Goal: Task Accomplishment & Management: Use online tool/utility

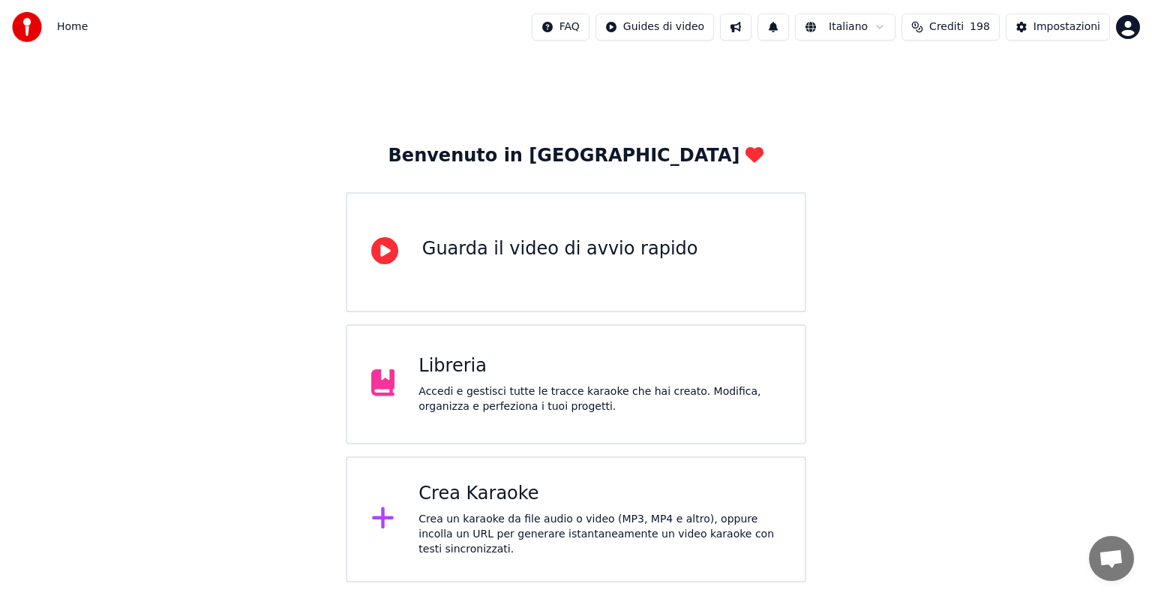
click at [588, 490] on div "Crea Karaoke" at bounding box center [600, 494] width 362 height 24
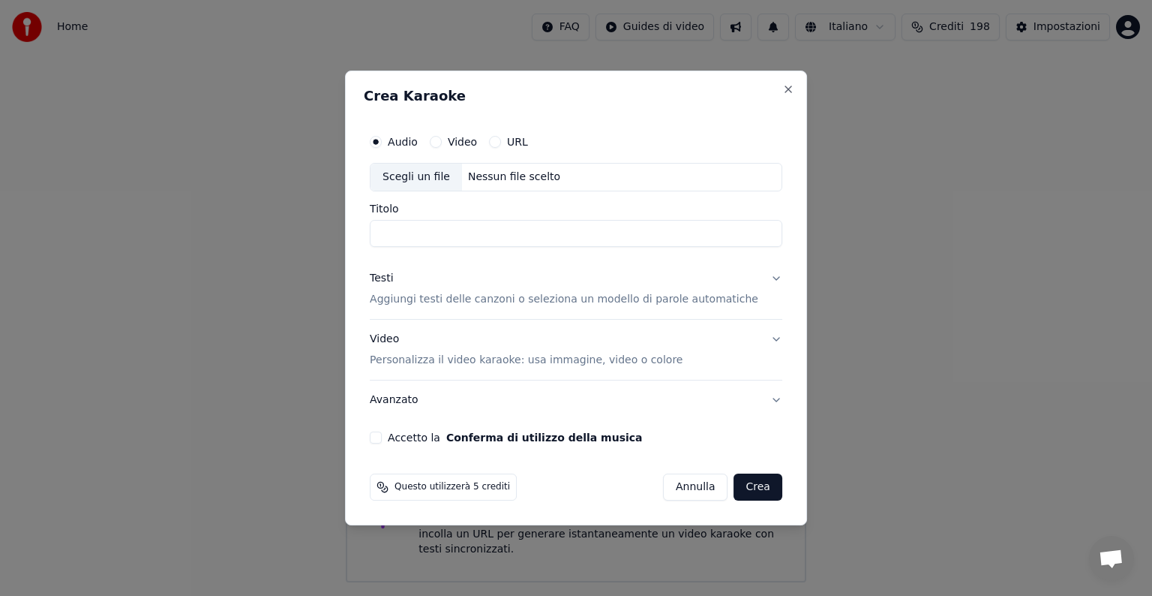
click at [492, 179] on div "Nessun file scelto" at bounding box center [514, 177] width 104 height 15
type input "**********"
click at [757, 276] on button "Testi Aggiungi testi delle canzoni o seleziona un modello di parole automatiche" at bounding box center [576, 289] width 413 height 60
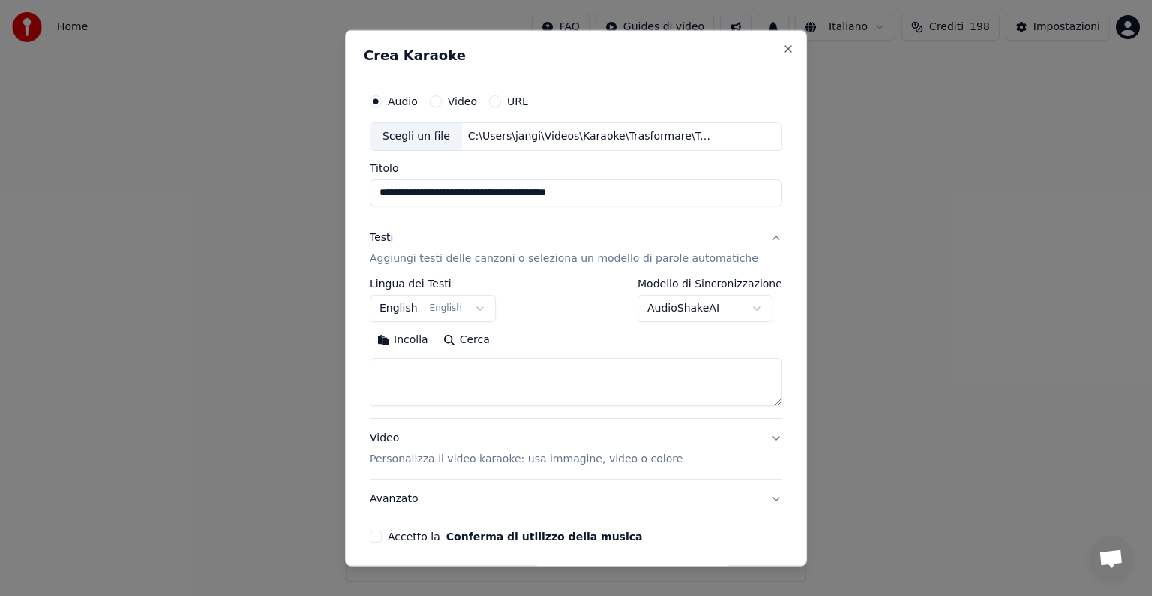
click at [433, 378] on textarea at bounding box center [576, 382] width 413 height 48
click at [419, 337] on button "Incolla" at bounding box center [403, 340] width 66 height 24
click at [747, 436] on button "Video Personalizza il video karaoke: usa immagine, video o colore" at bounding box center [576, 449] width 413 height 60
type textarea "**********"
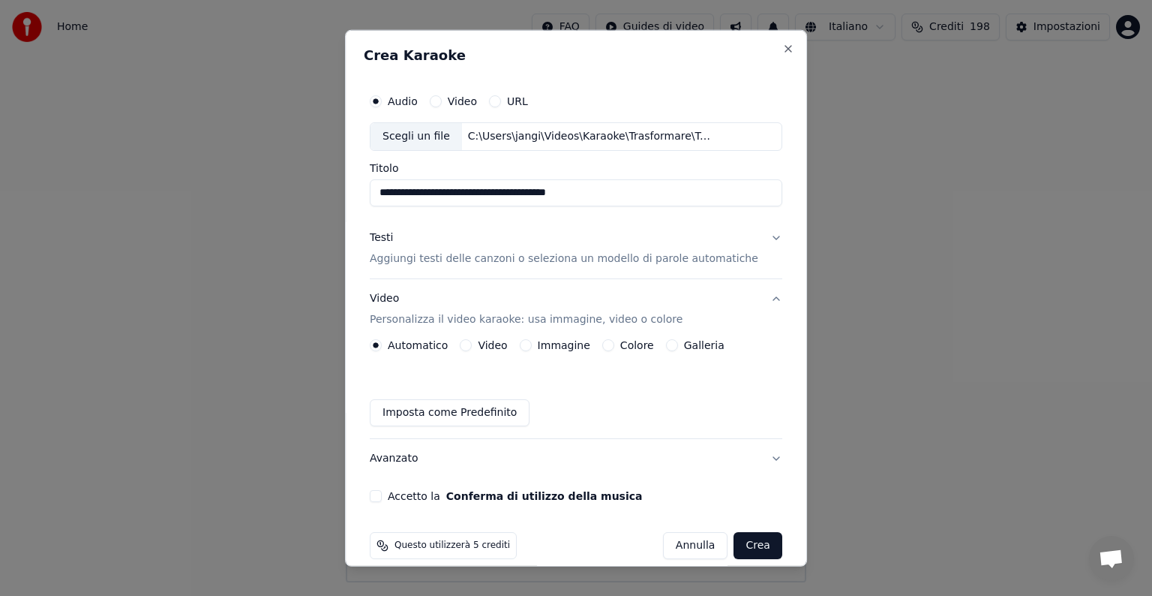
click at [531, 346] on button "Immagine" at bounding box center [526, 345] width 12 height 12
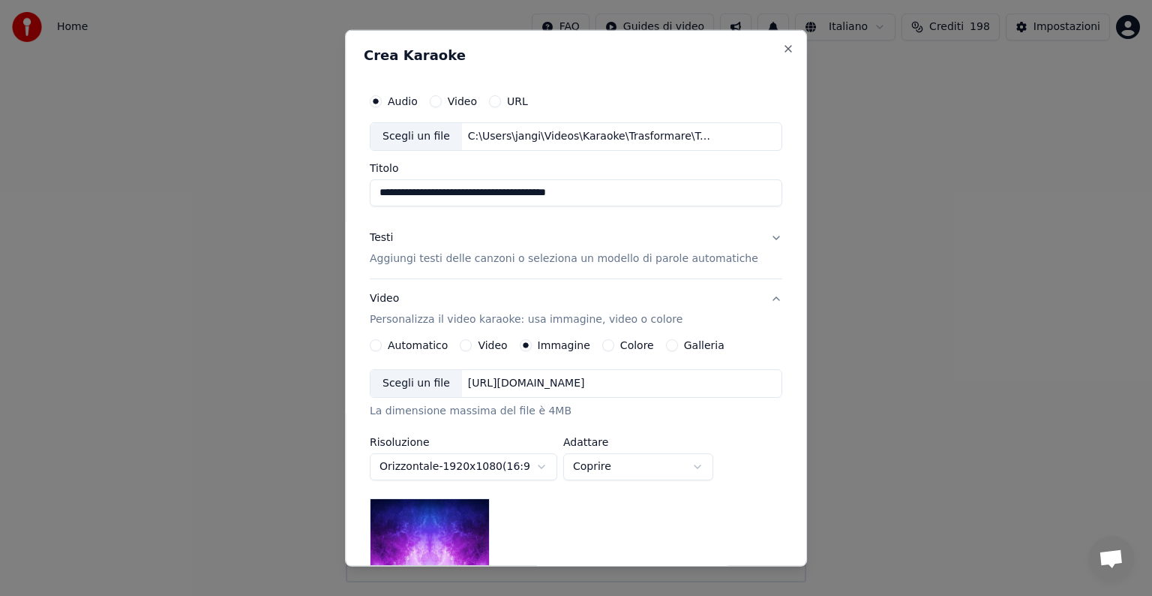
click at [516, 382] on div "[URL][DOMAIN_NAME]" at bounding box center [526, 383] width 129 height 15
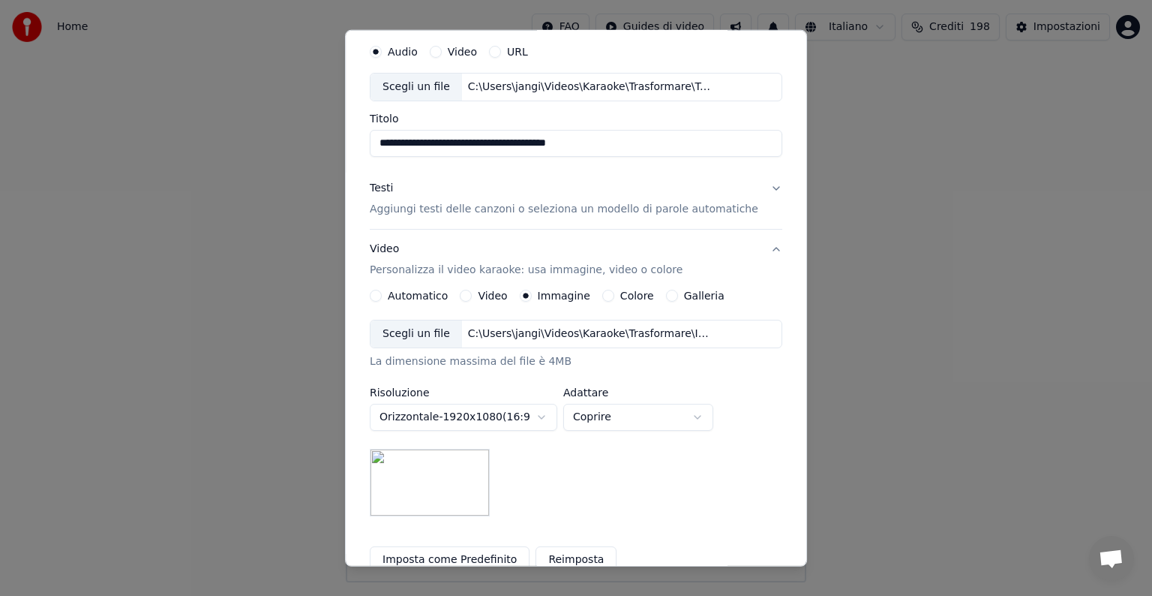
scroll to position [75, 0]
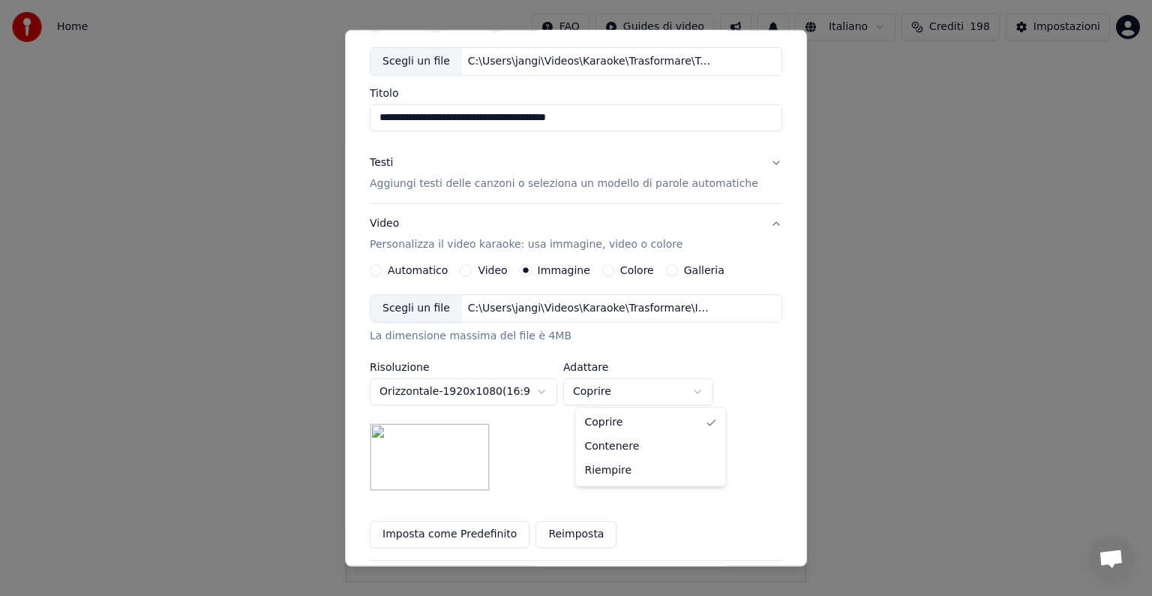
click at [714, 391] on body "**********" at bounding box center [576, 291] width 1152 height 582
click at [708, 383] on body "**********" at bounding box center [576, 291] width 1152 height 582
select select "*****"
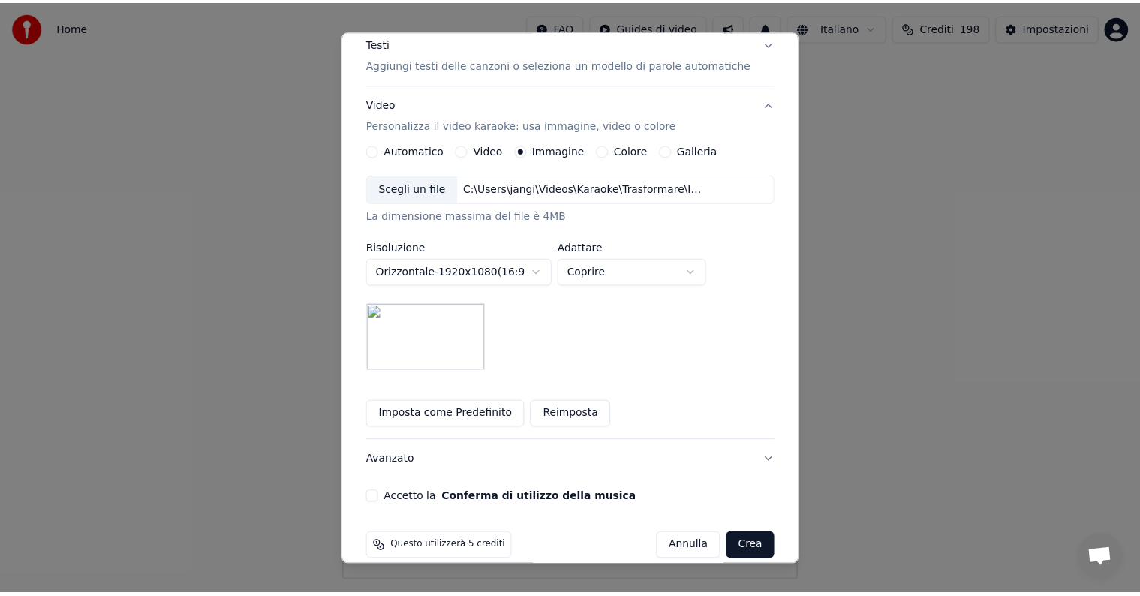
scroll to position [213, 0]
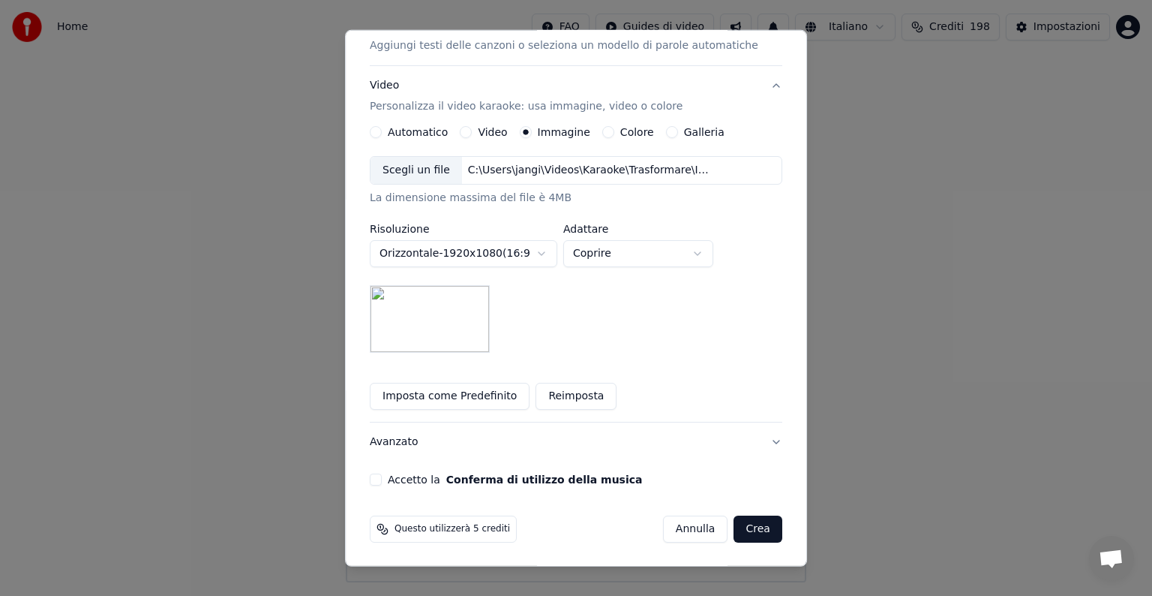
click at [382, 479] on button "Accetto la Conferma di utilizzo della musica" at bounding box center [376, 479] width 12 height 12
click at [735, 531] on button "Crea" at bounding box center [759, 528] width 48 height 27
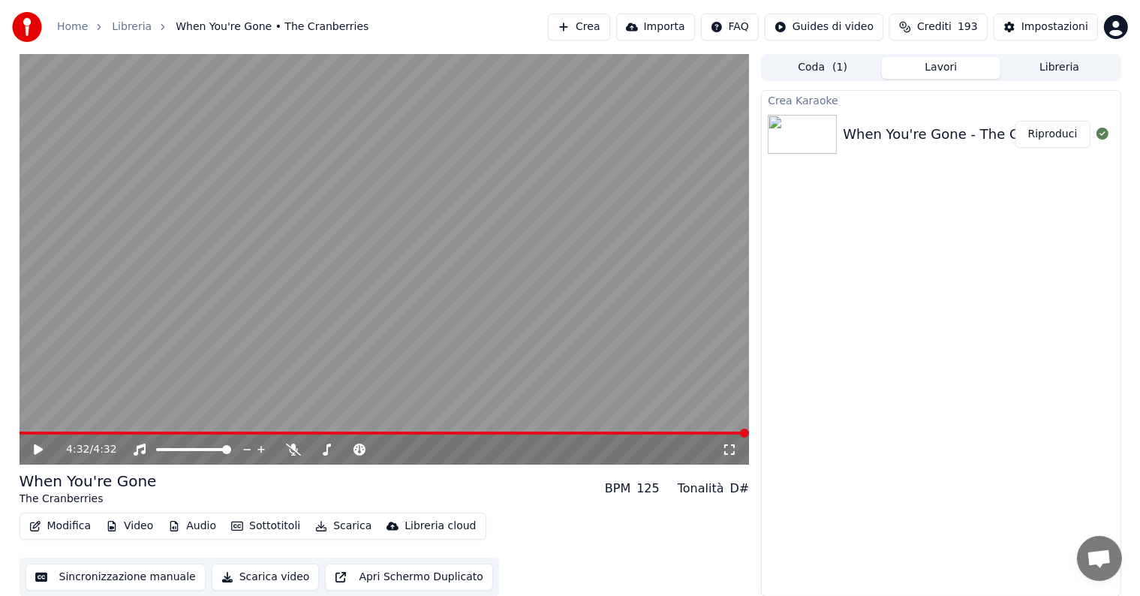
click at [1042, 138] on button "Riproduci" at bounding box center [1052, 134] width 75 height 27
click at [41, 447] on icon at bounding box center [39, 449] width 8 height 9
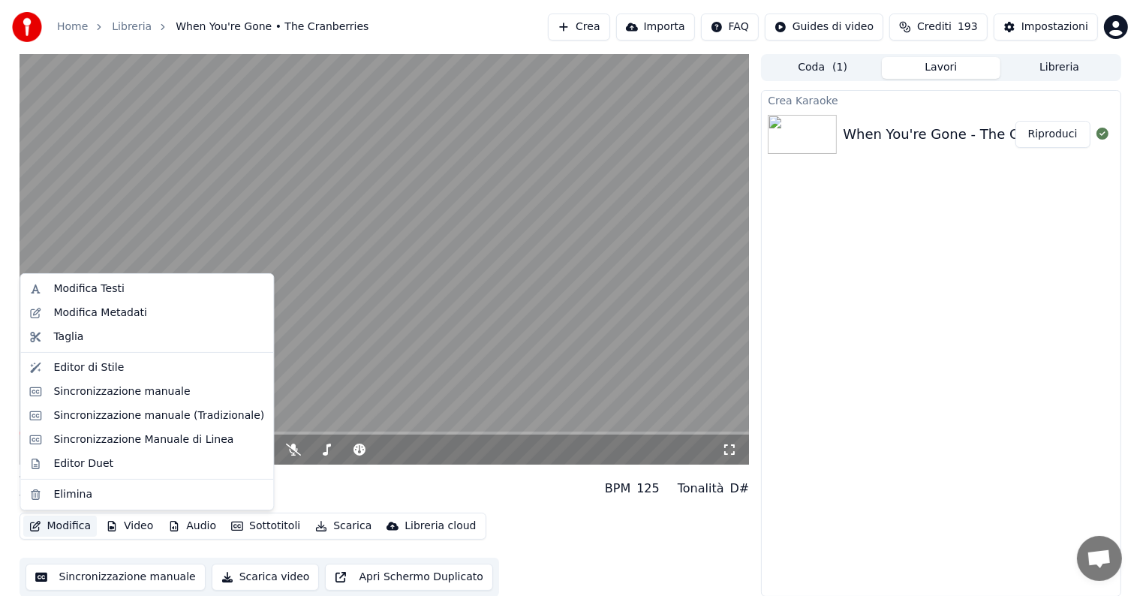
click at [72, 526] on button "Modifica" at bounding box center [60, 525] width 74 height 21
click at [115, 390] on div "Sincronizzazione manuale" at bounding box center [121, 391] width 137 height 15
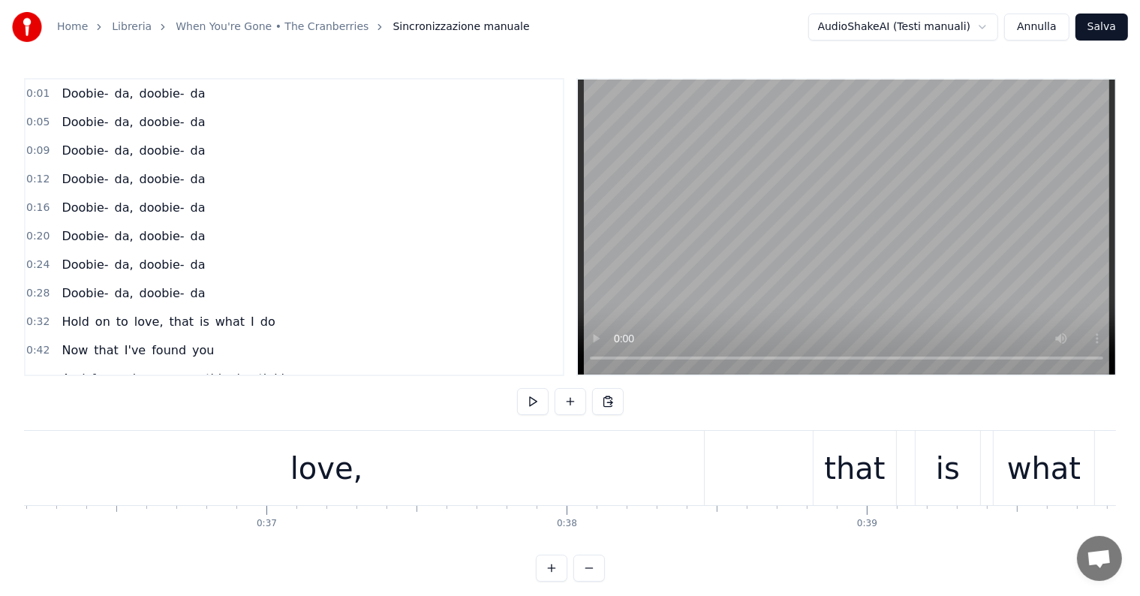
scroll to position [0, 10770]
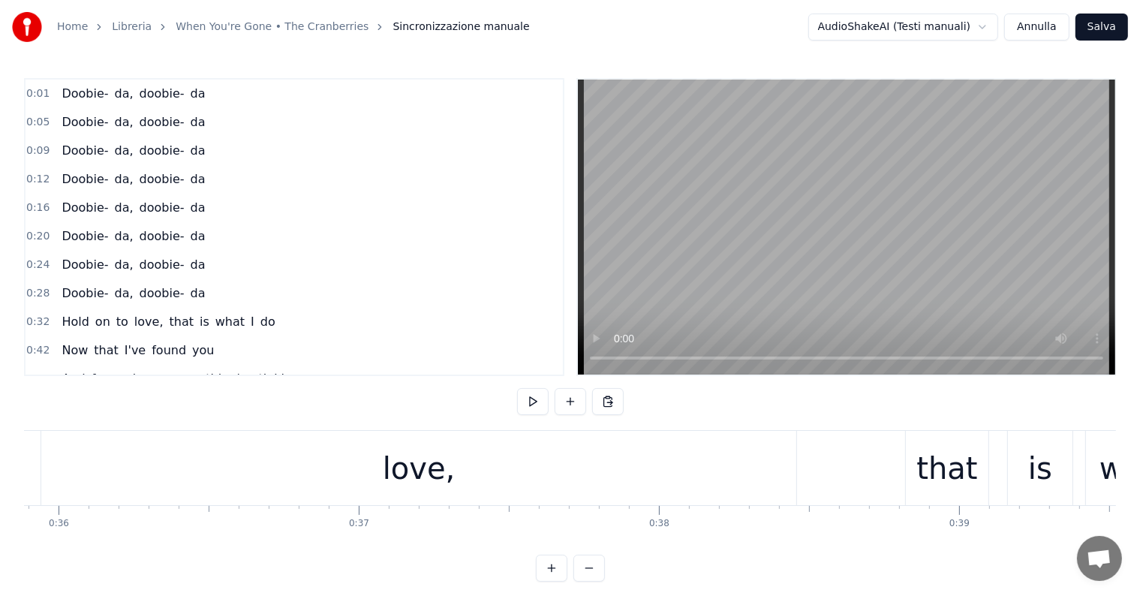
click at [315, 447] on div "love," at bounding box center [418, 468] width 755 height 74
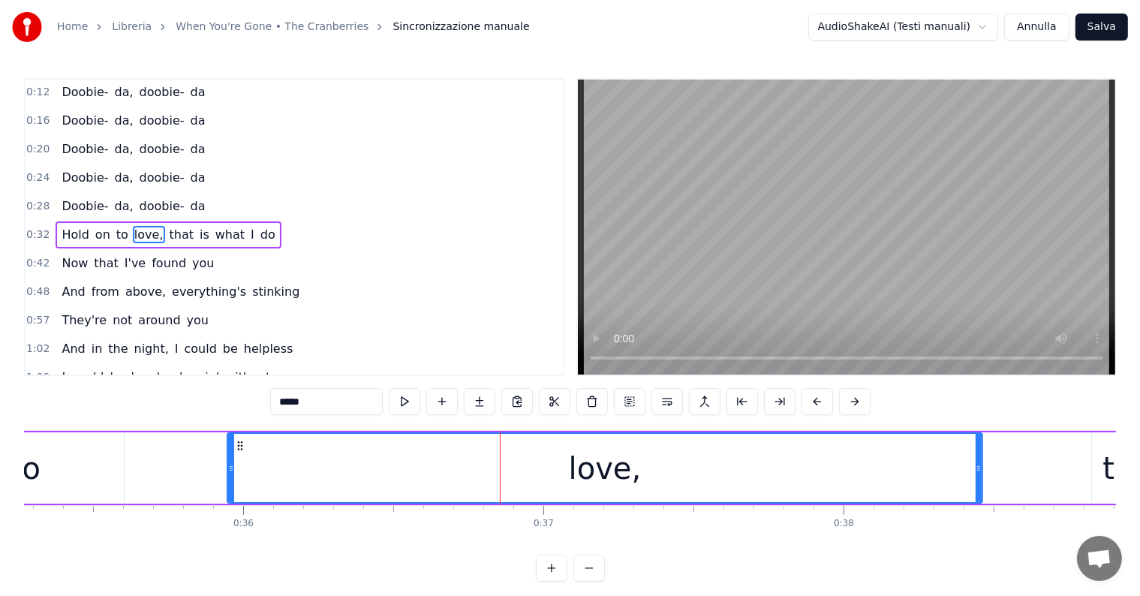
scroll to position [0, 10402]
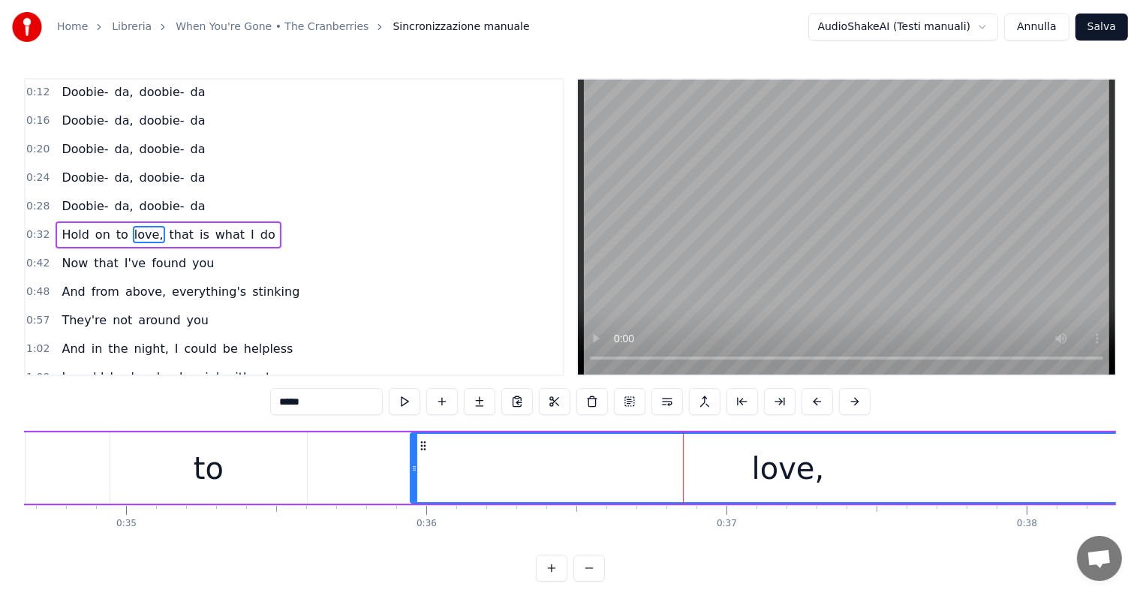
click at [210, 482] on div "to" at bounding box center [209, 468] width 30 height 45
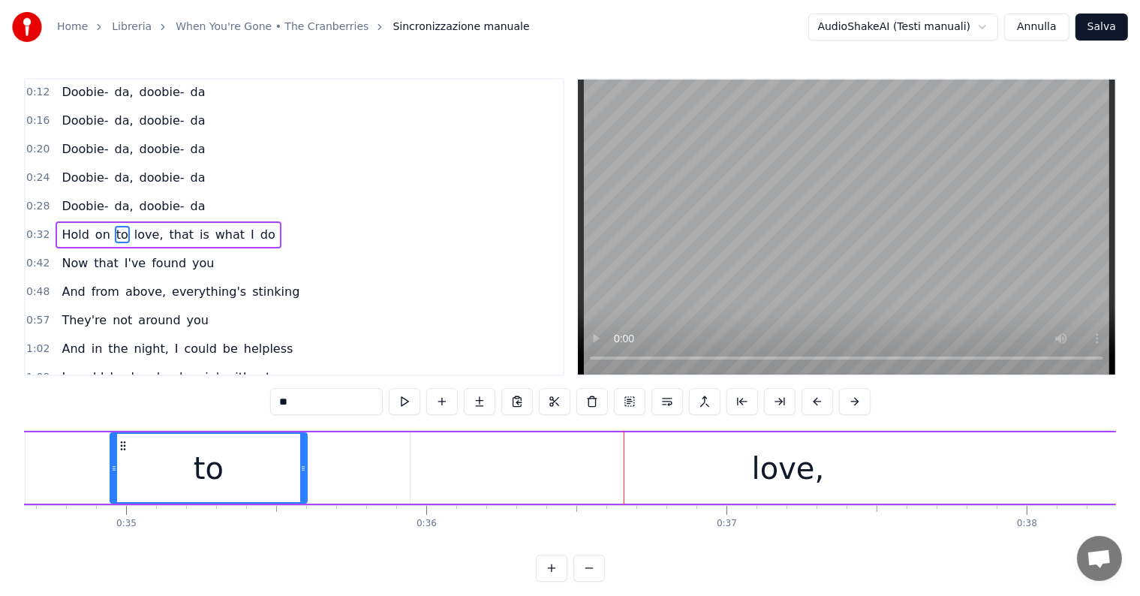
click at [536, 471] on div "love," at bounding box center [787, 467] width 755 height 71
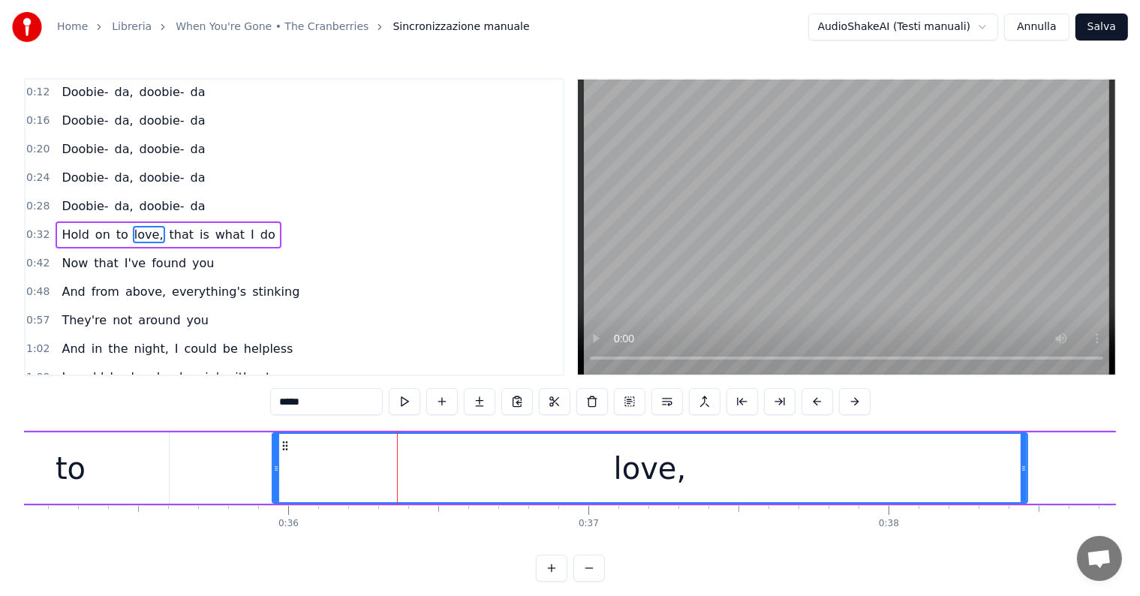
scroll to position [0, 10633]
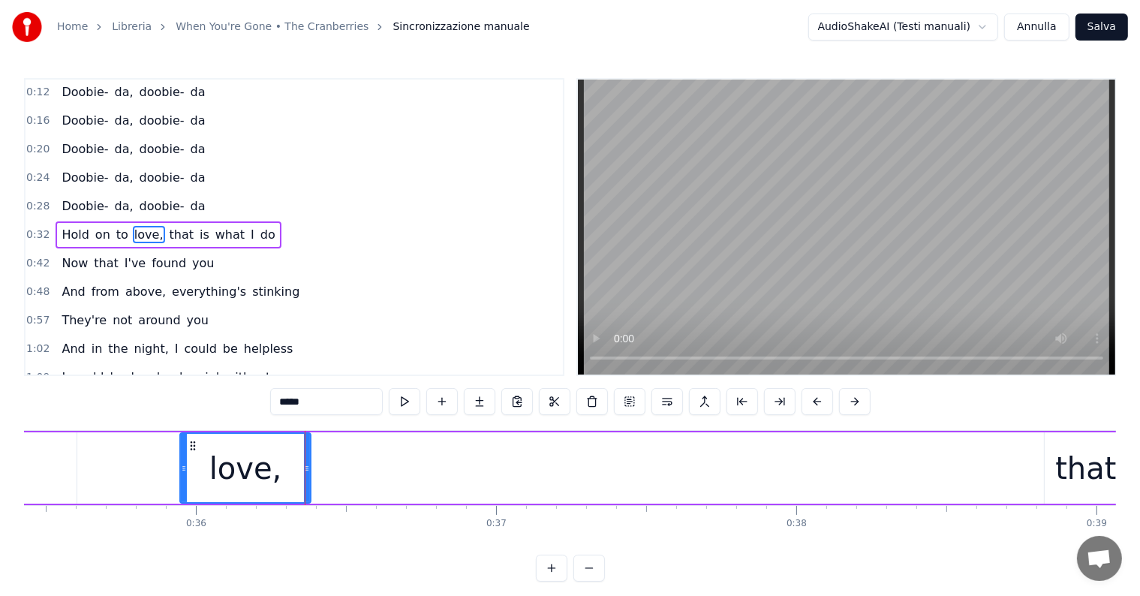
drag, startPoint x: 930, startPoint y: 464, endPoint x: 306, endPoint y: 460, distance: 624.3
click at [306, 460] on div at bounding box center [307, 468] width 6 height 68
click at [294, 399] on input "*****" at bounding box center [307, 401] width 113 height 27
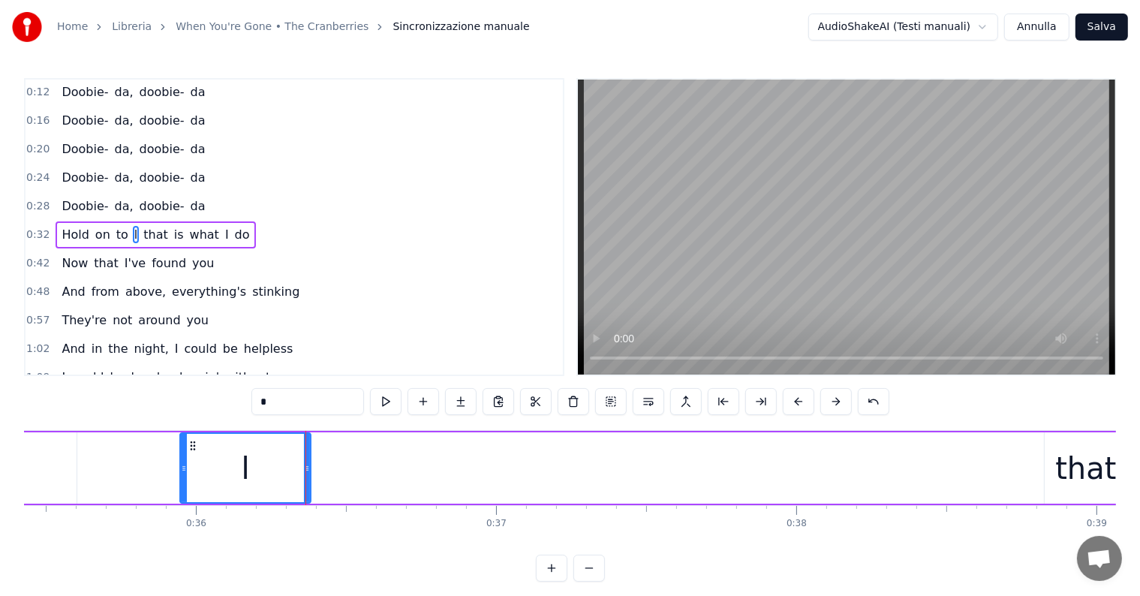
type input "*"
click at [275, 462] on div "l" at bounding box center [245, 468] width 129 height 68
click at [463, 397] on button at bounding box center [461, 401] width 32 height 27
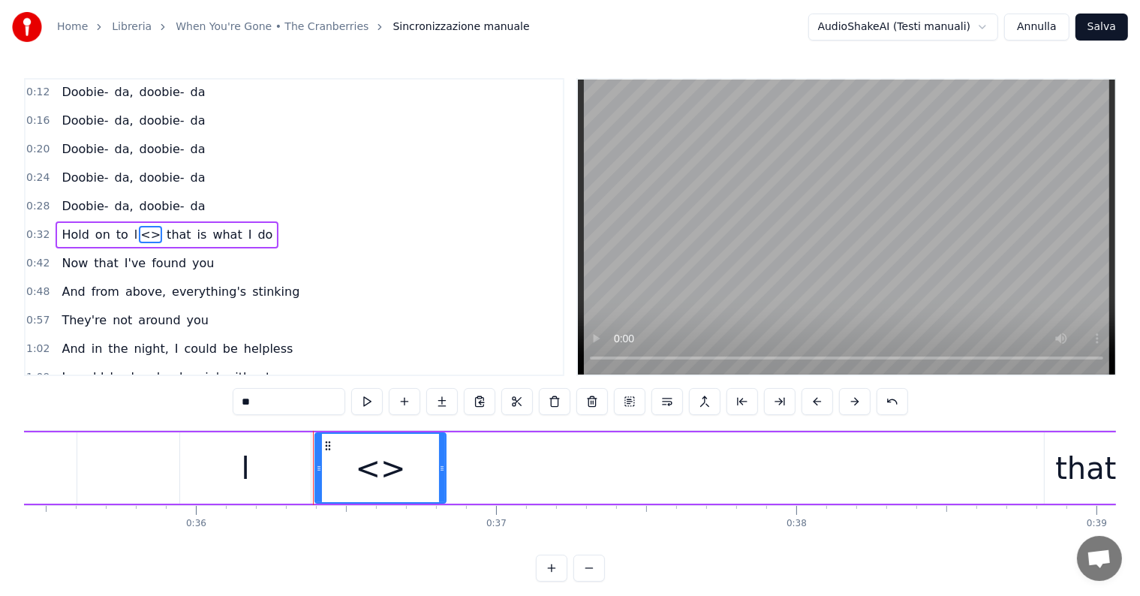
click at [462, 398] on div "**" at bounding box center [570, 401] width 675 height 27
click at [441, 395] on button at bounding box center [442, 401] width 32 height 27
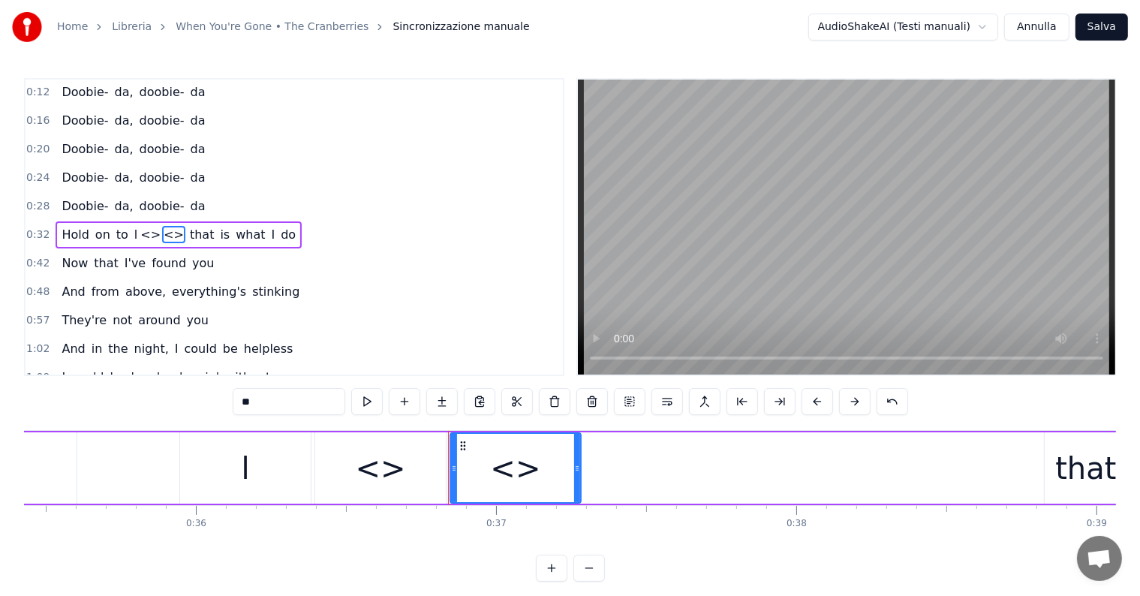
click at [365, 470] on div "<>" at bounding box center [380, 468] width 50 height 45
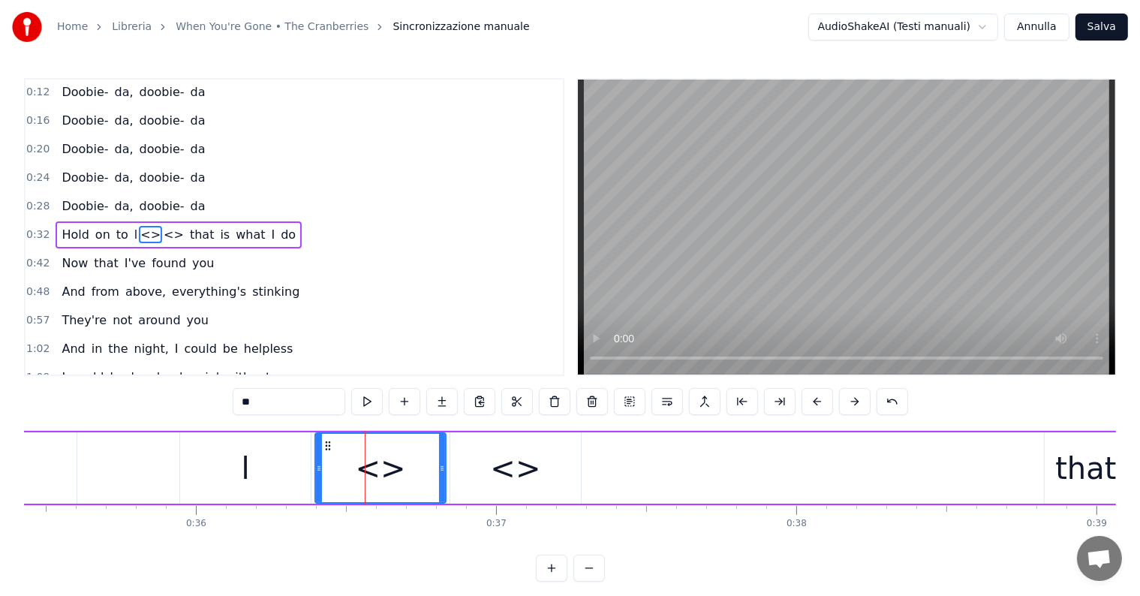
click at [303, 408] on input "**" at bounding box center [289, 401] width 113 height 27
type input "*"
click at [497, 475] on div "<>" at bounding box center [515, 468] width 50 height 45
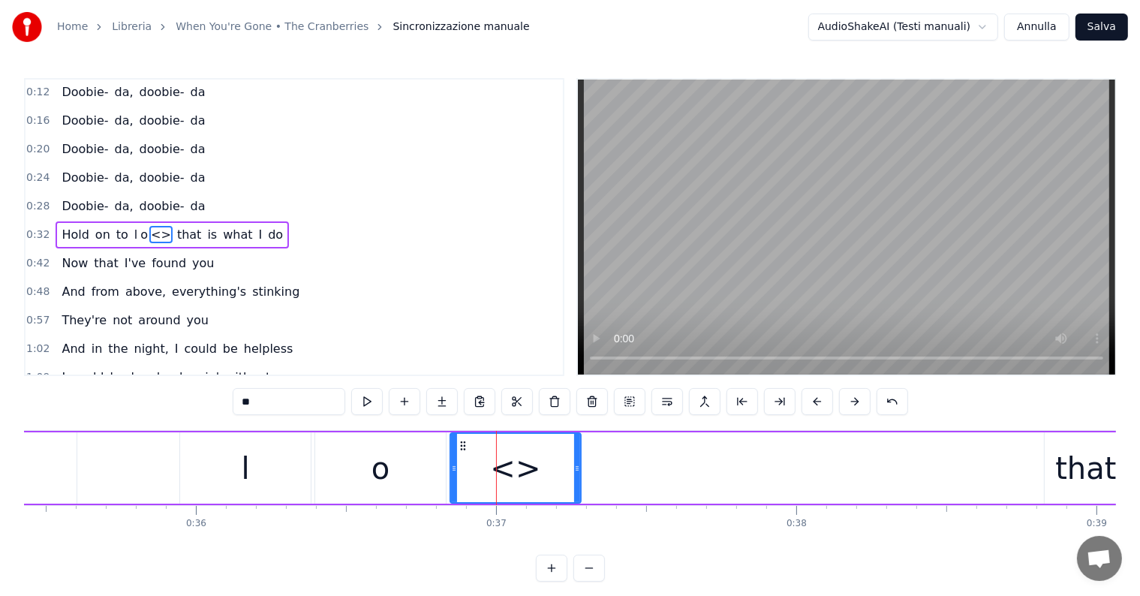
click at [280, 400] on input "**" at bounding box center [289, 401] width 113 height 27
type input "*"
click at [359, 487] on div "o" at bounding box center [380, 467] width 131 height 71
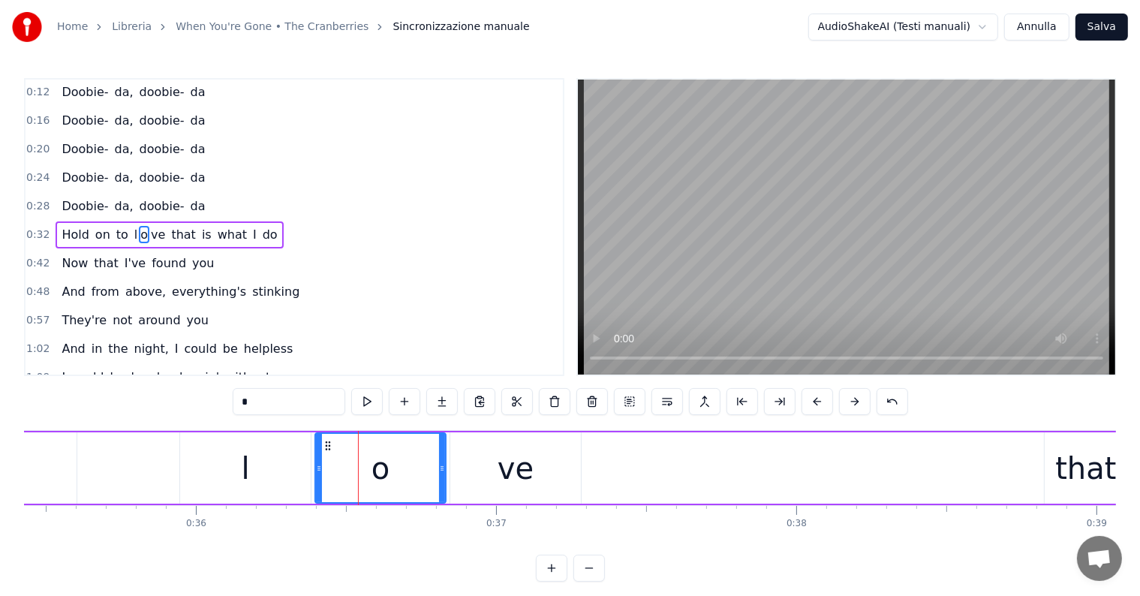
click at [480, 457] on div "ve" at bounding box center [515, 467] width 131 height 71
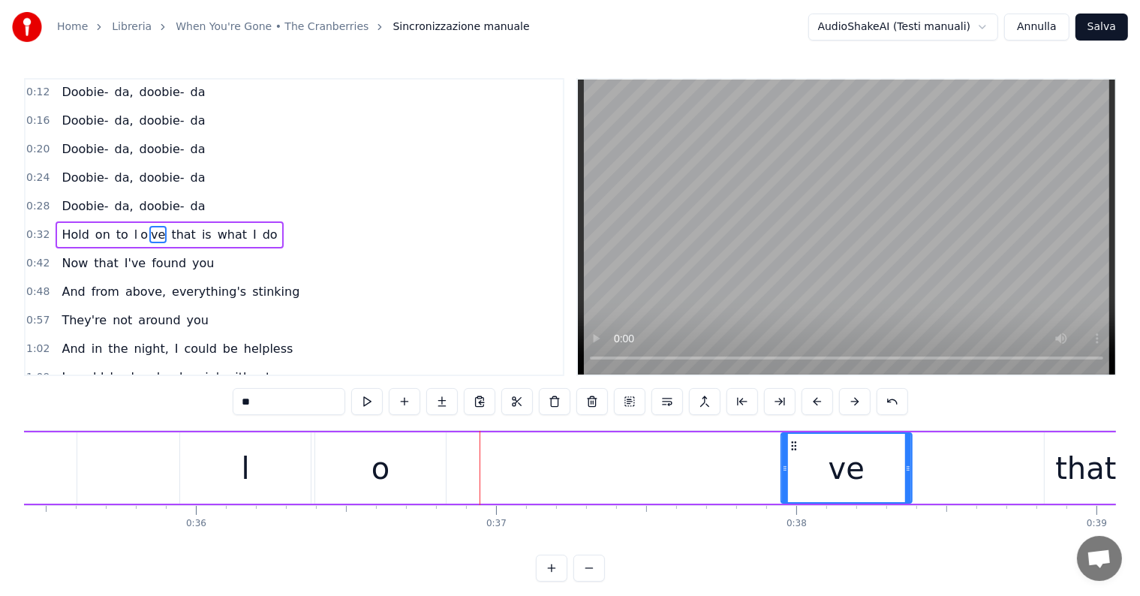
drag, startPoint x: 461, startPoint y: 440, endPoint x: 792, endPoint y: 446, distance: 330.9
click at [792, 446] on icon at bounding box center [794, 446] width 12 height 12
click at [409, 479] on div "o" at bounding box center [380, 467] width 131 height 71
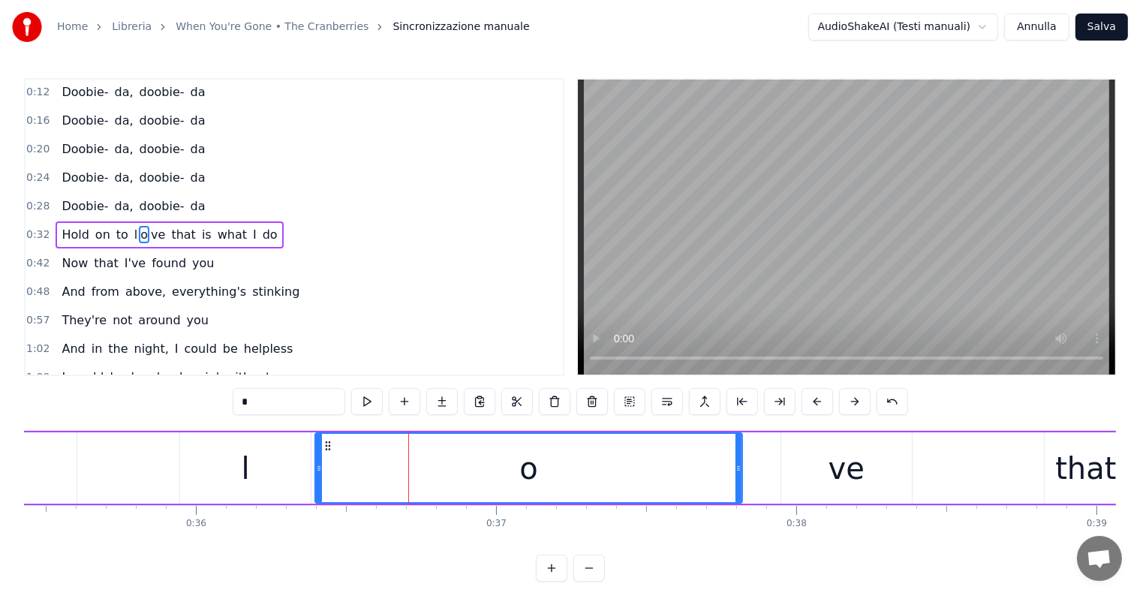
drag, startPoint x: 443, startPoint y: 467, endPoint x: 740, endPoint y: 467, distance: 296.4
click at [740, 467] on icon at bounding box center [738, 468] width 6 height 12
drag, startPoint x: 326, startPoint y: 443, endPoint x: 335, endPoint y: 442, distance: 9.1
click at [335, 442] on icon at bounding box center [337, 446] width 12 height 12
click at [817, 480] on div "ve" at bounding box center [846, 467] width 131 height 71
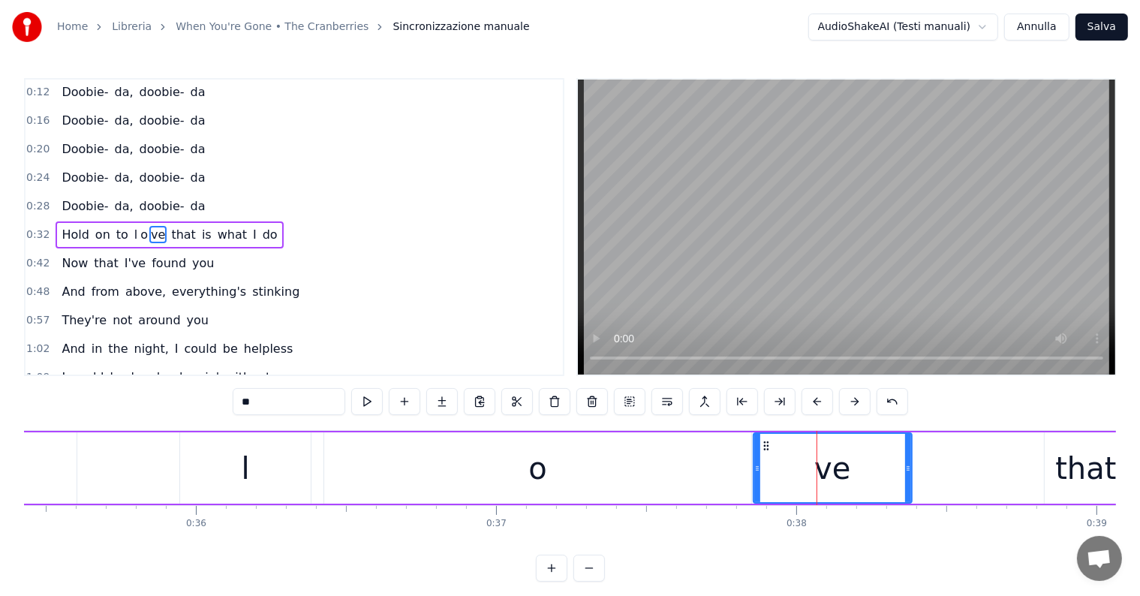
drag, startPoint x: 781, startPoint y: 446, endPoint x: 753, endPoint y: 446, distance: 27.8
click at [754, 446] on div at bounding box center [757, 468] width 6 height 68
click at [302, 471] on div "l" at bounding box center [245, 467] width 131 height 71
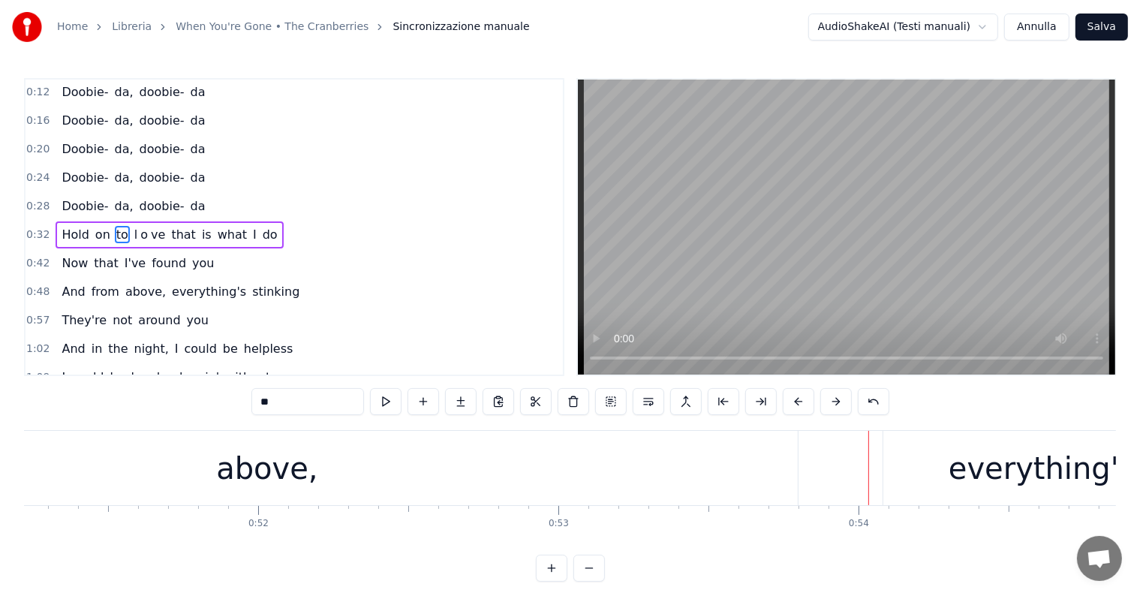
scroll to position [0, 15189]
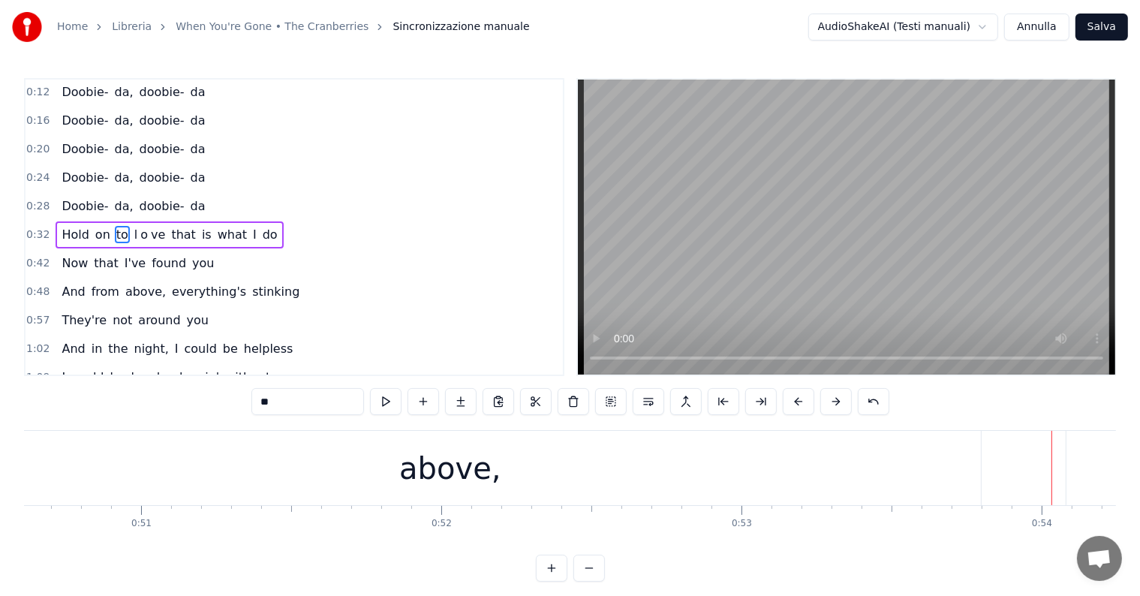
click at [462, 466] on div "above," at bounding box center [449, 468] width 101 height 45
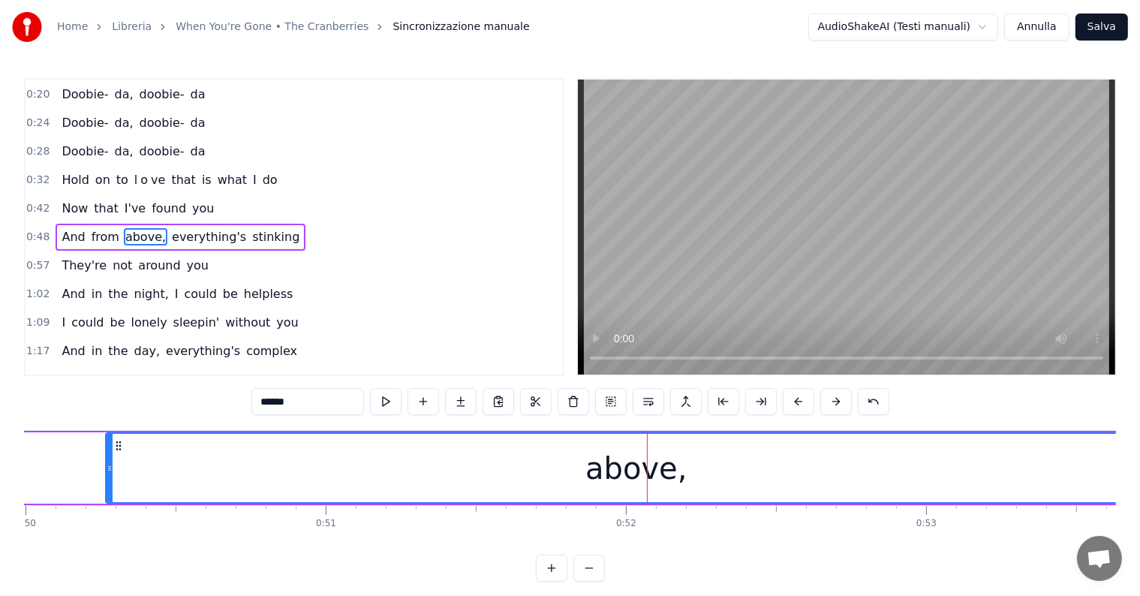
scroll to position [0, 15051]
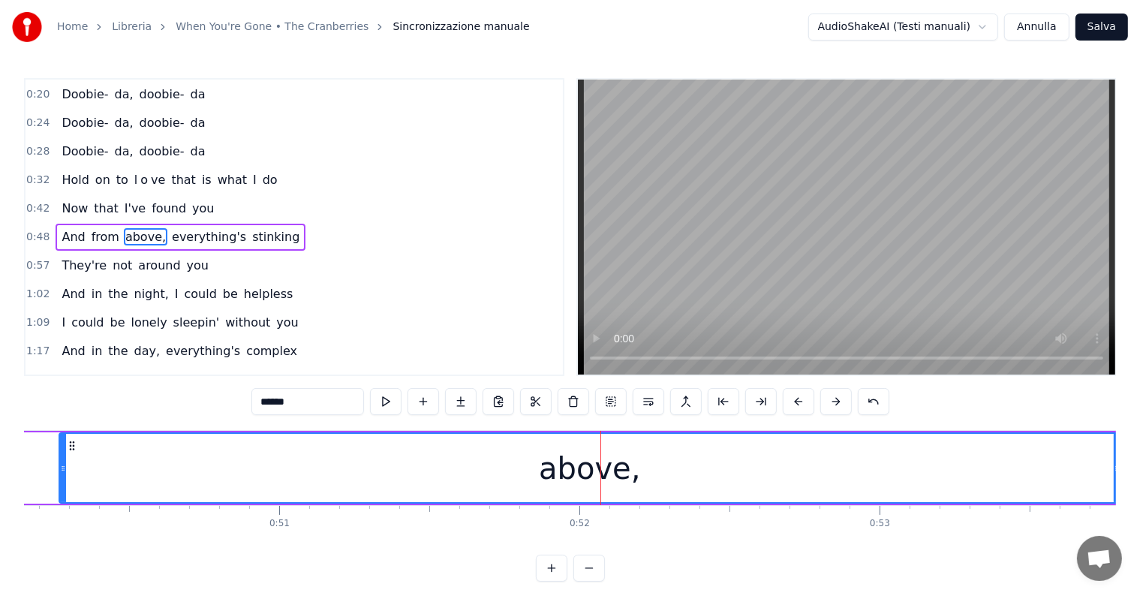
click at [983, 468] on div "above," at bounding box center [589, 468] width 1059 height 68
click at [1108, 449] on div at bounding box center [1110, 468] width 6 height 68
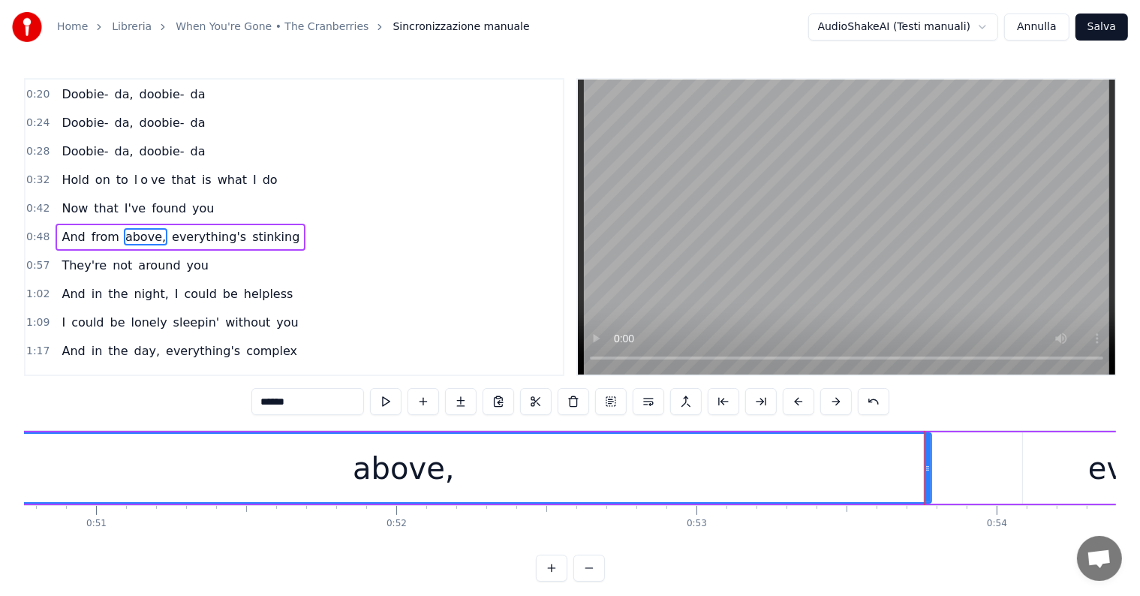
scroll to position [0, 15097]
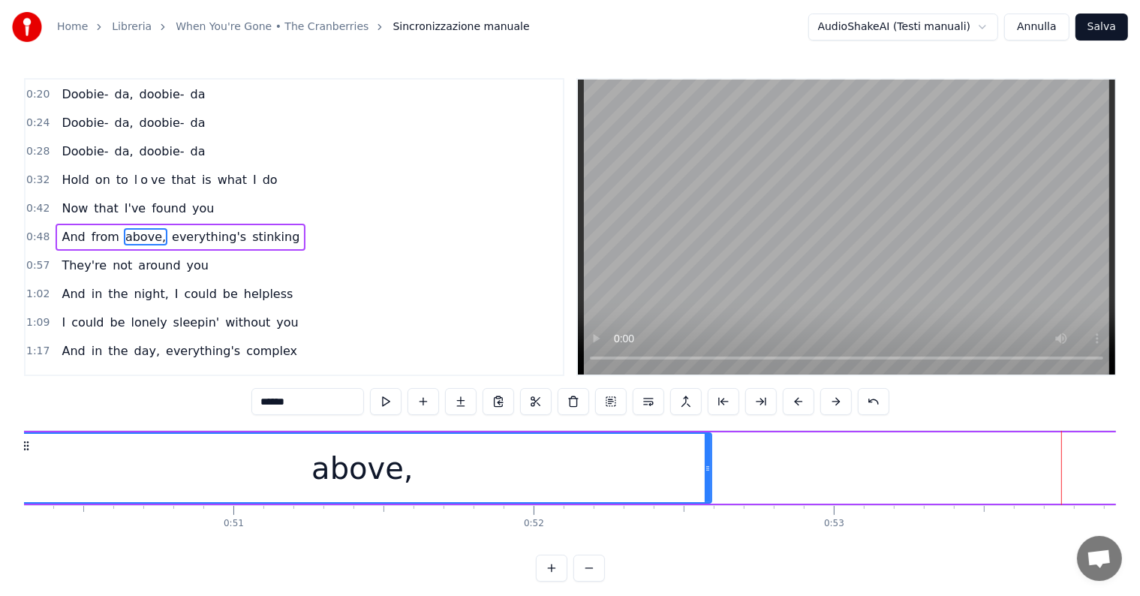
drag, startPoint x: 1065, startPoint y: 453, endPoint x: 646, endPoint y: 470, distance: 419.8
click at [705, 470] on div at bounding box center [708, 468] width 6 height 68
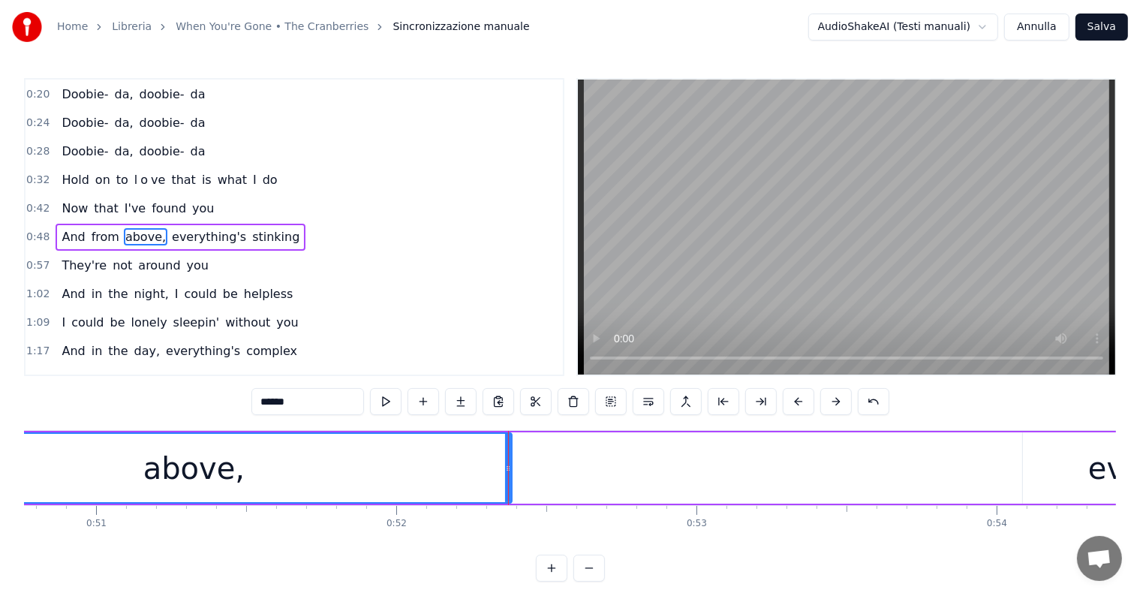
scroll to position [0, 15051]
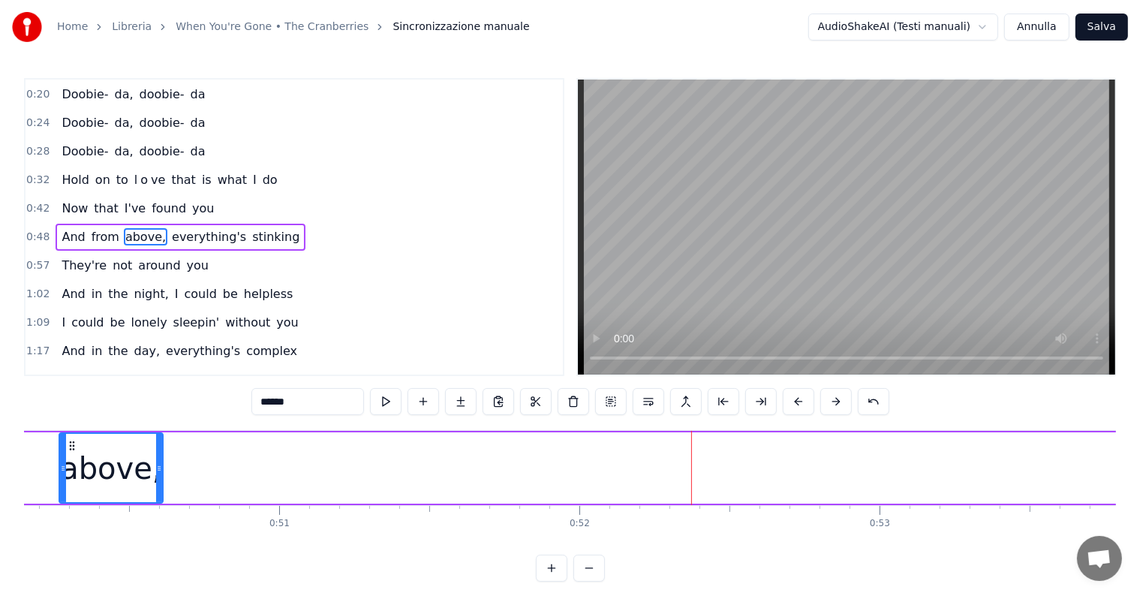
drag, startPoint x: 689, startPoint y: 447, endPoint x: 157, endPoint y: 444, distance: 532.0
click at [157, 444] on div at bounding box center [159, 468] width 6 height 68
click at [326, 405] on input "******" at bounding box center [307, 401] width 113 height 27
type input "*"
click at [121, 471] on div "a" at bounding box center [111, 468] width 102 height 68
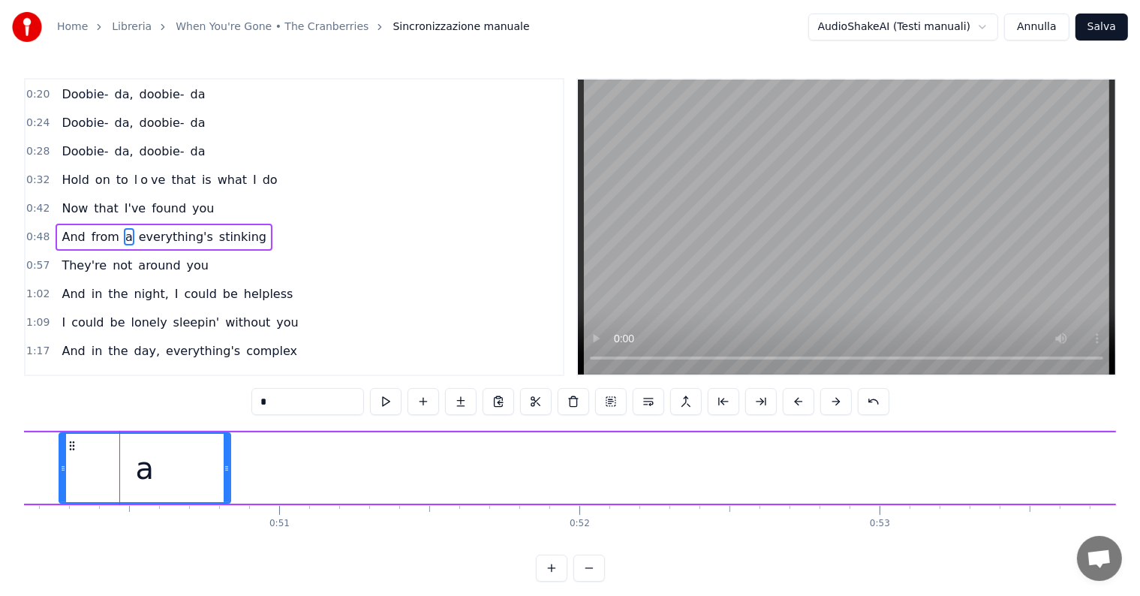
drag, startPoint x: 156, startPoint y: 465, endPoint x: 221, endPoint y: 463, distance: 64.6
click at [224, 465] on icon at bounding box center [227, 468] width 6 height 12
click at [193, 474] on div "a" at bounding box center [144, 468] width 168 height 68
click at [455, 402] on button at bounding box center [461, 401] width 32 height 27
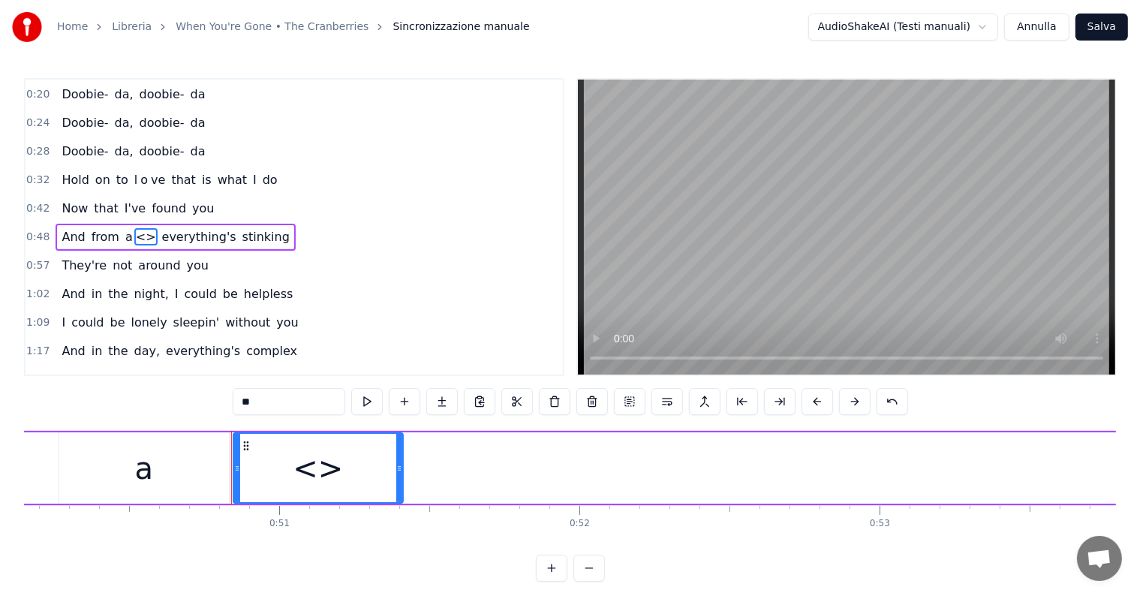
click at [282, 399] on input "**" at bounding box center [289, 401] width 113 height 27
type input "*"
click at [174, 462] on div "a" at bounding box center [144, 467] width 170 height 71
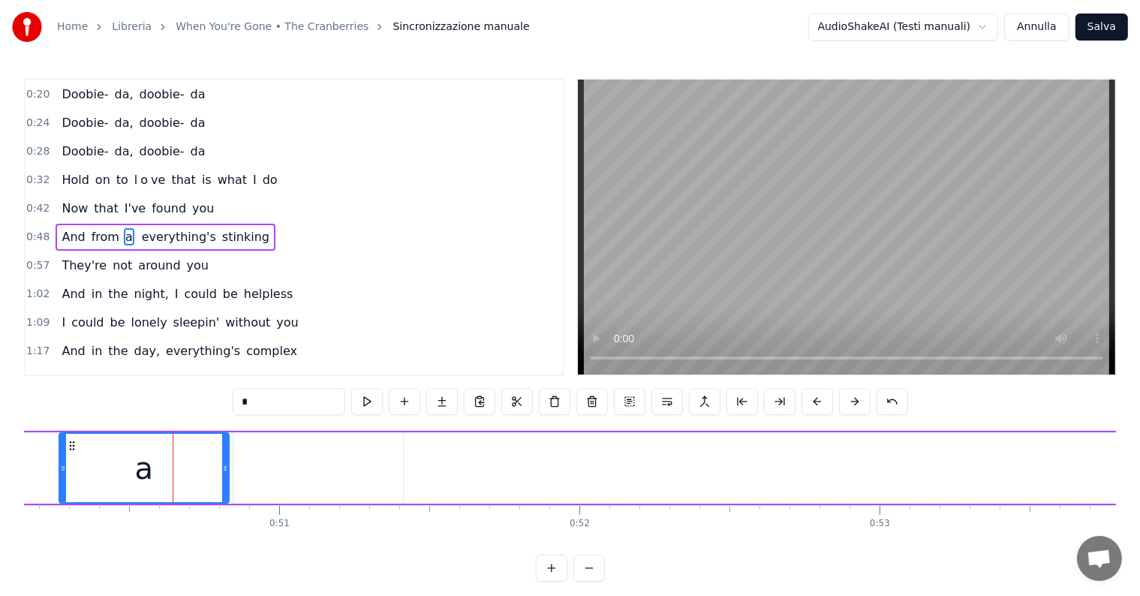
click at [255, 398] on input "*" at bounding box center [289, 401] width 113 height 27
type input "**"
click at [300, 461] on div at bounding box center [318, 467] width 170 height 71
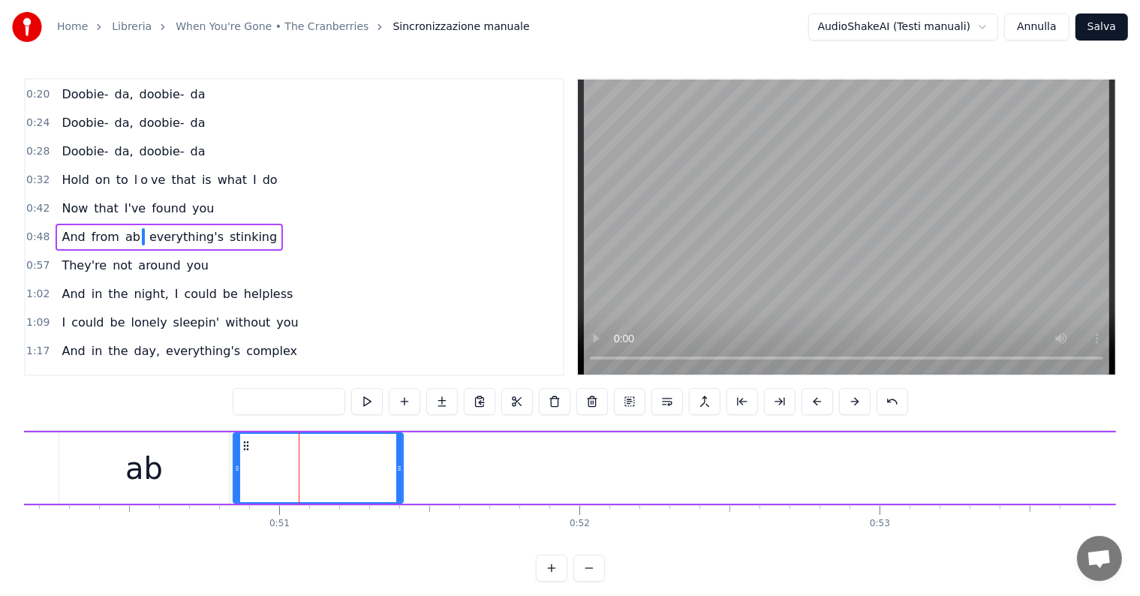
click at [268, 402] on input "text" at bounding box center [289, 401] width 113 height 27
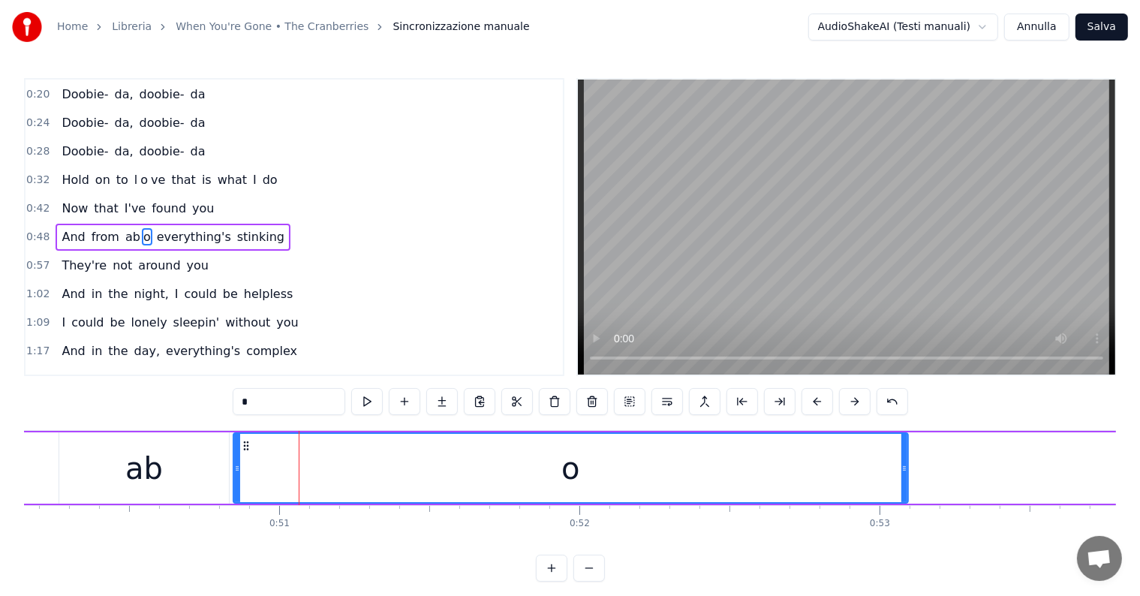
drag, startPoint x: 399, startPoint y: 466, endPoint x: 904, endPoint y: 476, distance: 505.1
click at [904, 476] on div at bounding box center [904, 468] width 6 height 68
drag, startPoint x: 238, startPoint y: 465, endPoint x: 337, endPoint y: 476, distance: 99.6
click at [337, 476] on div at bounding box center [335, 468] width 6 height 68
click at [179, 467] on div "ab" at bounding box center [144, 467] width 170 height 71
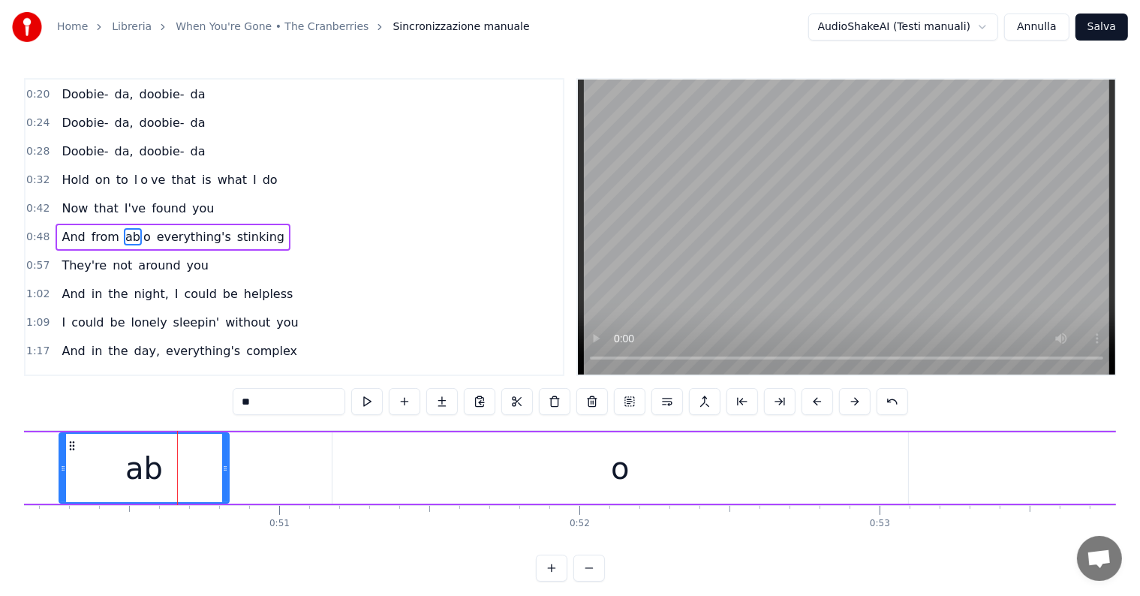
click at [228, 469] on div "ab" at bounding box center [144, 467] width 171 height 71
drag, startPoint x: 222, startPoint y: 468, endPoint x: 325, endPoint y: 470, distance: 102.8
click at [325, 470] on icon at bounding box center [328, 468] width 6 height 12
click at [885, 470] on div "o" at bounding box center [619, 467] width 575 height 71
type input "*"
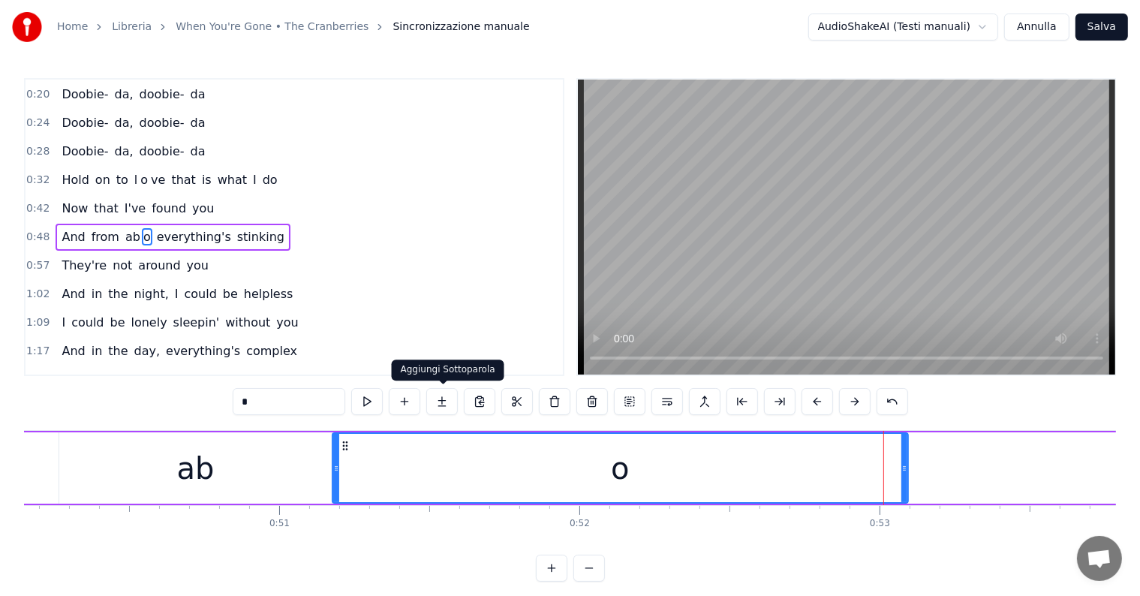
click at [444, 399] on button at bounding box center [442, 401] width 32 height 27
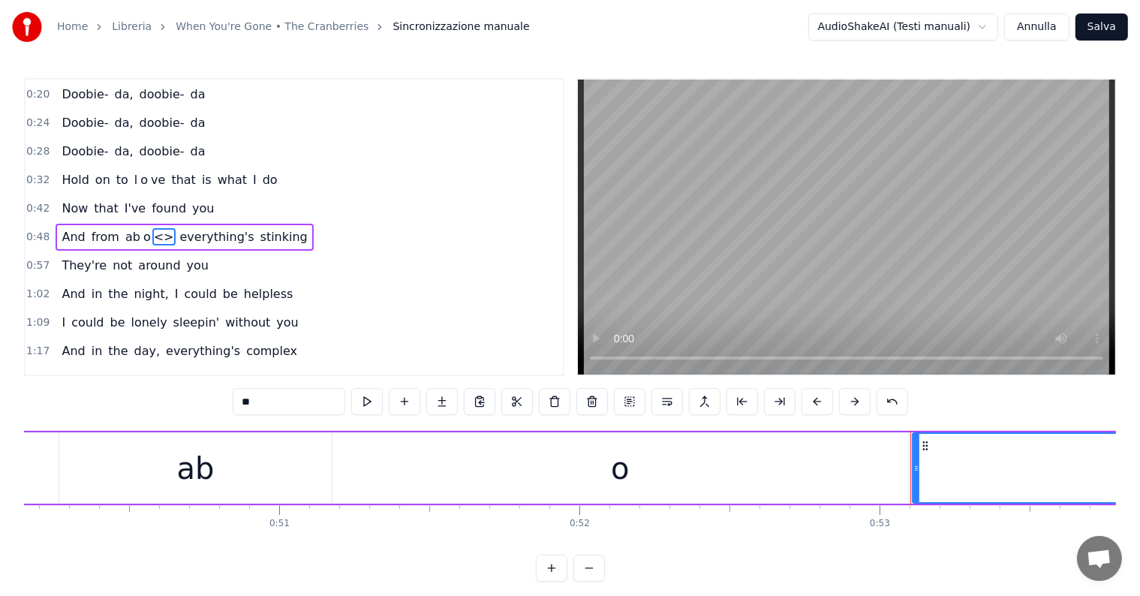
click at [291, 402] on input "**" at bounding box center [289, 401] width 113 height 27
type input "*"
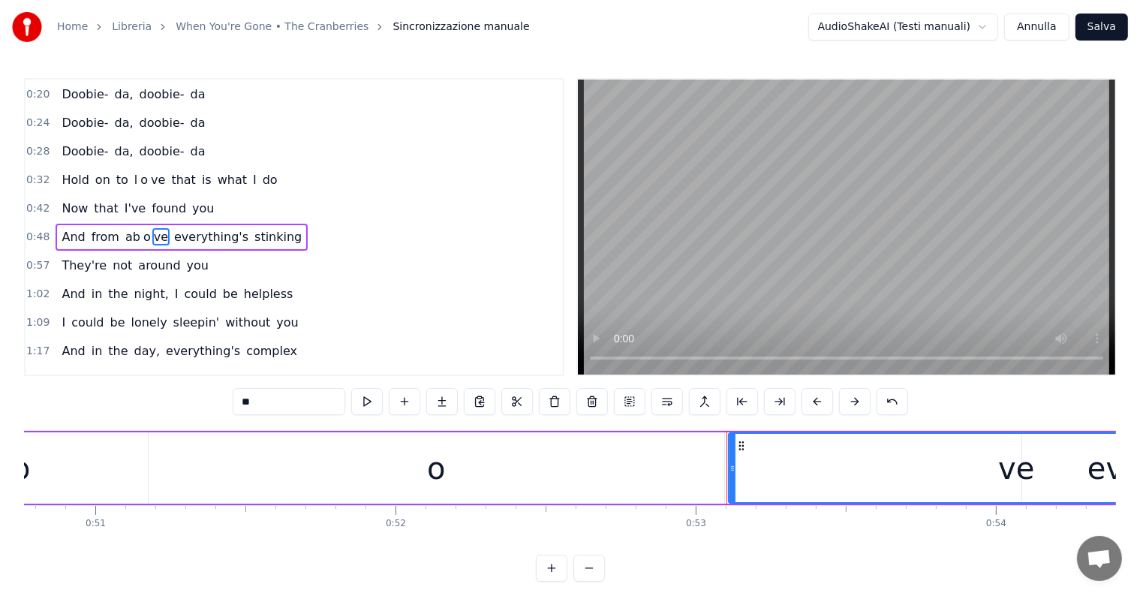
scroll to position [0, 15373]
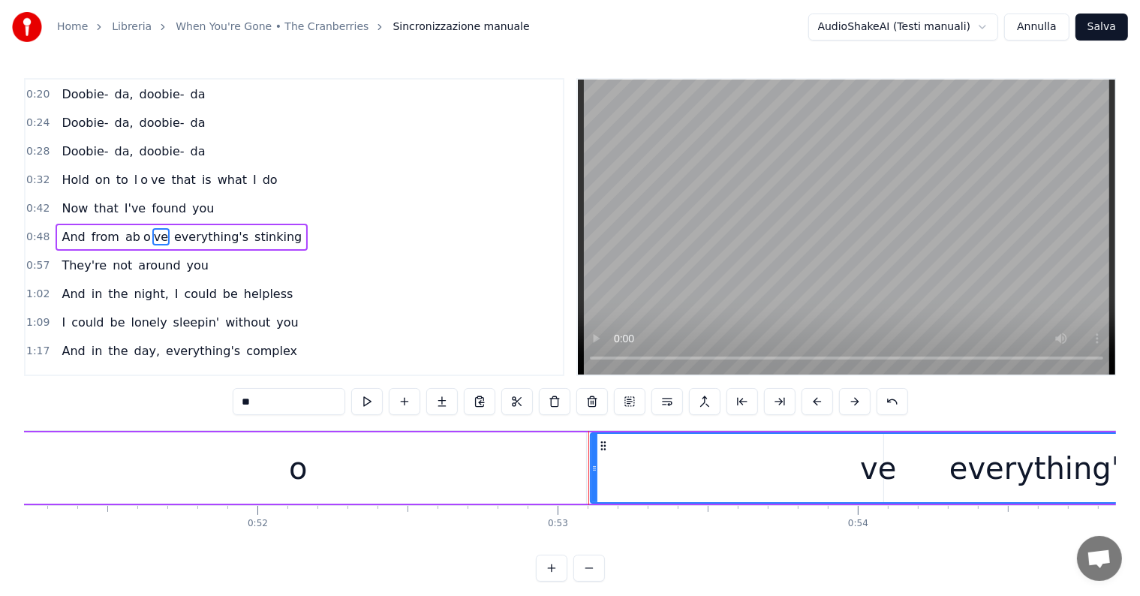
click at [690, 465] on div "ve" at bounding box center [878, 468] width 574 height 68
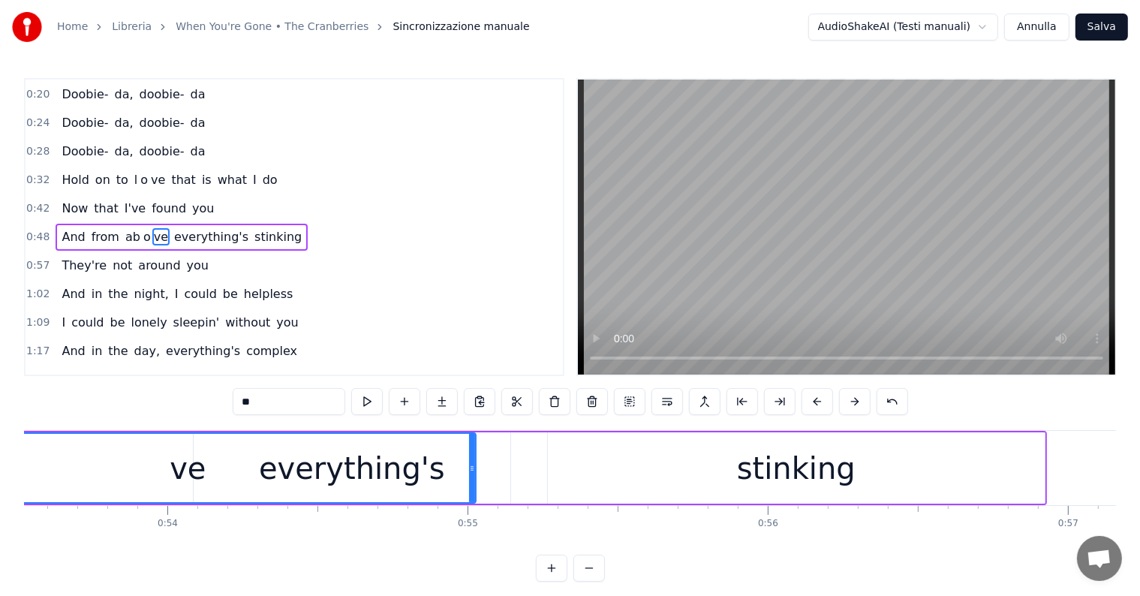
scroll to position [0, 16202]
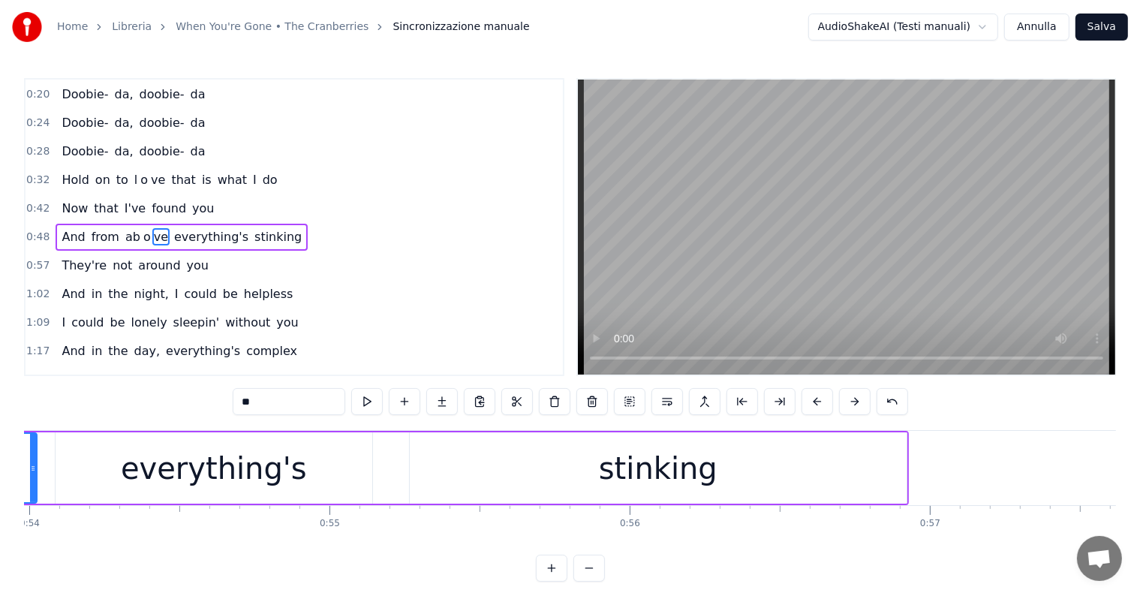
drag, startPoint x: 334, startPoint y: 449, endPoint x: 33, endPoint y: 456, distance: 301.0
click at [33, 456] on div at bounding box center [33, 468] width 6 height 68
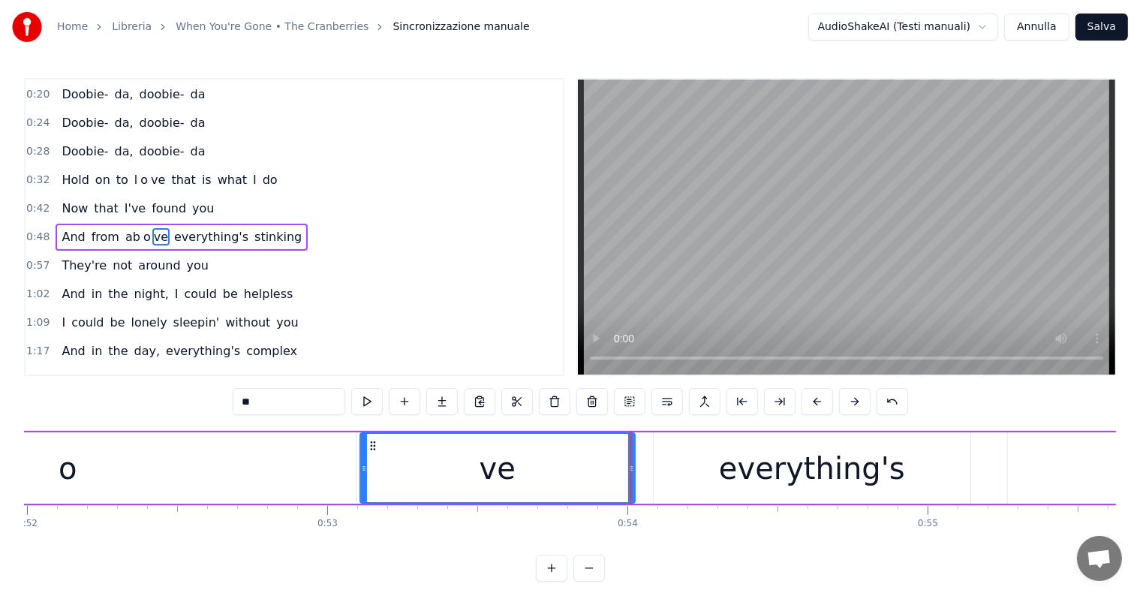
scroll to position [0, 15372]
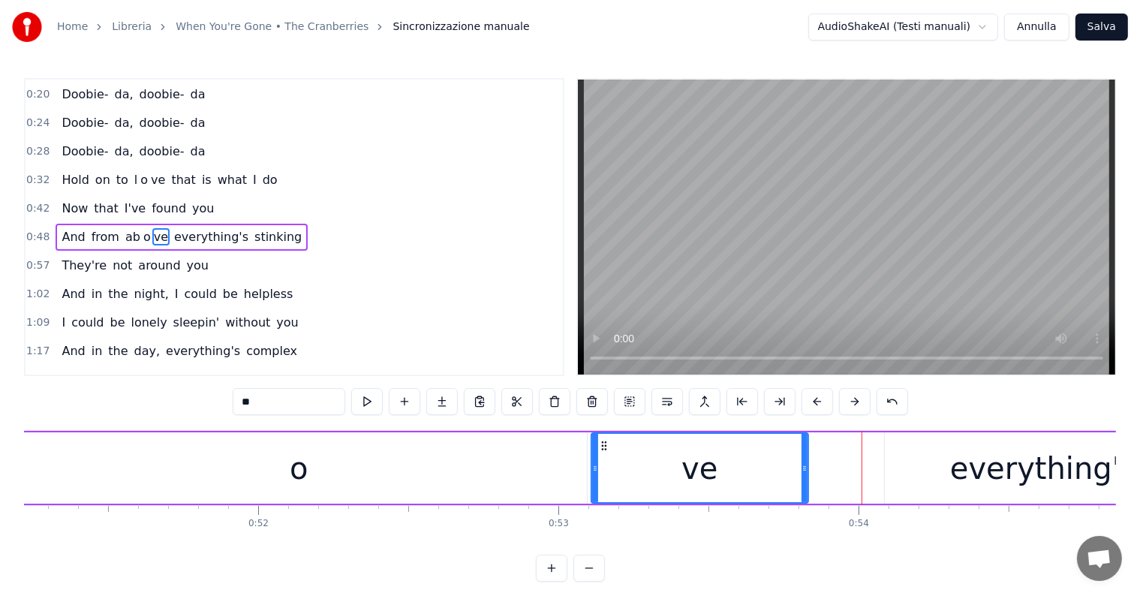
drag, startPoint x: 860, startPoint y: 447, endPoint x: 802, endPoint y: 452, distance: 58.0
click at [802, 452] on div at bounding box center [804, 468] width 6 height 68
click at [66, 228] on span "And" at bounding box center [73, 236] width 26 height 17
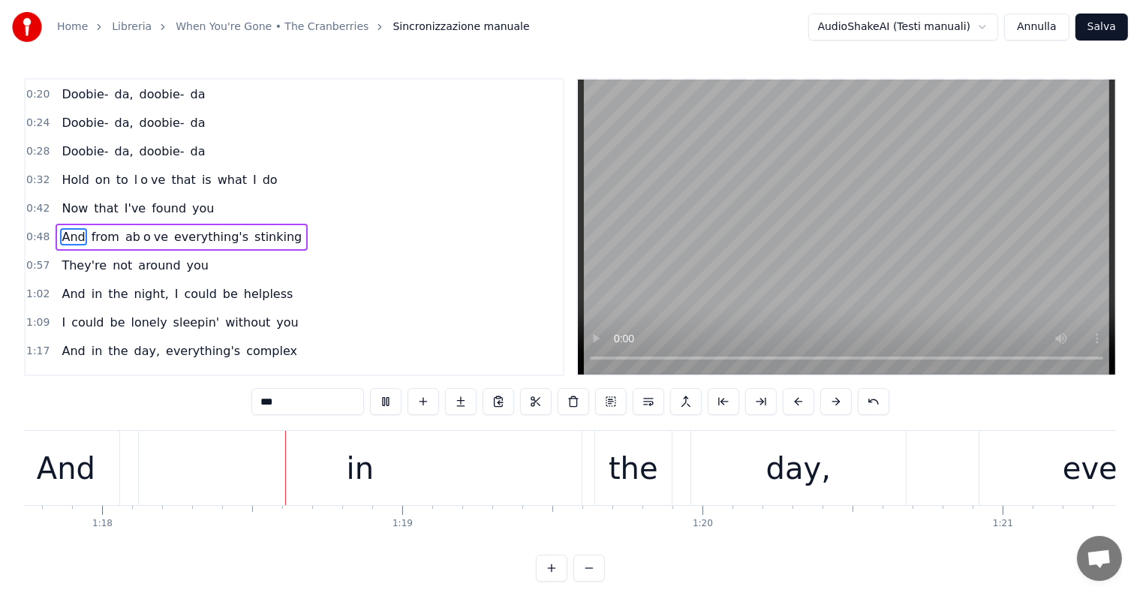
scroll to position [0, 23333]
click at [191, 200] on span "you" at bounding box center [203, 208] width 25 height 17
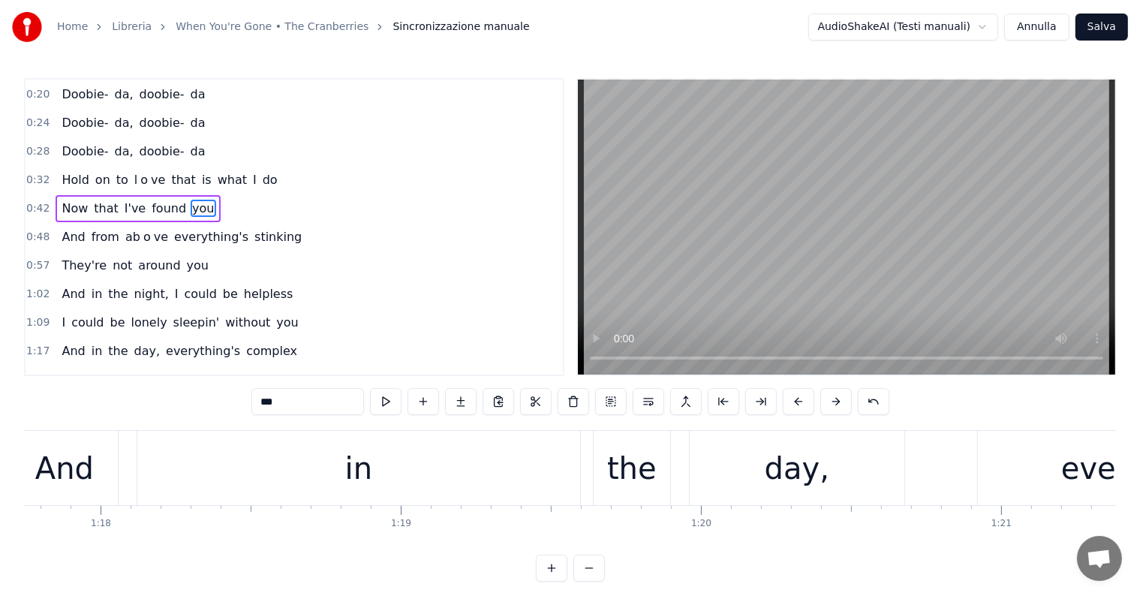
scroll to position [114, 0]
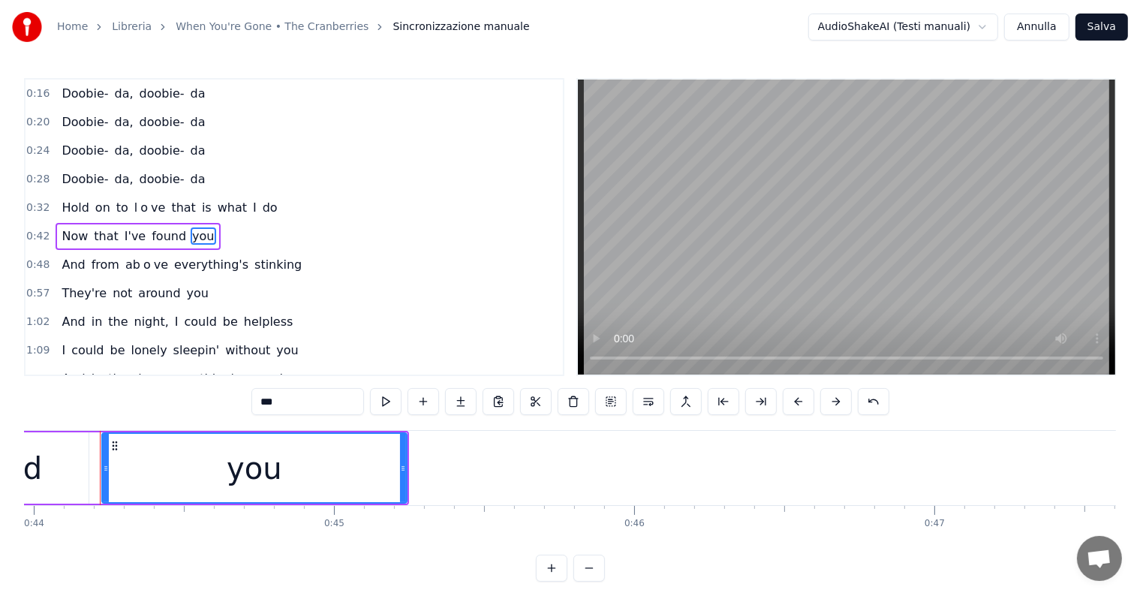
click at [68, 227] on span "Now" at bounding box center [74, 235] width 29 height 17
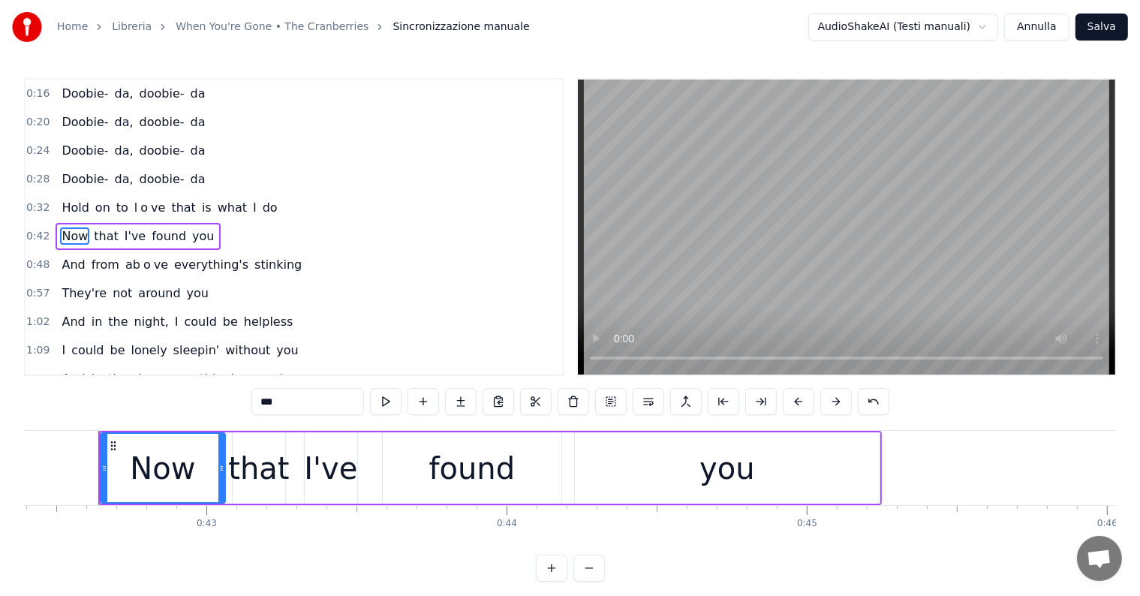
scroll to position [0, 12722]
click at [734, 485] on div "you" at bounding box center [729, 468] width 56 height 45
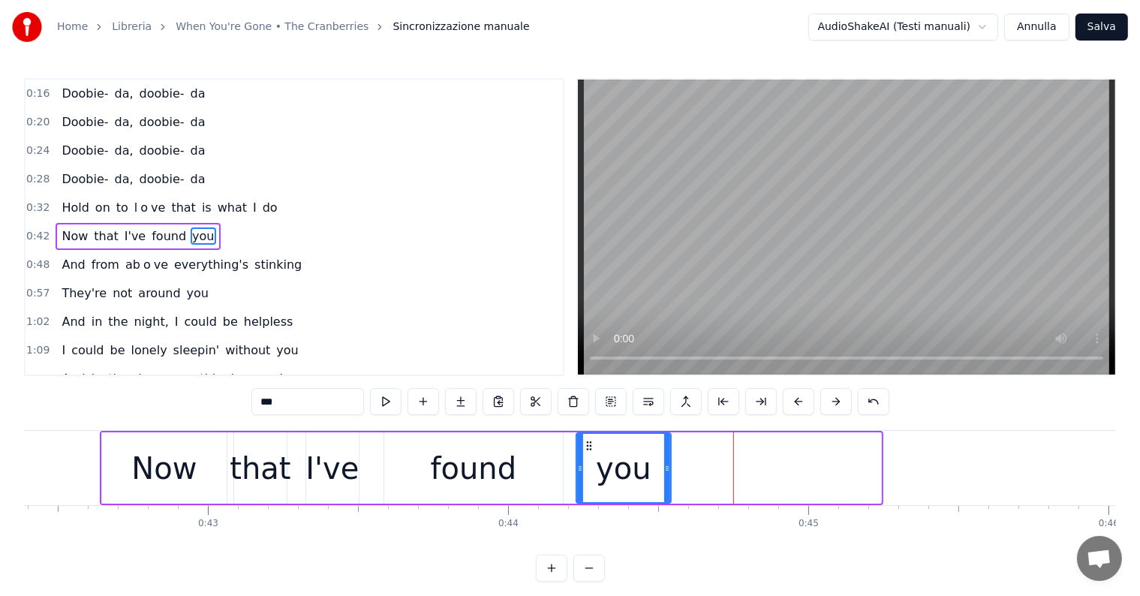
drag, startPoint x: 878, startPoint y: 464, endPoint x: 668, endPoint y: 458, distance: 210.2
click at [668, 458] on div at bounding box center [667, 468] width 6 height 68
click at [322, 401] on input "***" at bounding box center [307, 401] width 113 height 27
type input "**"
click at [650, 474] on div "yo" at bounding box center [623, 468] width 93 height 68
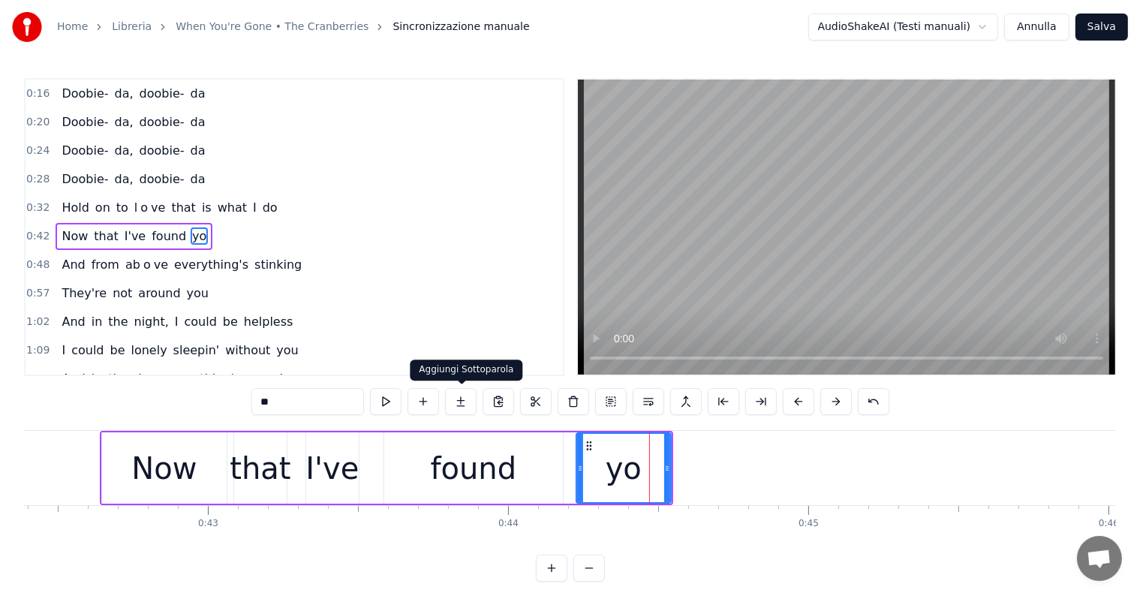
click at [460, 394] on button at bounding box center [461, 401] width 32 height 27
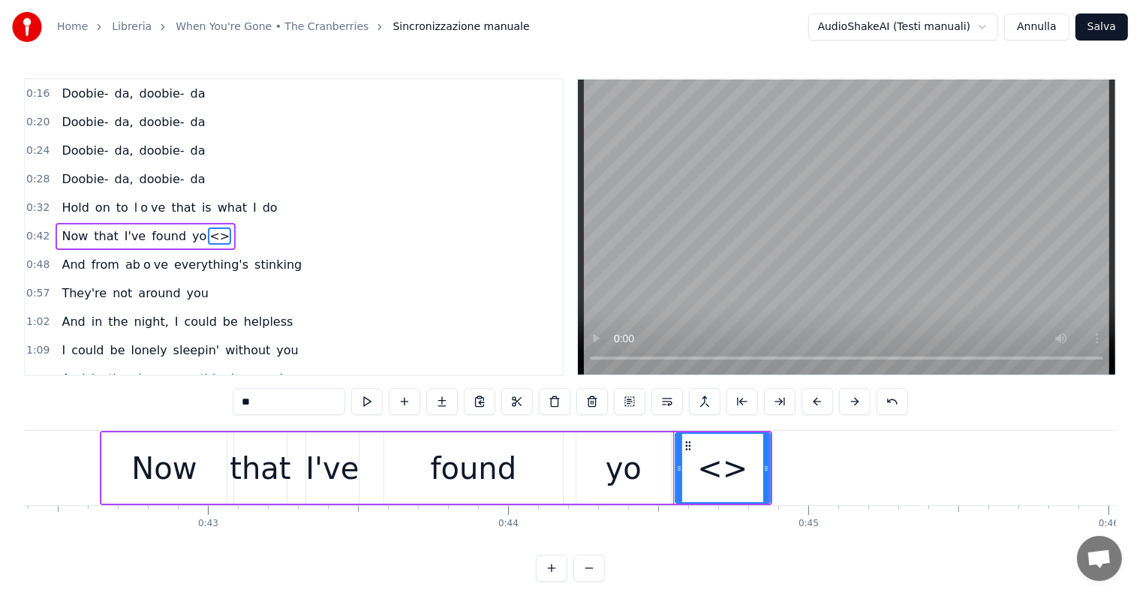
drag, startPoint x: 768, startPoint y: 463, endPoint x: 734, endPoint y: 466, distance: 34.6
click at [734, 466] on div "<>" at bounding box center [723, 467] width 96 height 71
click at [741, 462] on div "<>" at bounding box center [722, 468] width 50 height 45
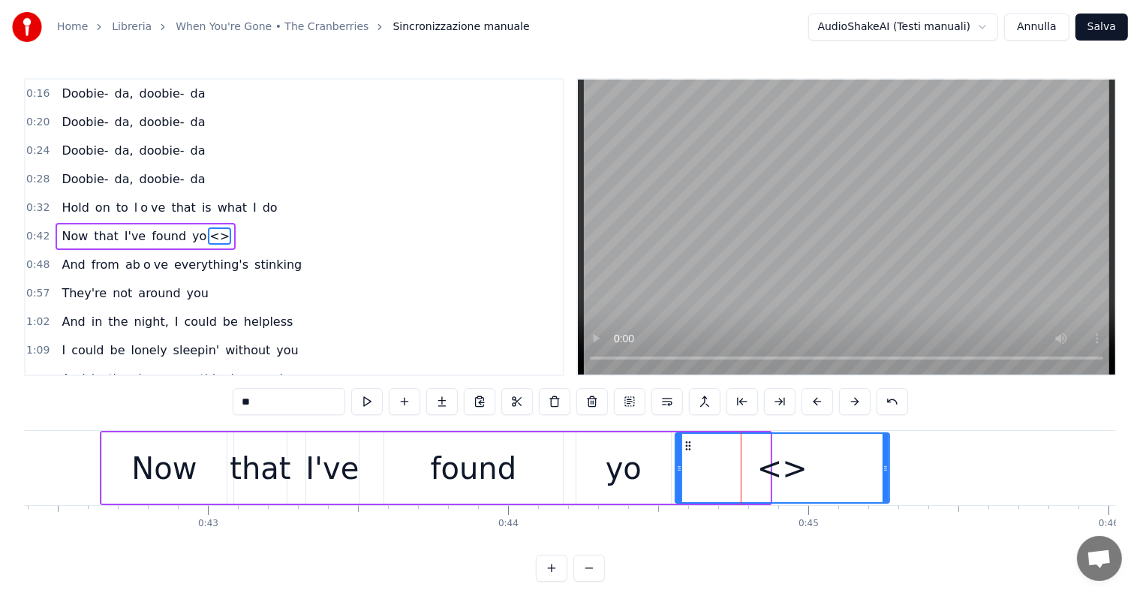
drag, startPoint x: 767, startPoint y: 452, endPoint x: 886, endPoint y: 452, distance: 119.3
click at [886, 452] on div at bounding box center [885, 468] width 6 height 68
click at [287, 410] on input "**" at bounding box center [289, 401] width 113 height 27
type input "*"
click at [149, 461] on div "Now" at bounding box center [163, 468] width 65 height 45
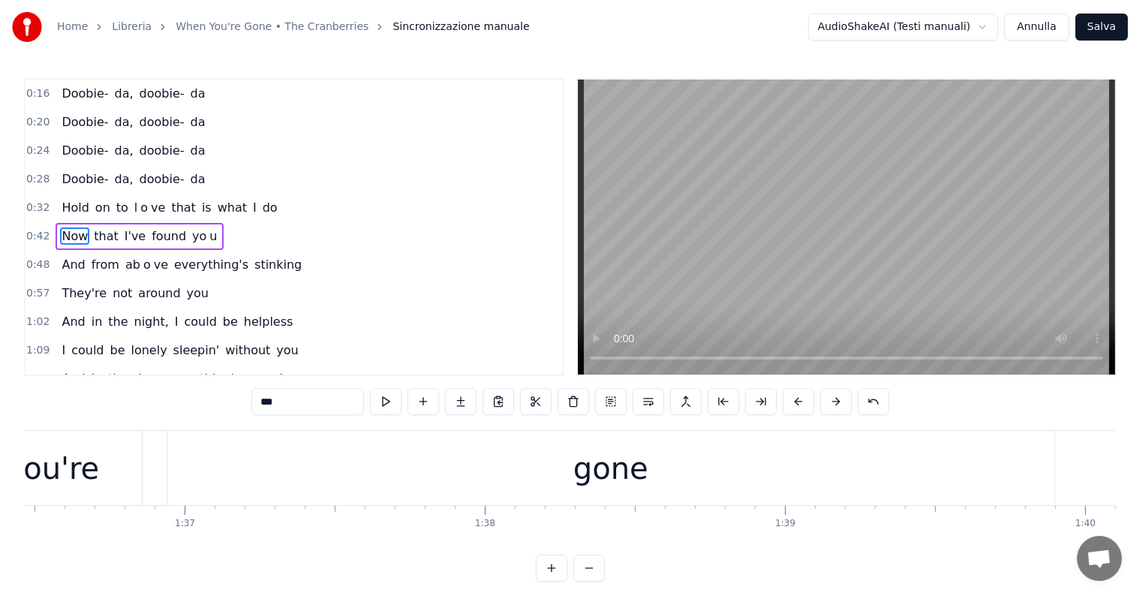
scroll to position [0, 29090]
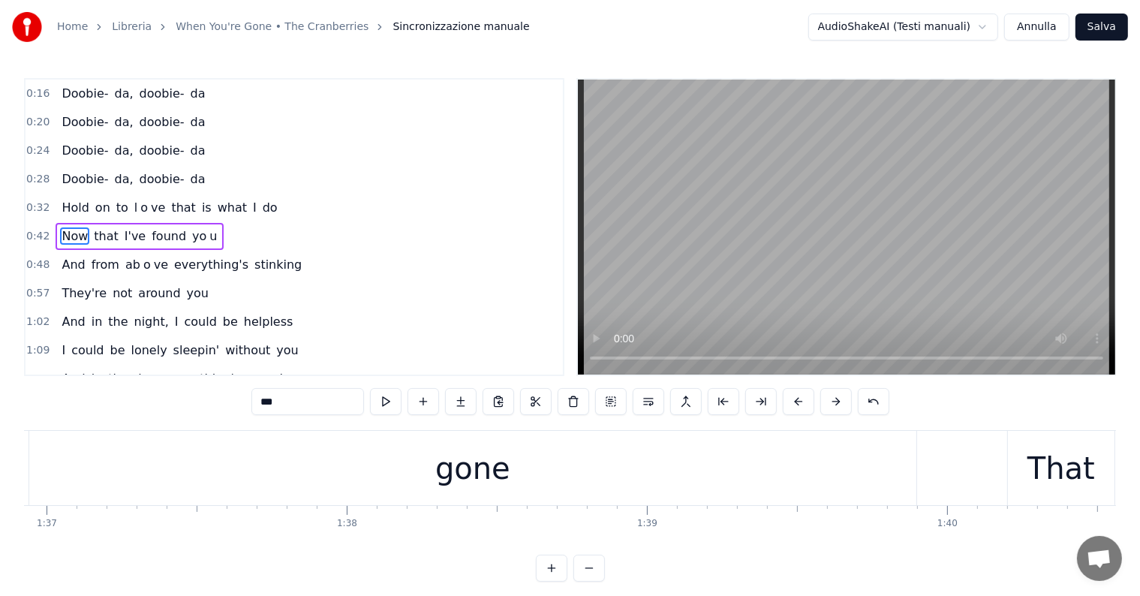
click at [483, 453] on div "gone" at bounding box center [472, 468] width 75 height 45
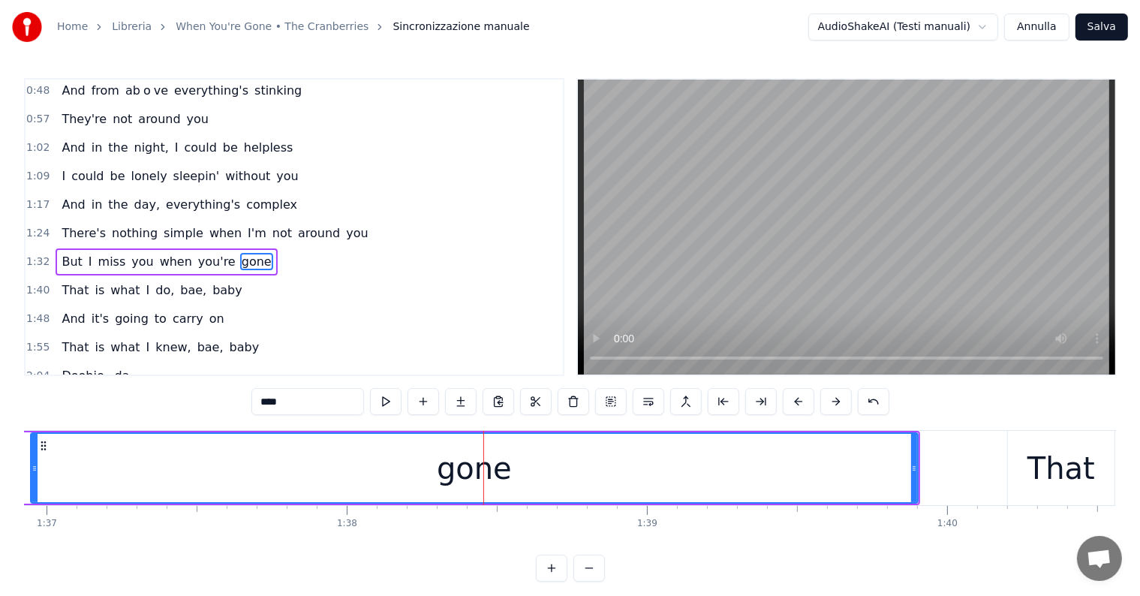
scroll to position [308, 0]
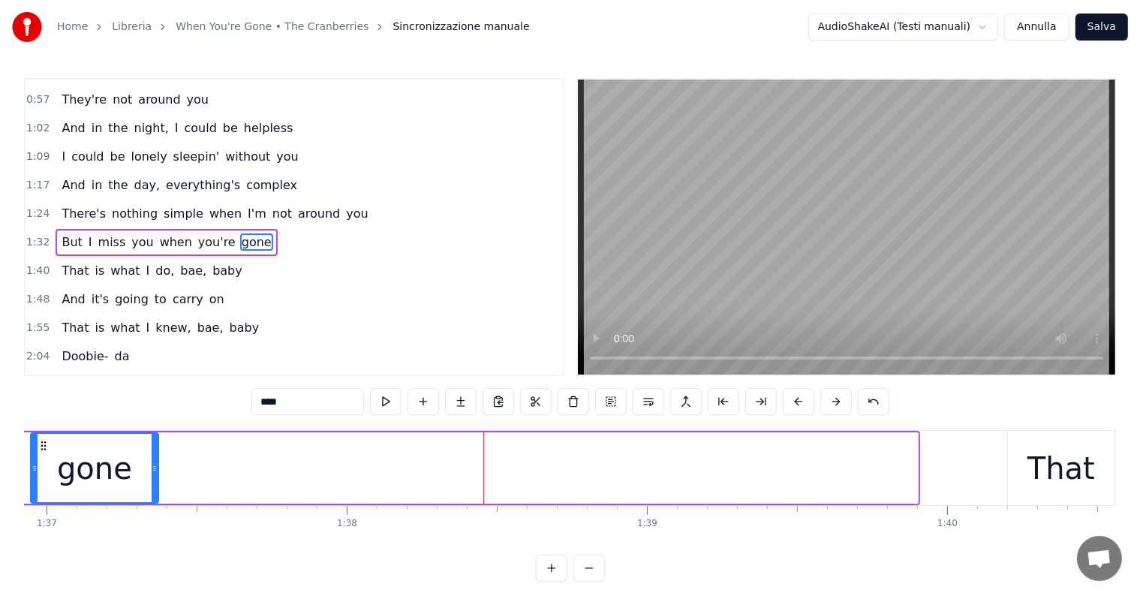
drag, startPoint x: 915, startPoint y: 454, endPoint x: 156, endPoint y: 446, distance: 759.4
click at [156, 446] on div at bounding box center [155, 468] width 6 height 68
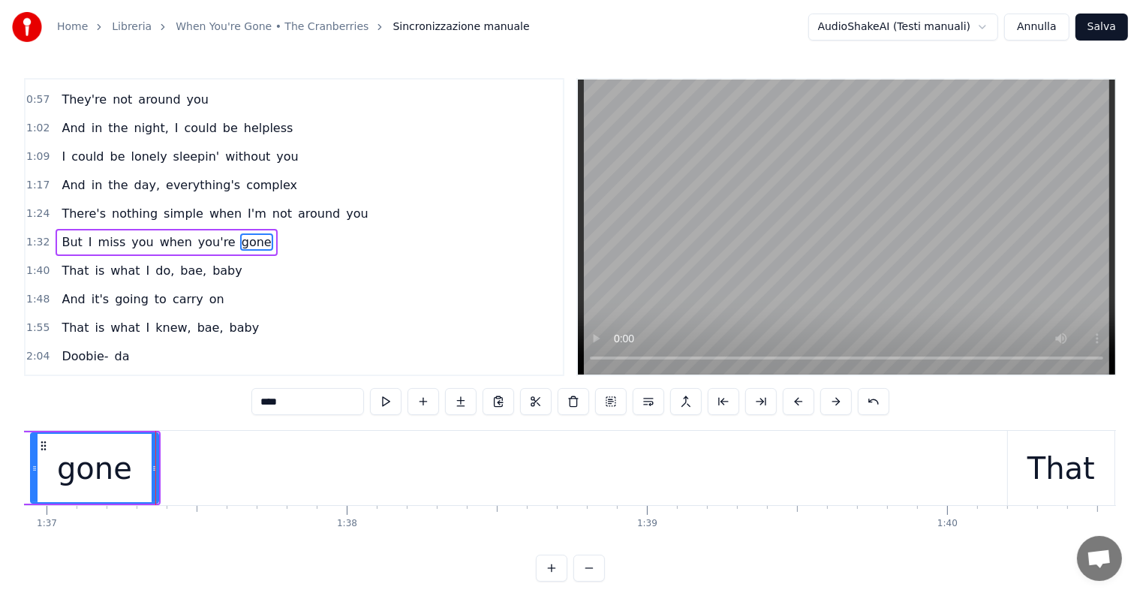
click at [323, 395] on input "****" at bounding box center [307, 401] width 113 height 27
drag, startPoint x: 152, startPoint y: 456, endPoint x: 95, endPoint y: 454, distance: 56.3
click at [95, 454] on div at bounding box center [98, 468] width 6 height 68
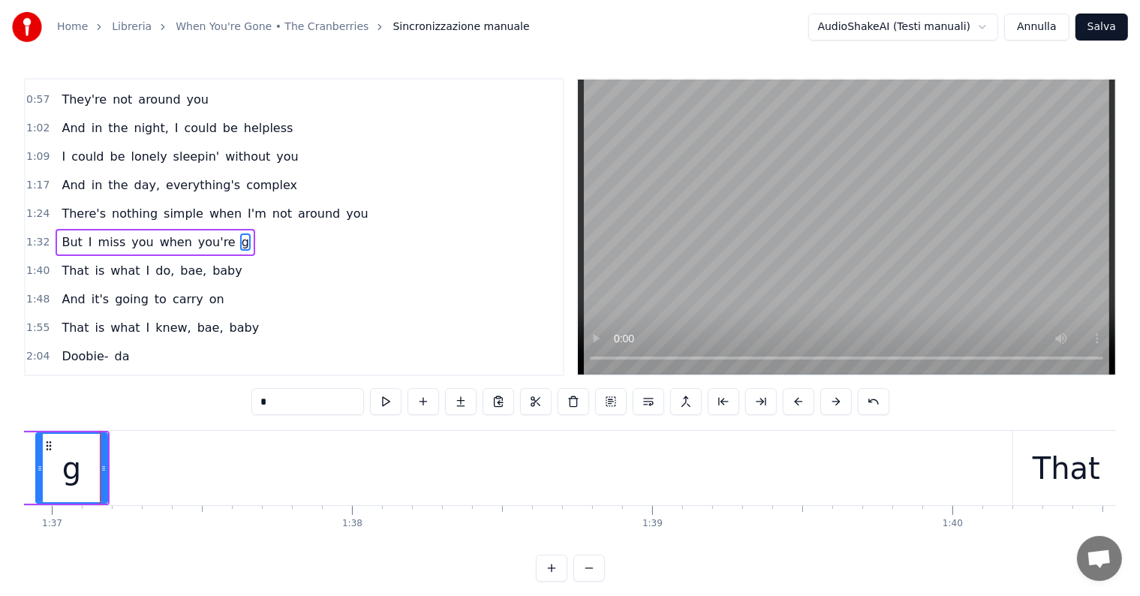
type input "*"
click at [95, 474] on div "g" at bounding box center [72, 468] width 70 height 68
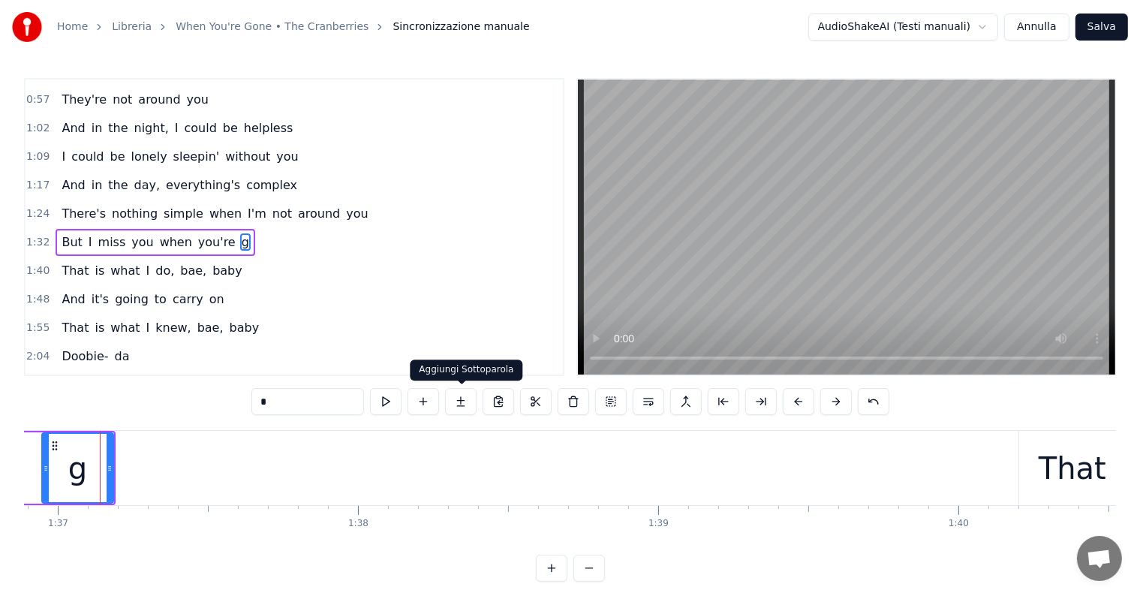
click at [462, 402] on button at bounding box center [461, 401] width 32 height 27
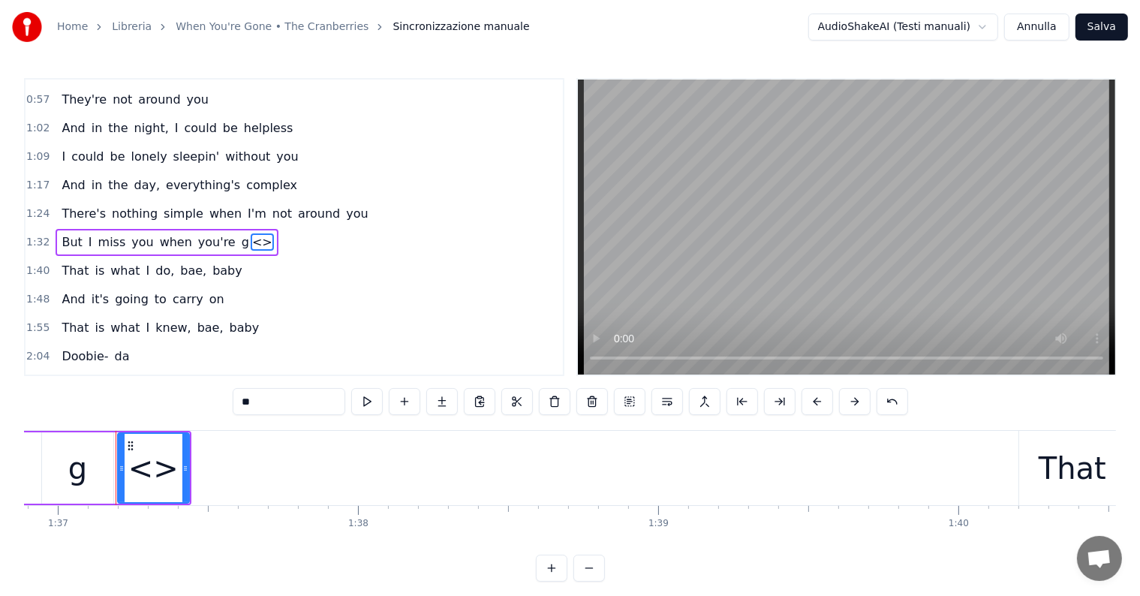
click at [272, 396] on input "**" at bounding box center [289, 401] width 113 height 27
type input "*"
click at [173, 485] on div "o" at bounding box center [154, 468] width 70 height 68
click at [437, 407] on button at bounding box center [442, 401] width 32 height 27
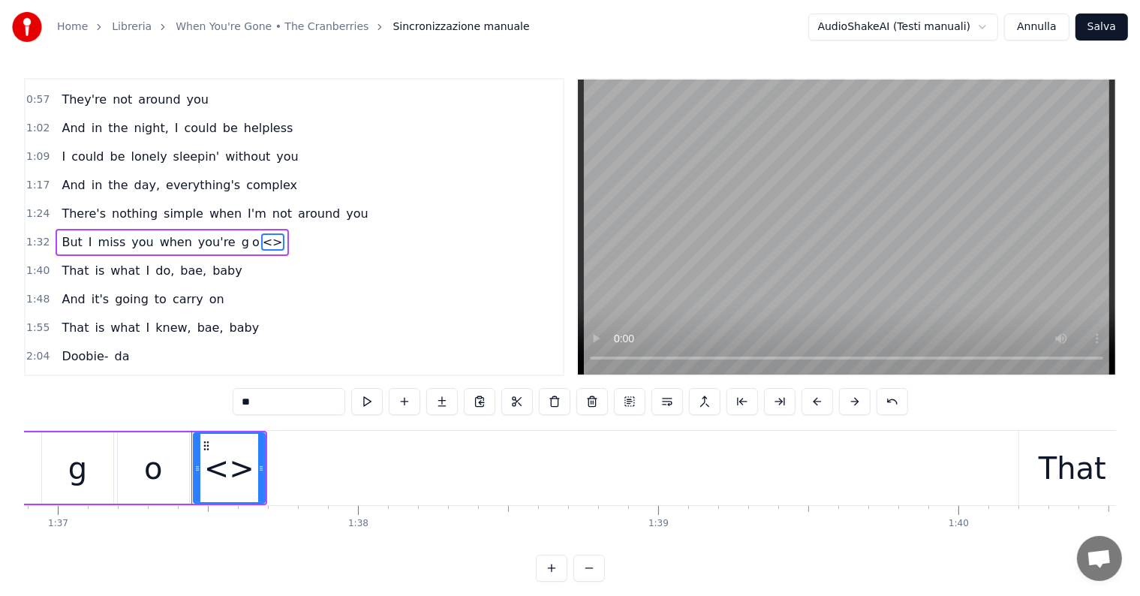
click at [288, 390] on input "**" at bounding box center [289, 401] width 113 height 27
type input "*"
type input "**"
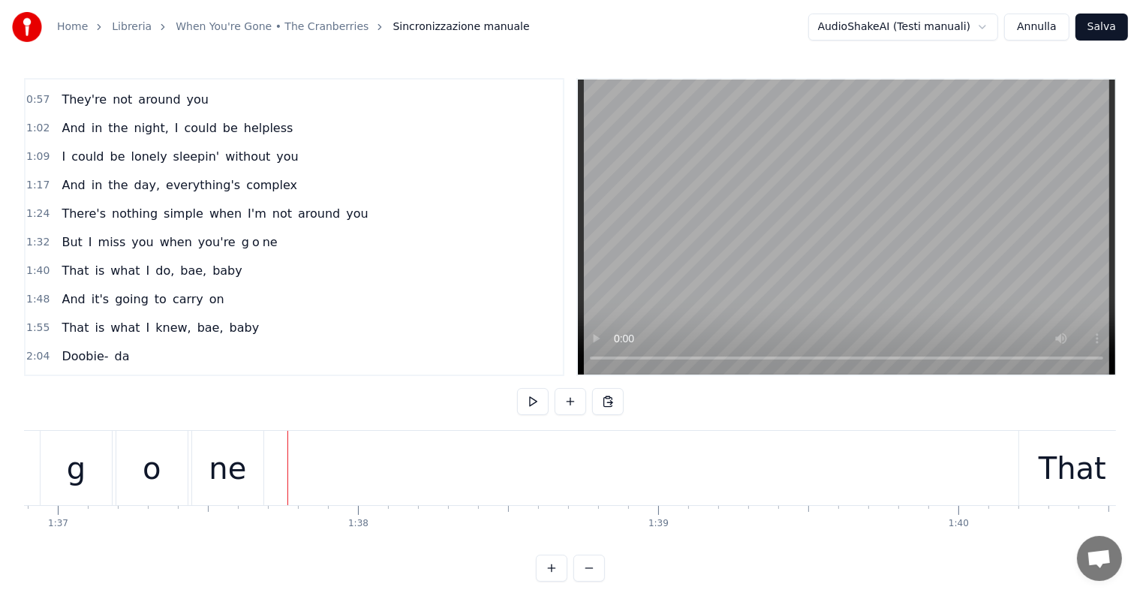
click at [222, 464] on div "ne" at bounding box center [228, 468] width 38 height 45
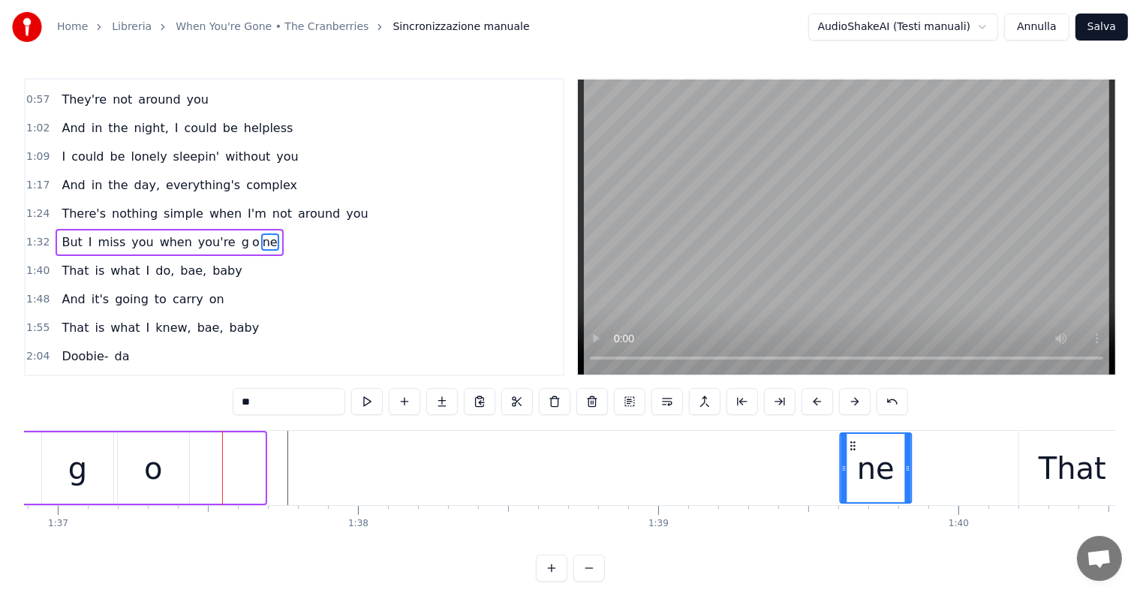
drag, startPoint x: 204, startPoint y: 443, endPoint x: 851, endPoint y: 436, distance: 646.8
click at [851, 436] on div "ne" at bounding box center [875, 468] width 70 height 68
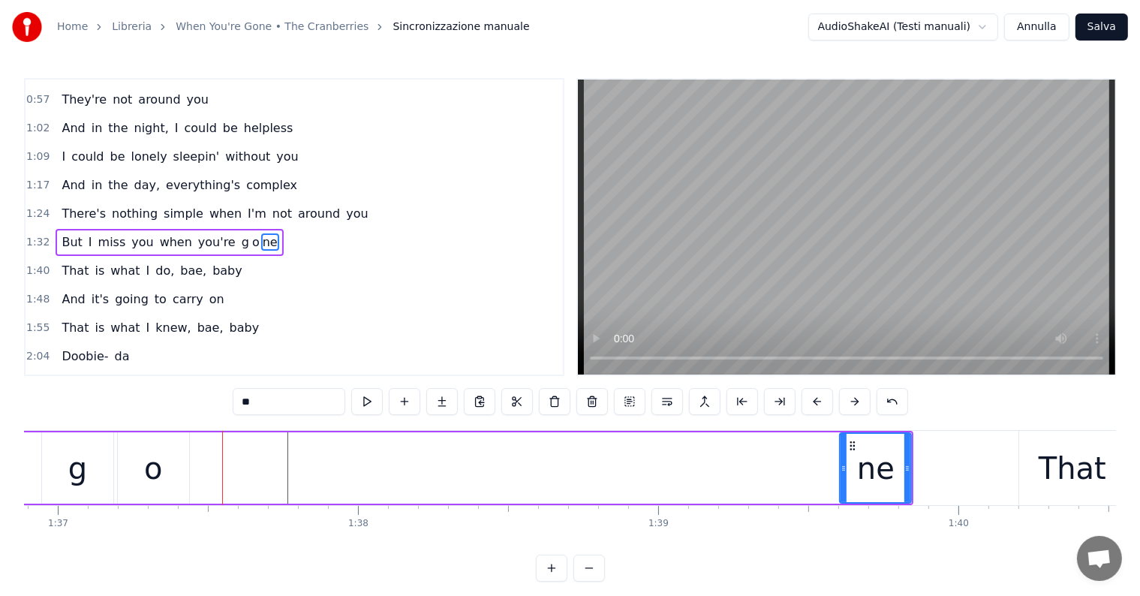
click at [163, 470] on div "o" at bounding box center [153, 467] width 71 height 71
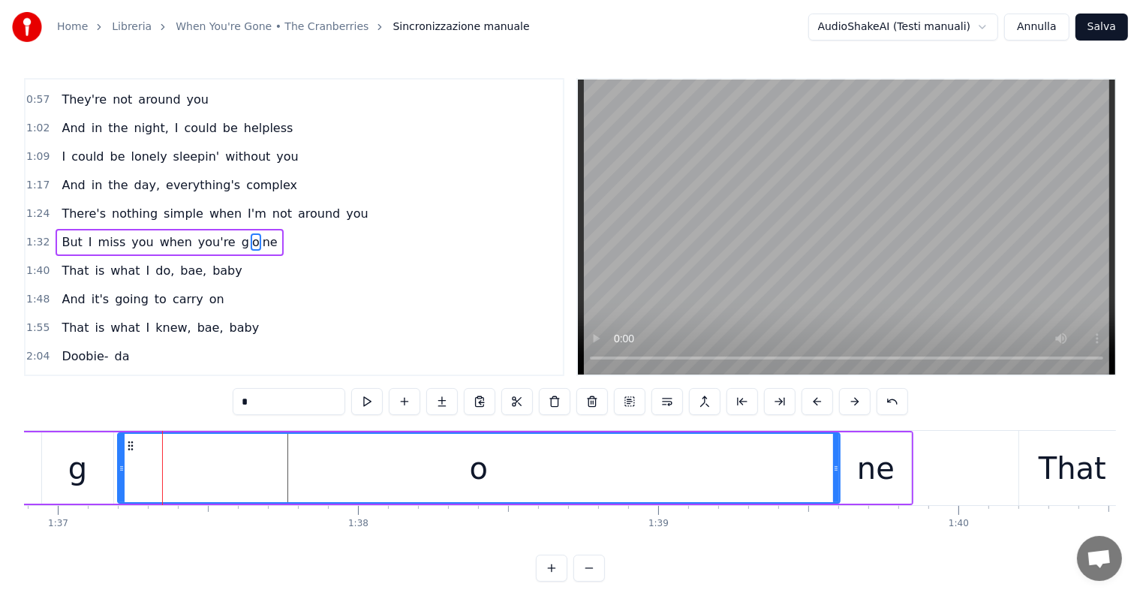
drag, startPoint x: 185, startPoint y: 464, endPoint x: 836, endPoint y: 469, distance: 650.5
click at [836, 469] on icon at bounding box center [836, 468] width 6 height 12
click at [66, 233] on span "But" at bounding box center [71, 241] width 23 height 17
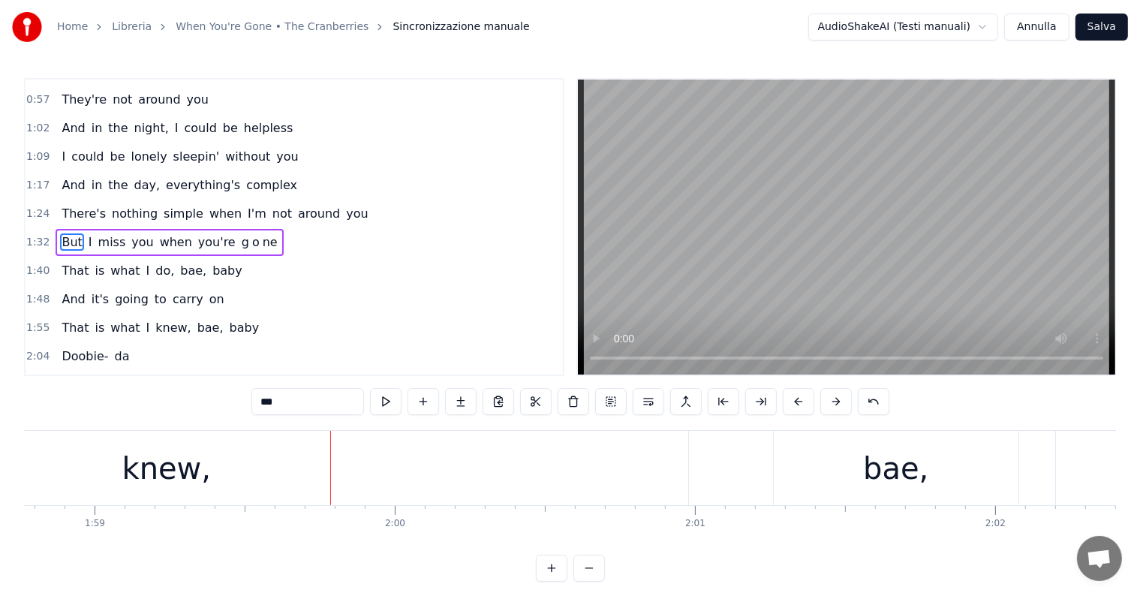
scroll to position [0, 35487]
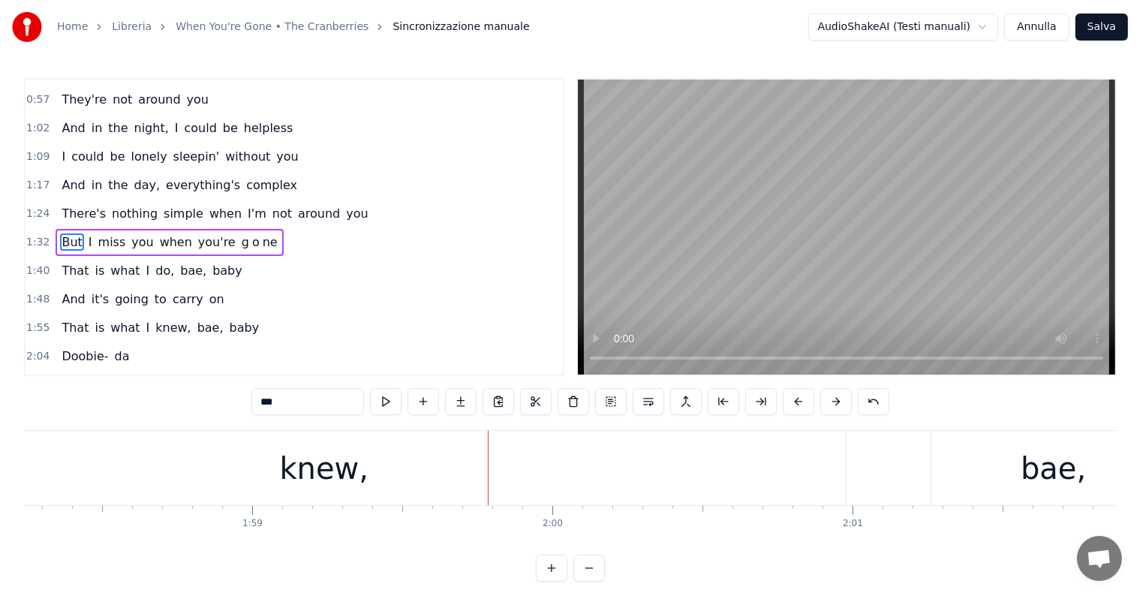
click at [276, 449] on div "knew," at bounding box center [324, 468] width 1043 height 74
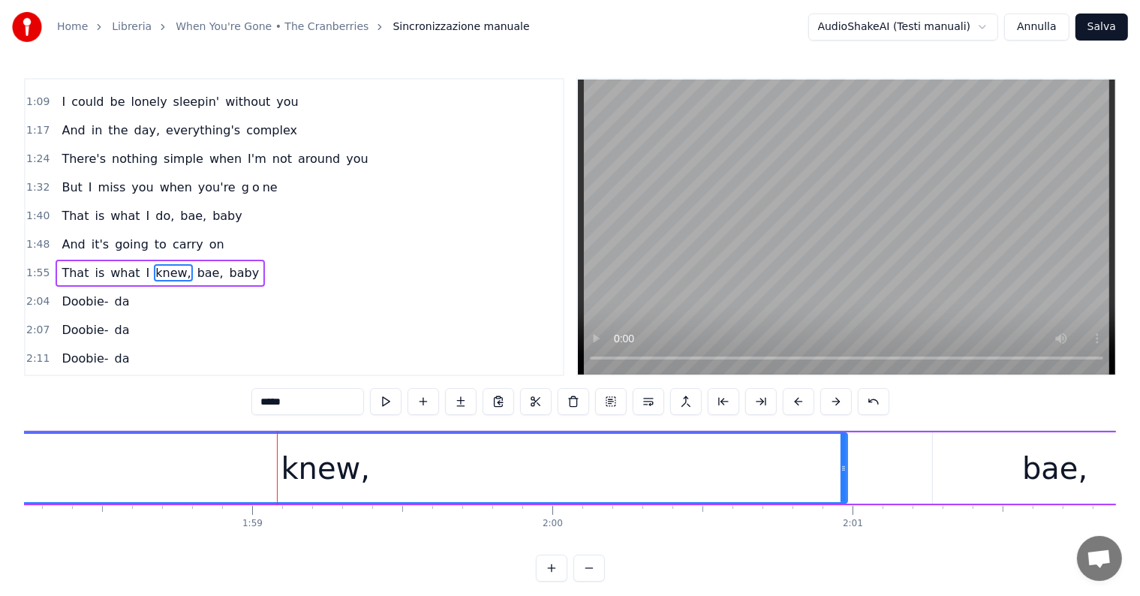
scroll to position [390, 0]
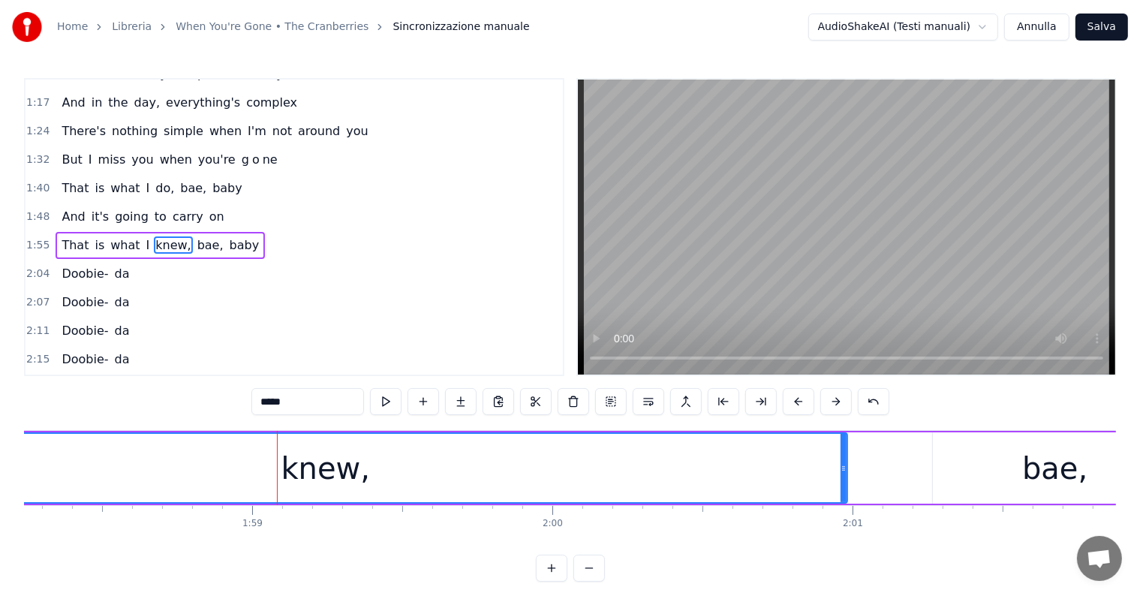
click at [145, 236] on span "I" at bounding box center [148, 244] width 7 height 17
type input "*"
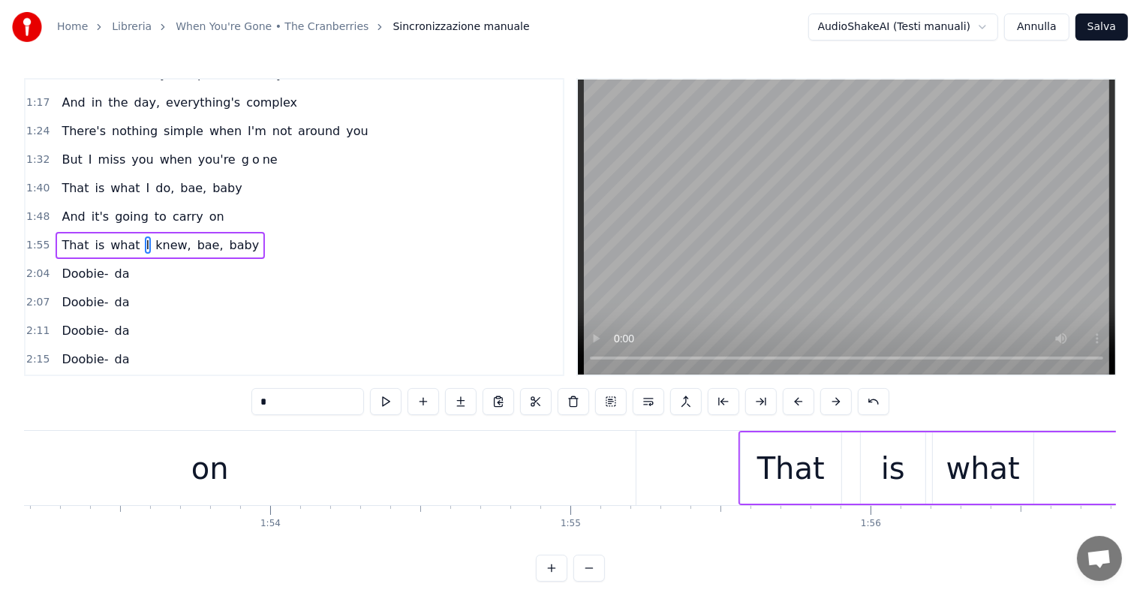
scroll to position [0, 34153]
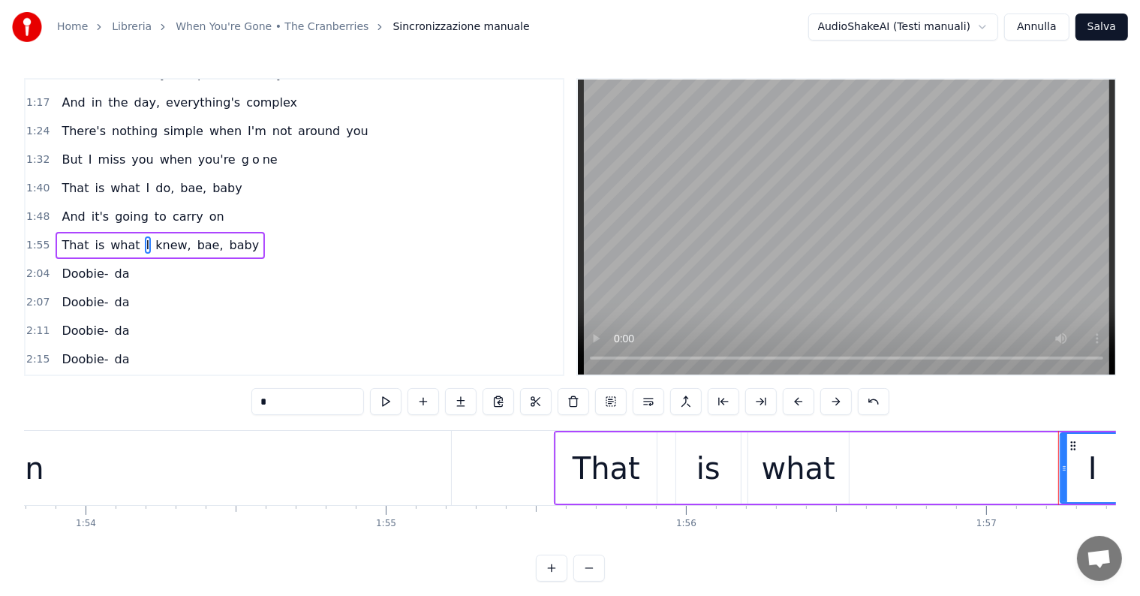
click at [825, 473] on div "what" at bounding box center [799, 468] width 74 height 45
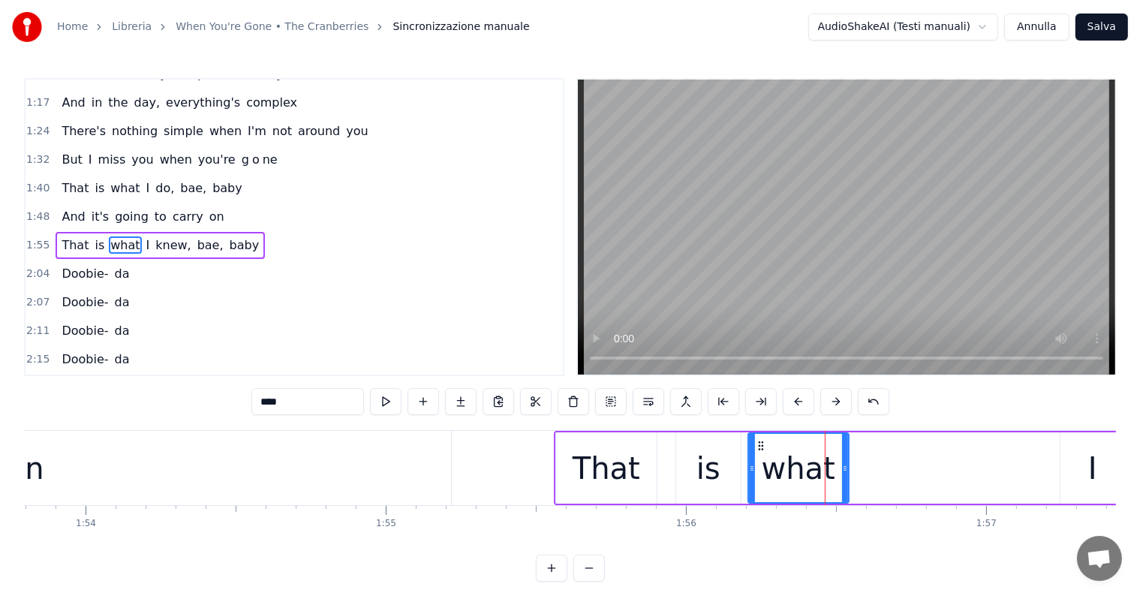
click at [1068, 470] on div "I" at bounding box center [1092, 467] width 65 height 71
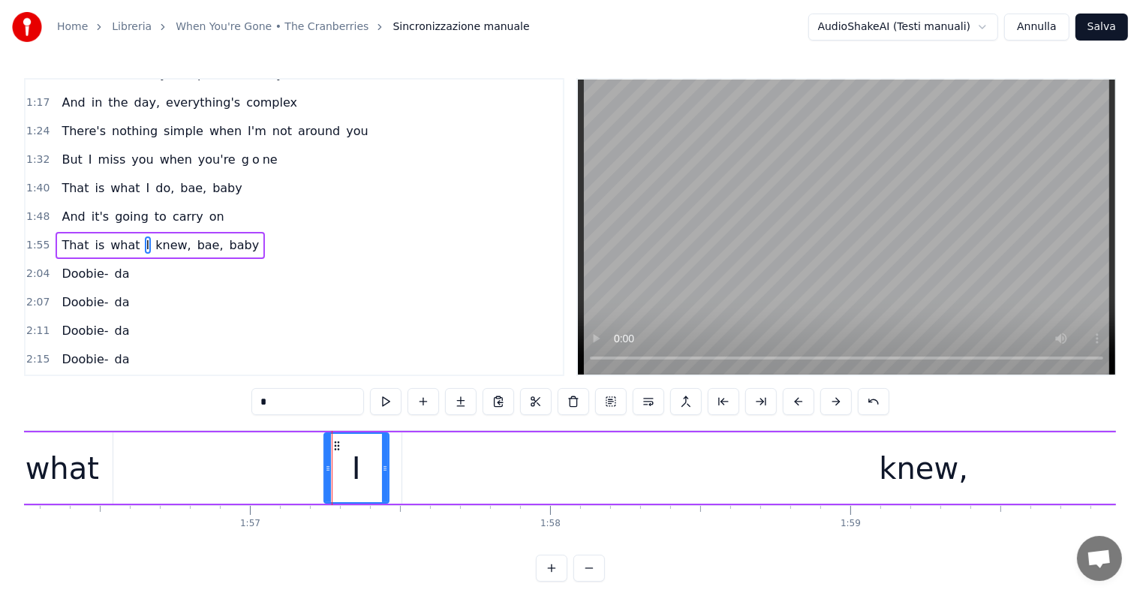
scroll to position [0, 34797]
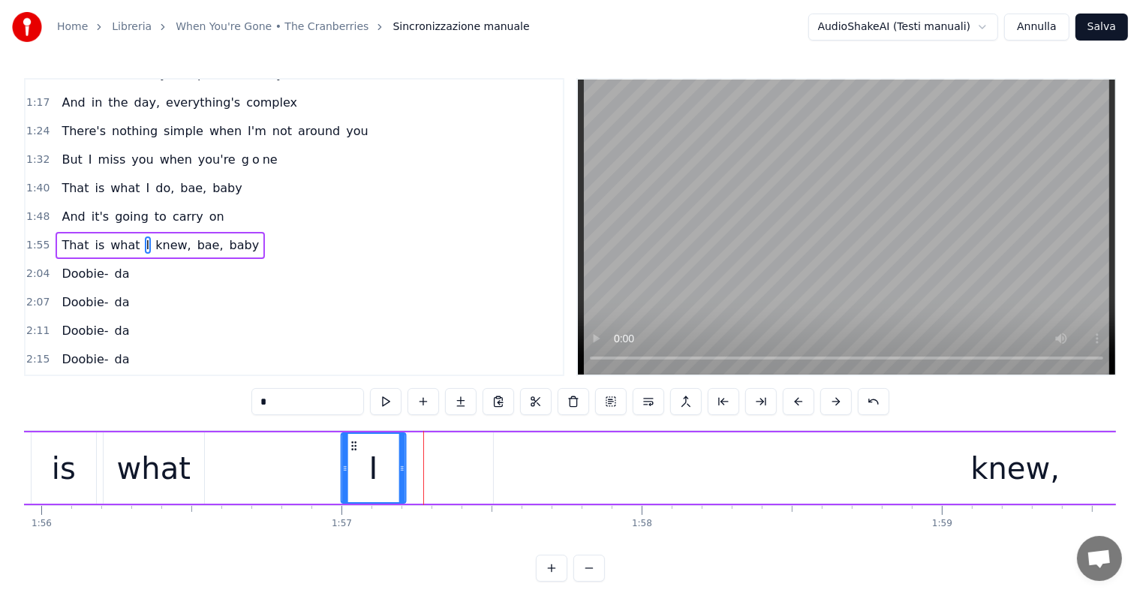
drag, startPoint x: 426, startPoint y: 444, endPoint x: 351, endPoint y: 428, distance: 76.7
click at [351, 428] on div "0:01 Doobie- da, doobie- da 0:05 Doobie- da, doobie- da 0:09 Doobie- da, doobie…" at bounding box center [570, 329] width 1092 height 503
click at [900, 459] on div "knew," at bounding box center [1015, 467] width 1043 height 71
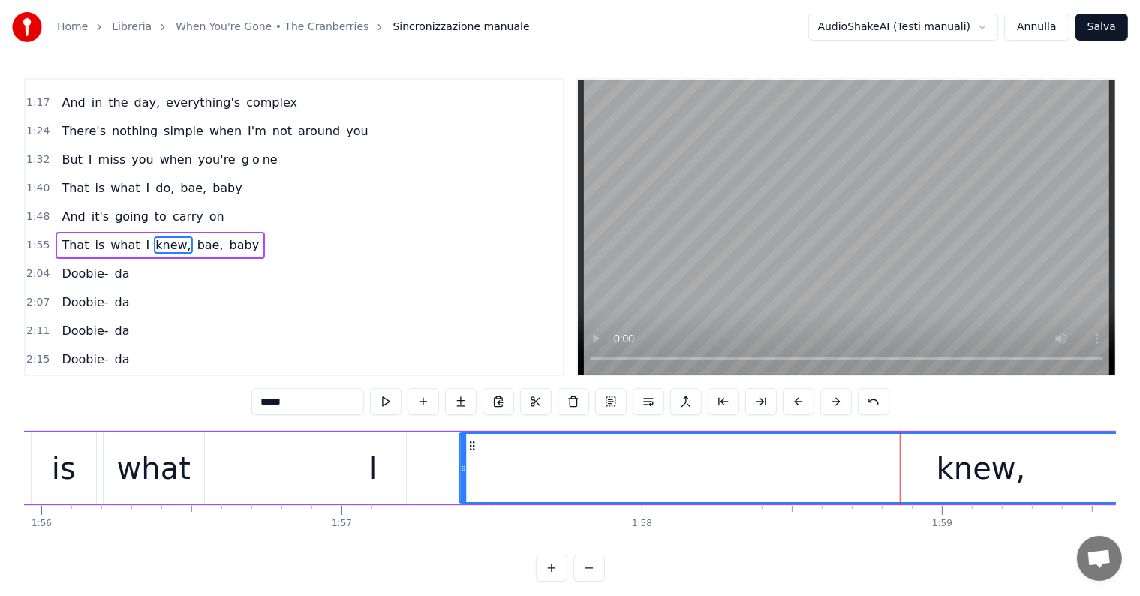
drag, startPoint x: 504, startPoint y: 444, endPoint x: 470, endPoint y: 436, distance: 34.8
click at [470, 436] on div "knew," at bounding box center [980, 468] width 1041 height 68
click at [60, 236] on span "That" at bounding box center [75, 244] width 30 height 17
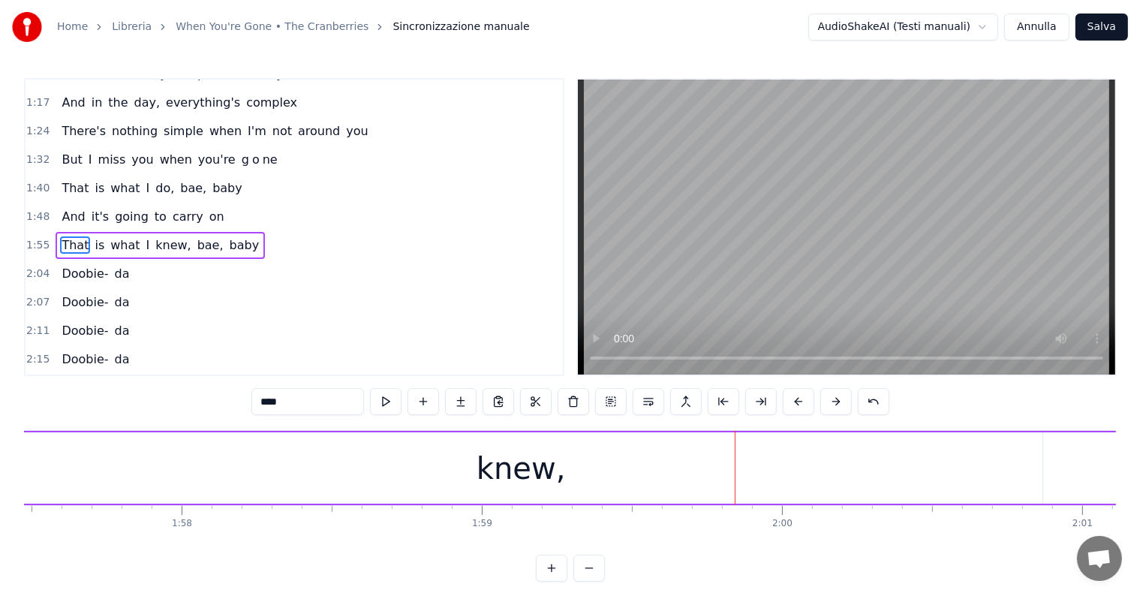
scroll to position [0, 35119]
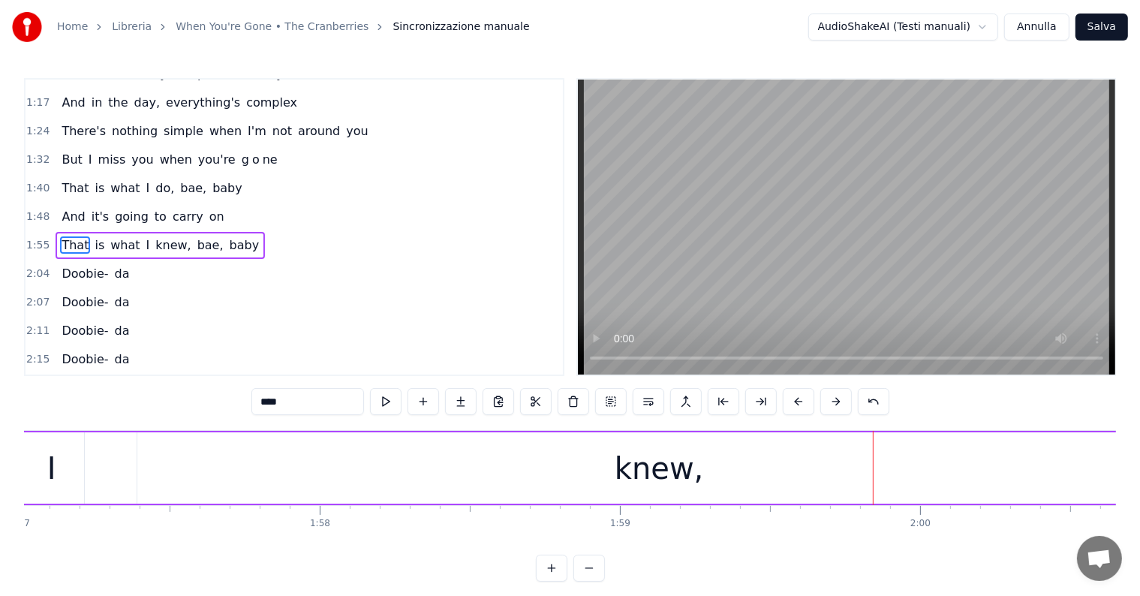
click at [640, 479] on div "knew," at bounding box center [659, 468] width 89 height 45
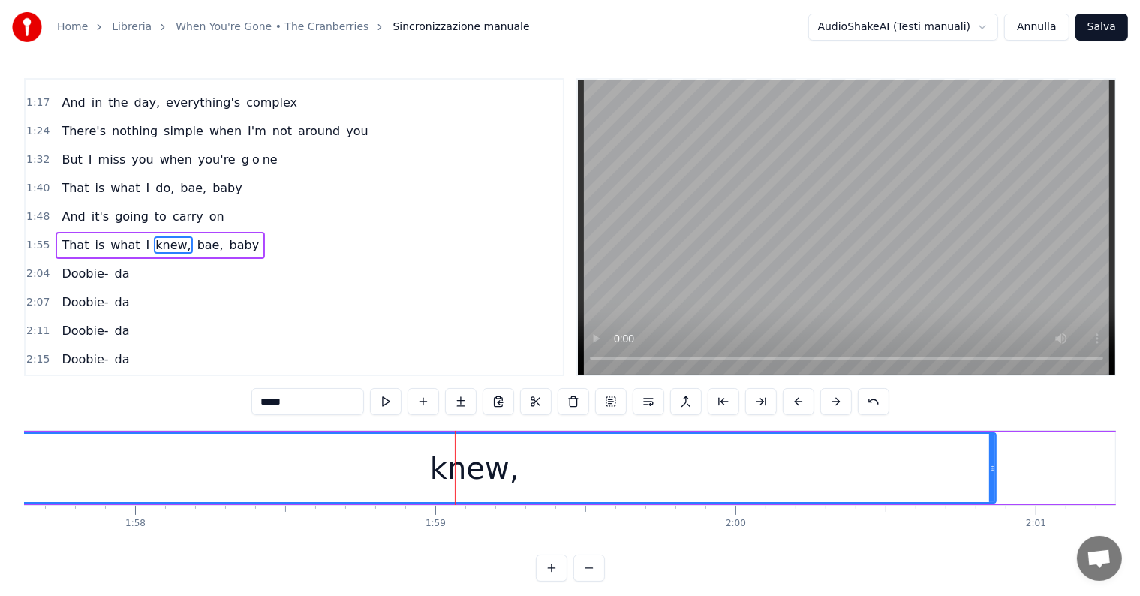
scroll to position [0, 35350]
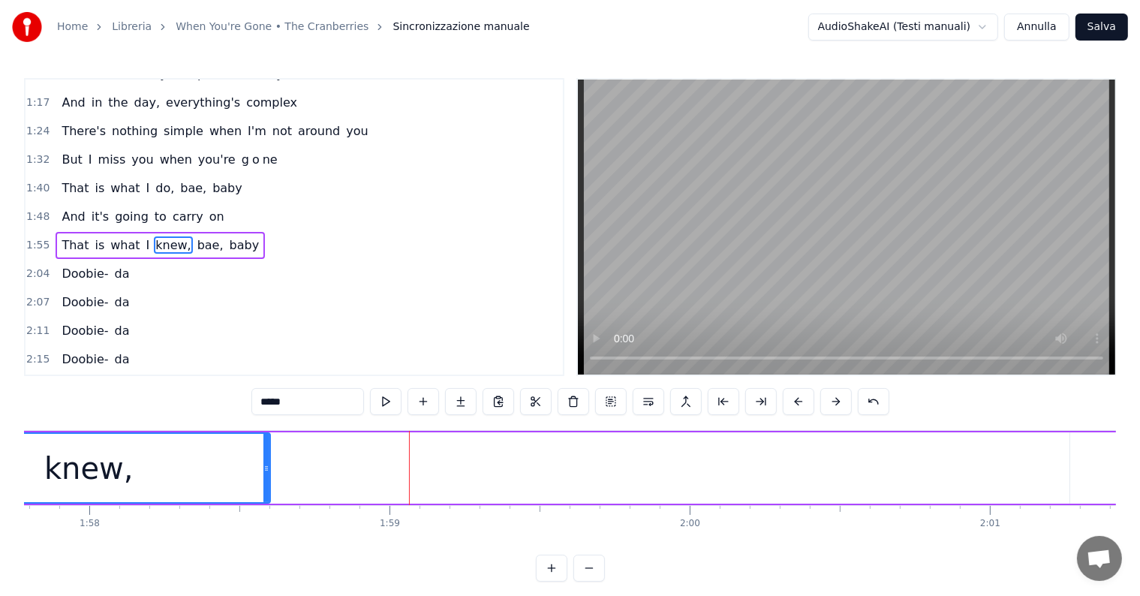
drag, startPoint x: 945, startPoint y: 452, endPoint x: 266, endPoint y: 449, distance: 679.8
click at [266, 449] on div at bounding box center [266, 468] width 6 height 68
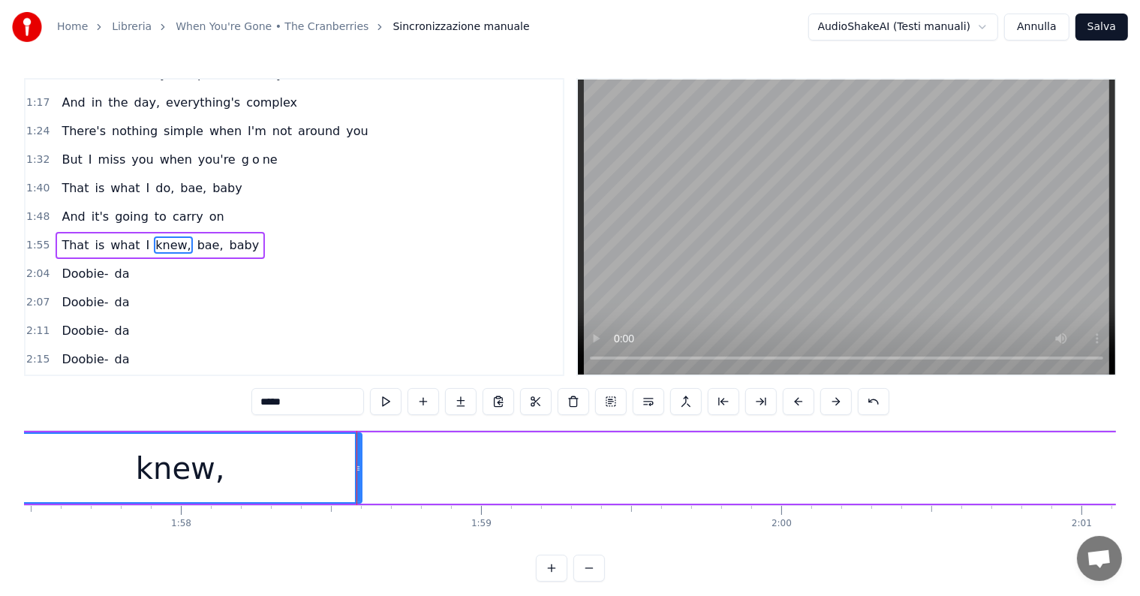
scroll to position [0, 35211]
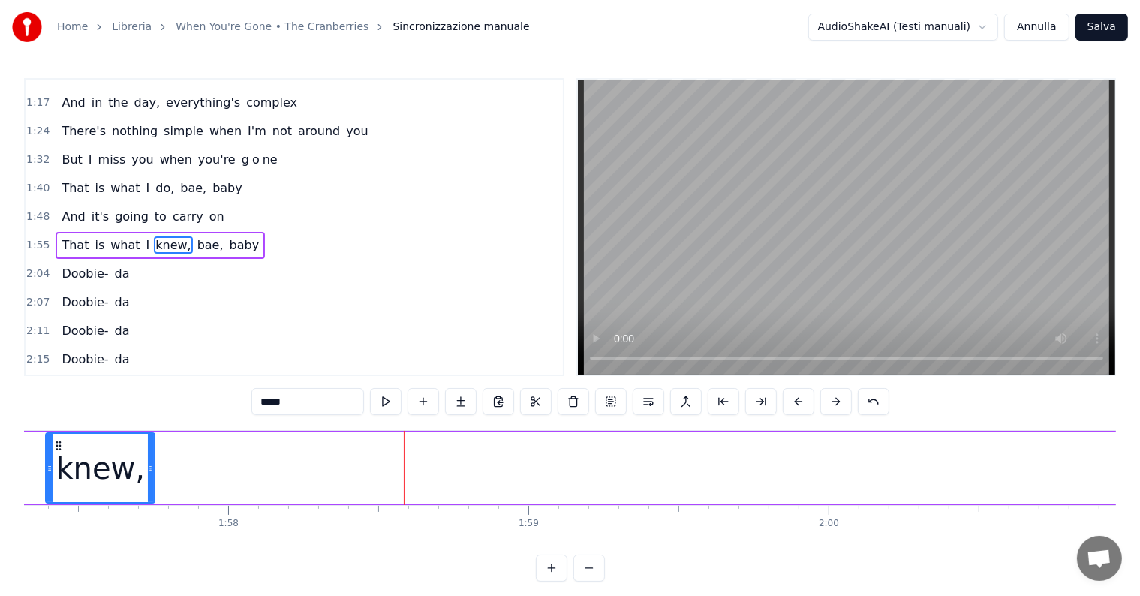
drag, startPoint x: 405, startPoint y: 453, endPoint x: 151, endPoint y: 450, distance: 254.4
click at [151, 450] on div at bounding box center [151, 468] width 6 height 68
click at [326, 407] on input "*****" at bounding box center [307, 401] width 113 height 27
type input "**"
click at [128, 466] on div "kn" at bounding box center [100, 468] width 107 height 68
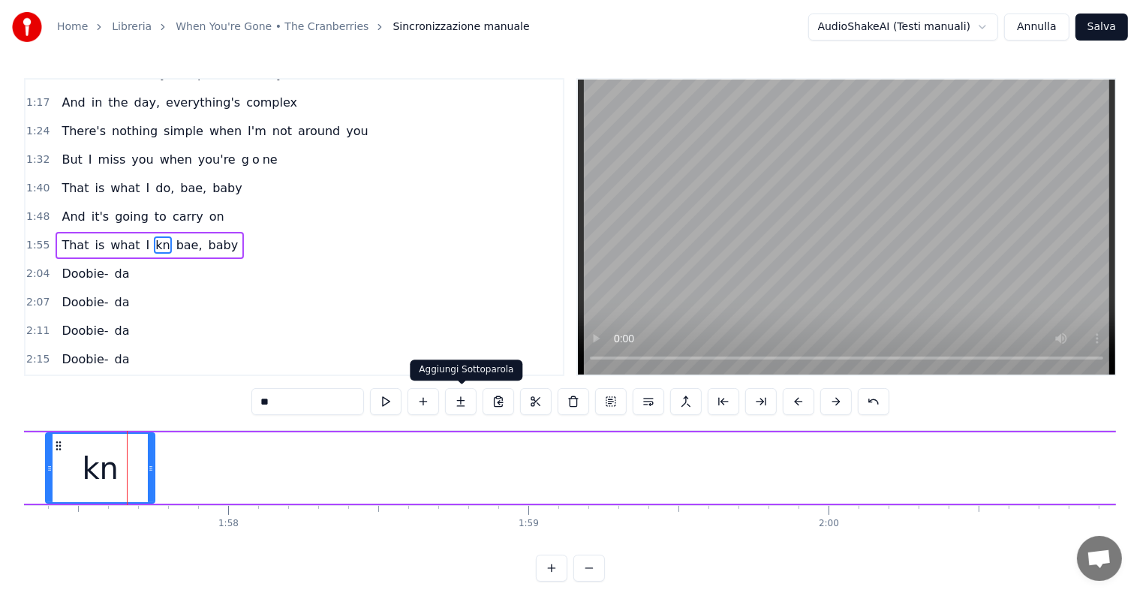
click at [459, 400] on button at bounding box center [461, 401] width 32 height 27
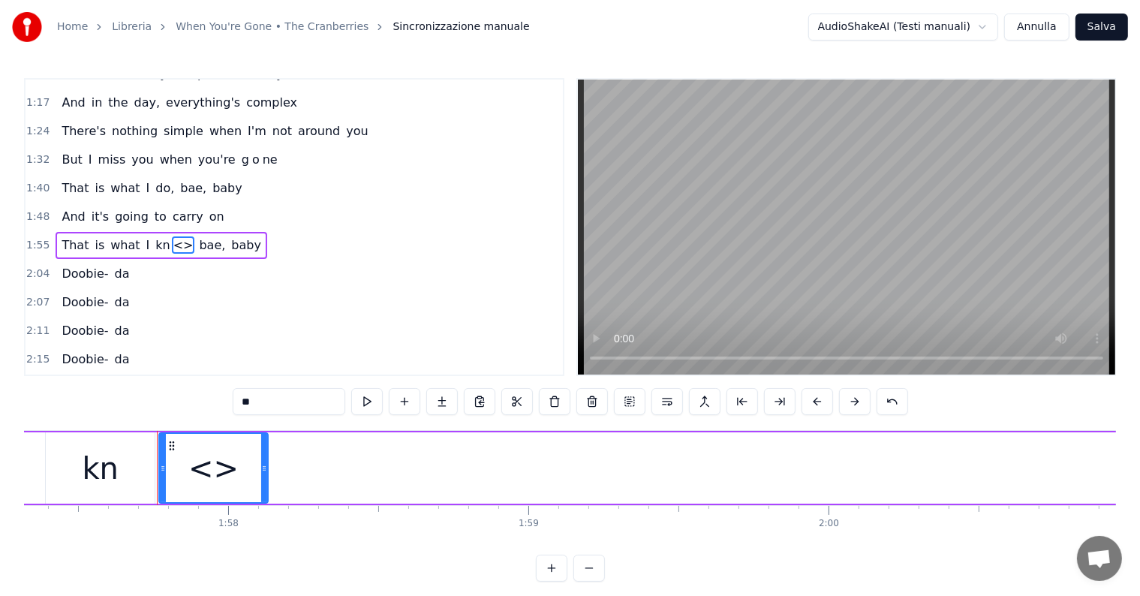
click at [281, 399] on input "**" at bounding box center [289, 401] width 113 height 27
type input "*"
click at [244, 474] on div "e" at bounding box center [213, 468] width 107 height 68
click at [441, 402] on button at bounding box center [442, 401] width 32 height 27
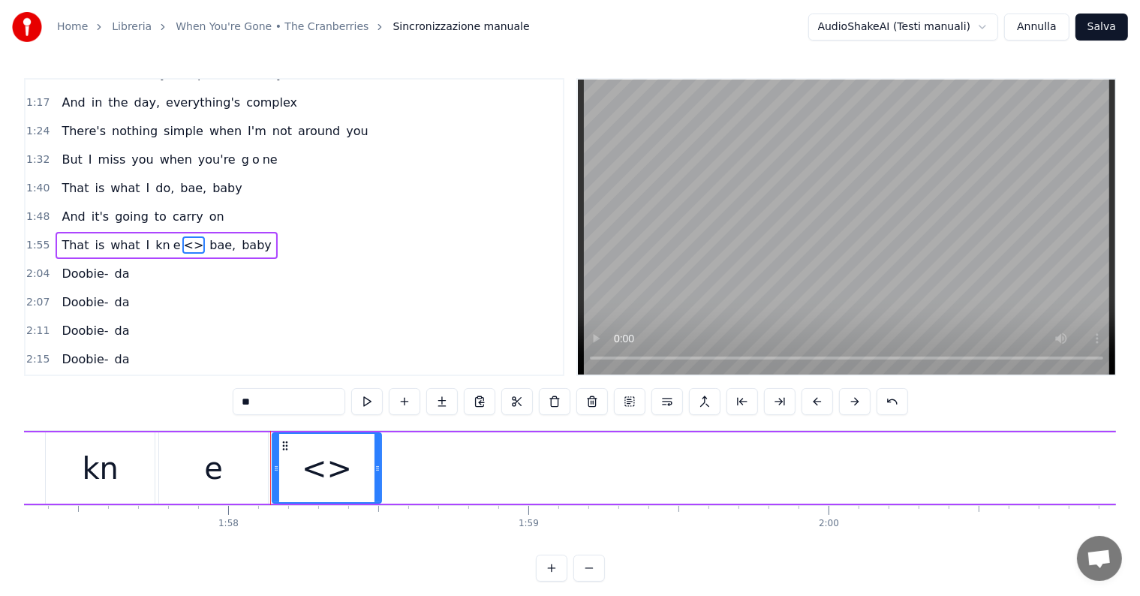
click at [300, 405] on input "**" at bounding box center [289, 401] width 113 height 27
type input "*"
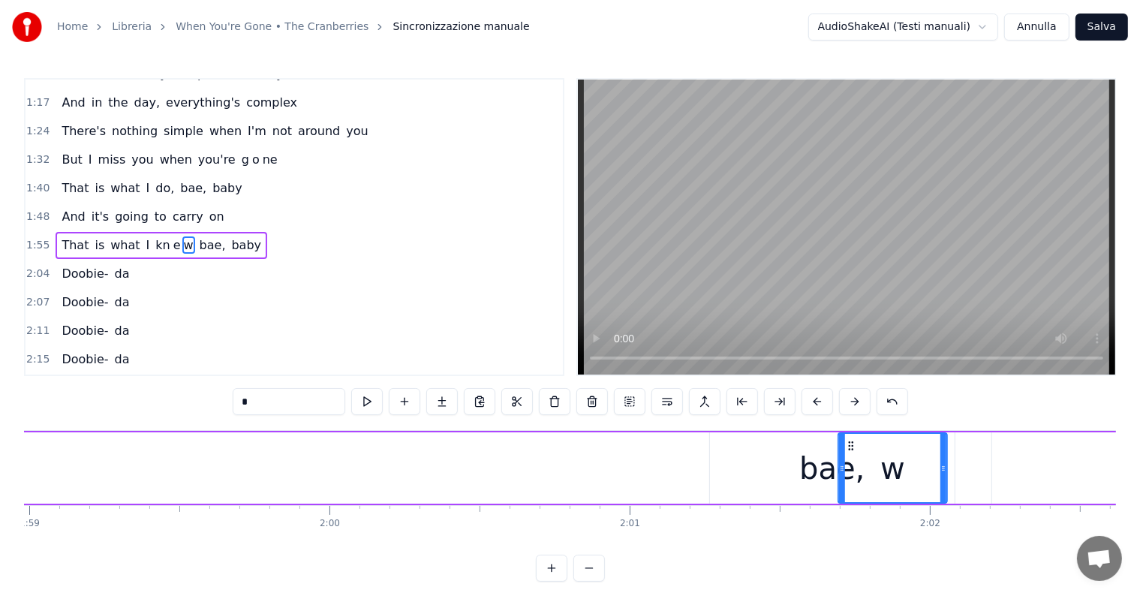
scroll to position [0, 35718]
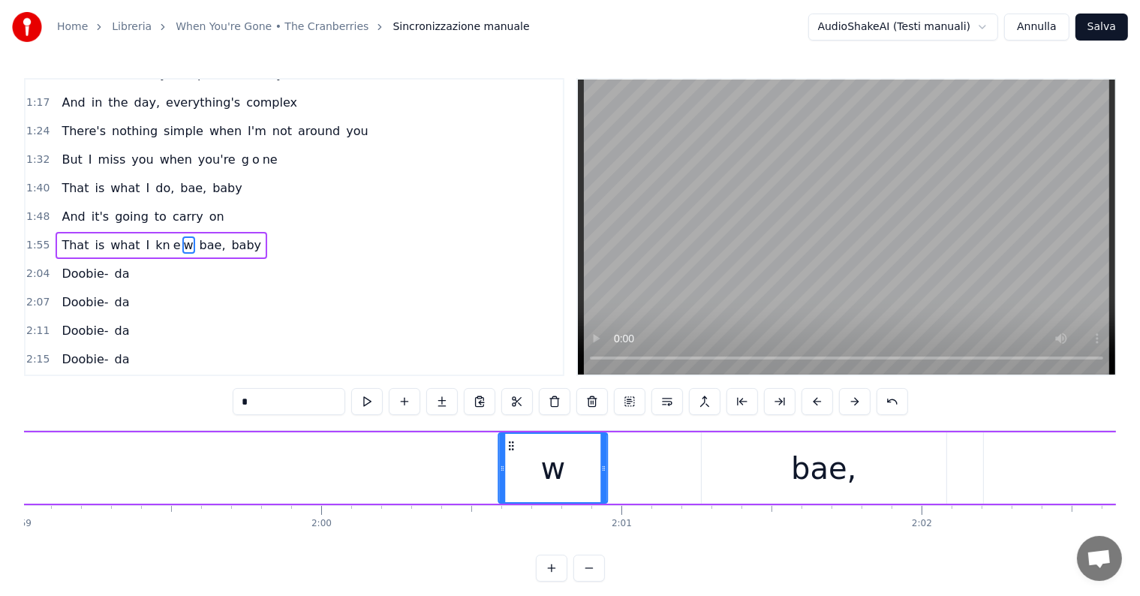
drag, startPoint x: 285, startPoint y: 440, endPoint x: 512, endPoint y: 420, distance: 227.5
click at [512, 420] on div "0:01 Doobie- da, doobie- da 0:05 Doobie- da, doobie- da 0:09 Doobie- da, doobie…" at bounding box center [570, 329] width 1092 height 503
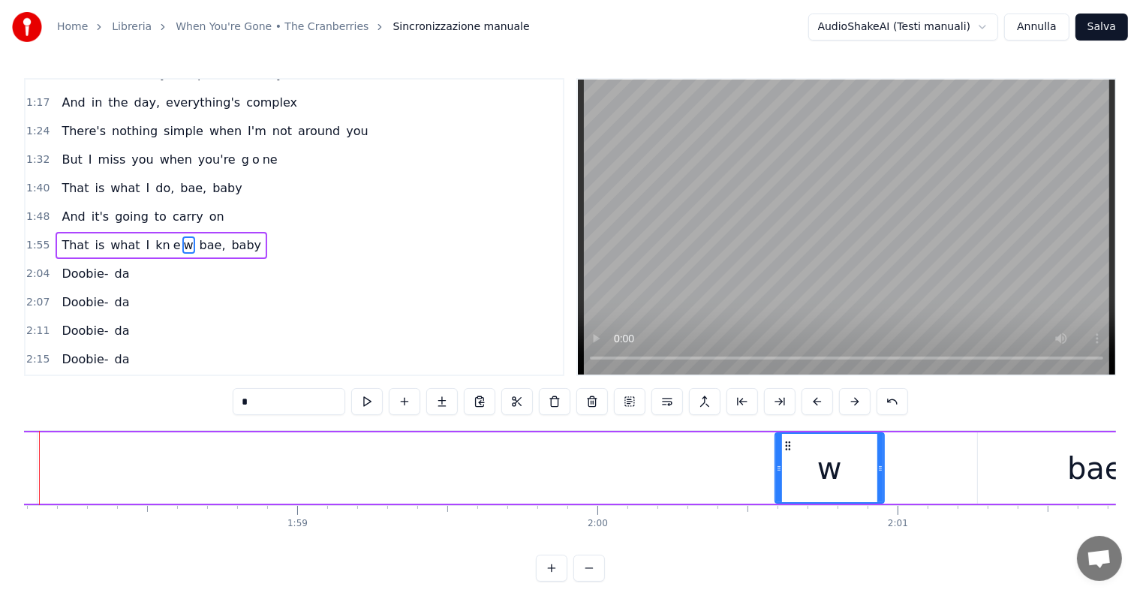
scroll to position [0, 35166]
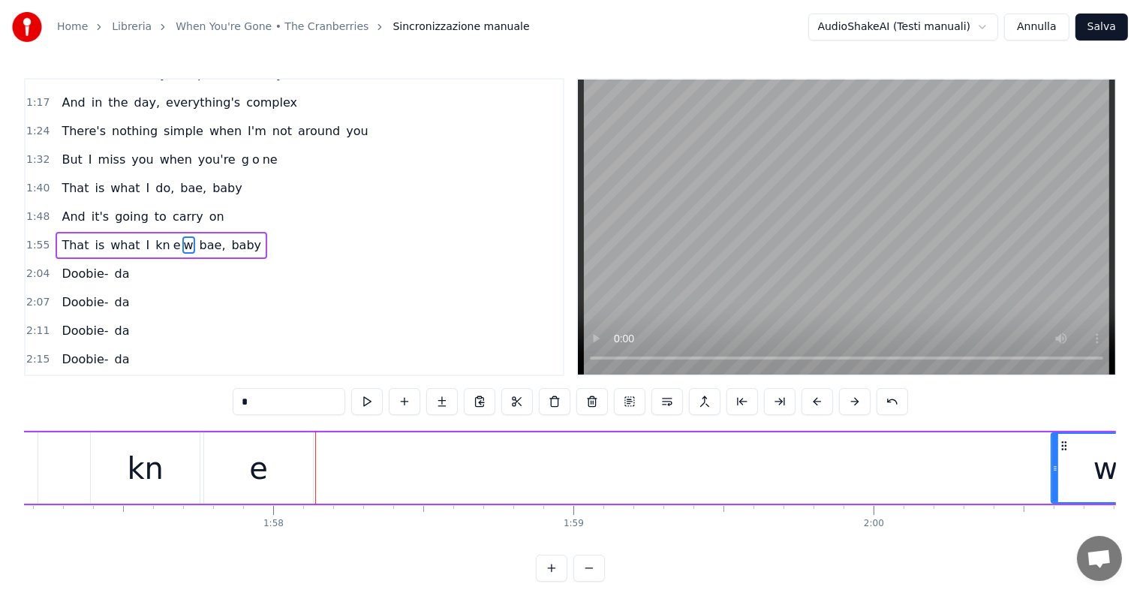
click at [269, 471] on div "e" at bounding box center [258, 467] width 109 height 71
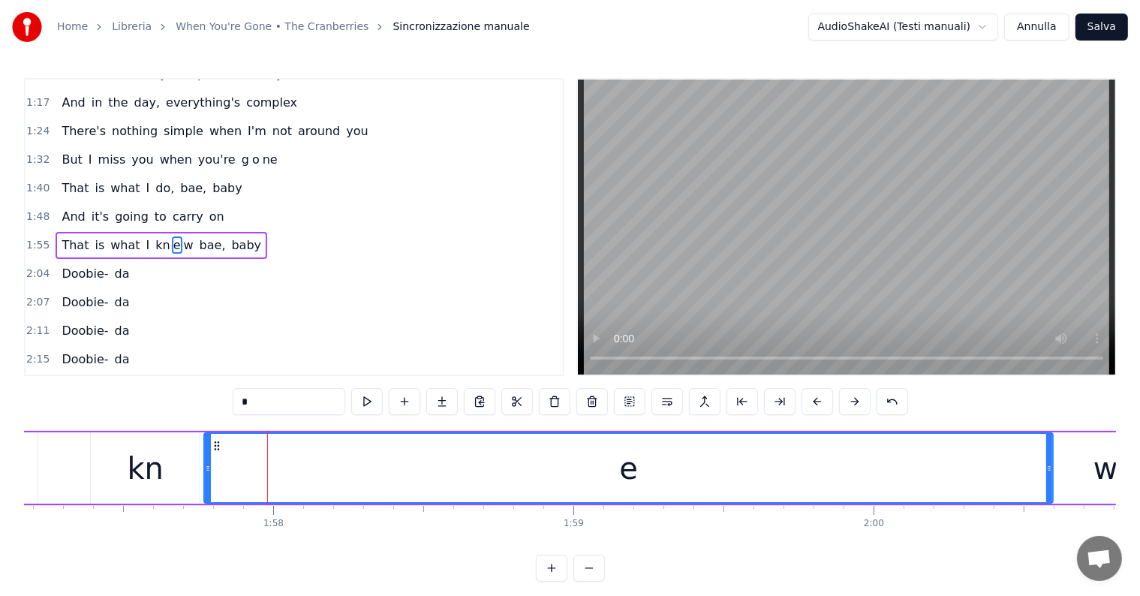
drag, startPoint x: 308, startPoint y: 467, endPoint x: 1047, endPoint y: 483, distance: 740.0
click at [1047, 483] on div at bounding box center [1049, 468] width 6 height 68
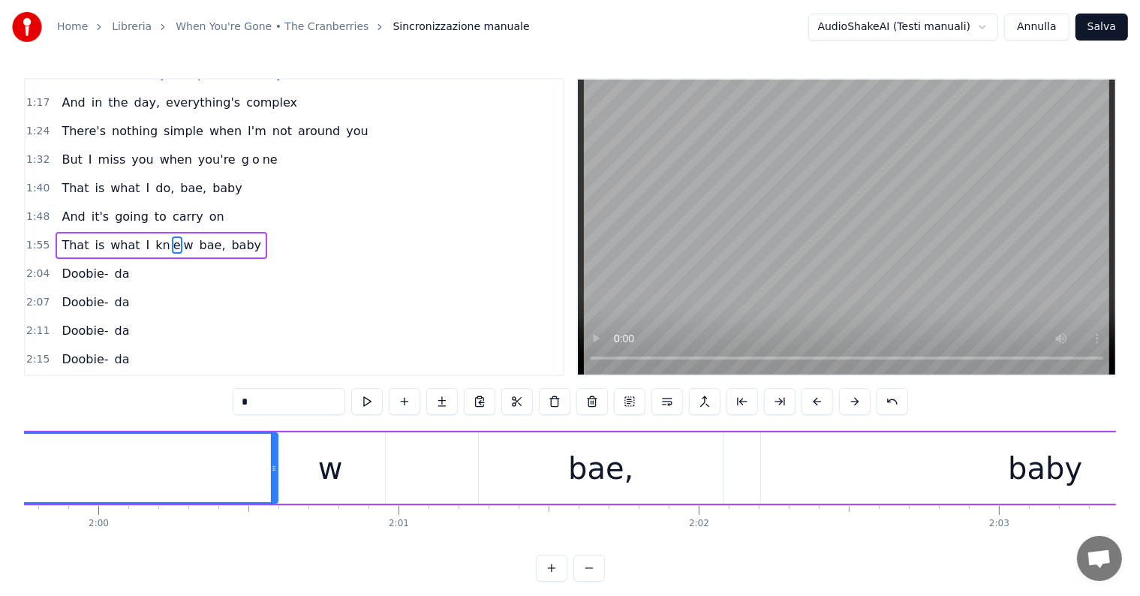
scroll to position [0, 36113]
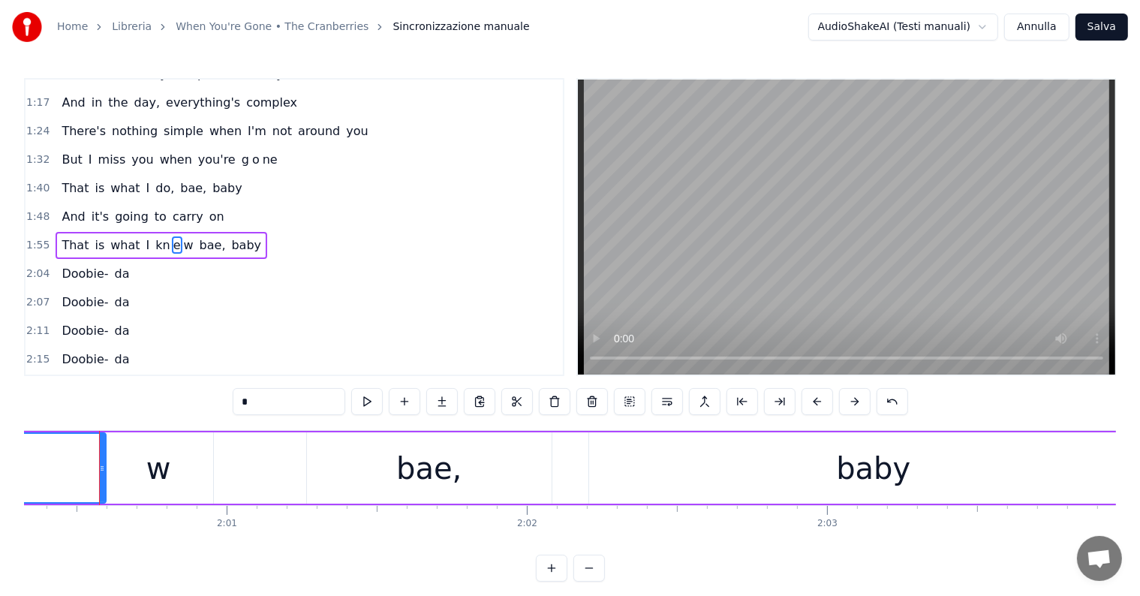
click at [67, 236] on span "That" at bounding box center [75, 244] width 30 height 17
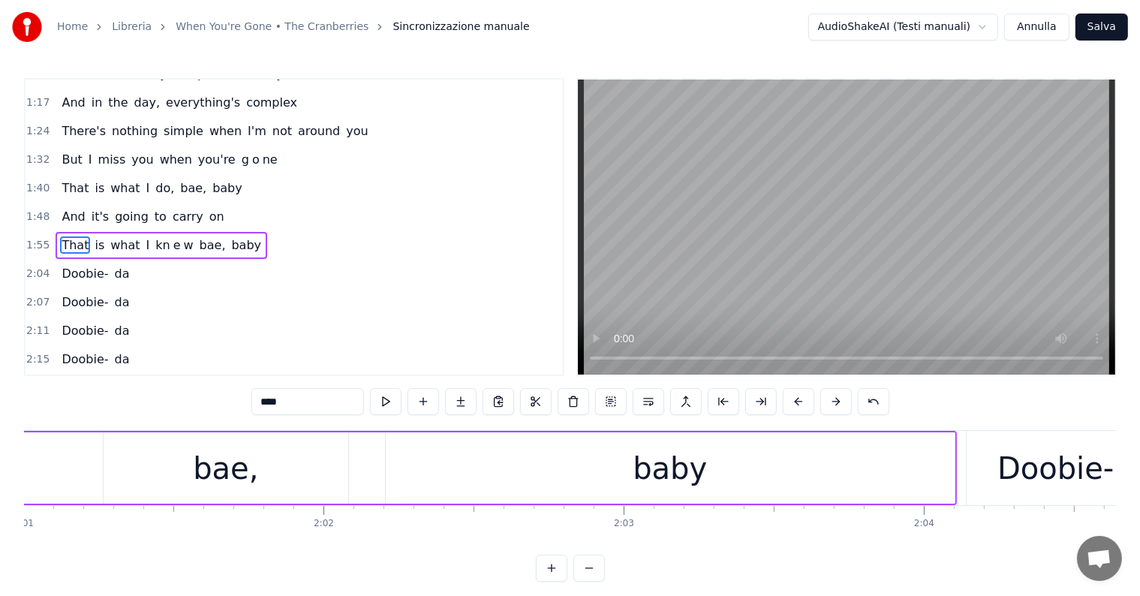
scroll to position [0, 36224]
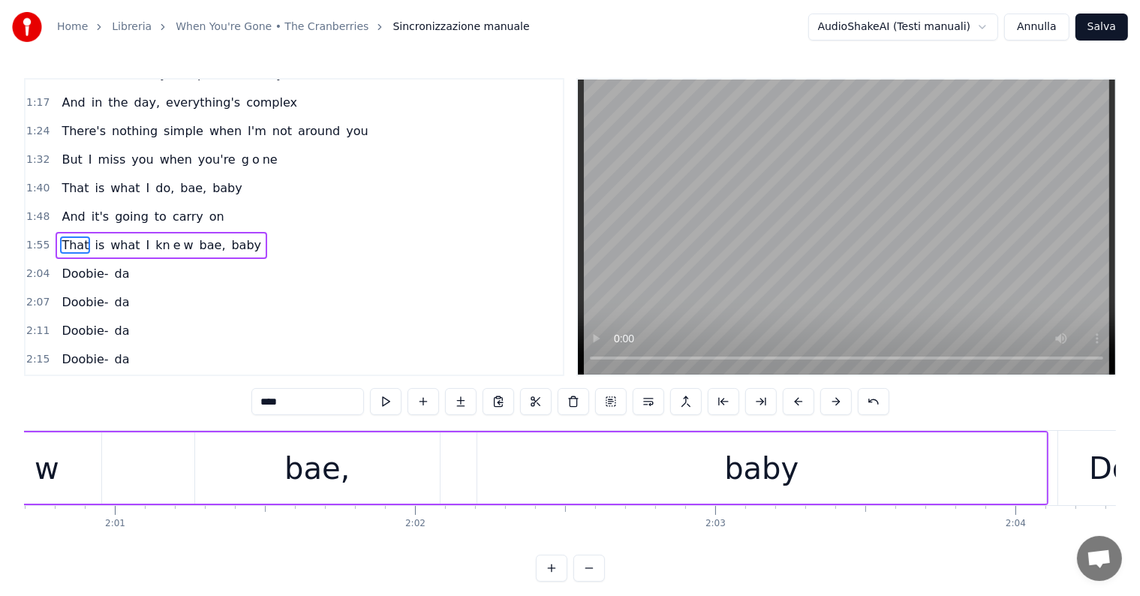
click at [333, 444] on div "bae," at bounding box center [317, 467] width 245 height 71
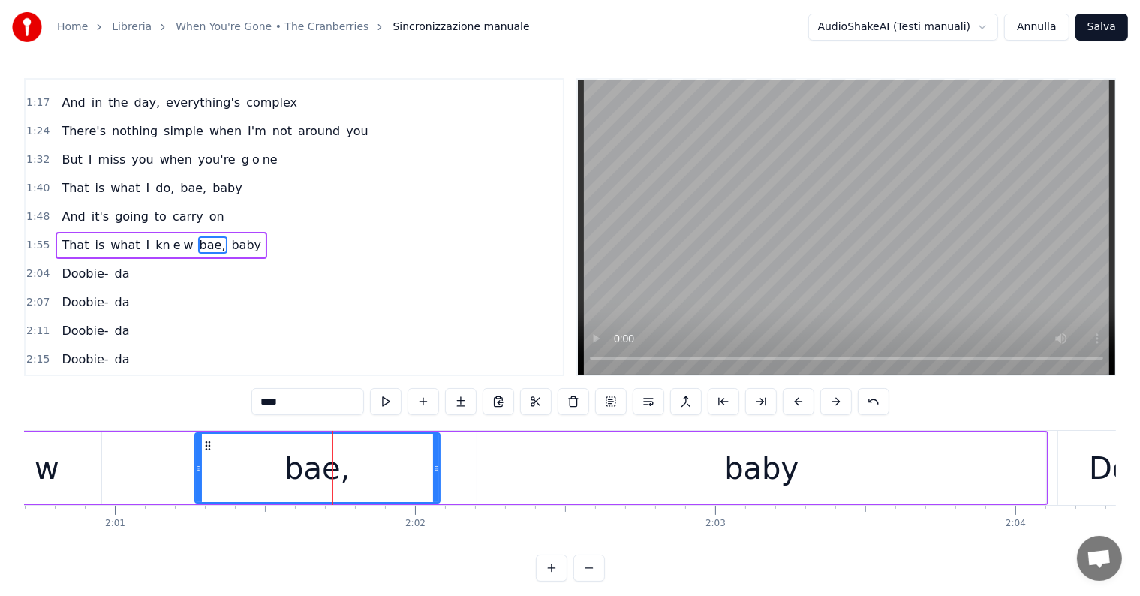
click at [93, 236] on span "is" at bounding box center [99, 244] width 13 height 17
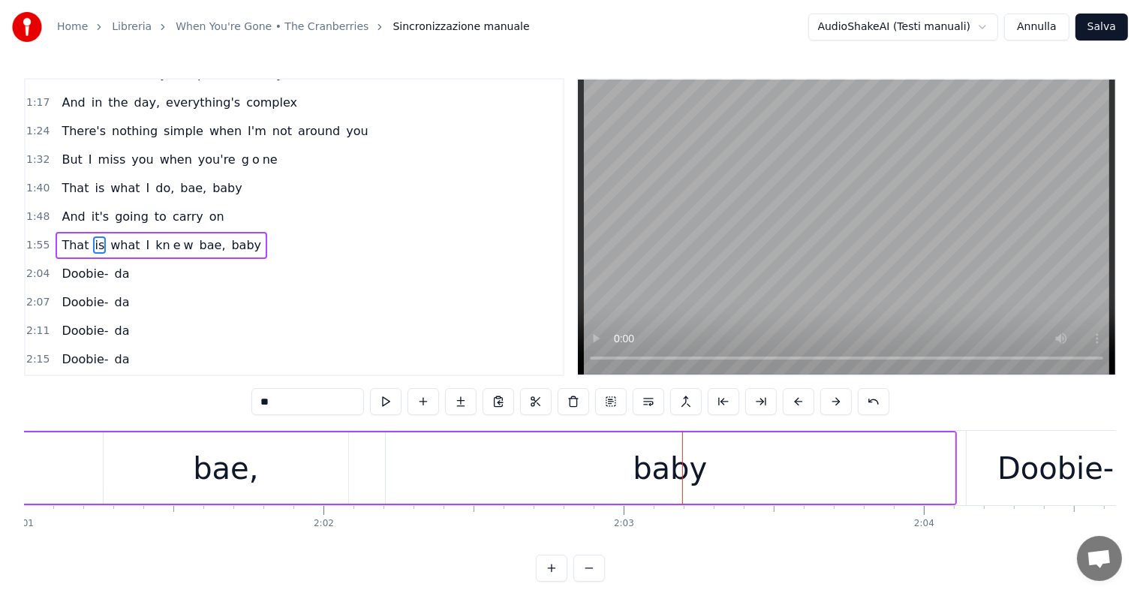
scroll to position [0, 36362]
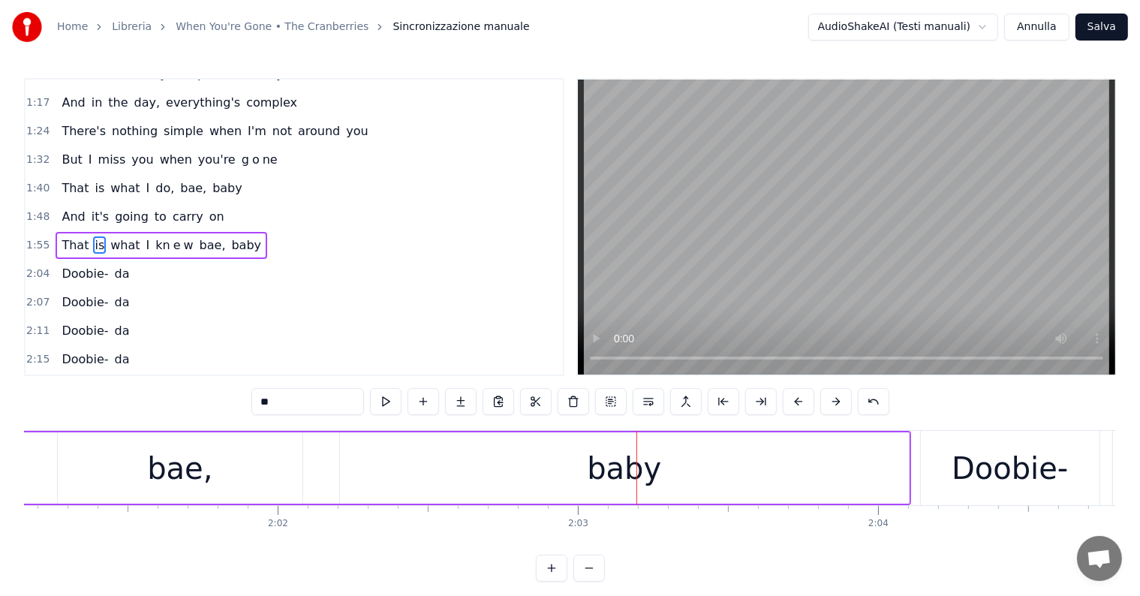
click at [625, 470] on div "baby" at bounding box center [624, 468] width 74 height 45
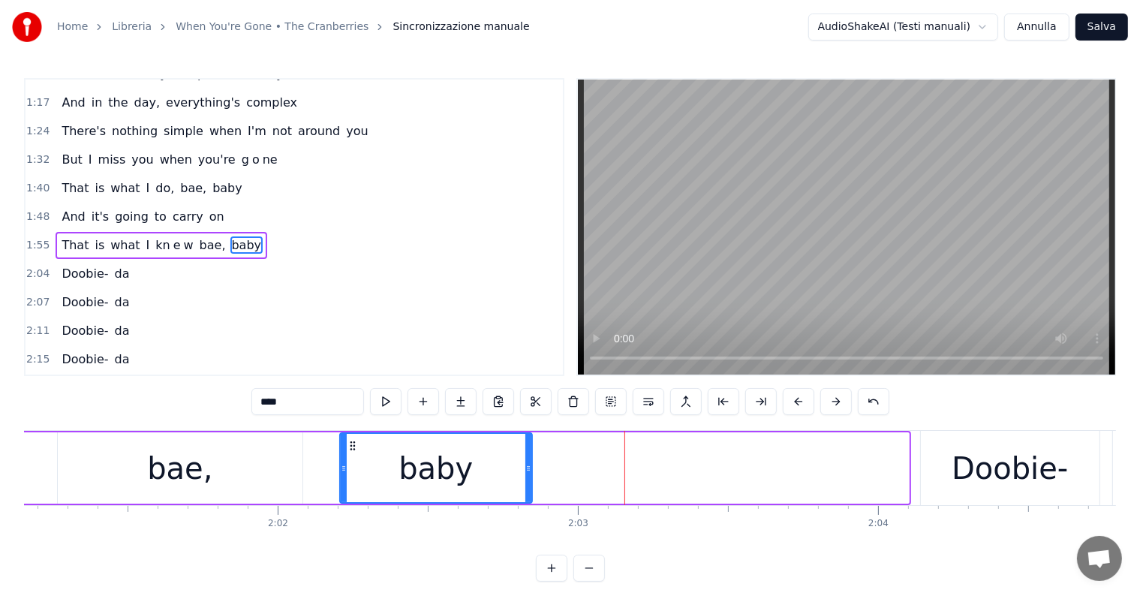
drag, startPoint x: 906, startPoint y: 456, endPoint x: 530, endPoint y: 450, distance: 376.7
click at [530, 450] on div at bounding box center [528, 468] width 6 height 68
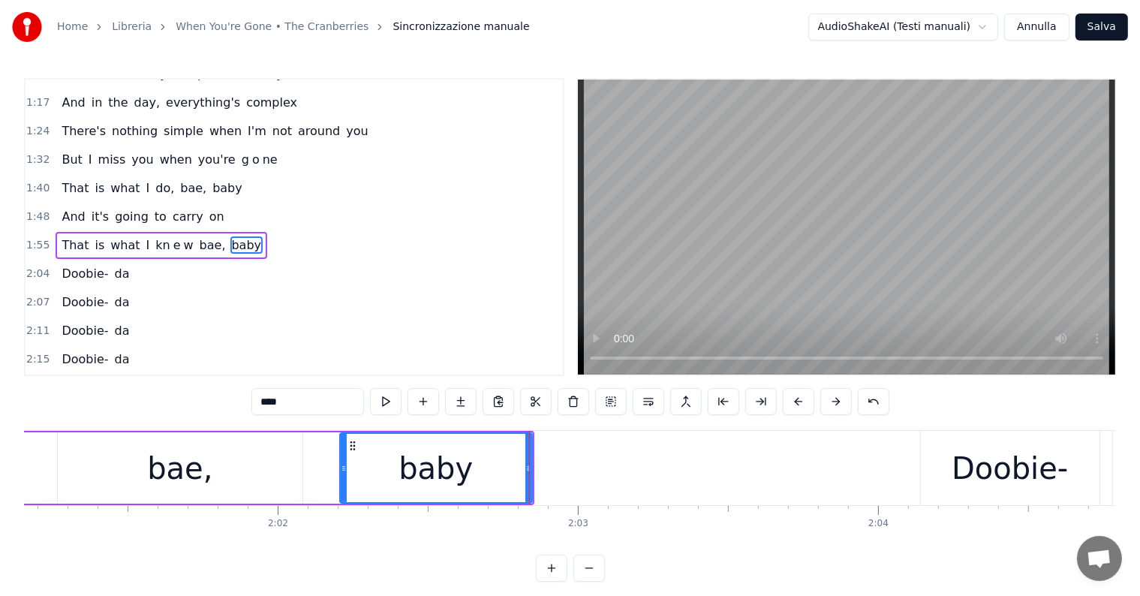
click at [317, 395] on input "****" at bounding box center [307, 401] width 113 height 27
type input "**"
click at [502, 470] on div "ba" at bounding box center [436, 468] width 191 height 68
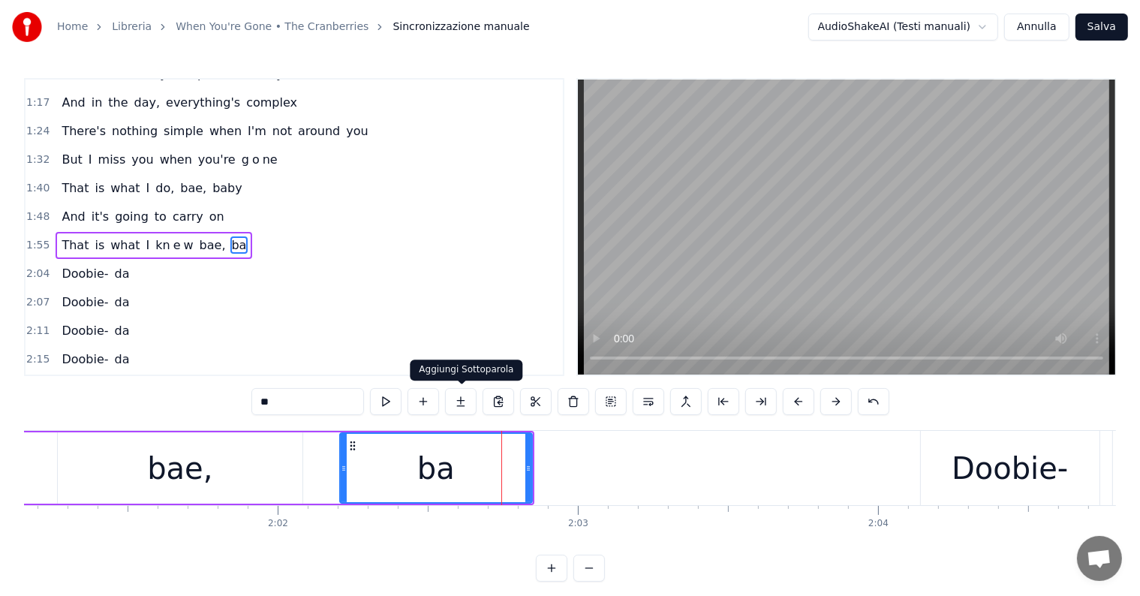
click at [458, 401] on button at bounding box center [461, 401] width 32 height 27
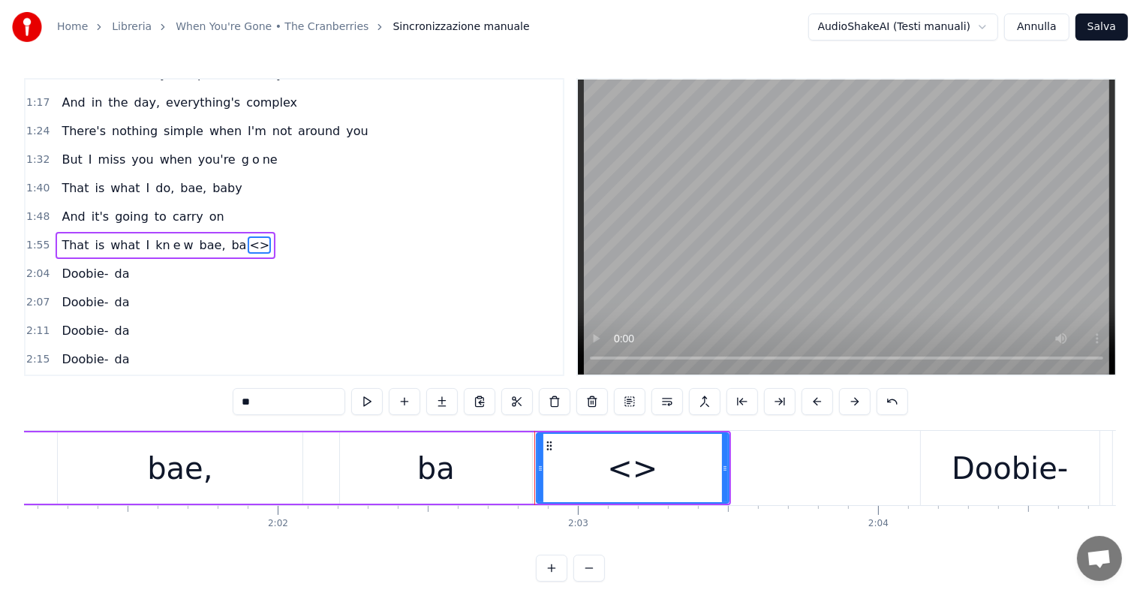
click at [293, 398] on input "**" at bounding box center [289, 401] width 113 height 27
type input "*"
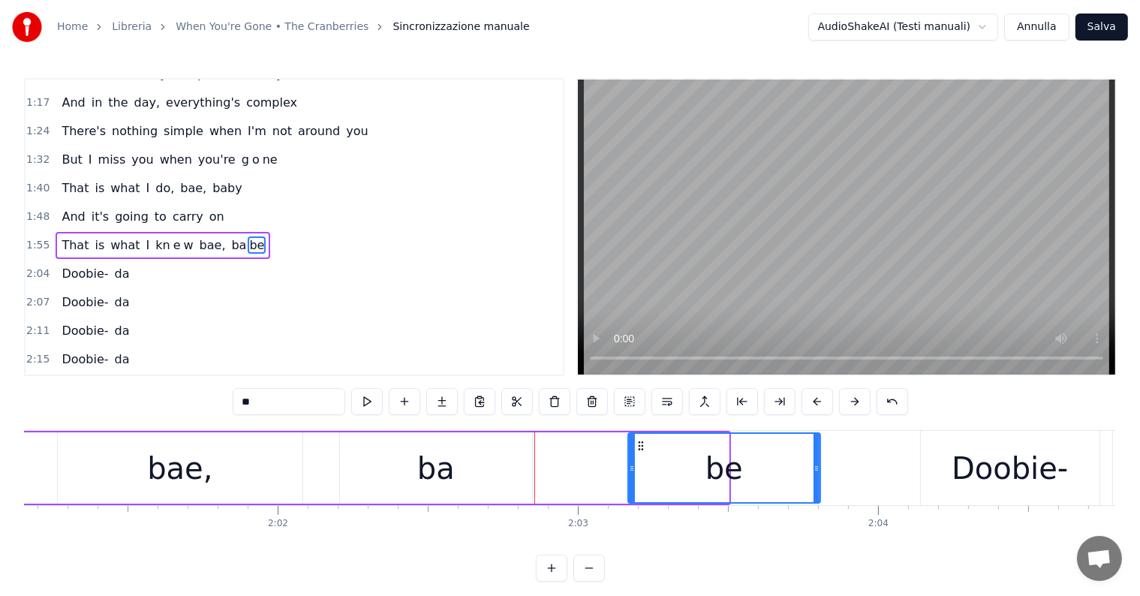
drag, startPoint x: 548, startPoint y: 444, endPoint x: 639, endPoint y: 457, distance: 92.4
click at [639, 457] on div "be" at bounding box center [724, 468] width 191 height 68
drag, startPoint x: 818, startPoint y: 467, endPoint x: 862, endPoint y: 467, distance: 44.3
click at [862, 467] on icon at bounding box center [861, 468] width 6 height 12
click at [452, 480] on div "ba" at bounding box center [436, 467] width 192 height 71
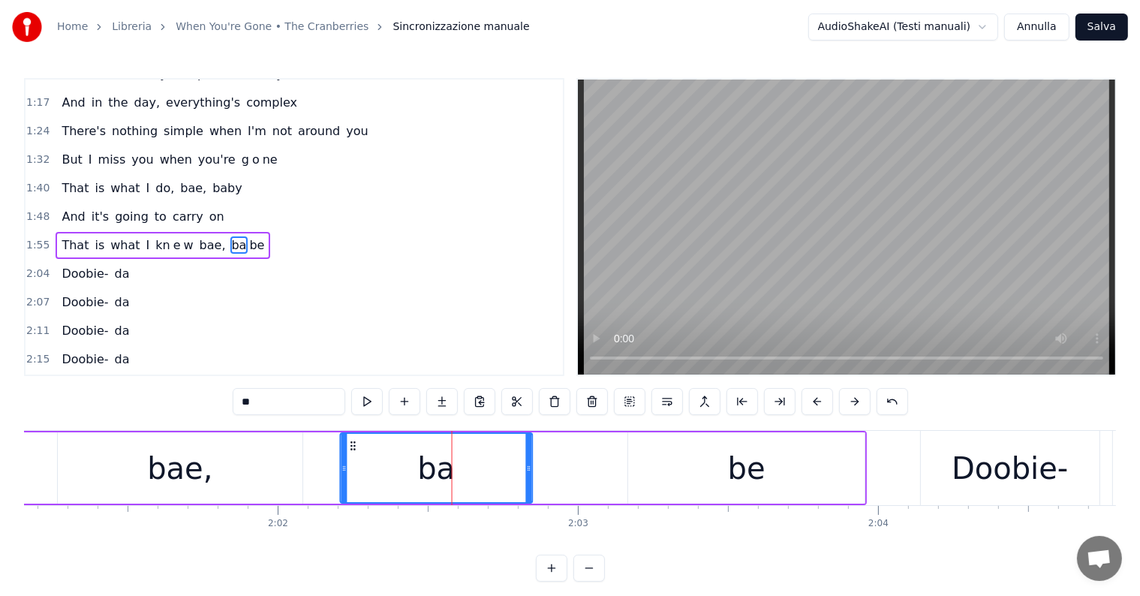
click at [352, 441] on icon at bounding box center [353, 446] width 12 height 12
drag, startPoint x: 528, startPoint y: 467, endPoint x: 564, endPoint y: 467, distance: 36.0
click at [564, 467] on icon at bounding box center [565, 468] width 6 height 12
click at [672, 473] on div "be" at bounding box center [746, 467] width 236 height 71
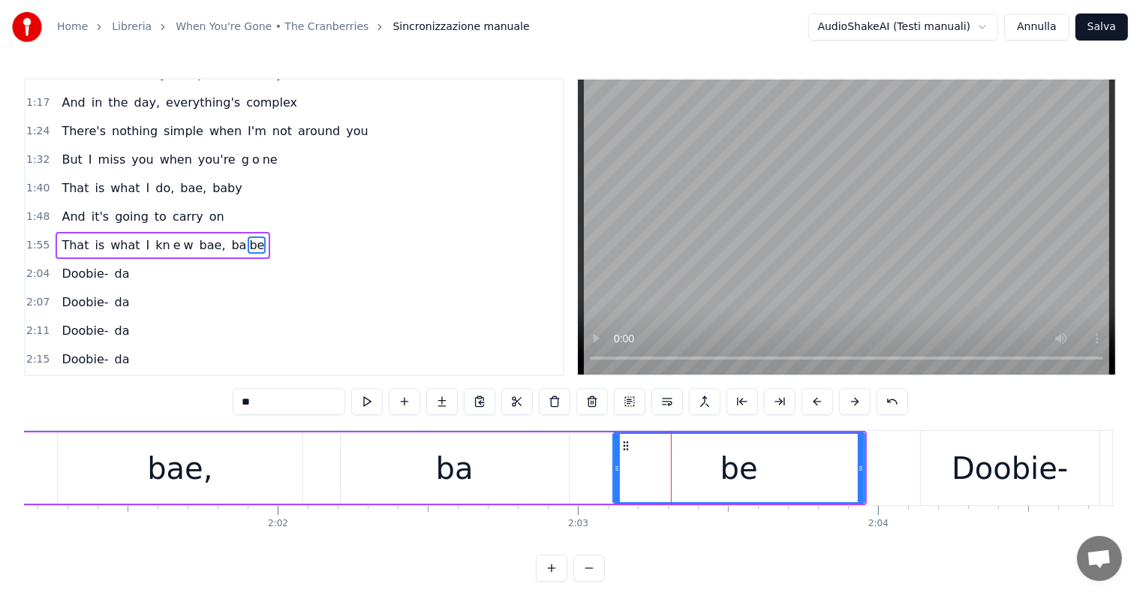
drag, startPoint x: 630, startPoint y: 450, endPoint x: 615, endPoint y: 451, distance: 15.0
click at [615, 451] on div at bounding box center [617, 468] width 6 height 68
click at [194, 463] on div "bae," at bounding box center [179, 468] width 65 height 45
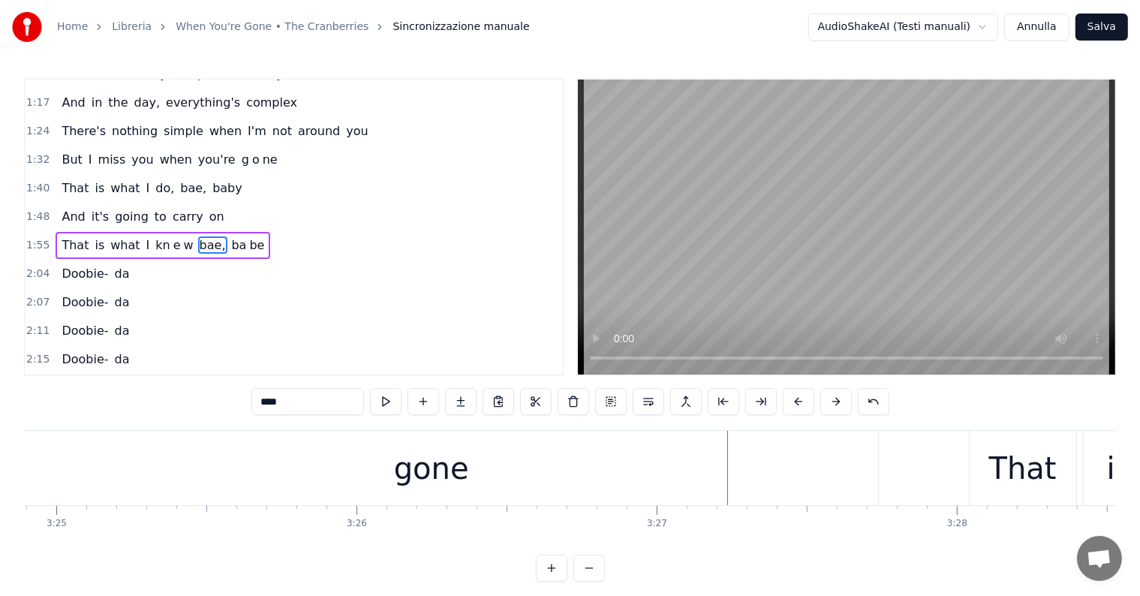
scroll to position [0, 61401]
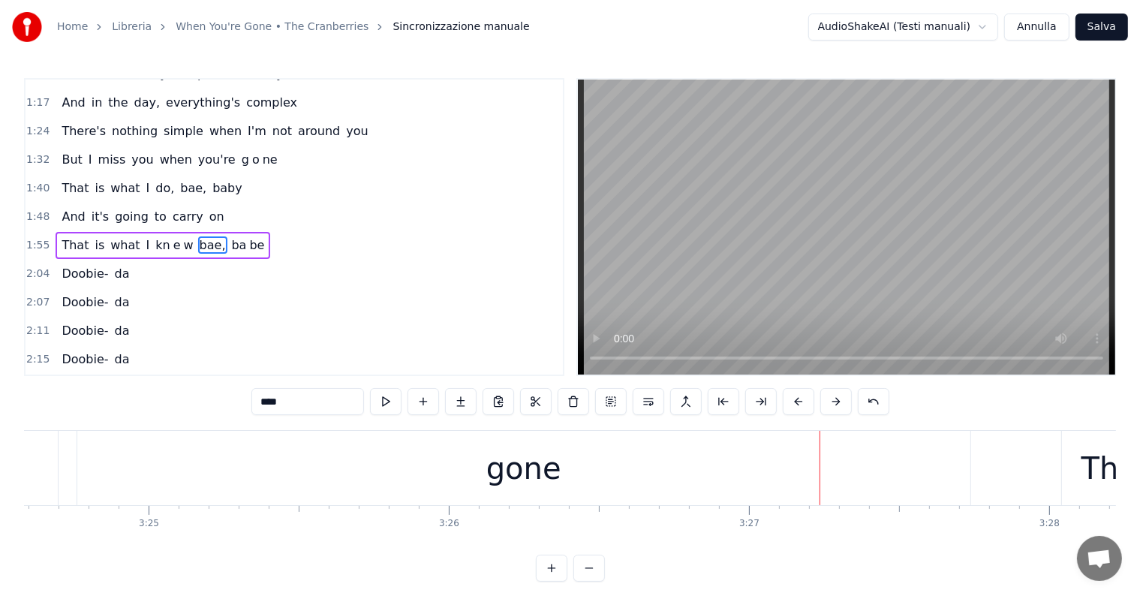
click at [368, 460] on div "gone" at bounding box center [523, 468] width 893 height 74
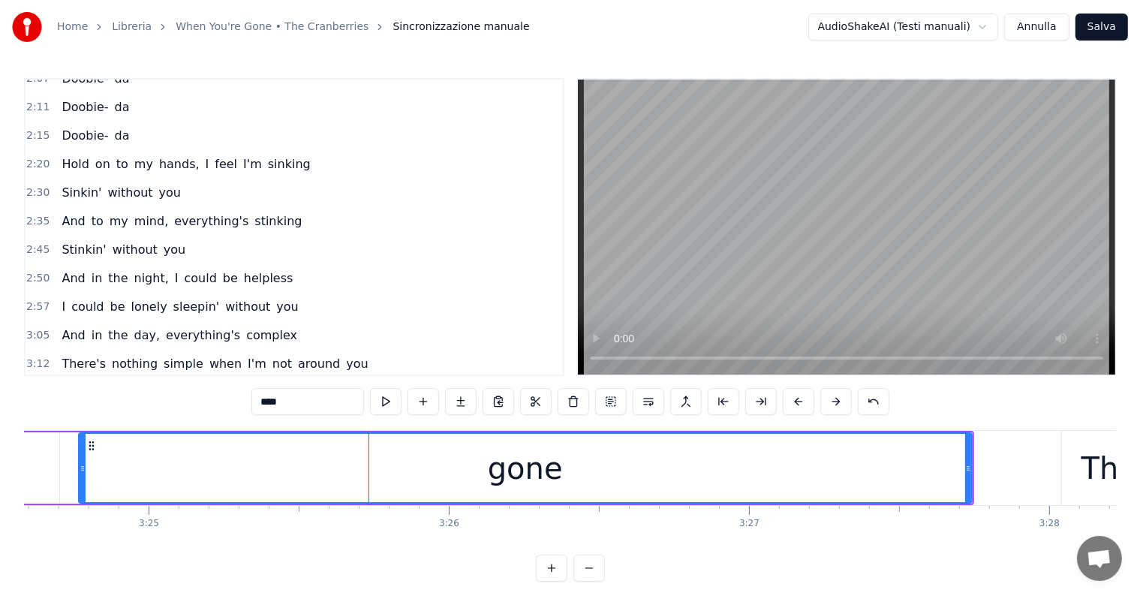
scroll to position [750, 0]
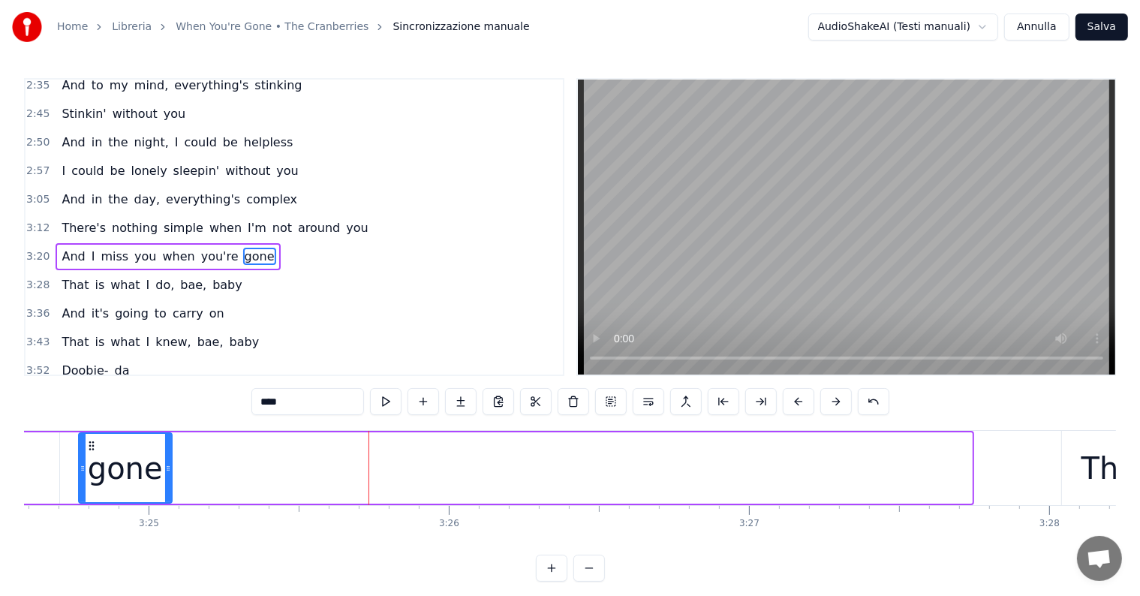
drag, startPoint x: 968, startPoint y: 457, endPoint x: 167, endPoint y: 466, distance: 800.6
click at [167, 466] on div at bounding box center [168, 468] width 6 height 68
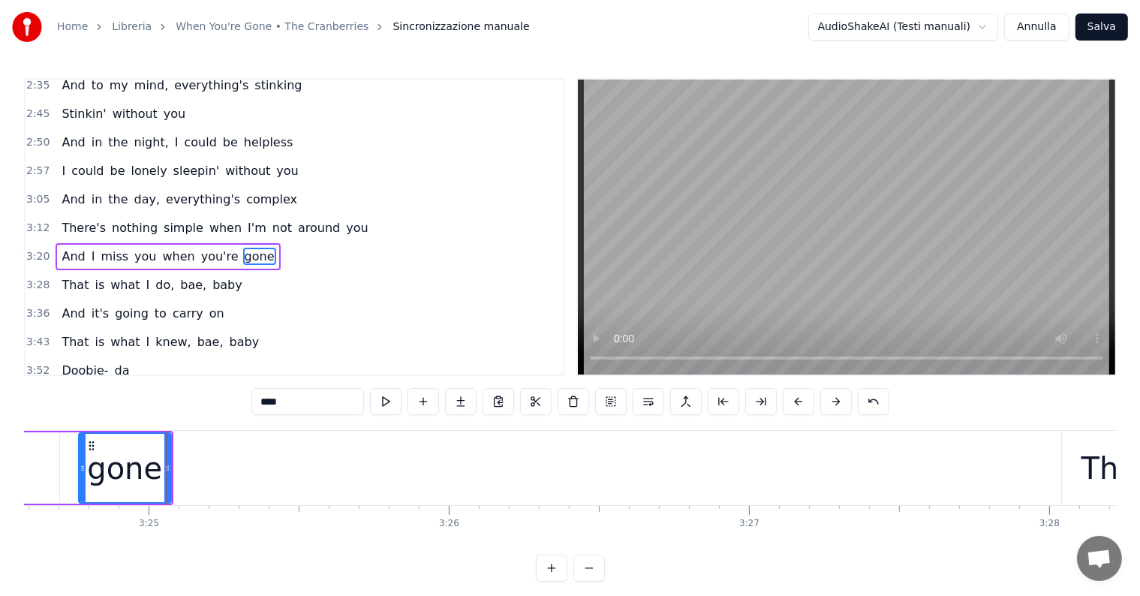
click at [323, 398] on input "****" at bounding box center [307, 401] width 113 height 27
type input "*"
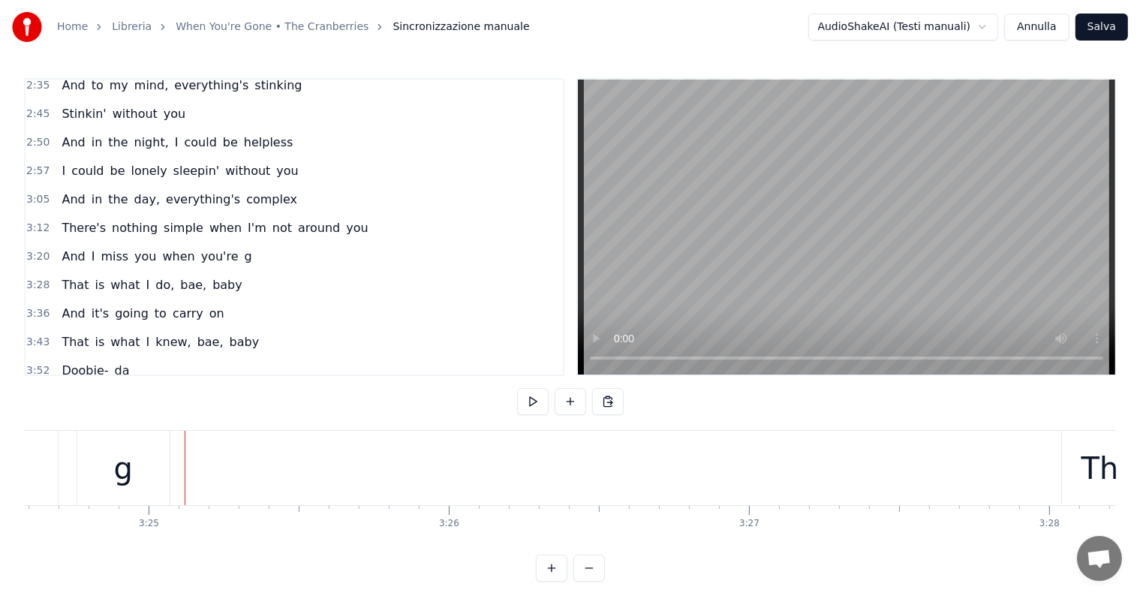
click at [153, 473] on div "g" at bounding box center [123, 468] width 92 height 74
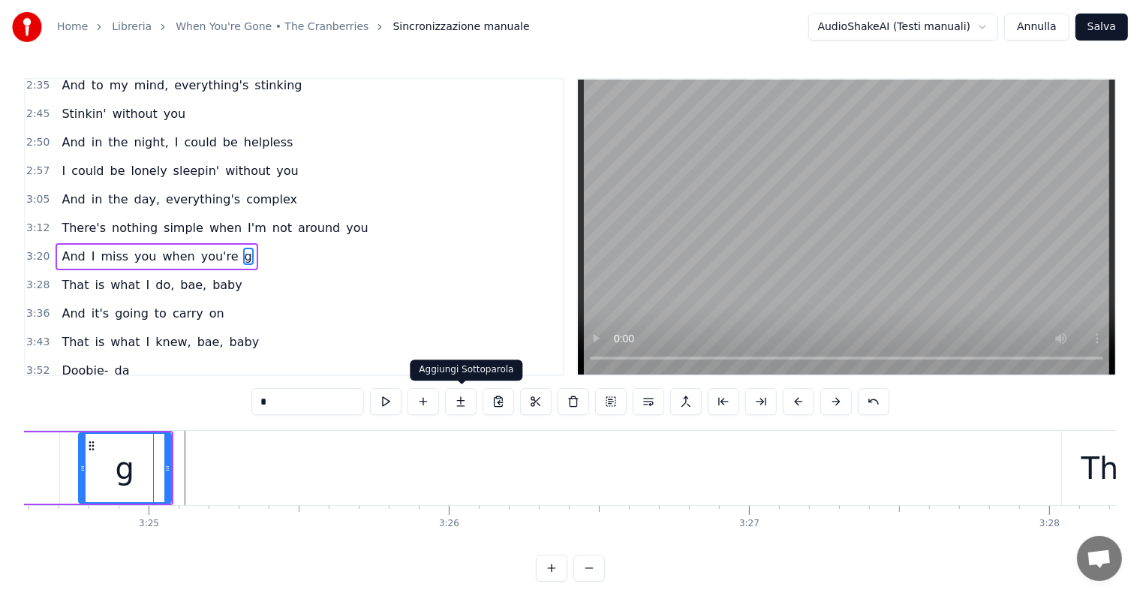
click at [461, 402] on button at bounding box center [461, 401] width 32 height 27
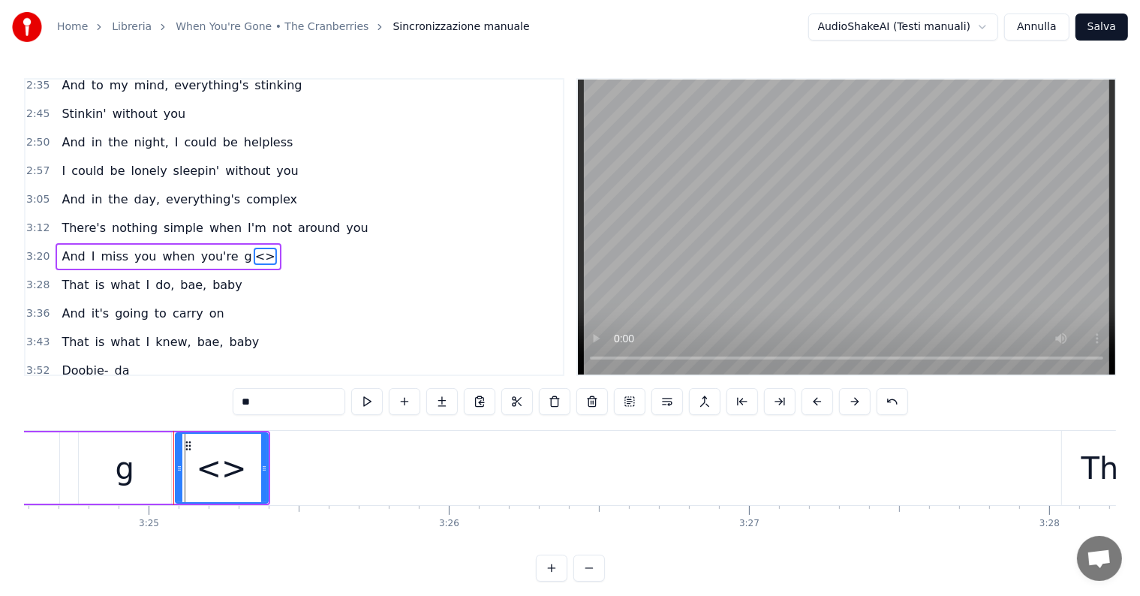
click at [278, 400] on input "**" at bounding box center [289, 401] width 113 height 27
type input "*"
click at [249, 477] on div "o" at bounding box center [221, 468] width 91 height 68
click at [276, 395] on input "*" at bounding box center [289, 401] width 113 height 27
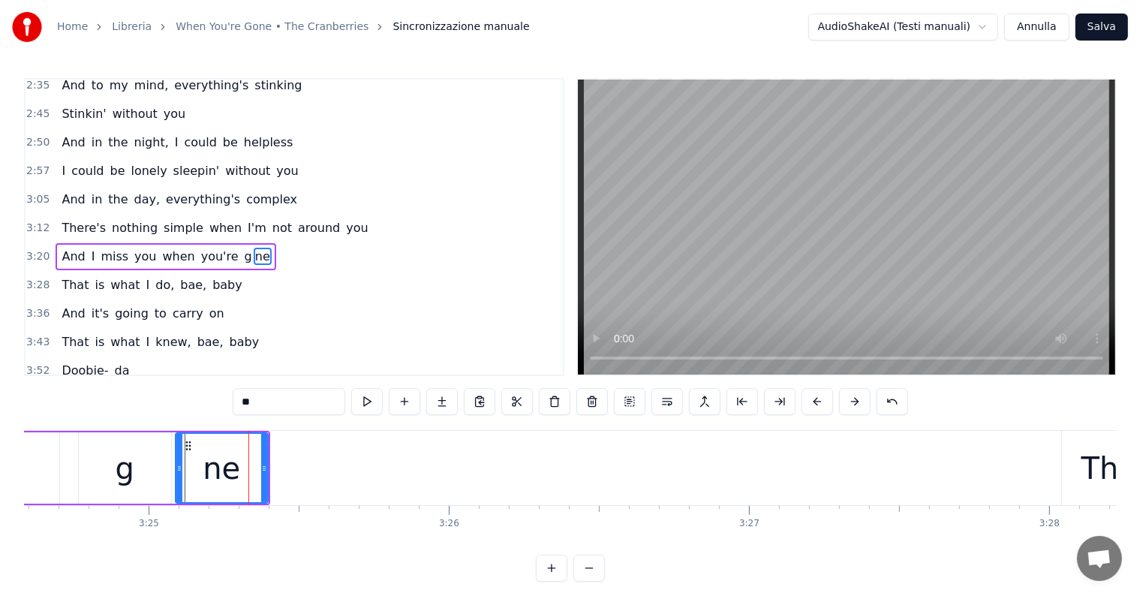
type input "*"
click at [249, 473] on div "o" at bounding box center [221, 468] width 91 height 68
click at [453, 400] on button at bounding box center [442, 401] width 32 height 27
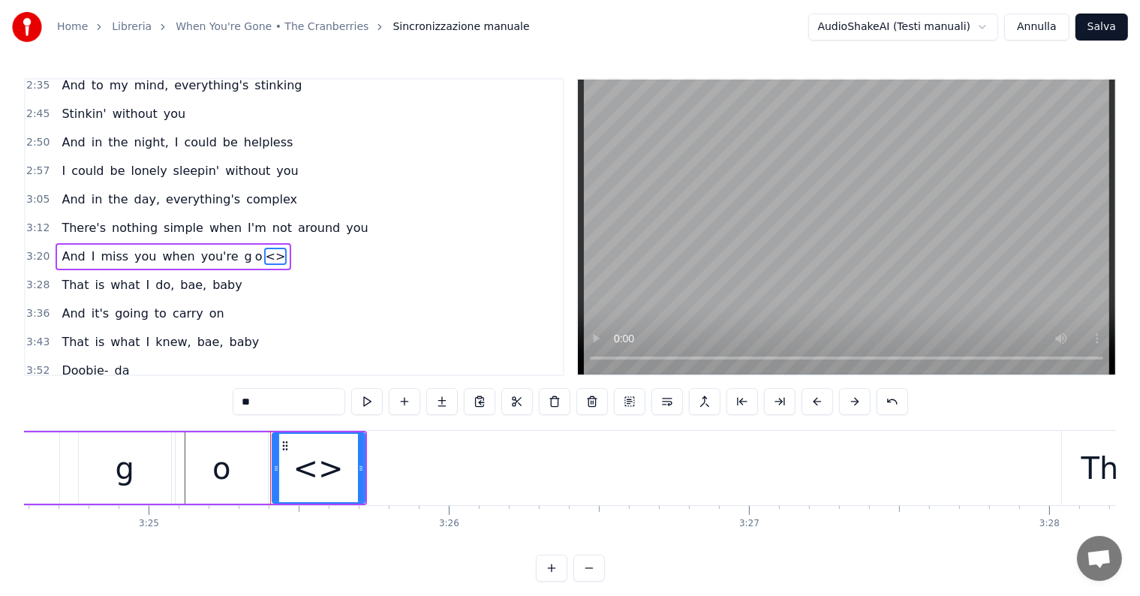
click at [275, 399] on input "**" at bounding box center [289, 401] width 113 height 27
type input "*"
type input "**"
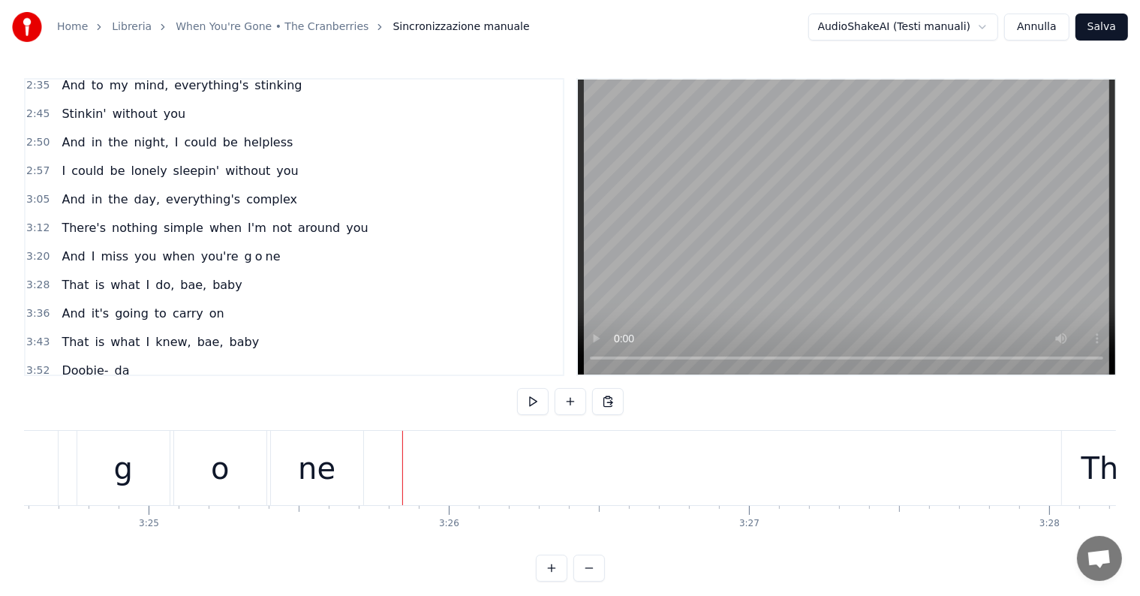
click at [333, 458] on div "ne" at bounding box center [317, 468] width 92 height 74
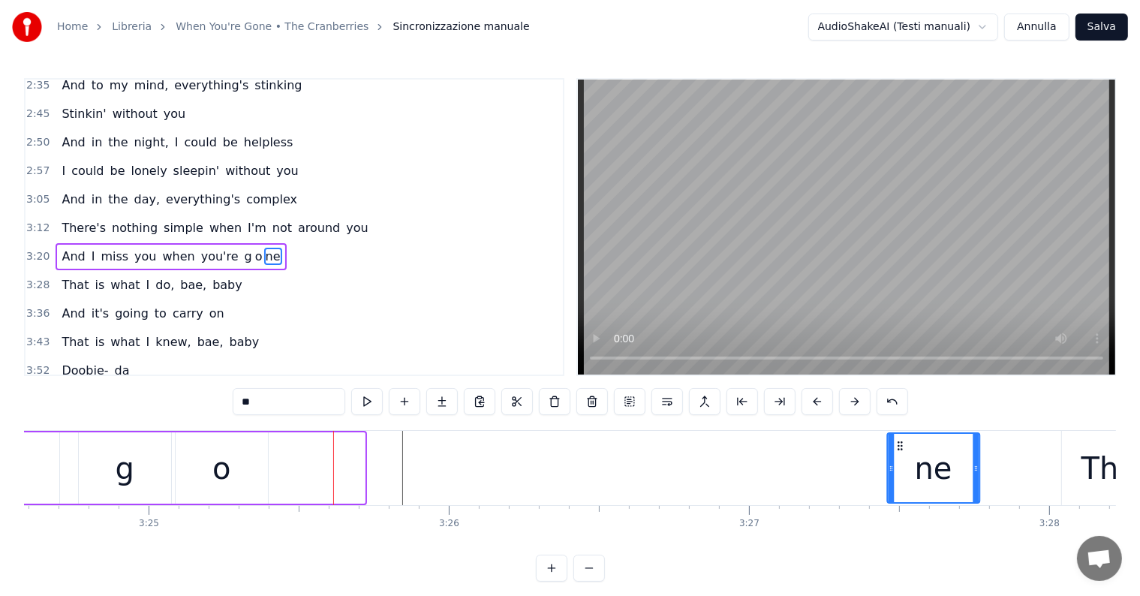
drag, startPoint x: 282, startPoint y: 442, endPoint x: 897, endPoint y: 449, distance: 614.5
click at [897, 449] on icon at bounding box center [900, 446] width 12 height 12
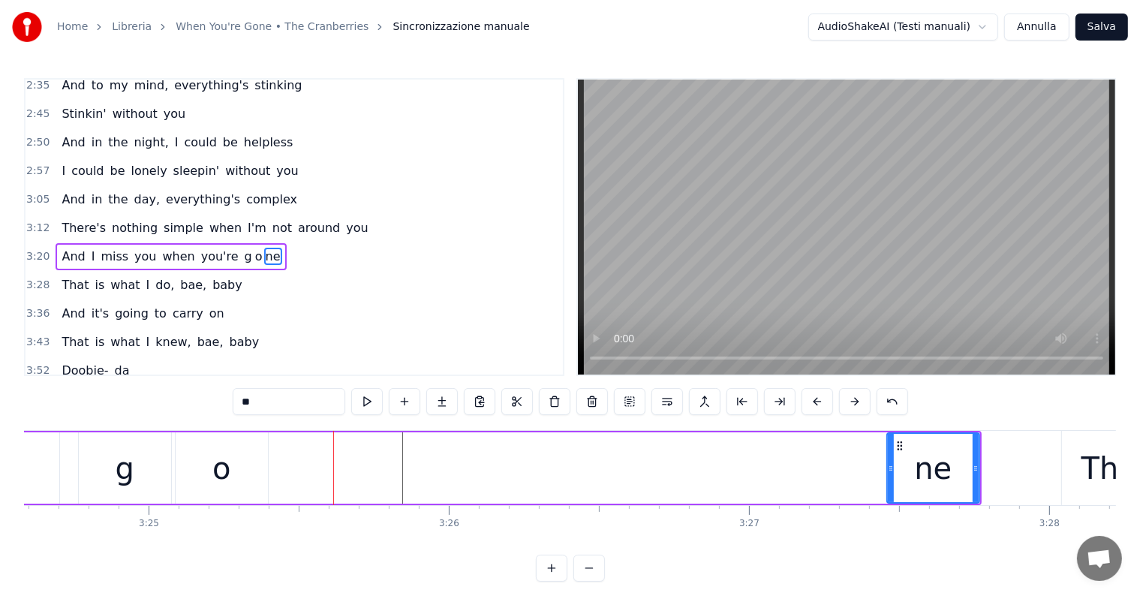
click at [201, 485] on div "o" at bounding box center [222, 467] width 92 height 71
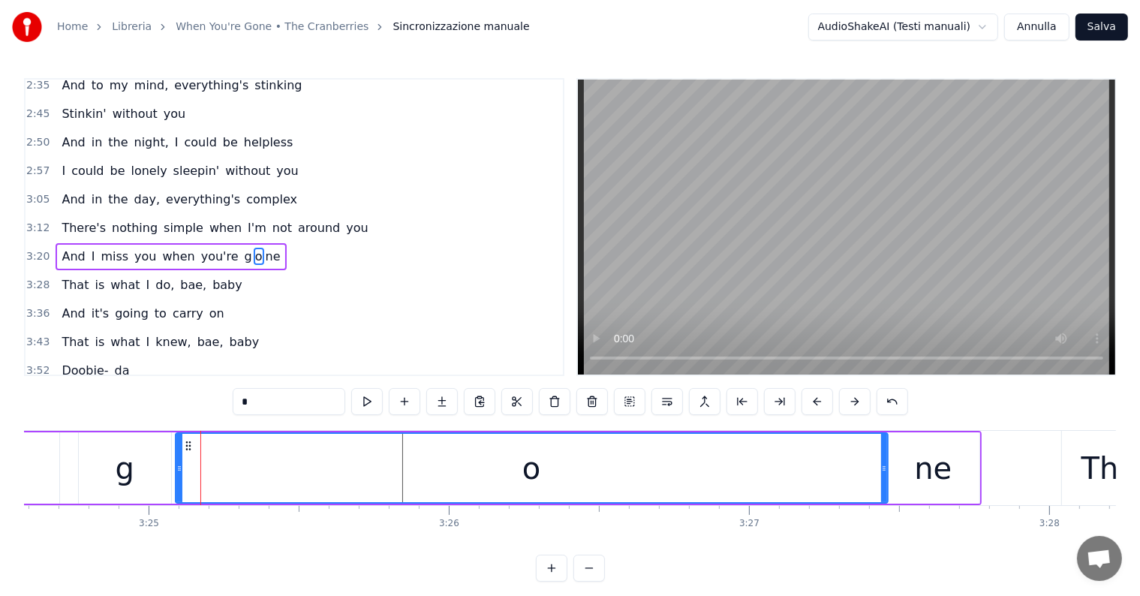
drag, startPoint x: 264, startPoint y: 466, endPoint x: 884, endPoint y: 466, distance: 619.8
click at [884, 466] on icon at bounding box center [884, 468] width 6 height 12
click at [110, 248] on span "miss" at bounding box center [114, 256] width 31 height 17
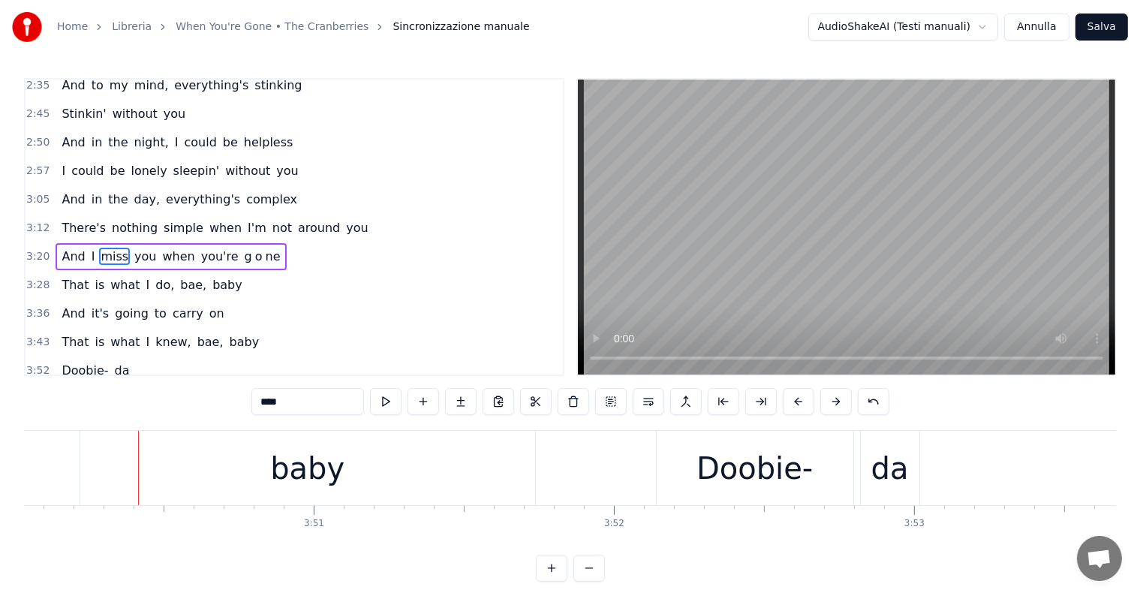
scroll to position [0, 69078]
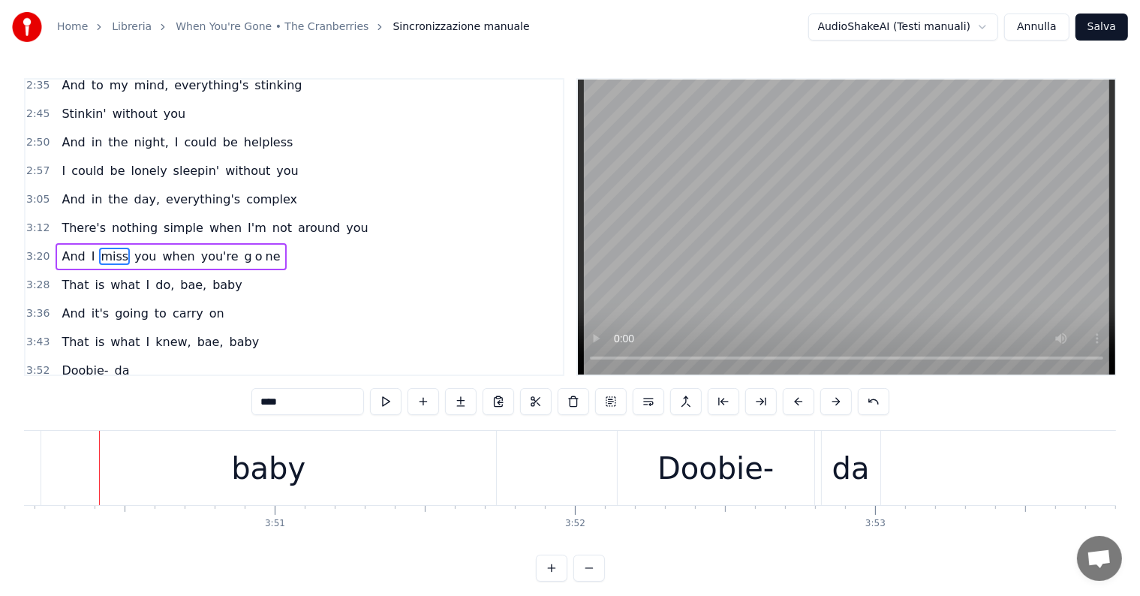
click at [154, 333] on span "knew," at bounding box center [173, 341] width 38 height 17
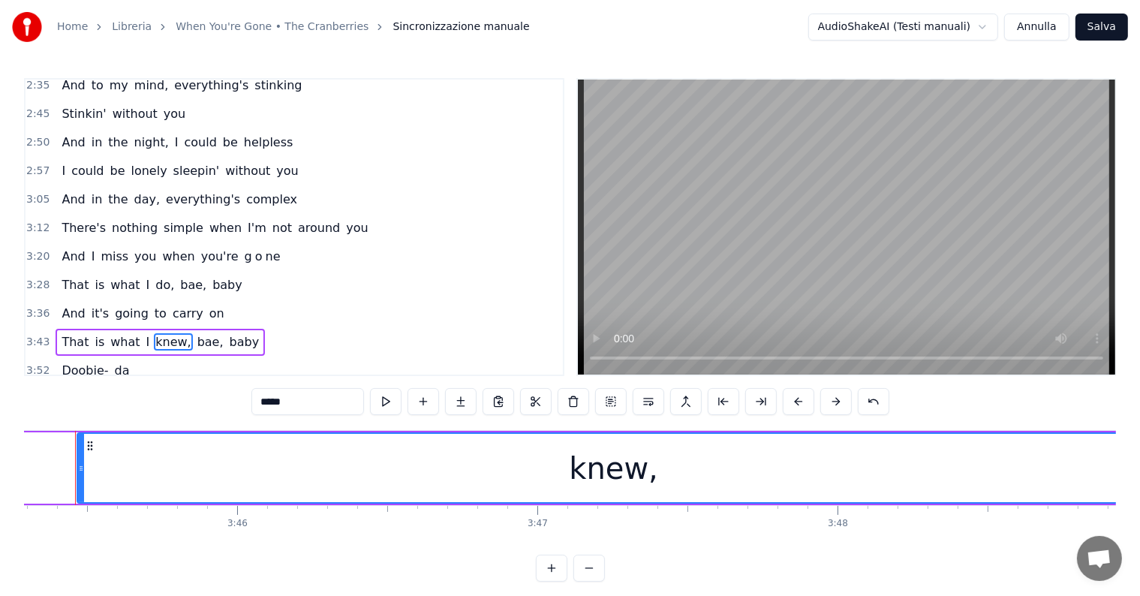
scroll to position [0, 67661]
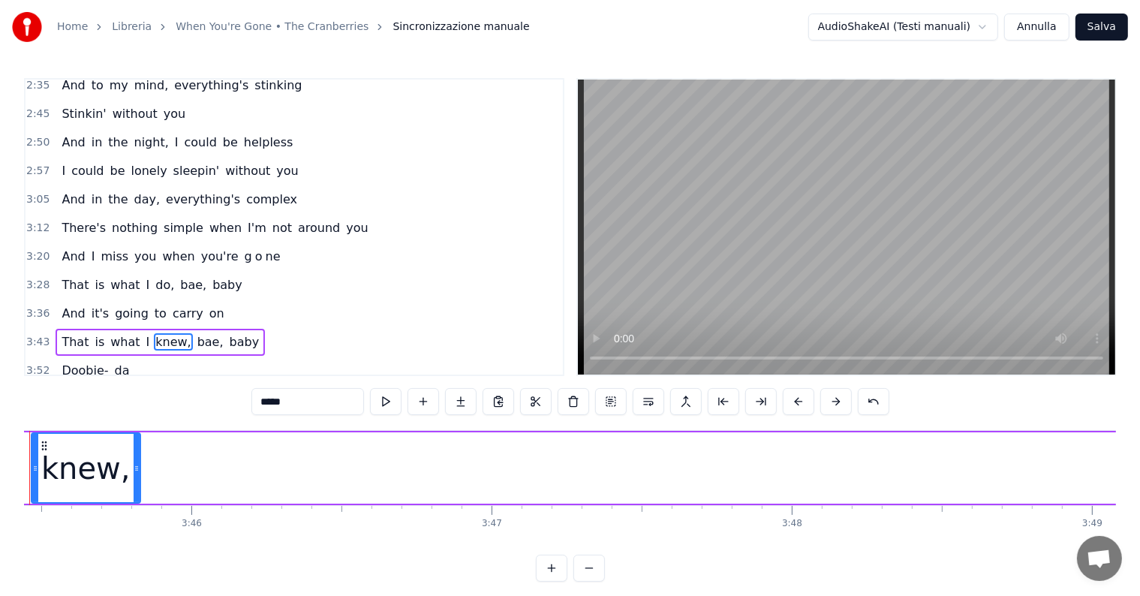
drag, startPoint x: 1102, startPoint y: 455, endPoint x: 138, endPoint y: 486, distance: 964.7
click at [138, 486] on div at bounding box center [137, 468] width 6 height 68
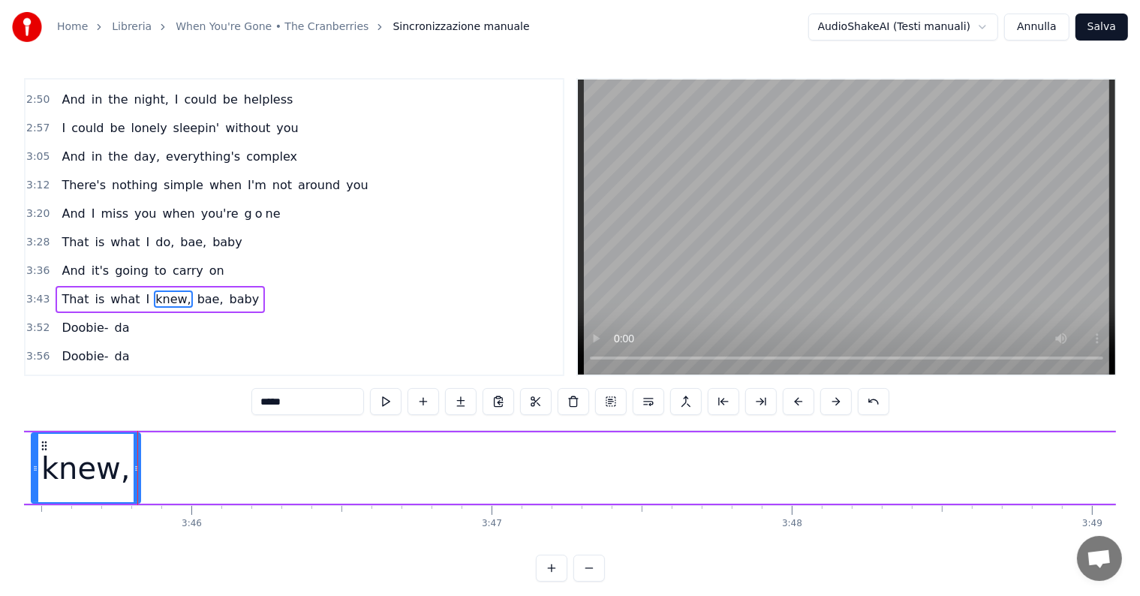
scroll to position [832, 0]
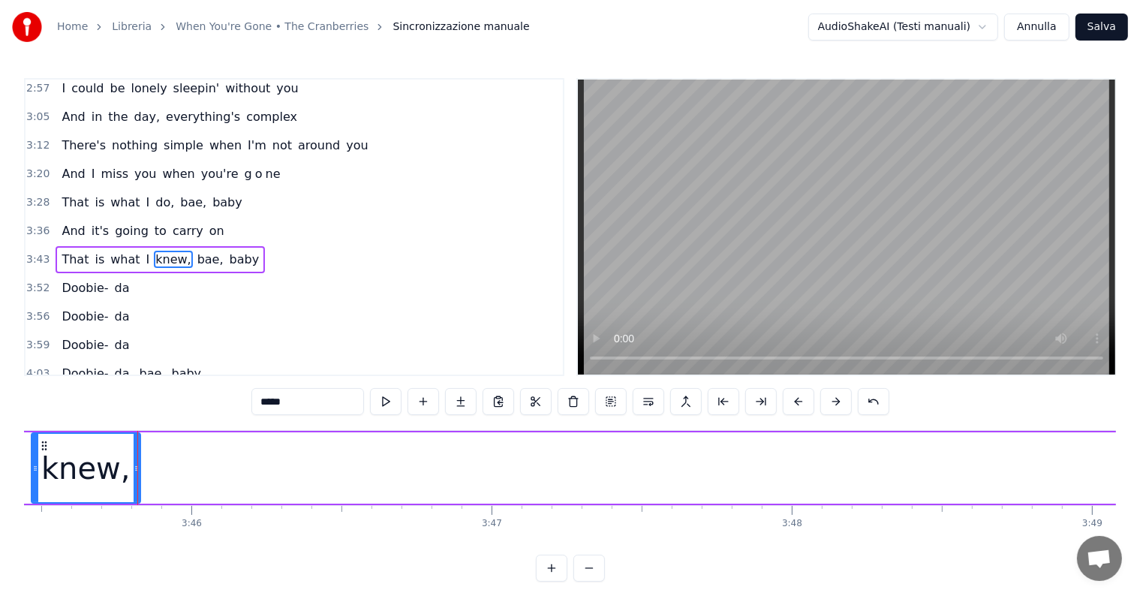
click at [306, 401] on input "*****" at bounding box center [307, 401] width 113 height 27
type input "**"
click at [164, 473] on div "That is what I kn bae, baby" at bounding box center [679, 468] width 2476 height 74
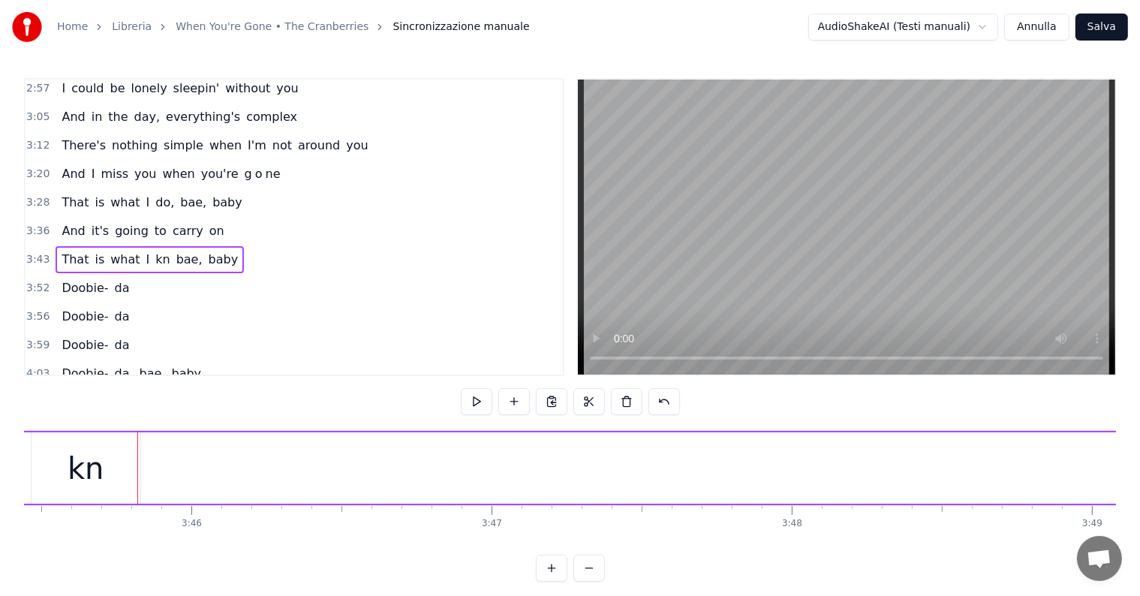
click at [108, 471] on div "kn" at bounding box center [86, 467] width 109 height 71
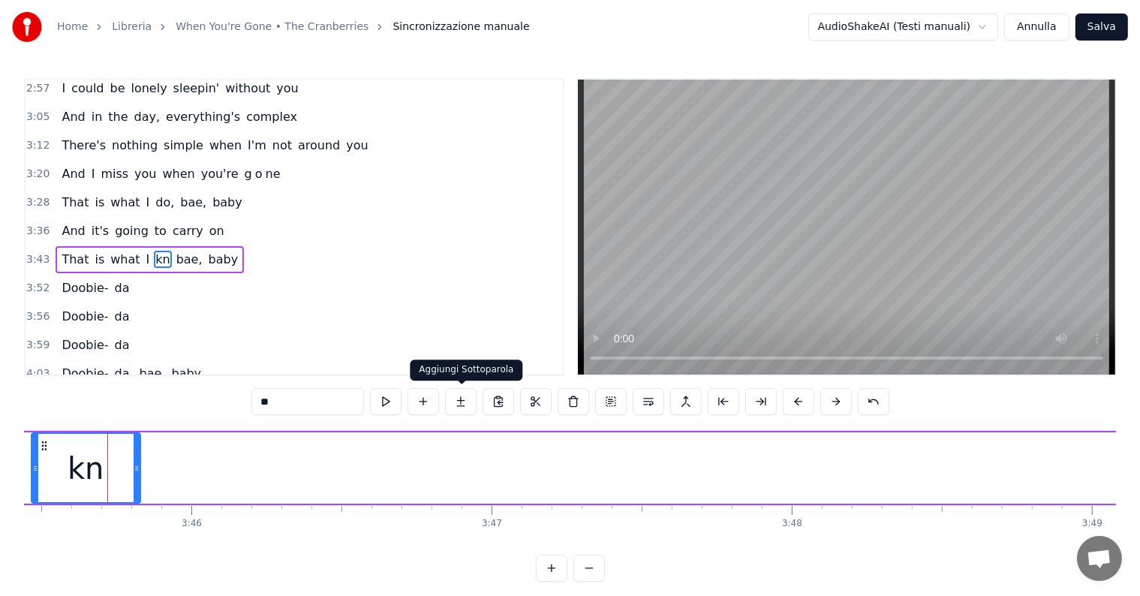
click at [465, 399] on button at bounding box center [461, 401] width 32 height 27
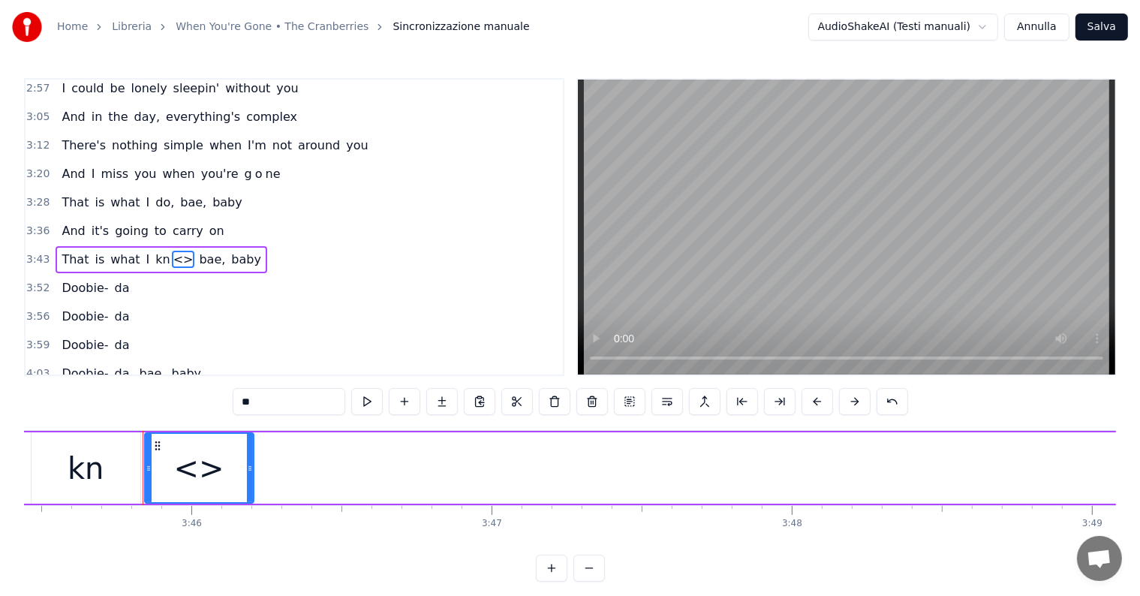
click at [281, 400] on input "**" at bounding box center [289, 401] width 113 height 27
type input "*"
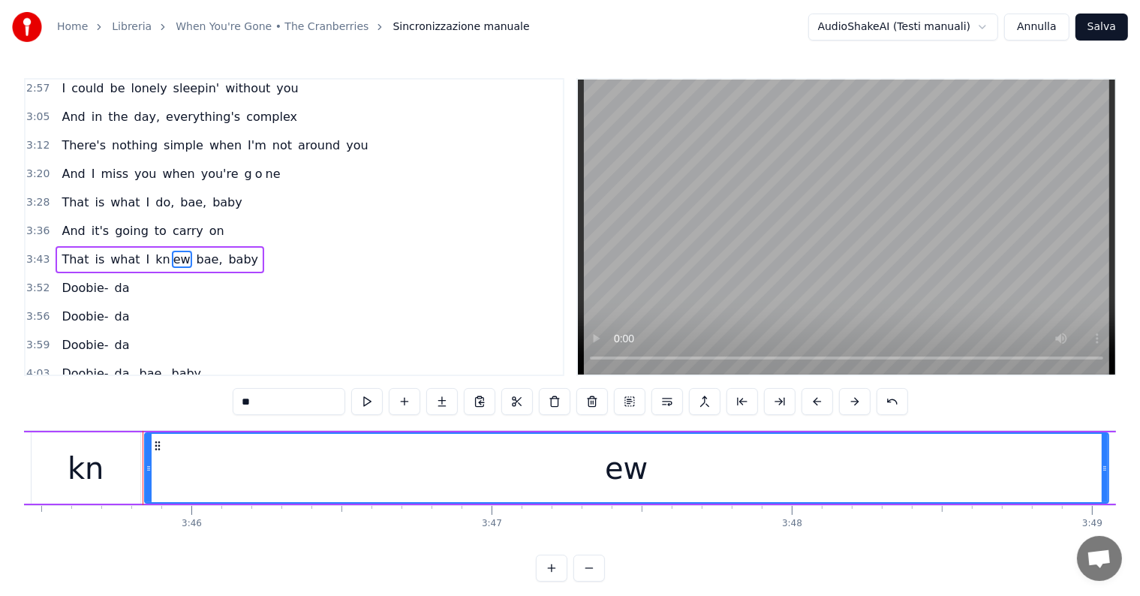
drag, startPoint x: 248, startPoint y: 461, endPoint x: 1103, endPoint y: 500, distance: 855.5
click at [1103, 500] on div at bounding box center [1104, 468] width 6 height 68
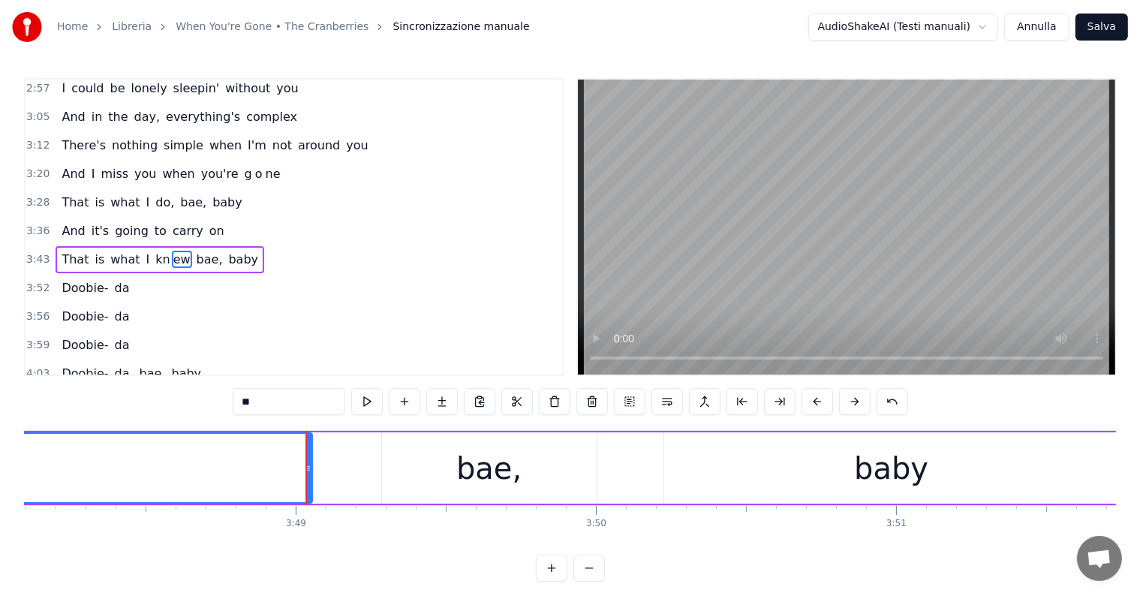
scroll to position [0, 68663]
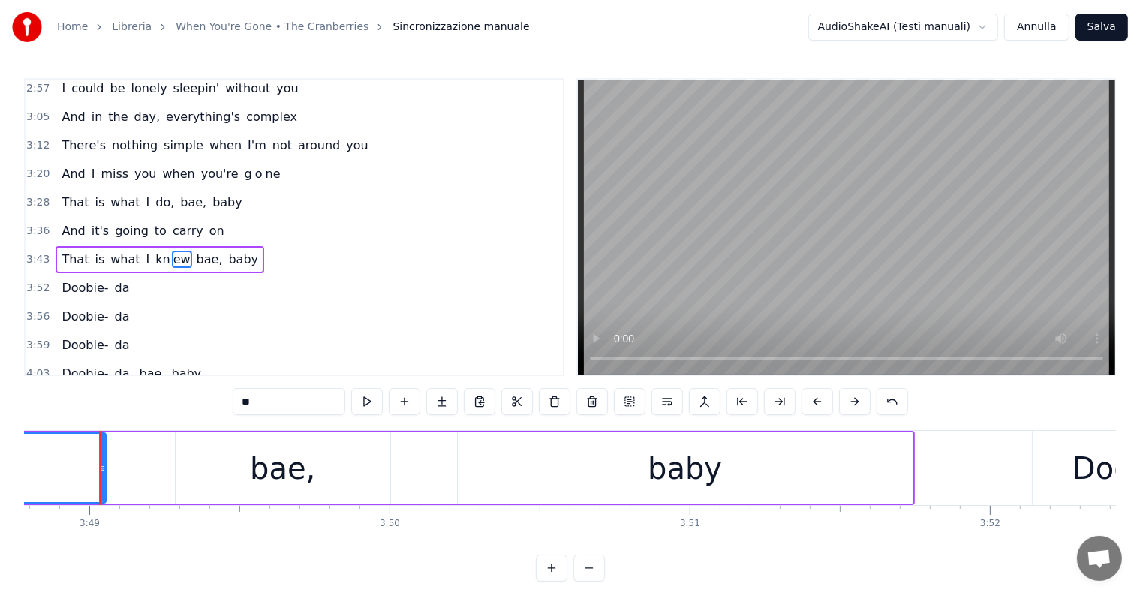
click at [64, 251] on span "That" at bounding box center [75, 259] width 30 height 17
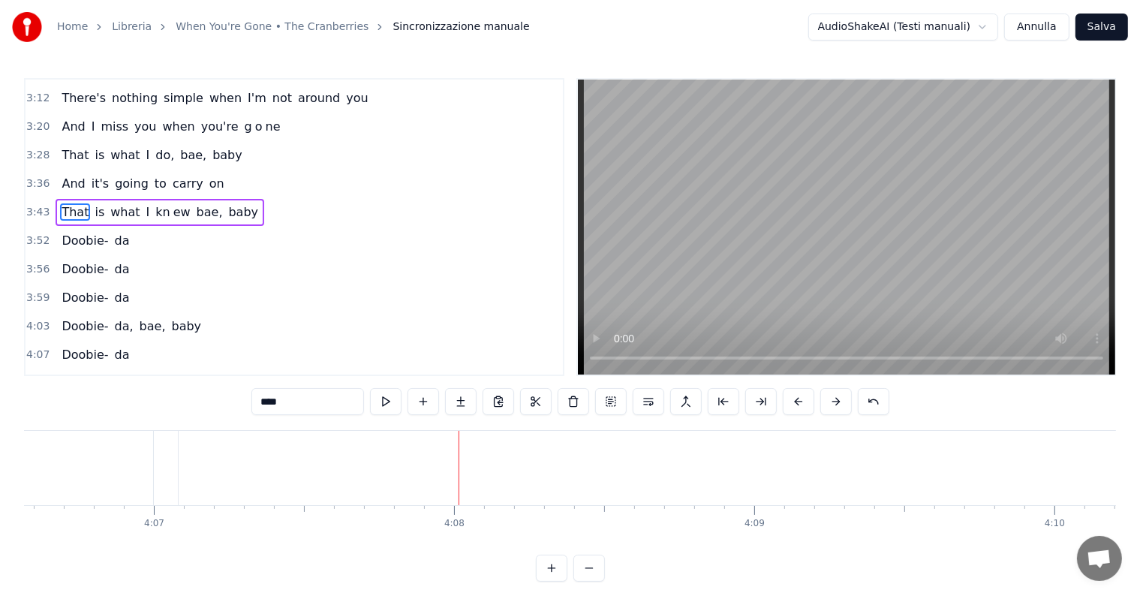
scroll to position [919, 0]
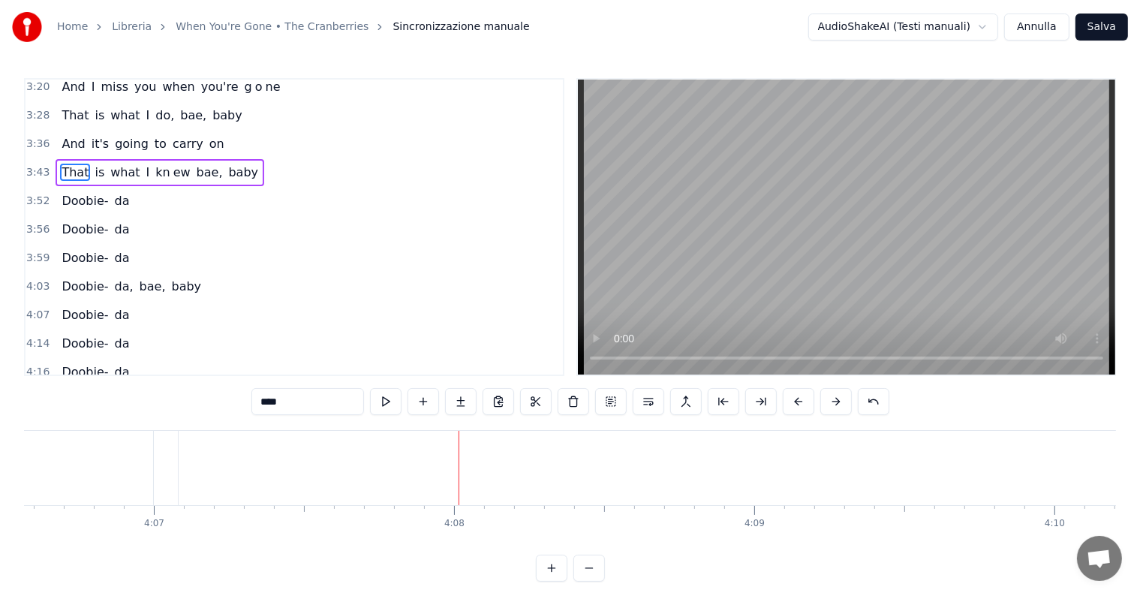
click at [66, 278] on span "Doobie-" at bounding box center [85, 286] width 50 height 17
type input "*******"
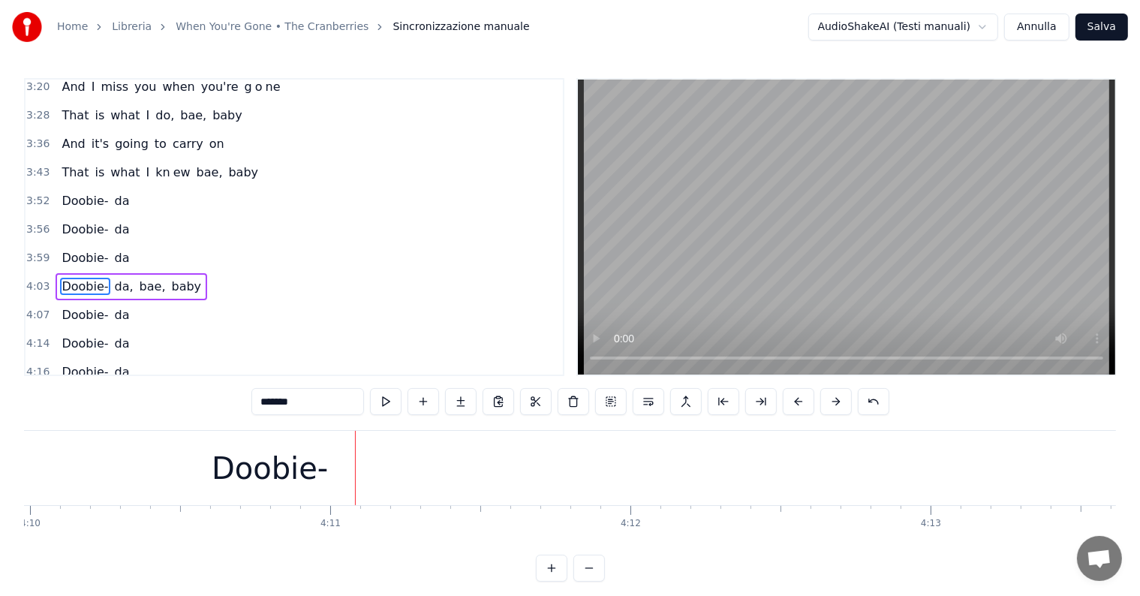
scroll to position [0, 74934]
click at [322, 447] on div "Doobie-" at bounding box center [361, 468] width 116 height 45
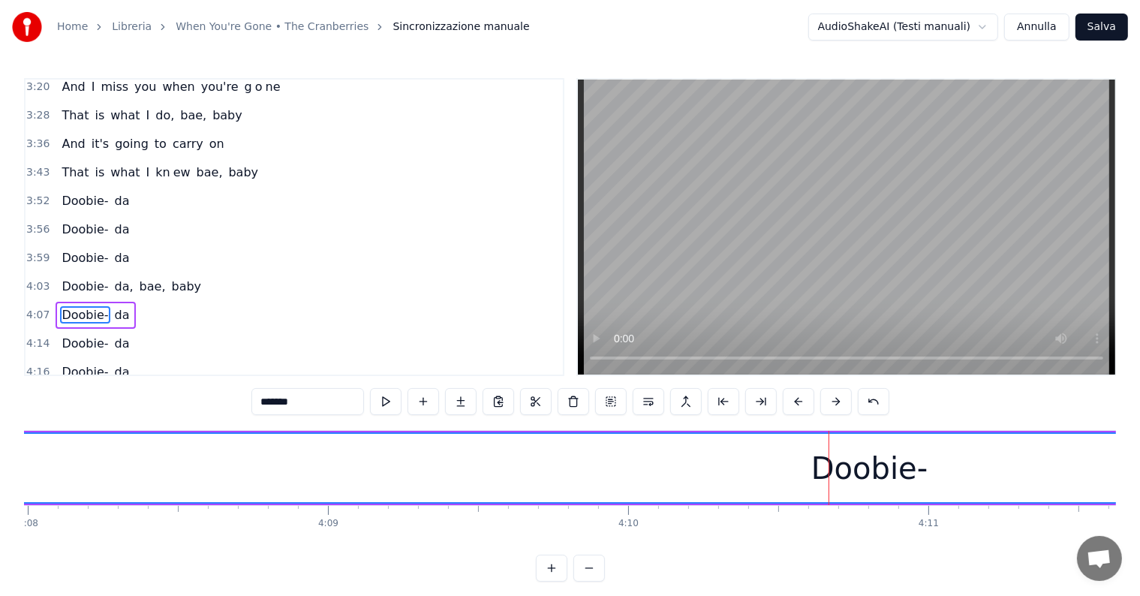
scroll to position [0, 74105]
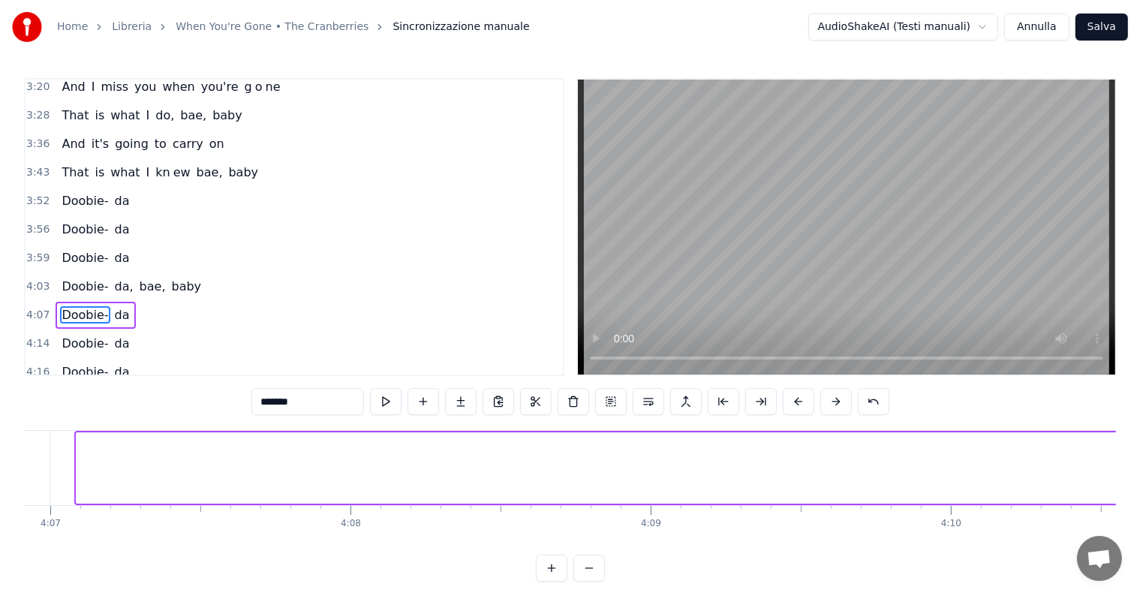
drag, startPoint x: 76, startPoint y: 458, endPoint x: 1152, endPoint y: 456, distance: 1076.0
click at [1140, 456] on html "Home Libreria When You're Gone • The Cranberries Sincronizzazione manuale Audio…" at bounding box center [570, 303] width 1140 height 606
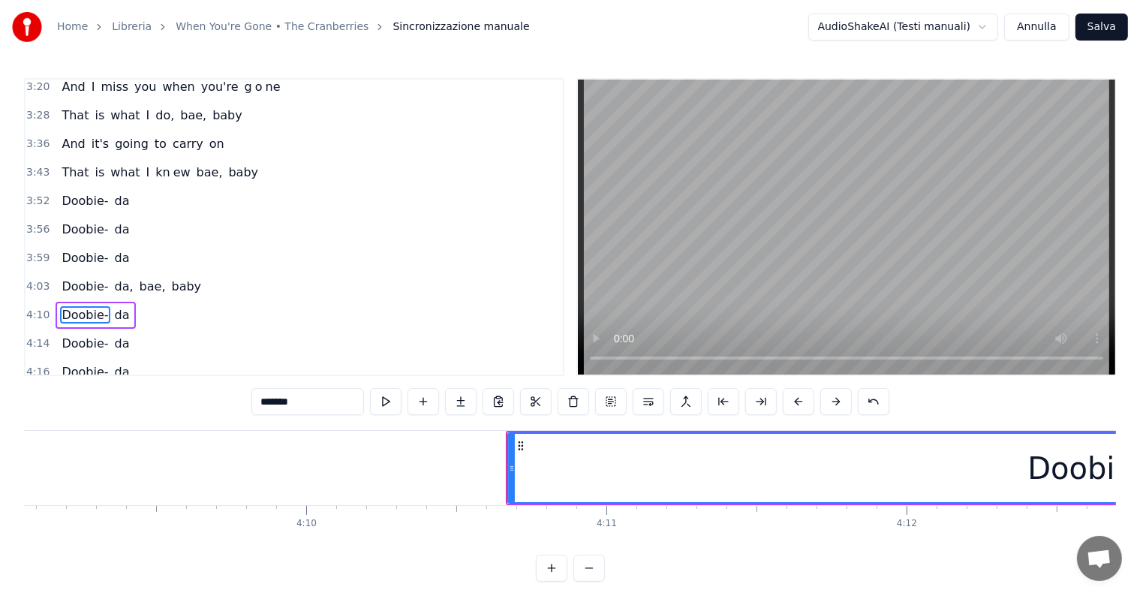
scroll to position [0, 74842]
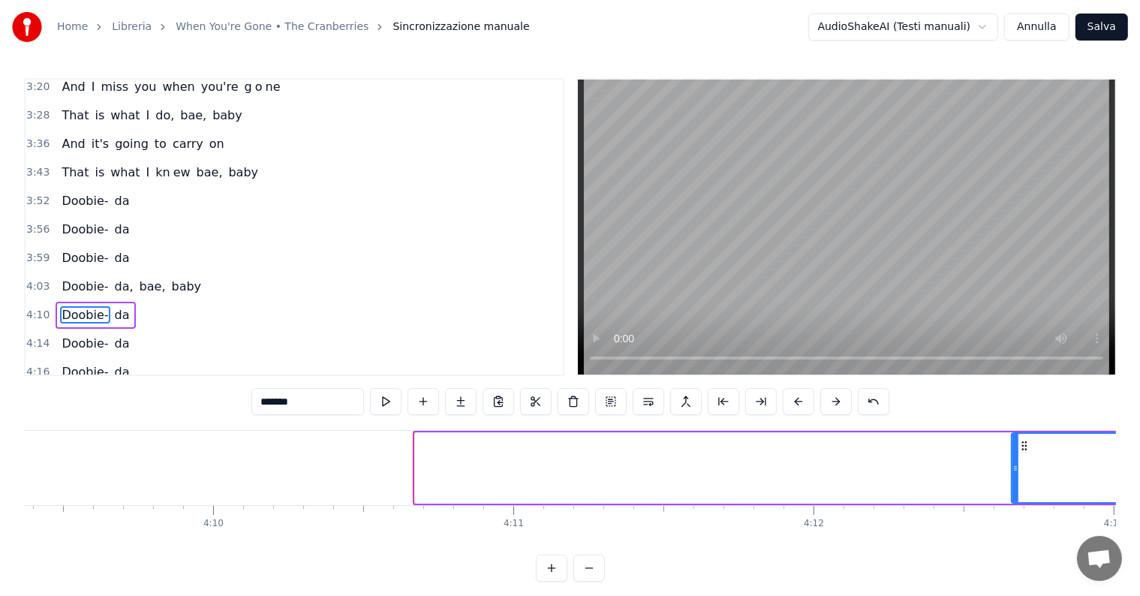
drag, startPoint x: 415, startPoint y: 456, endPoint x: 1011, endPoint y: 477, distance: 596.9
click at [1012, 477] on div at bounding box center [1015, 468] width 6 height 68
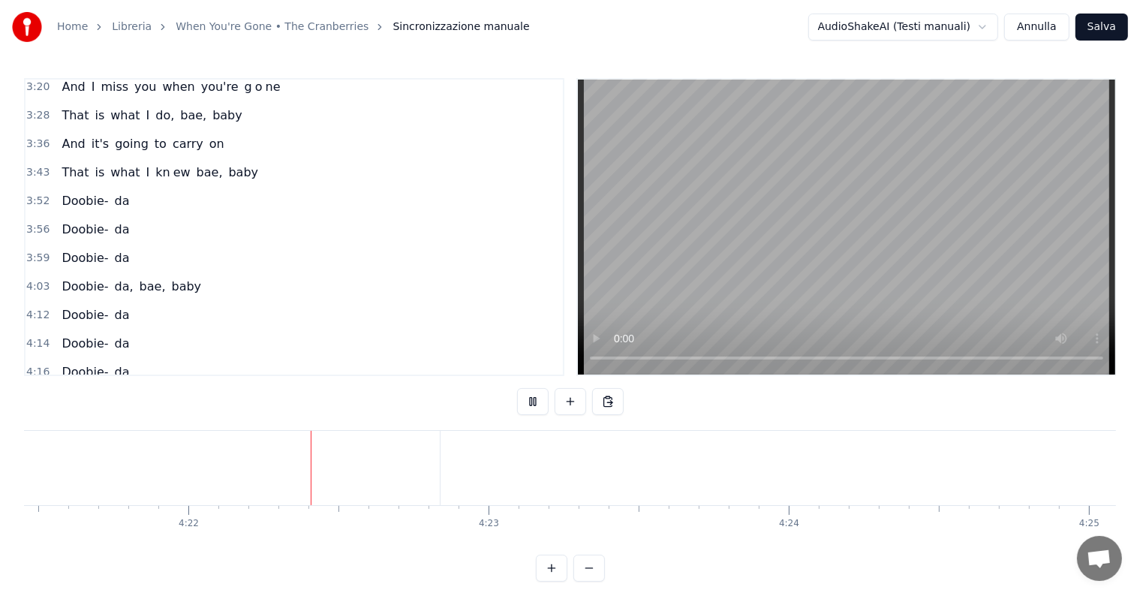
scroll to position [0, 78521]
click at [80, 392] on span "Doobie-" at bounding box center [85, 400] width 50 height 17
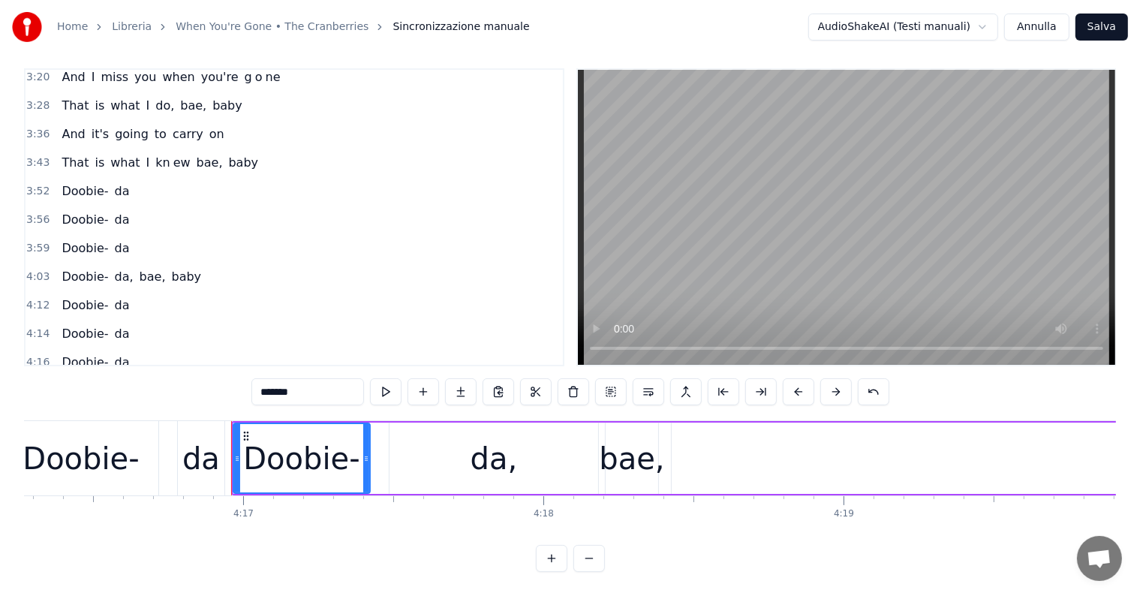
scroll to position [0, 76820]
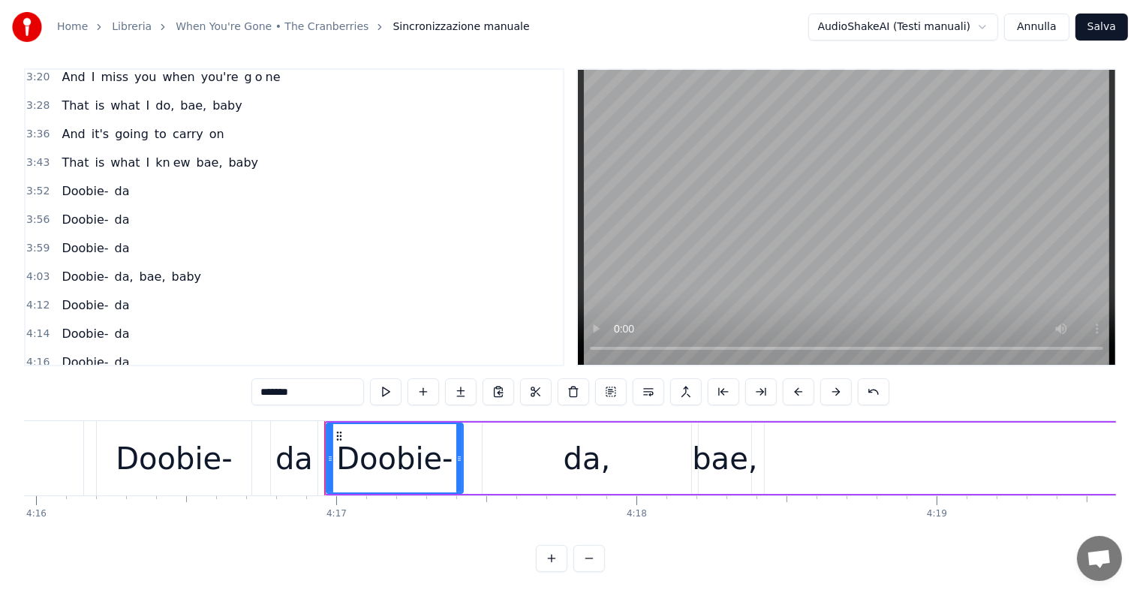
click at [70, 296] on span "Doobie-" at bounding box center [85, 304] width 50 height 17
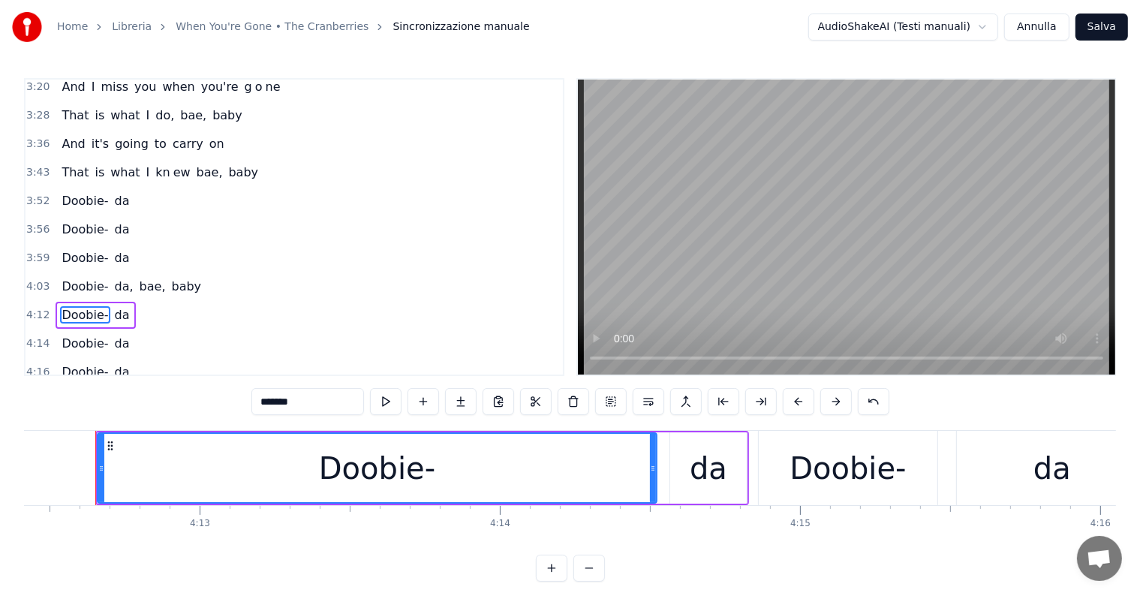
scroll to position [0, 75752]
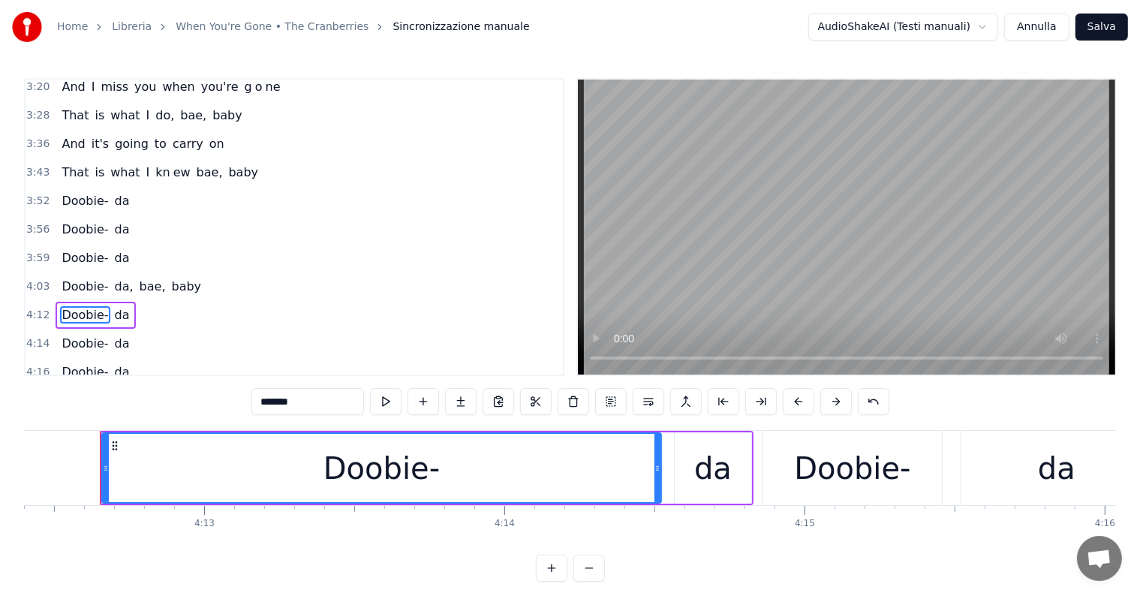
click at [59, 302] on div "Doobie- da" at bounding box center [96, 315] width 80 height 27
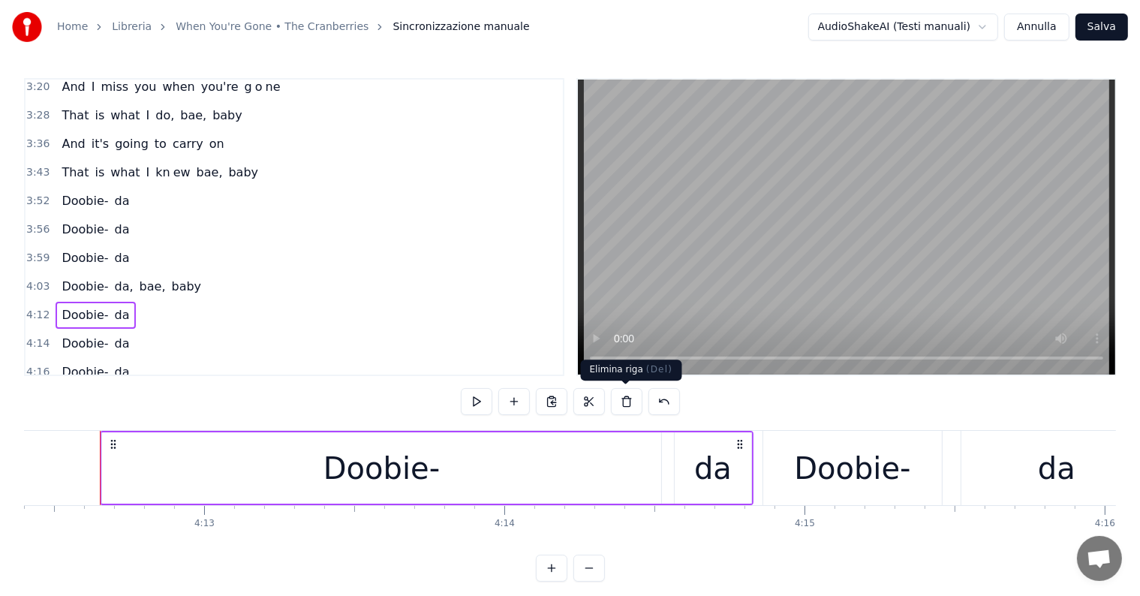
click at [628, 398] on button at bounding box center [627, 401] width 32 height 27
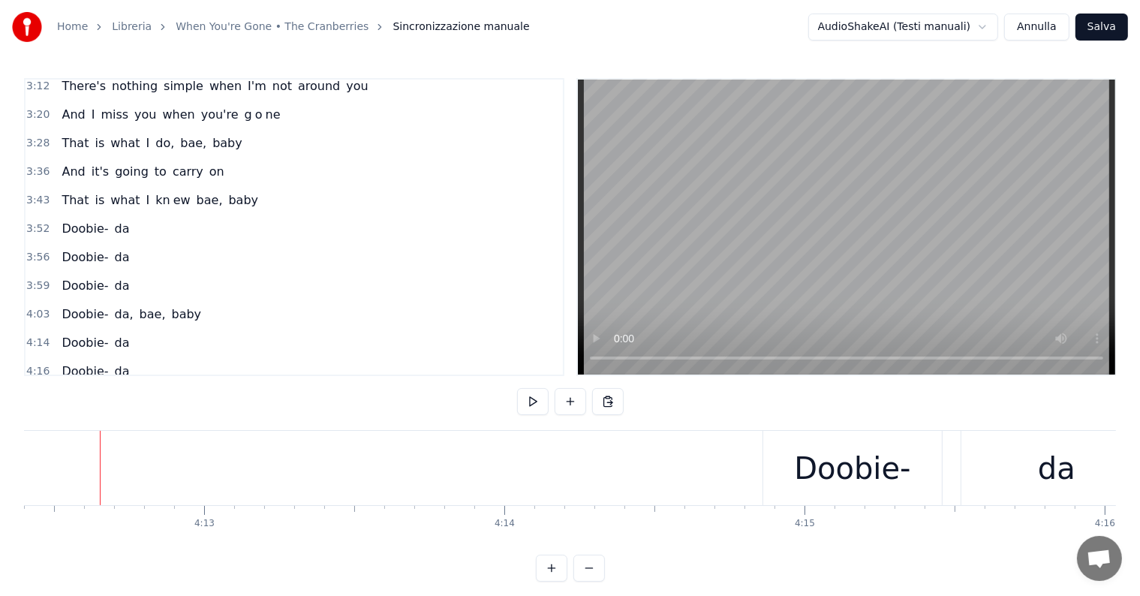
click at [56, 329] on div "Doobie- da" at bounding box center [96, 342] width 80 height 27
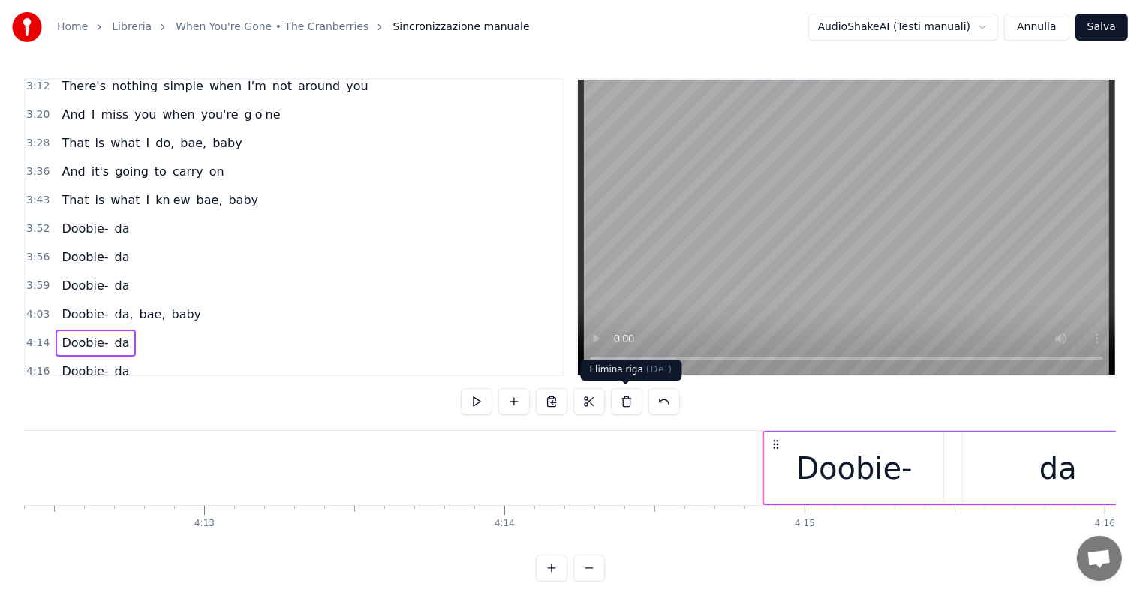
click at [625, 401] on button at bounding box center [627, 401] width 32 height 27
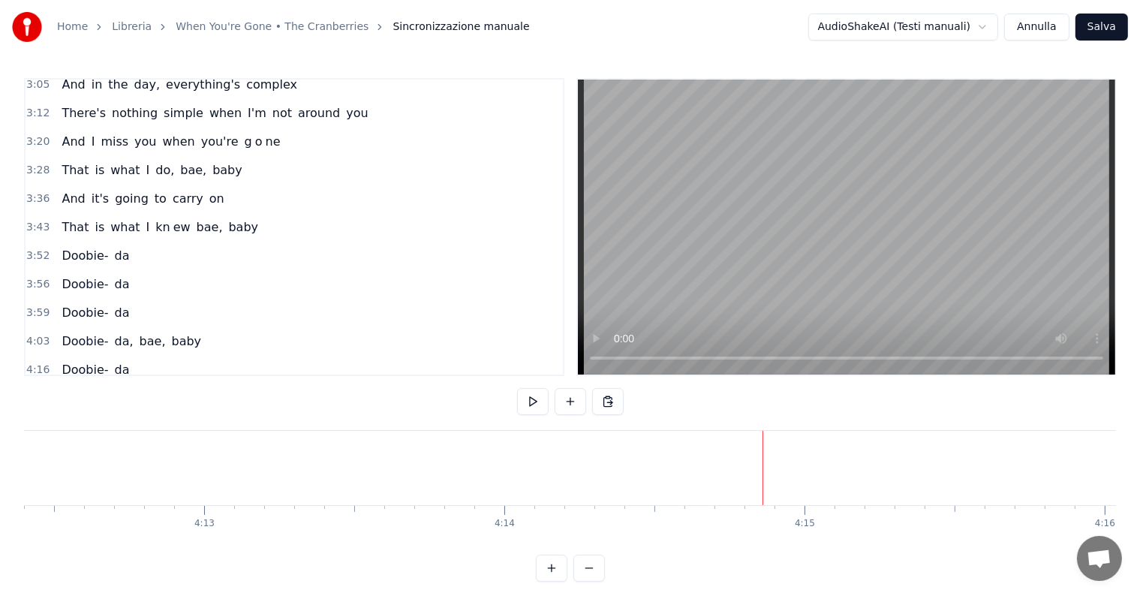
click at [84, 356] on div "Doobie- da" at bounding box center [96, 369] width 80 height 27
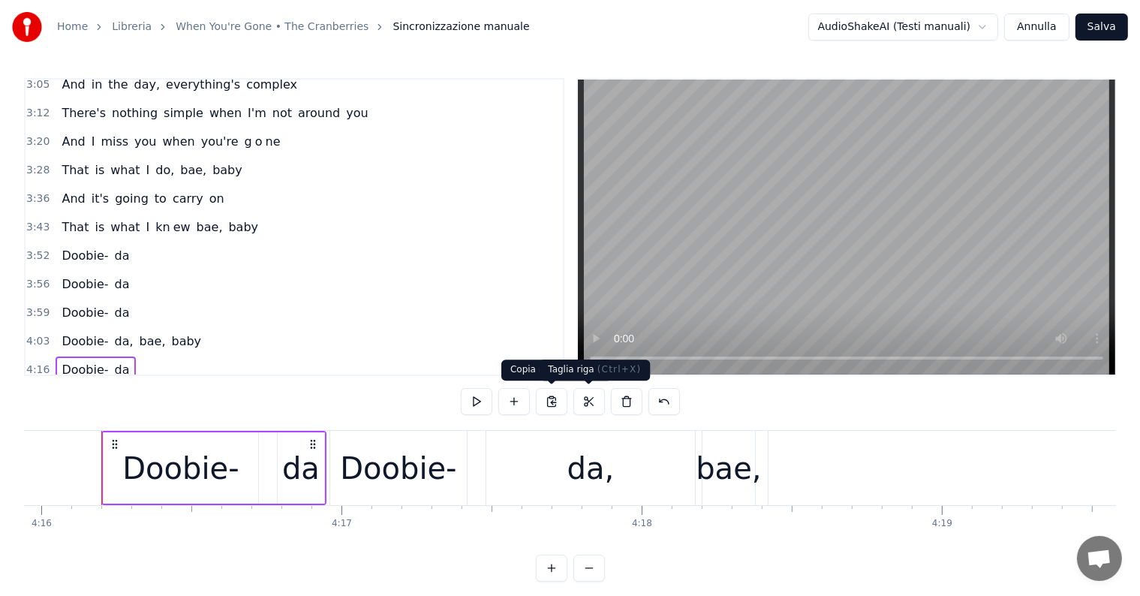
scroll to position [0, 76816]
click at [629, 402] on button at bounding box center [627, 401] width 32 height 27
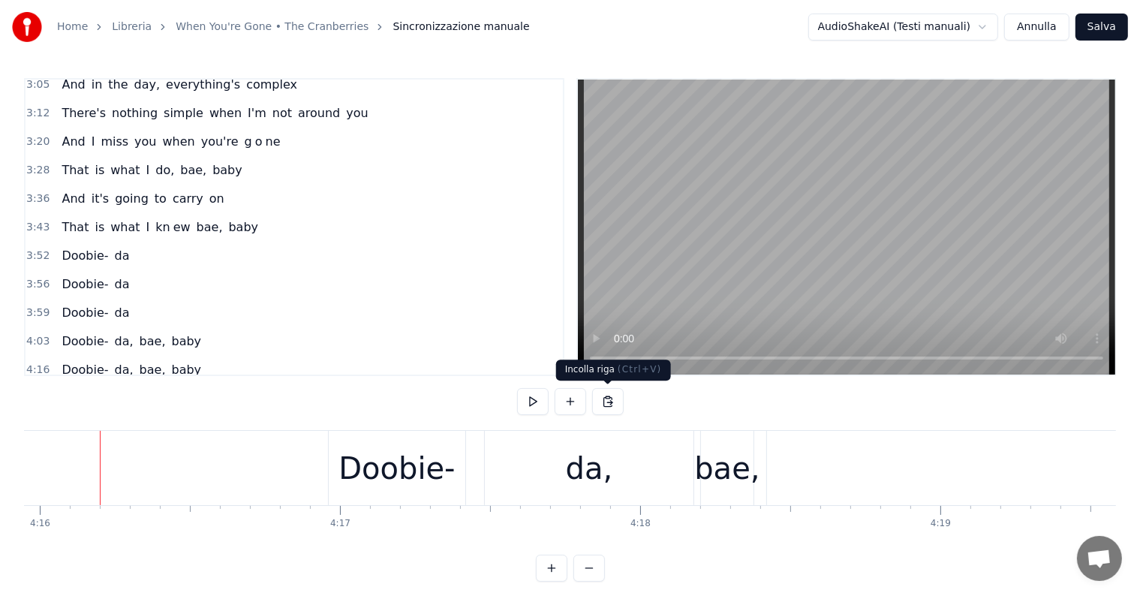
scroll to position [837, 0]
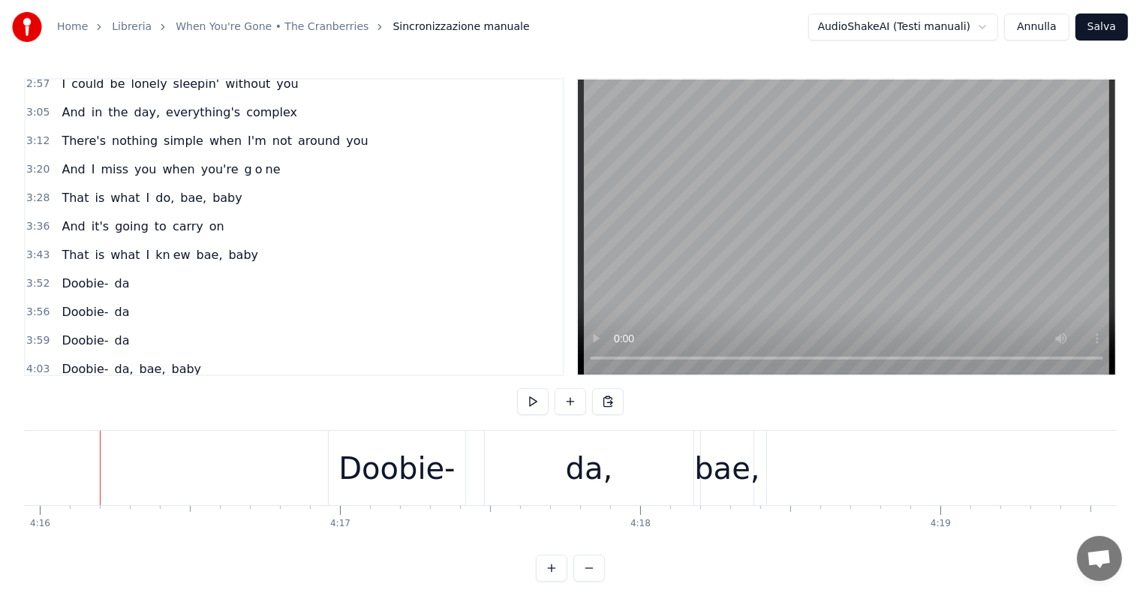
click at [78, 384] on div "Doobie- da, bae, baby" at bounding box center [132, 397] width 152 height 27
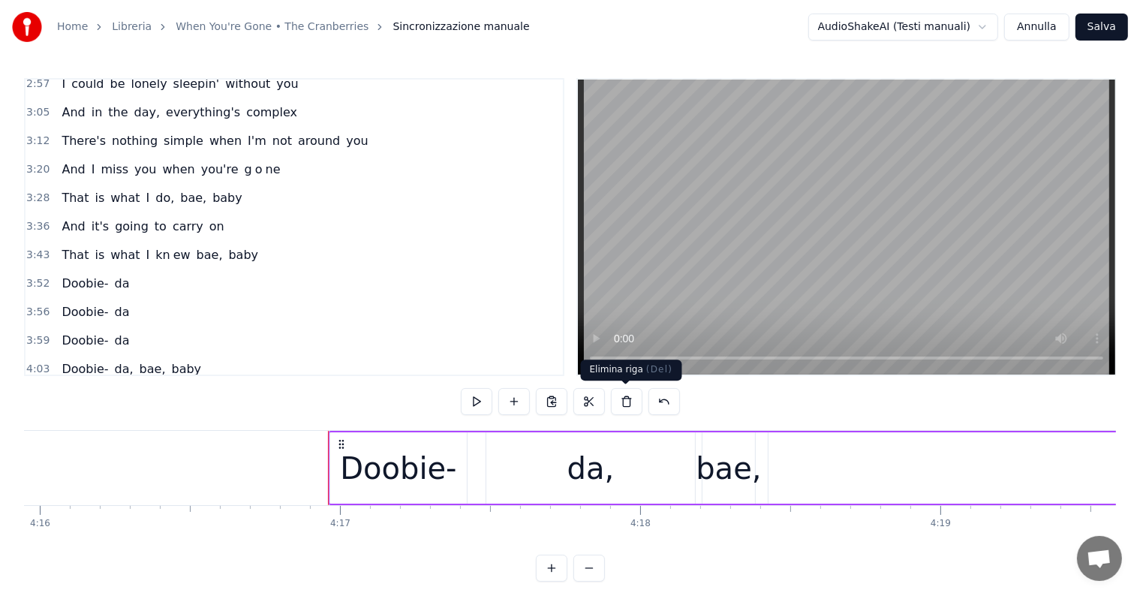
click at [618, 399] on button at bounding box center [627, 401] width 32 height 27
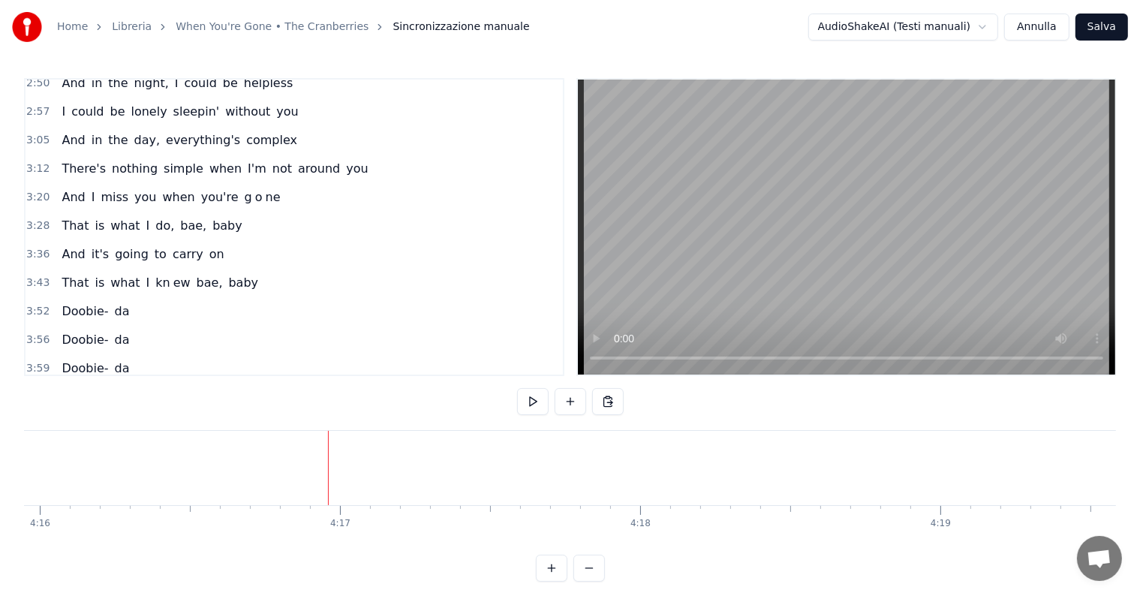
click at [56, 298] on div "Doobie- da" at bounding box center [96, 311] width 80 height 27
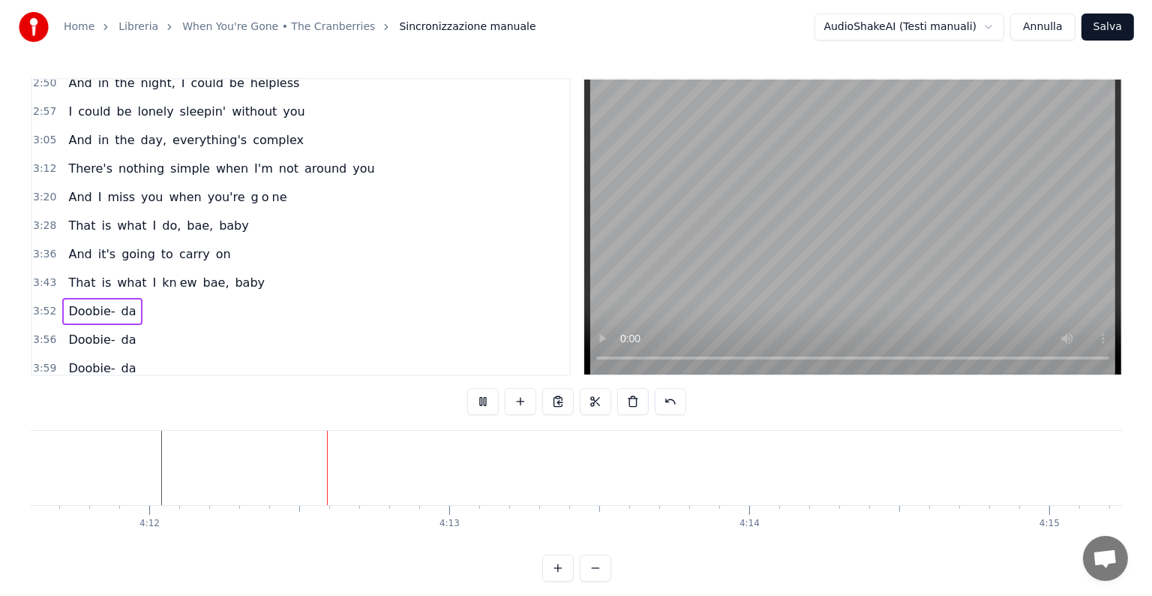
scroll to position [0, 75521]
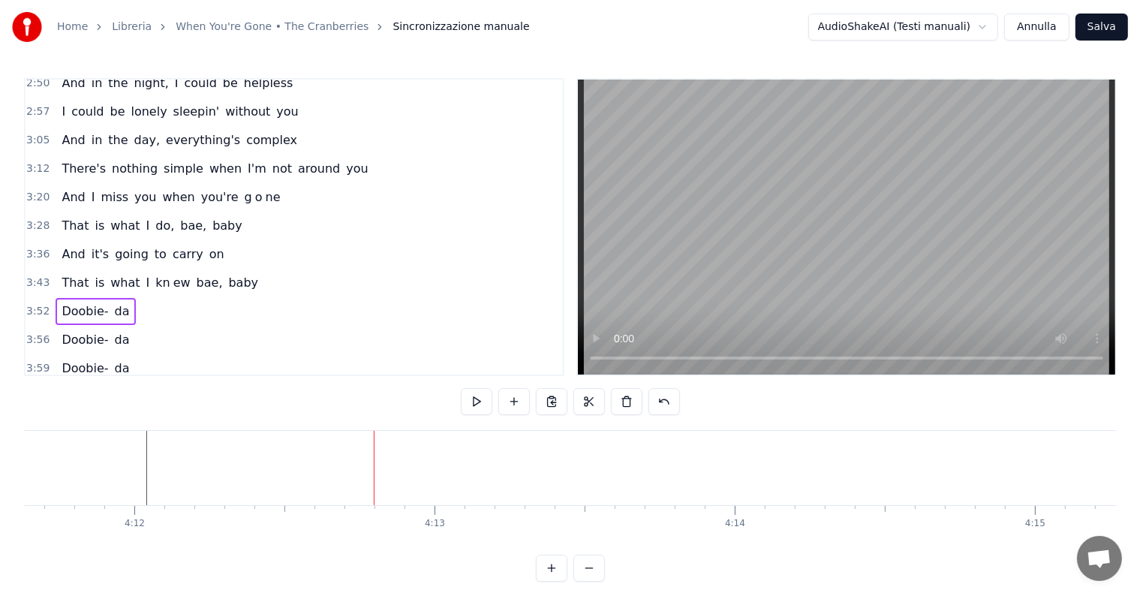
click at [1101, 24] on button "Salva" at bounding box center [1101, 27] width 53 height 27
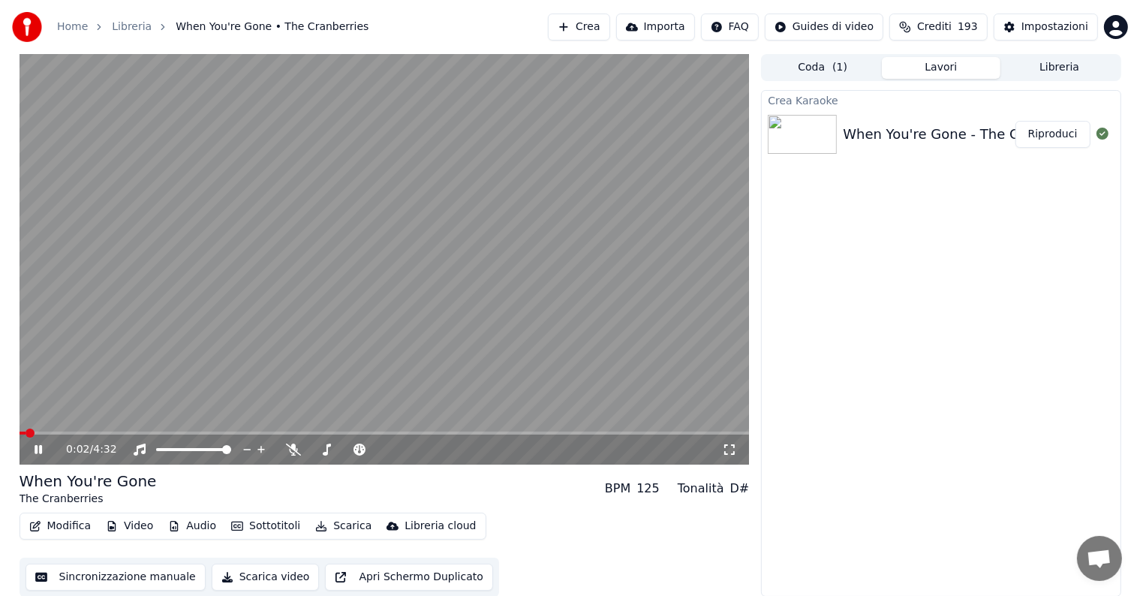
click at [1071, 132] on button "Riproduci" at bounding box center [1052, 134] width 75 height 27
click at [36, 449] on icon at bounding box center [39, 449] width 8 height 9
click at [349, 527] on button "Scarica" at bounding box center [343, 525] width 68 height 21
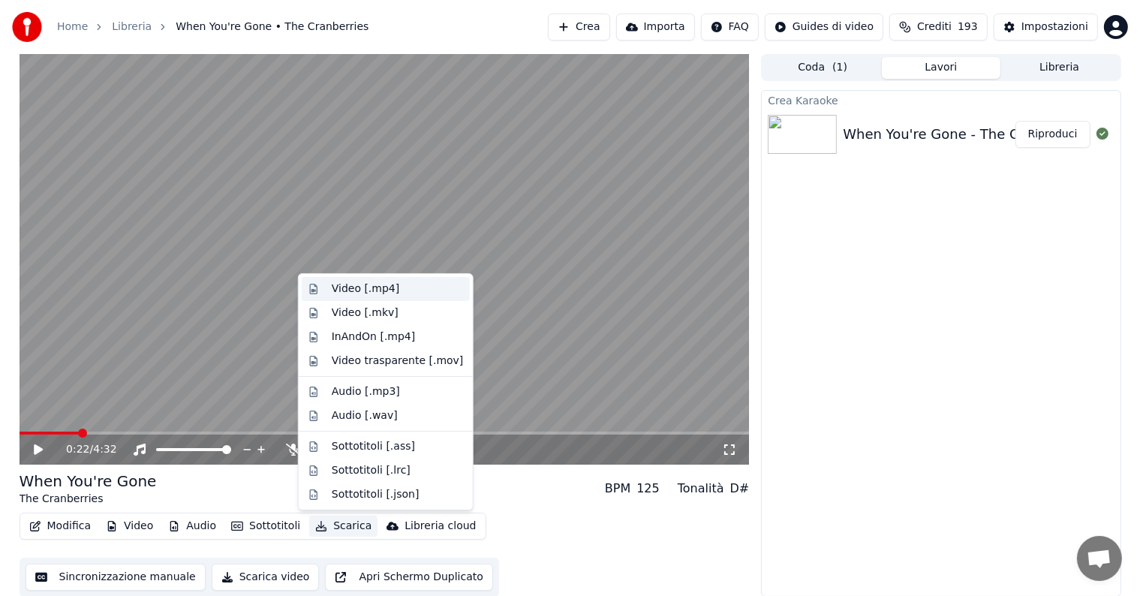
click at [349, 285] on div "Video [.mp4]" at bounding box center [366, 288] width 68 height 15
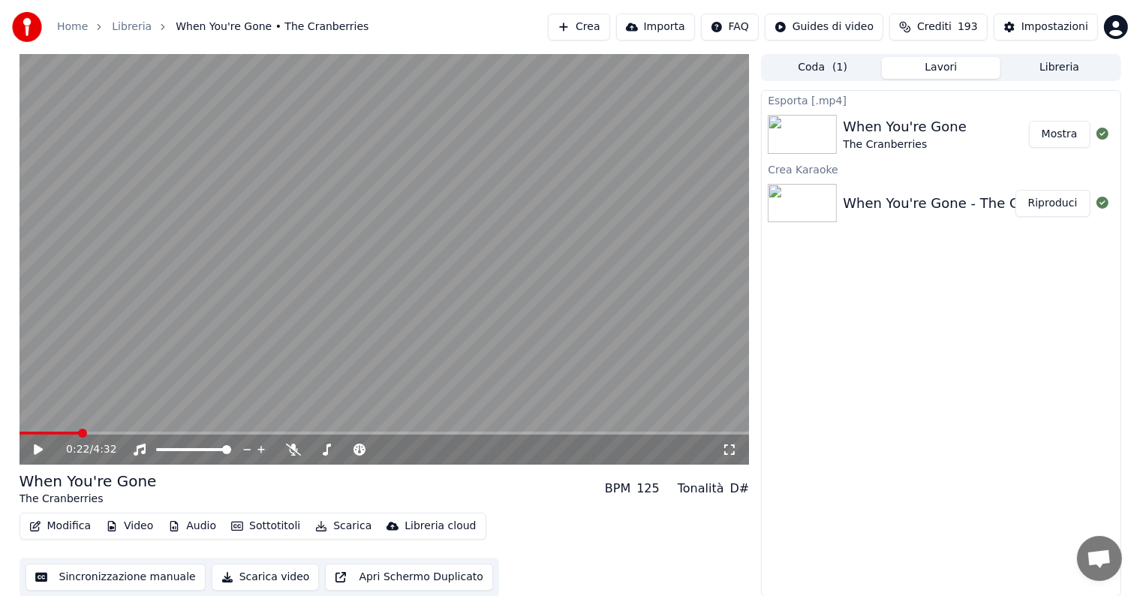
click at [1055, 138] on button "Mostra" at bounding box center [1060, 134] width 62 height 27
click at [1046, 30] on div "Impostazioni" at bounding box center [1054, 27] width 67 height 15
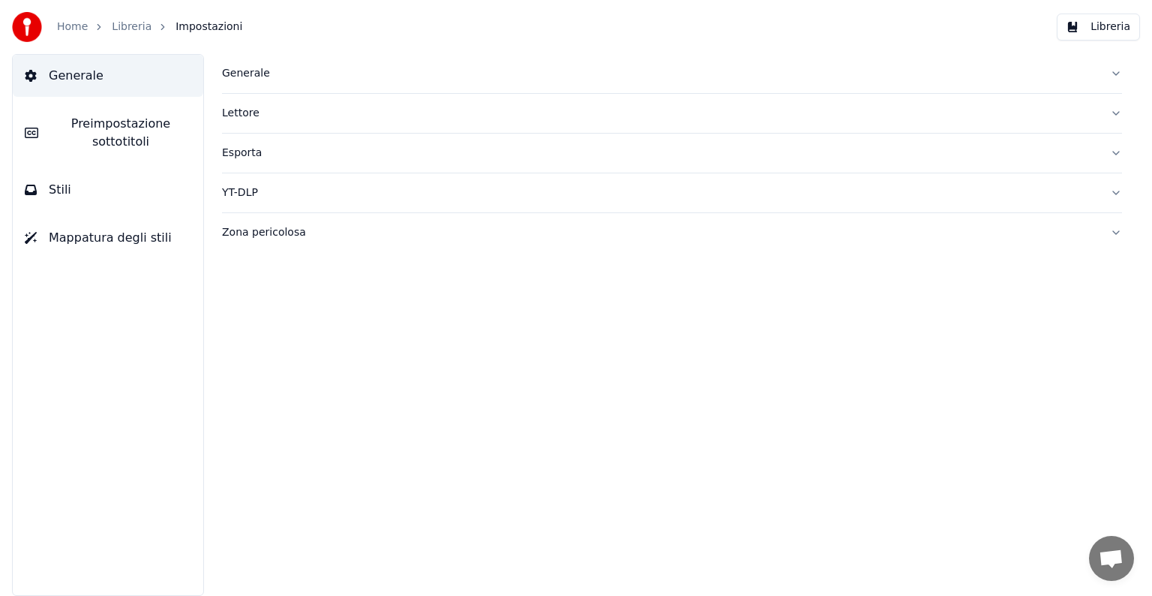
click at [51, 193] on span "Stili" at bounding box center [60, 190] width 23 height 18
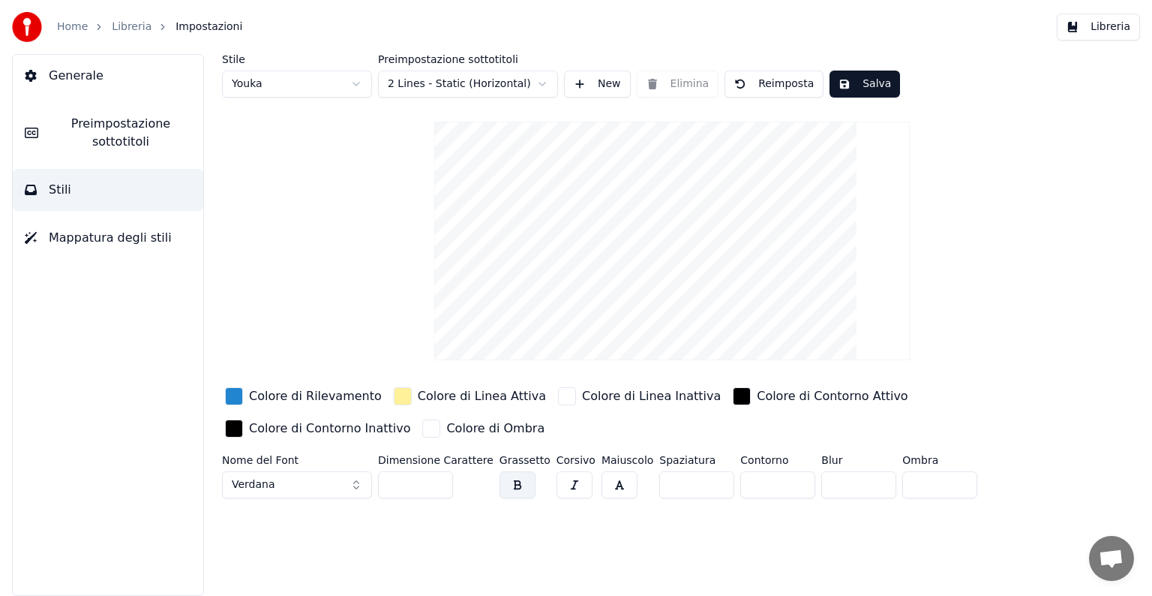
click at [357, 485] on button "Verdana" at bounding box center [297, 484] width 150 height 27
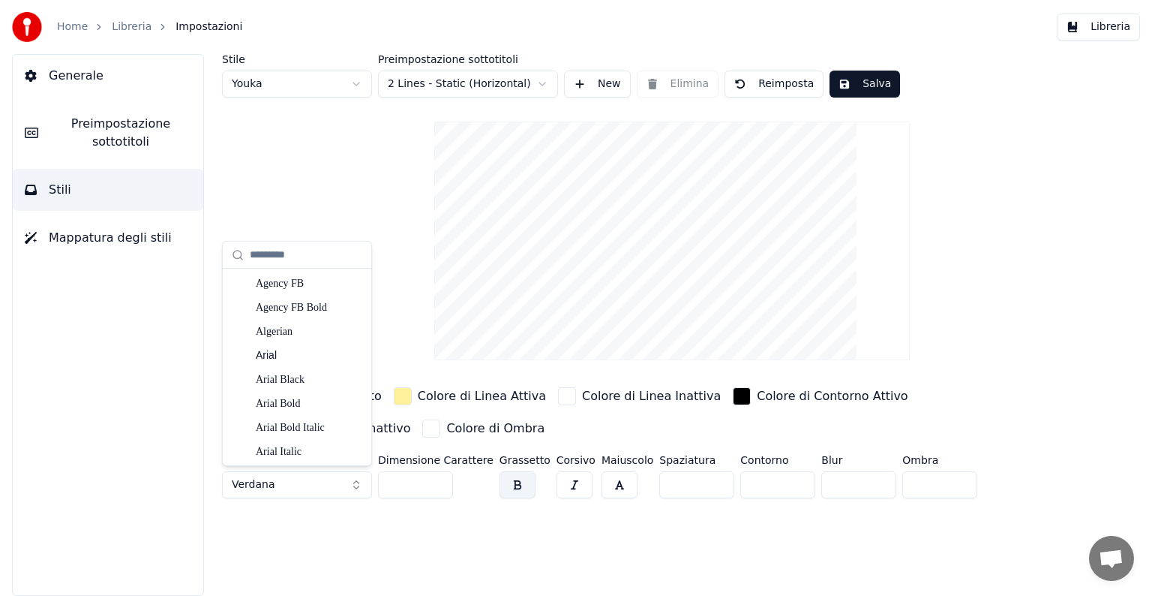
click at [355, 479] on button "Verdana" at bounding box center [297, 484] width 150 height 27
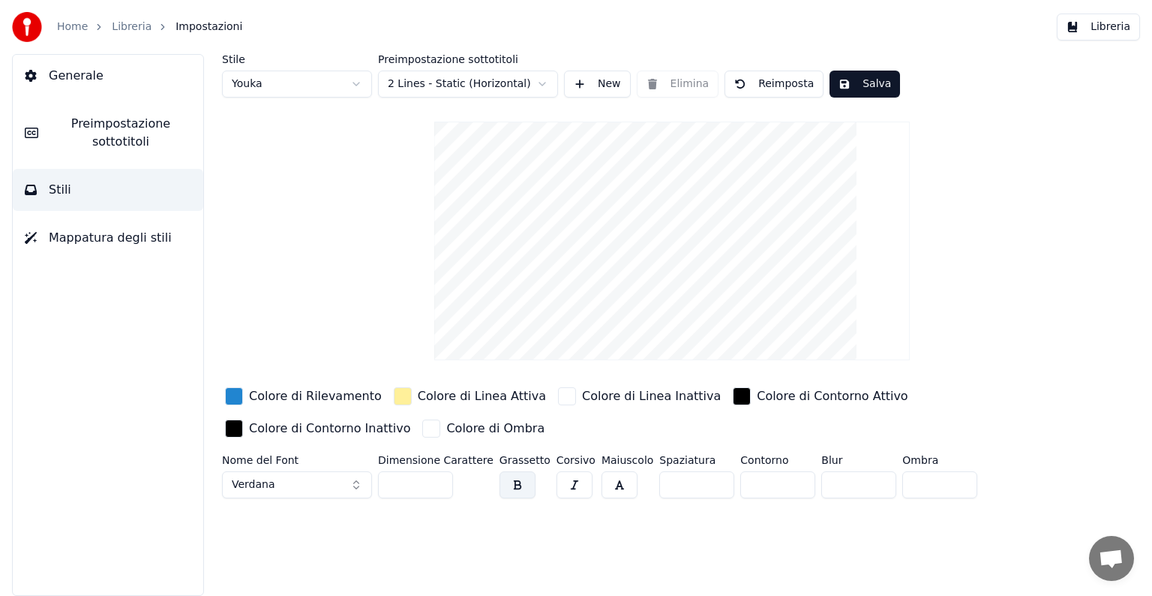
click at [355, 479] on button "Verdana" at bounding box center [297, 484] width 150 height 27
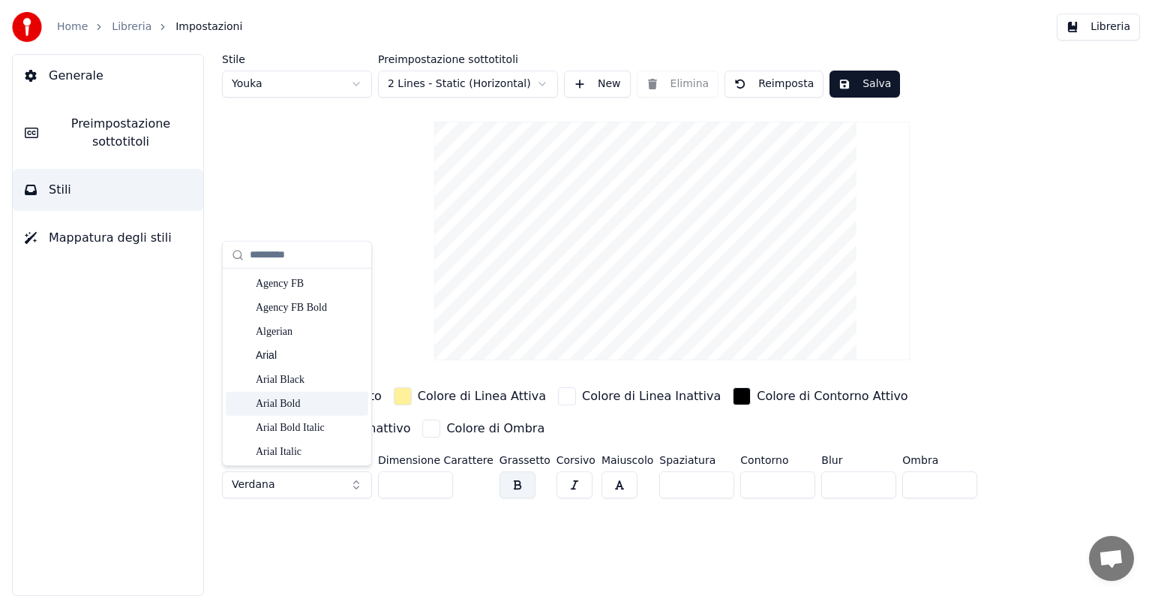
click at [313, 401] on div "Arial Bold" at bounding box center [309, 403] width 107 height 15
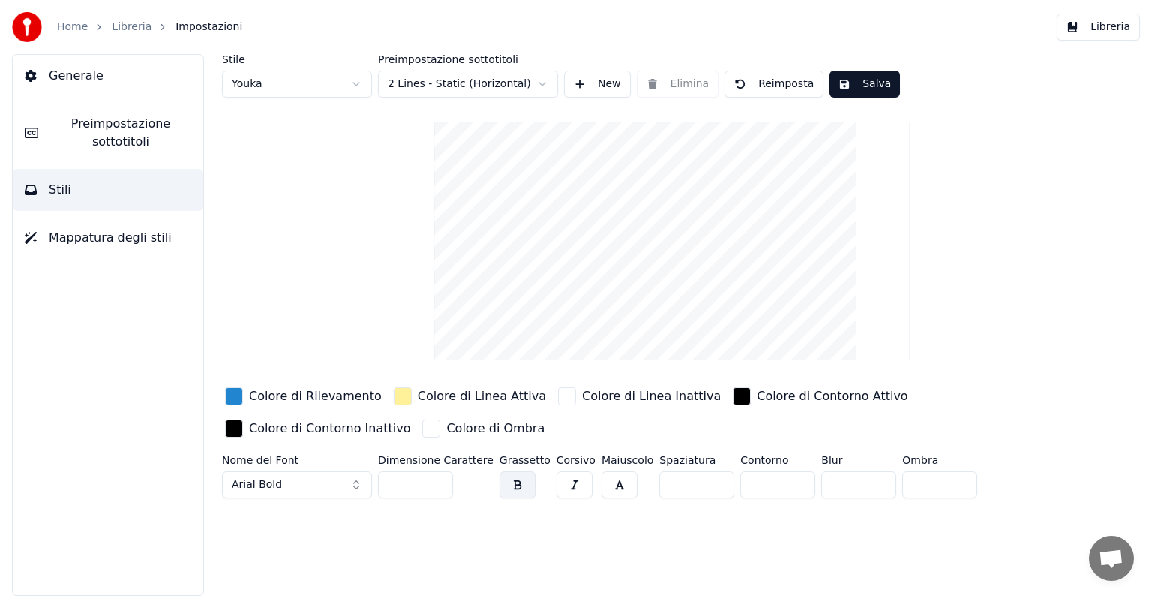
click at [356, 484] on button "Arial Bold" at bounding box center [297, 484] width 150 height 27
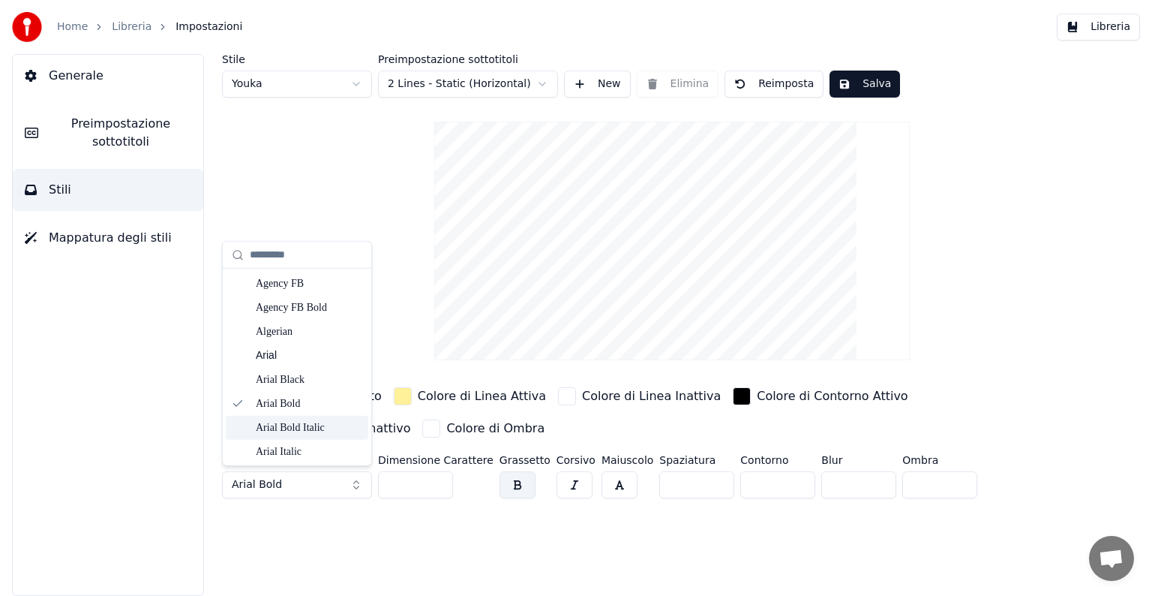
click at [321, 429] on div "Arial Bold Italic" at bounding box center [309, 427] width 107 height 15
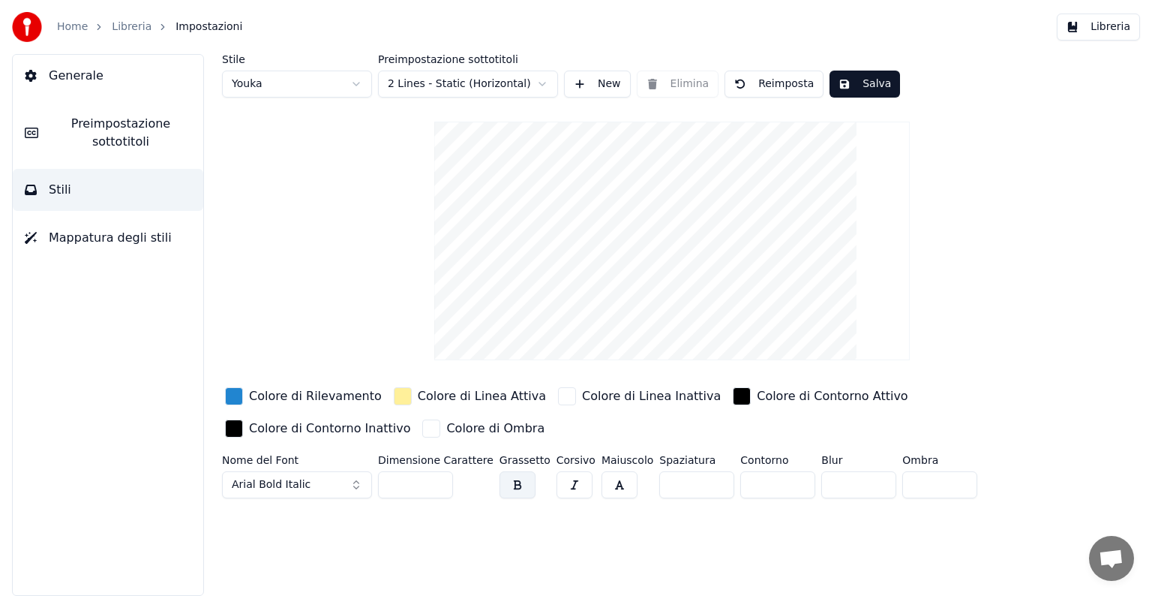
click at [358, 482] on button "Arial Bold Italic" at bounding box center [297, 484] width 150 height 27
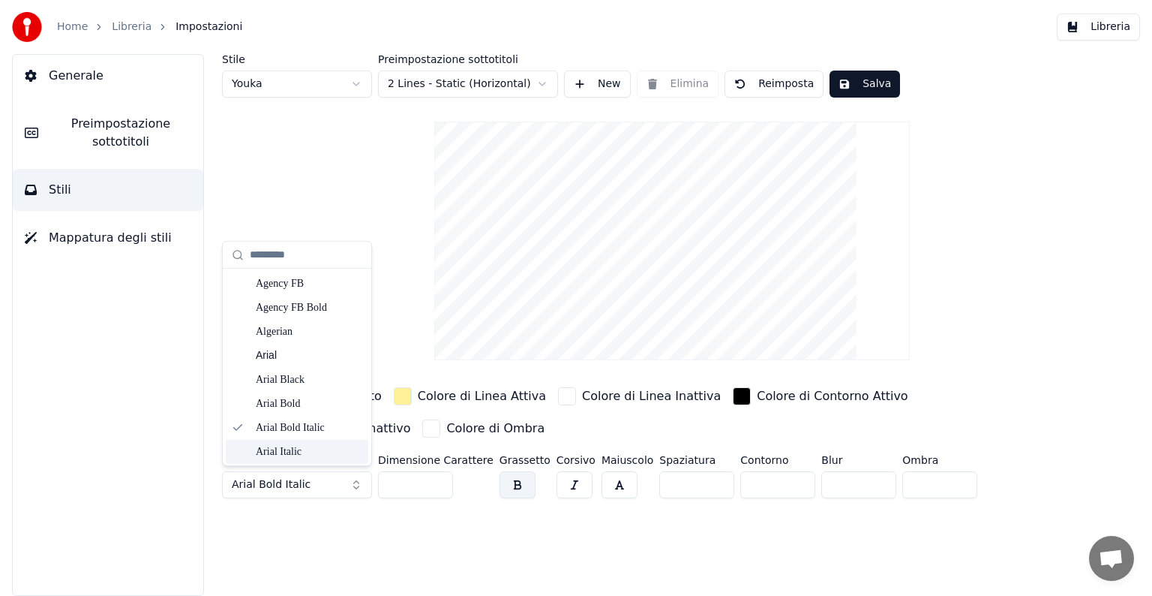
click at [315, 448] on div "Arial Italic" at bounding box center [309, 451] width 107 height 15
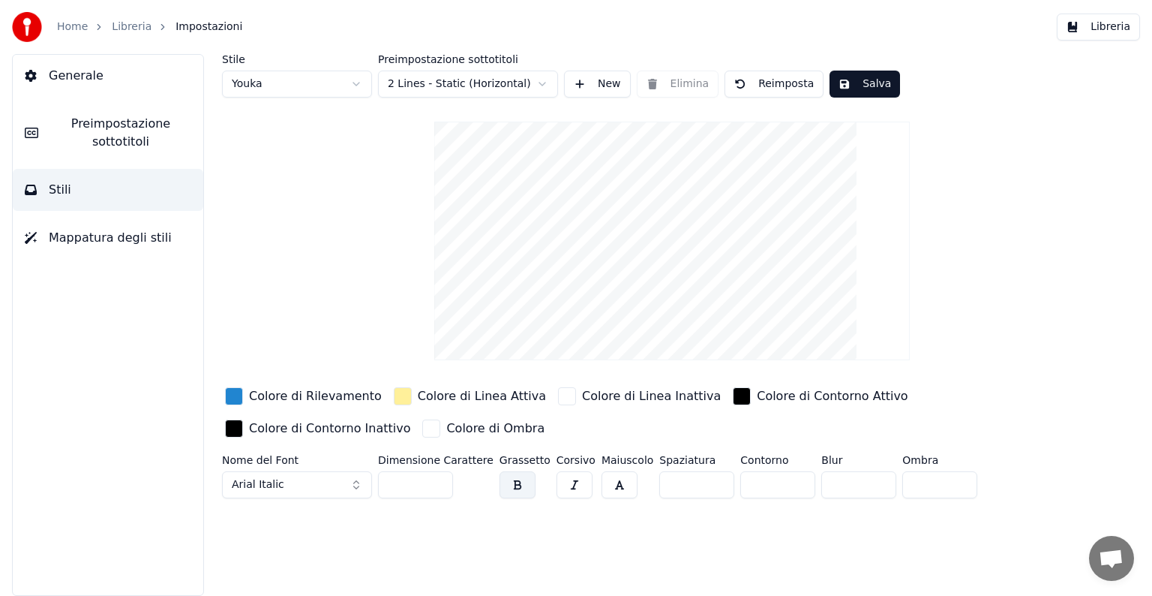
click at [356, 480] on button "Arial Italic" at bounding box center [297, 484] width 150 height 27
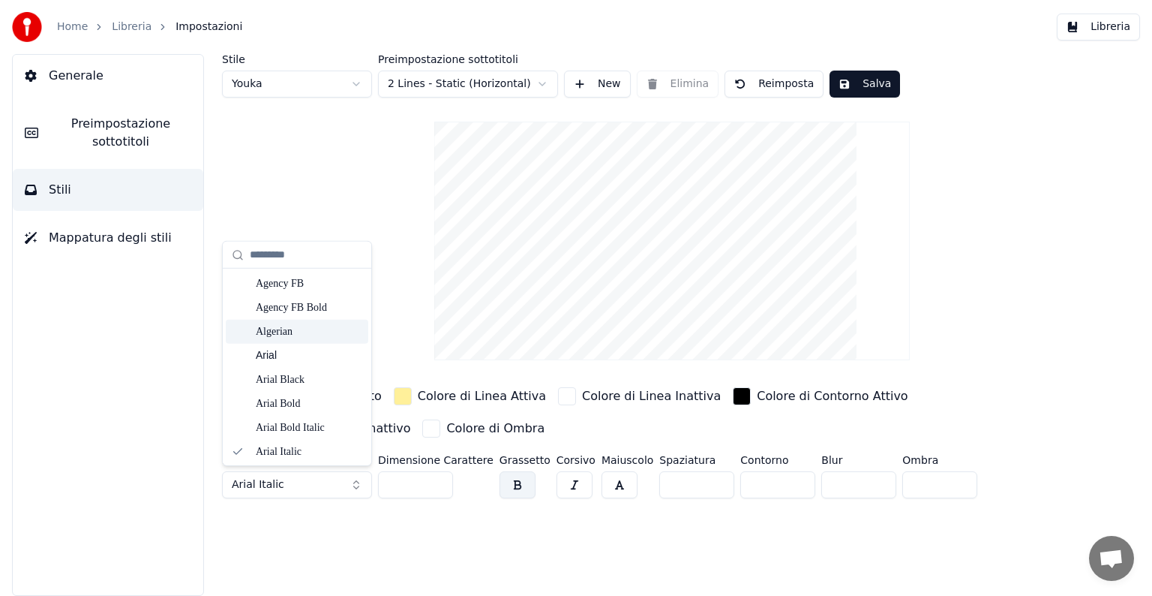
click at [300, 326] on div "Algerian" at bounding box center [309, 331] width 107 height 15
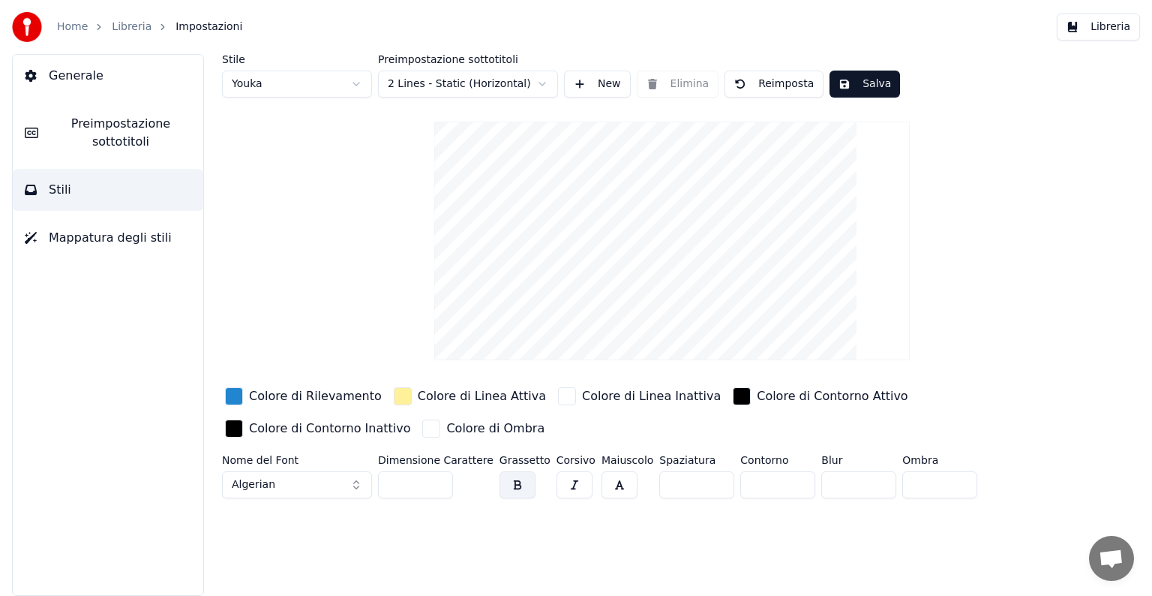
click at [357, 477] on button "Algerian" at bounding box center [297, 484] width 150 height 27
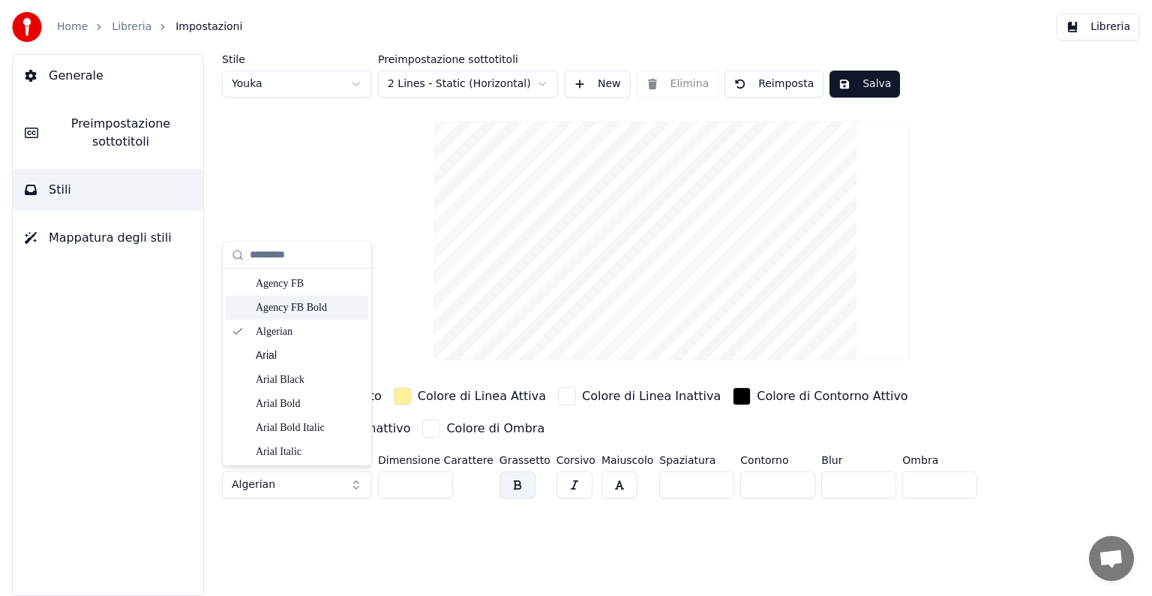
click at [309, 302] on div "Agency FB Bold" at bounding box center [309, 307] width 107 height 15
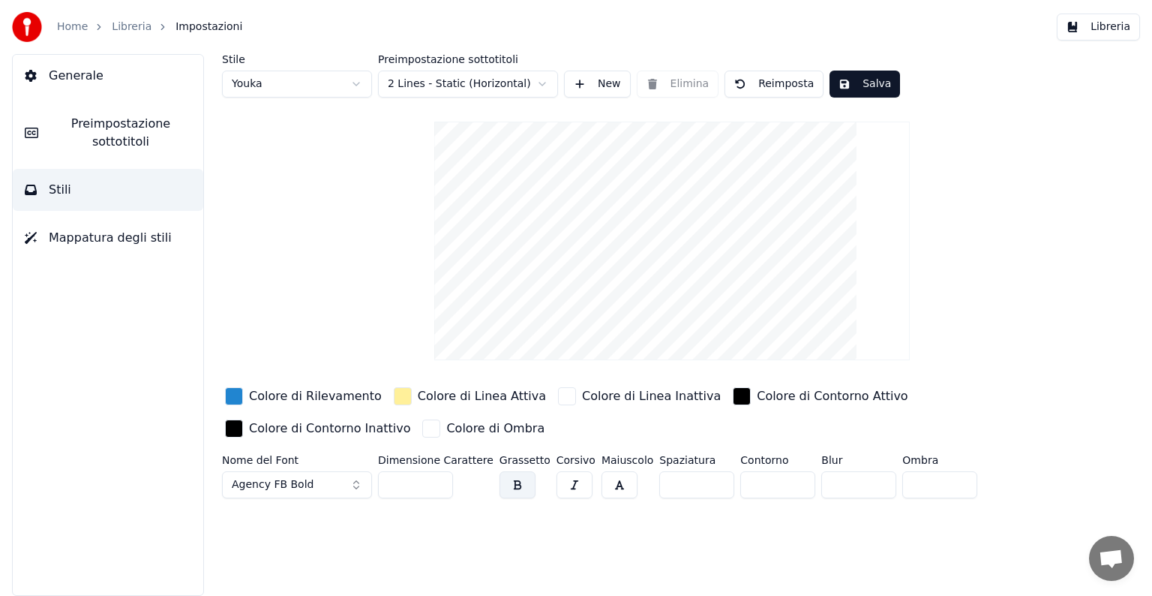
click at [355, 480] on button "Agency FB Bold" at bounding box center [297, 484] width 150 height 27
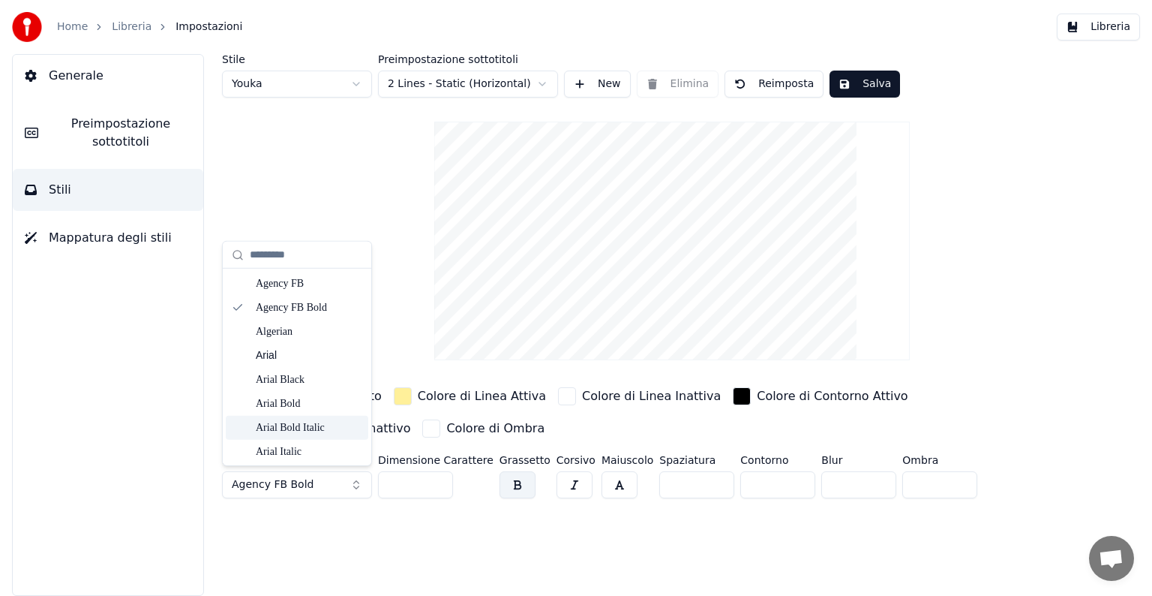
scroll to position [75, 0]
click at [317, 397] on div "Arial Narrow" at bounding box center [309, 400] width 107 height 15
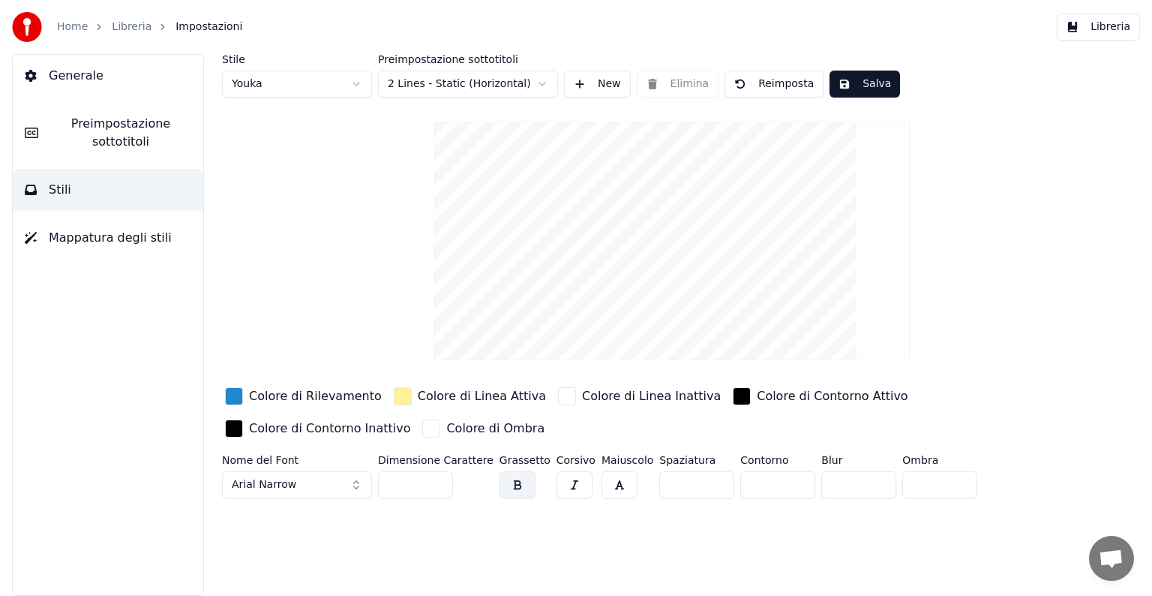
click at [356, 479] on button "Arial Narrow" at bounding box center [297, 484] width 150 height 27
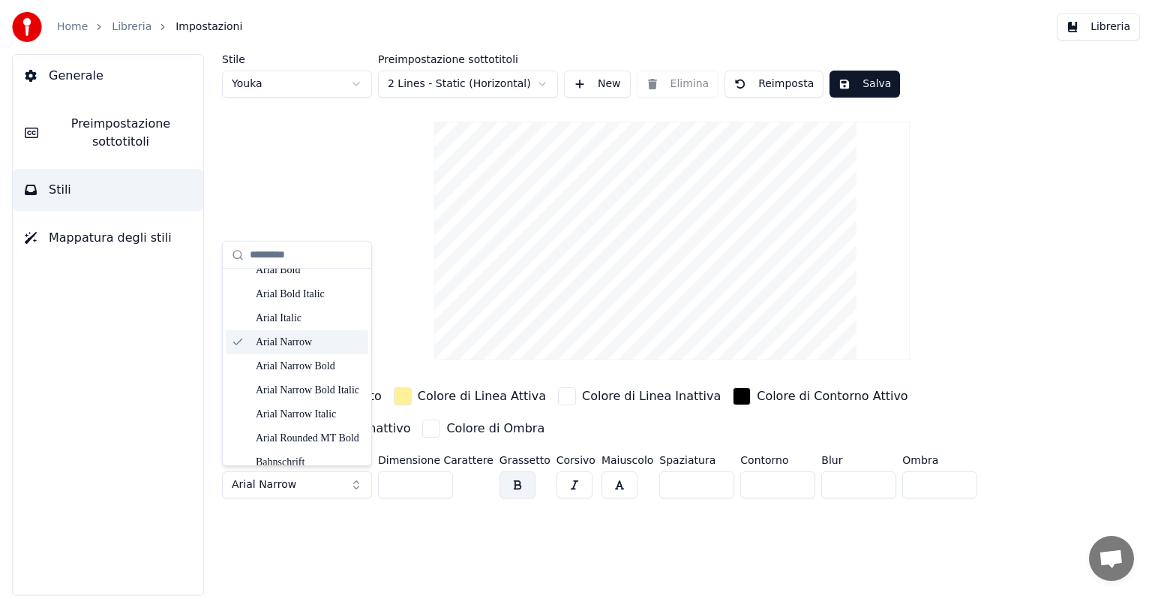
scroll to position [150, 0]
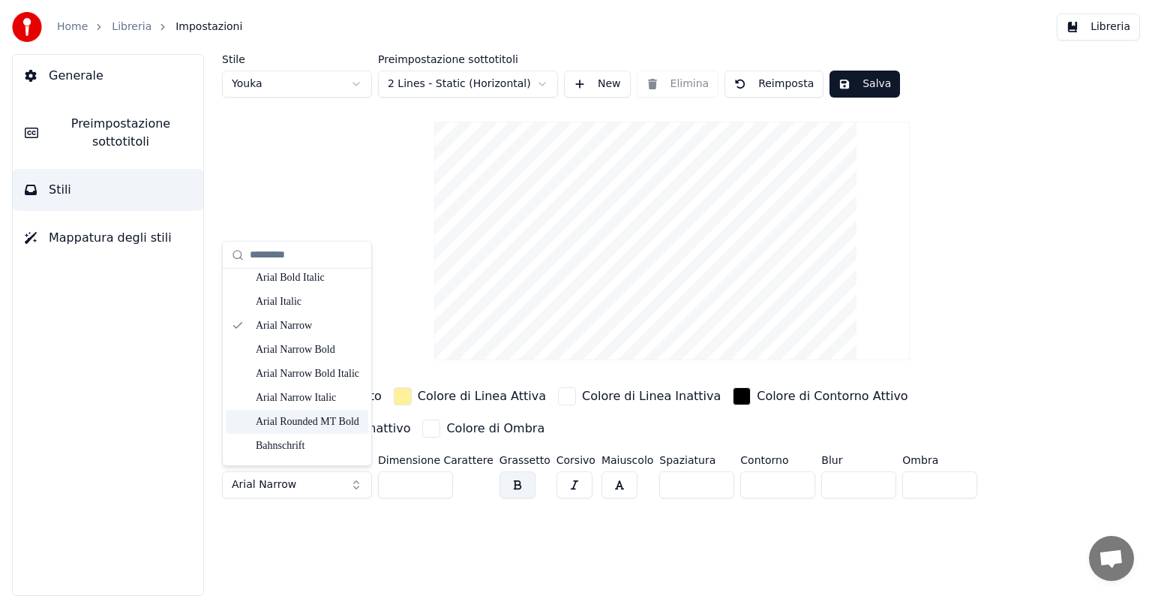
click at [299, 417] on div "Arial Rounded MT Bold" at bounding box center [309, 421] width 107 height 15
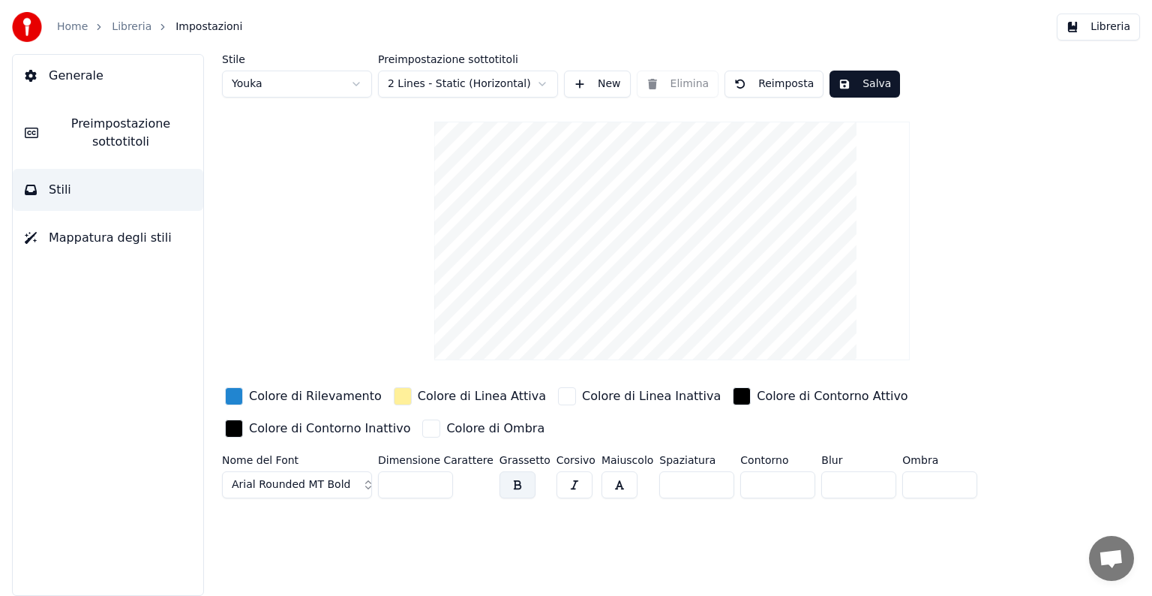
click at [362, 482] on button "Arial Rounded MT Bold" at bounding box center [297, 484] width 150 height 27
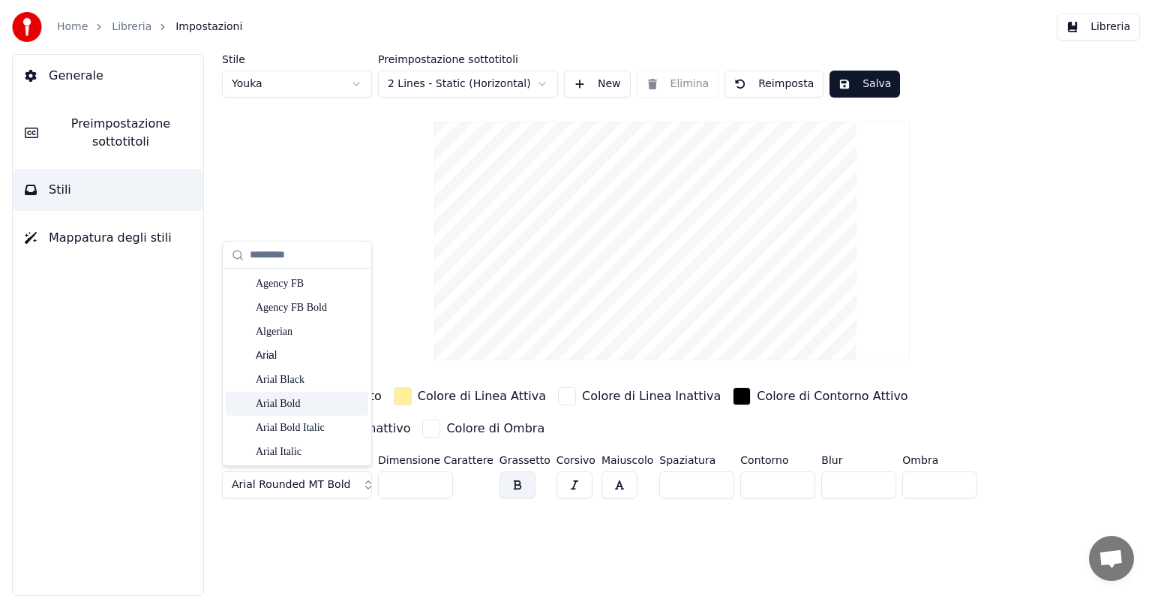
click at [312, 397] on div "Arial Bold" at bounding box center [309, 403] width 107 height 15
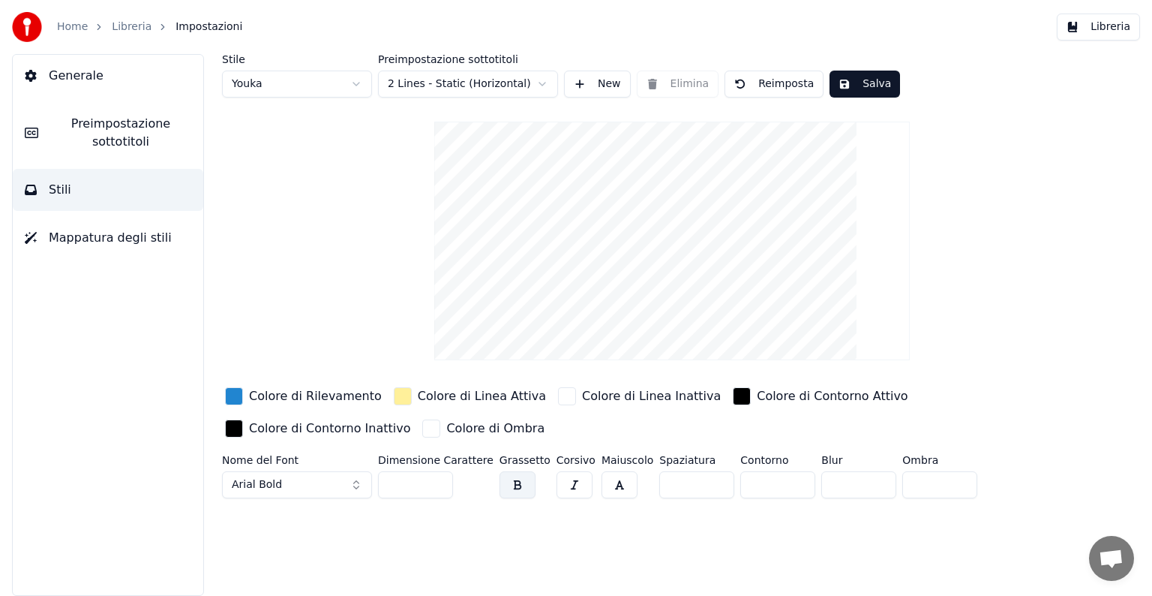
click at [394, 479] on input "***" at bounding box center [415, 484] width 75 height 27
click at [398, 483] on input "***" at bounding box center [415, 484] width 75 height 27
type input "**"
click at [575, 559] on div "Stile Youka Preimpostazione sottotitoli 2 Lines - Static (Horizontal) New Elimi…" at bounding box center [672, 325] width 960 height 542
click at [848, 80] on button "Salva" at bounding box center [865, 84] width 71 height 27
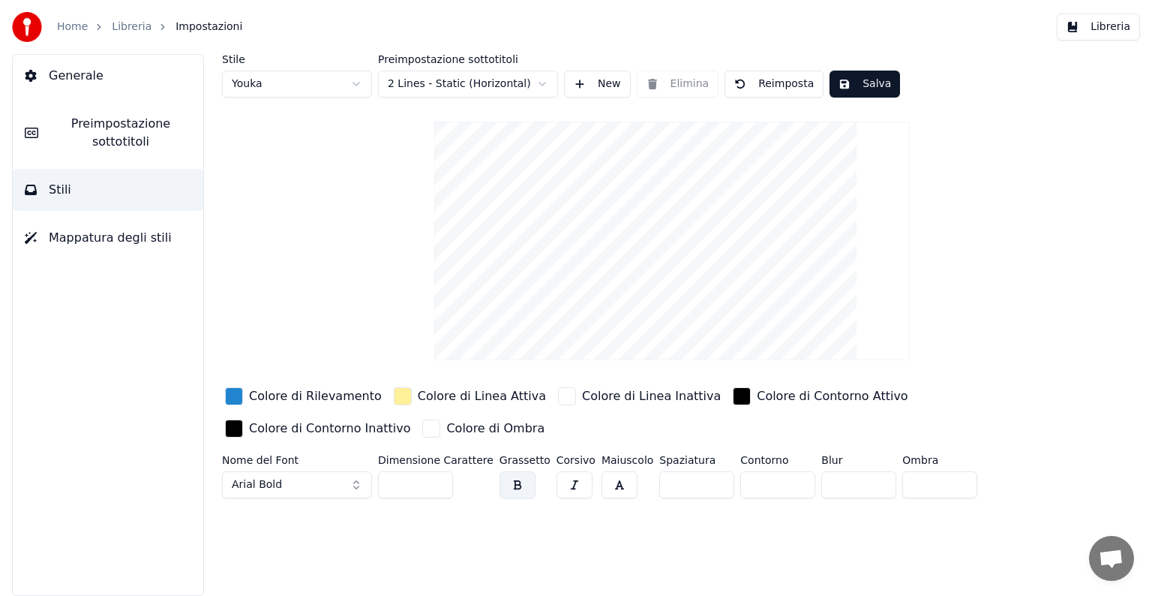
click at [1100, 18] on button "Libreria" at bounding box center [1098, 27] width 83 height 27
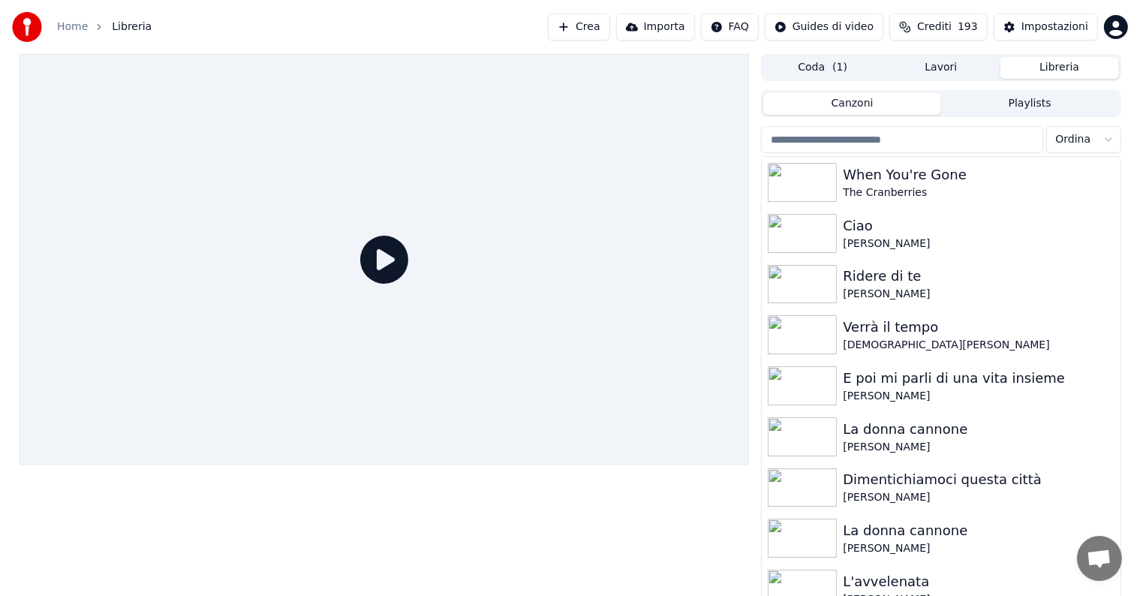
click at [609, 29] on button "Crea" at bounding box center [579, 27] width 62 height 27
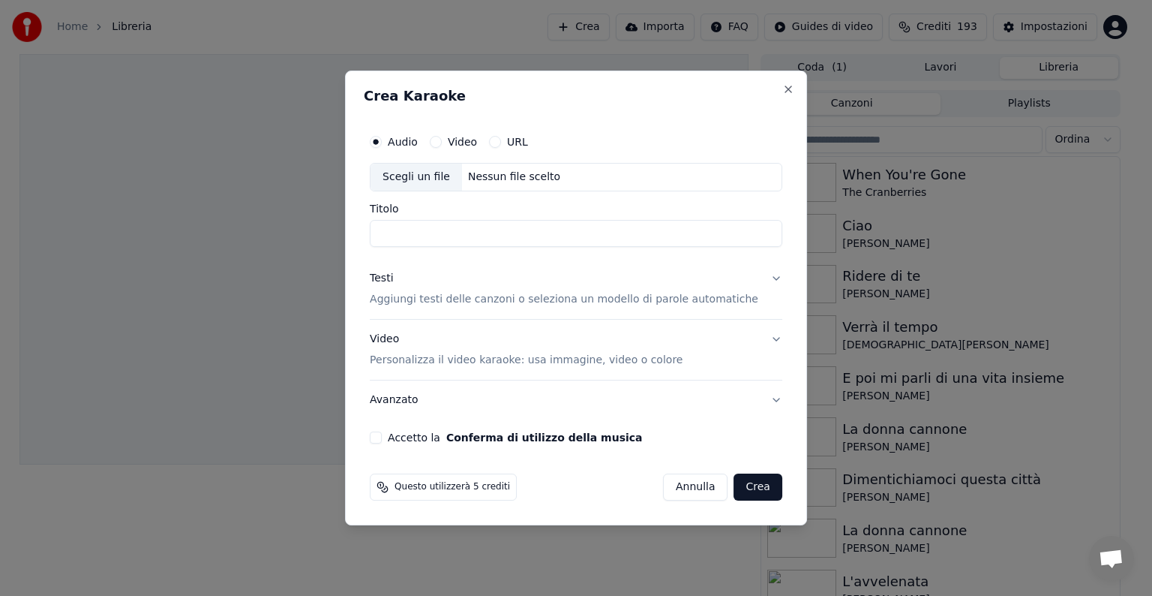
click at [510, 176] on div "Nessun file scelto" at bounding box center [514, 177] width 104 height 15
type input "**********"
click at [760, 276] on button "Testi Aggiungi testi delle canzoni o seleziona un modello di parole automatiche" at bounding box center [576, 289] width 413 height 60
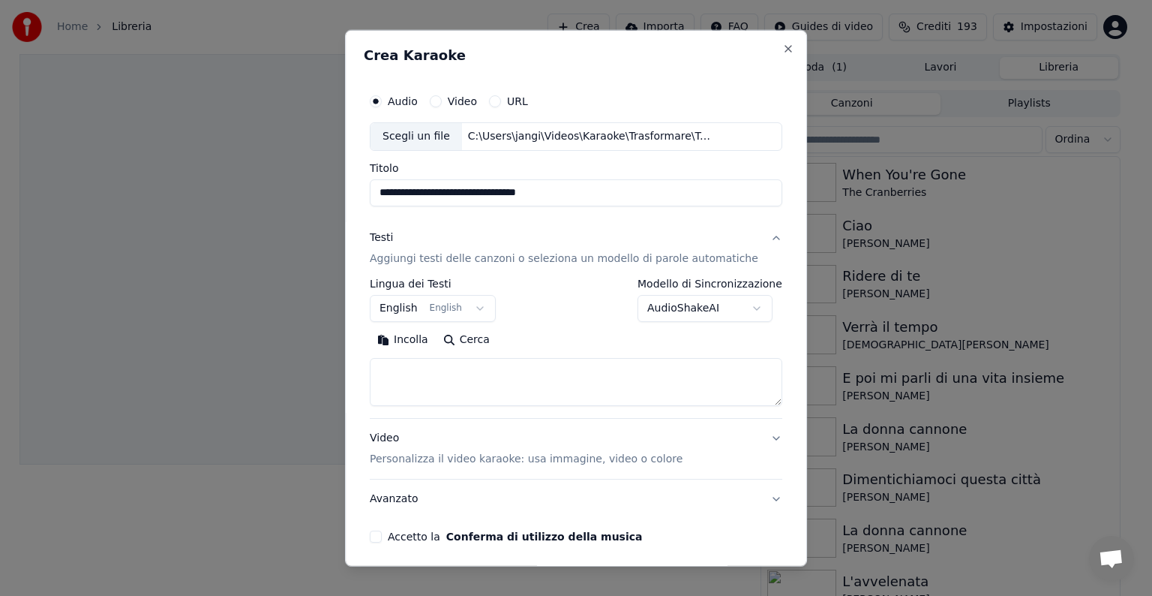
click at [481, 304] on body "**********" at bounding box center [570, 298] width 1140 height 596
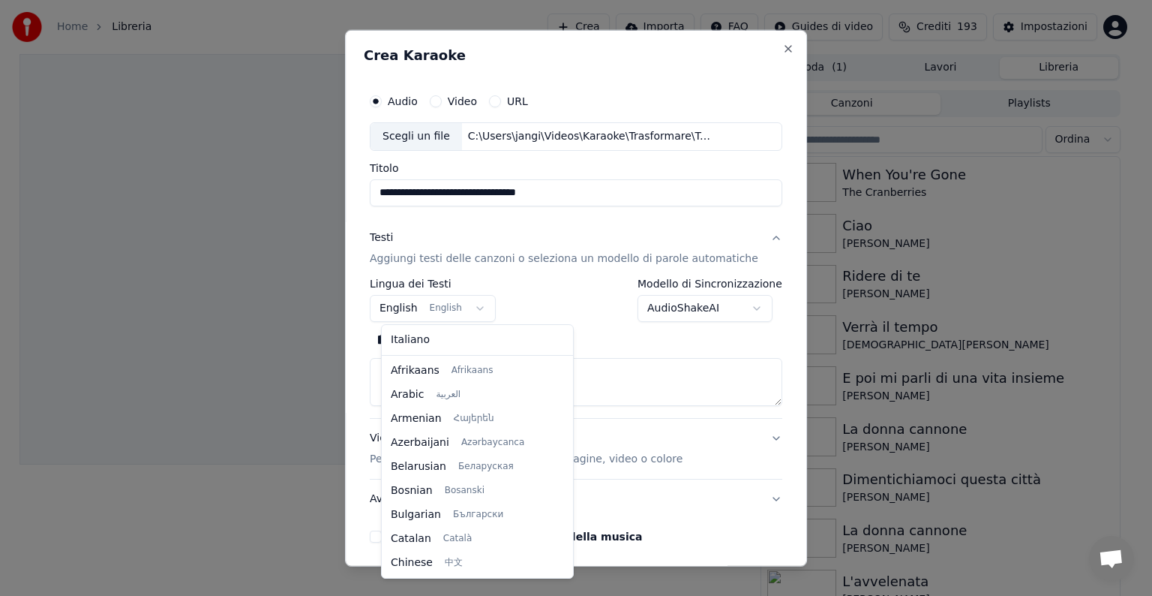
scroll to position [120, 0]
select select "**"
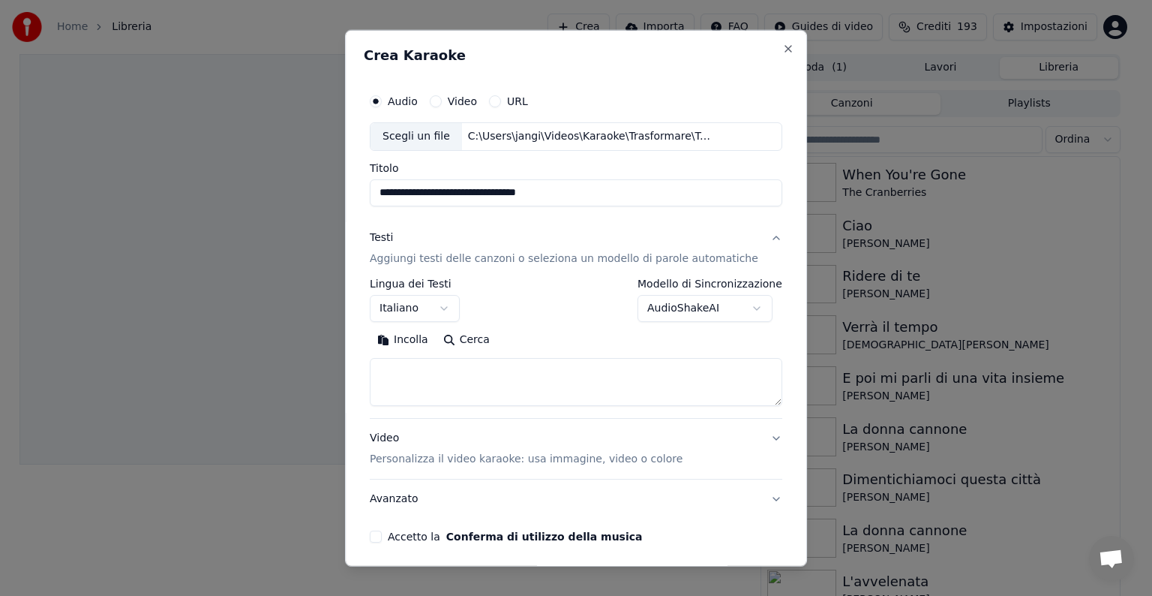
click at [426, 375] on textarea at bounding box center [576, 382] width 413 height 48
click at [416, 342] on button "Incolla" at bounding box center [403, 340] width 66 height 24
click at [753, 435] on button "Video Personalizza il video karaoke: usa immagine, video o colore" at bounding box center [576, 449] width 413 height 60
type textarea "**********"
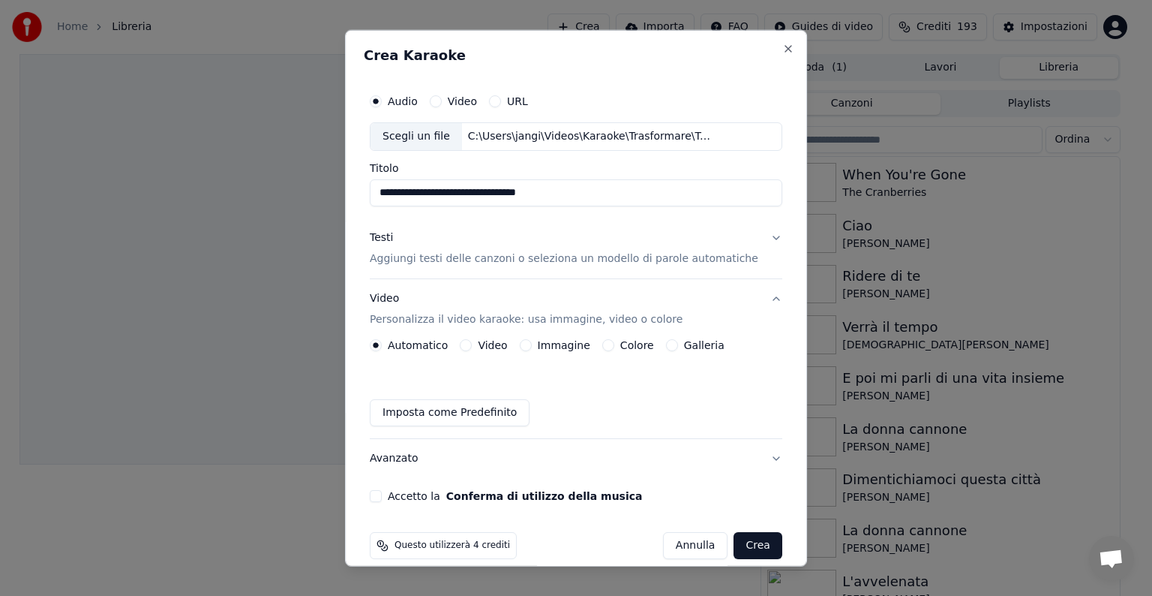
click at [529, 348] on button "Immagine" at bounding box center [526, 345] width 12 height 12
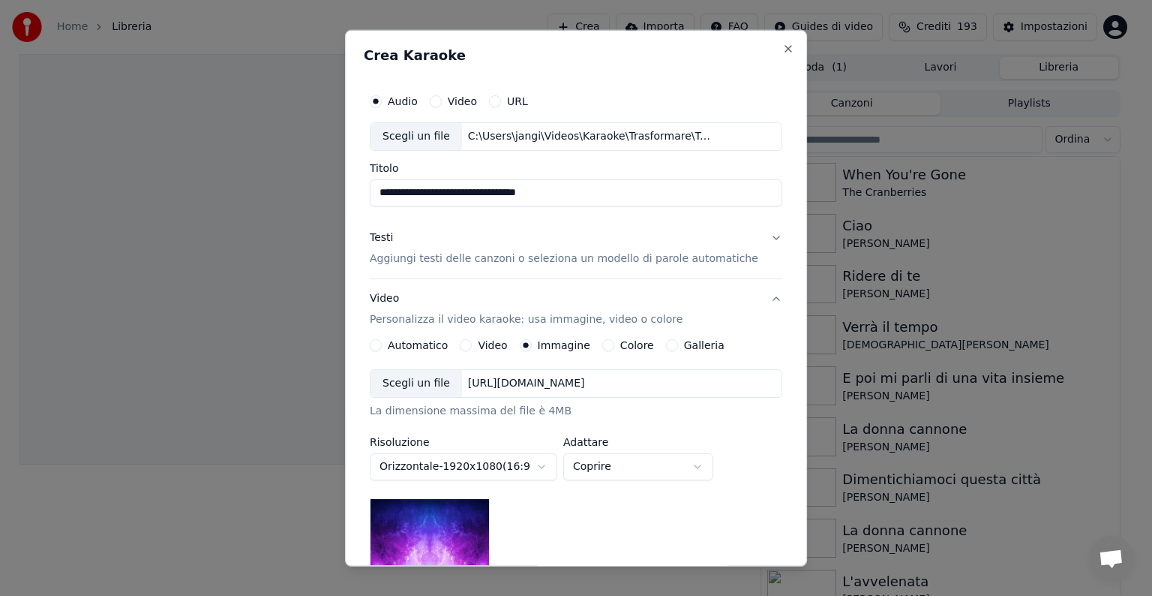
click at [551, 376] on div "[URL][DOMAIN_NAME]" at bounding box center [526, 383] width 129 height 15
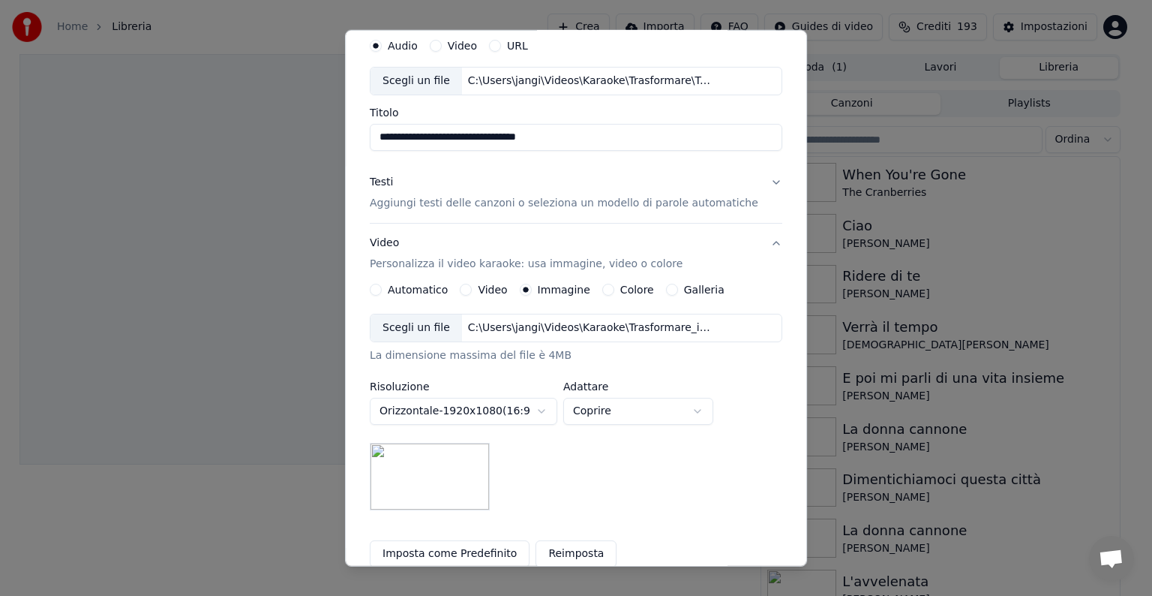
scroll to position [75, 0]
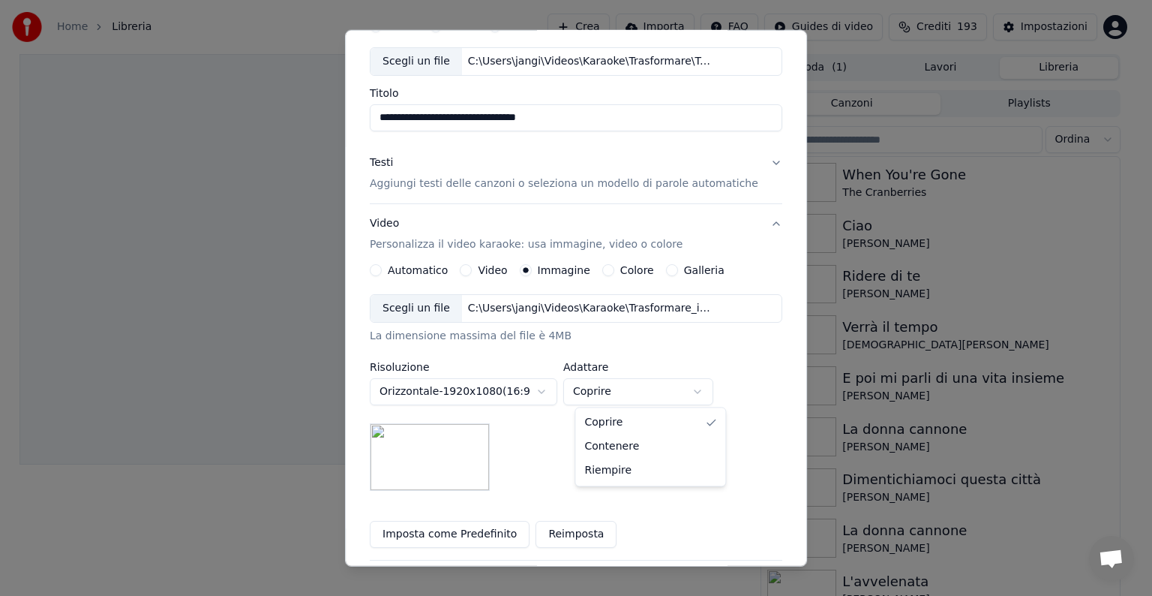
click at [714, 390] on body "**********" at bounding box center [570, 298] width 1140 height 596
click at [714, 391] on body "**********" at bounding box center [570, 298] width 1140 height 596
select select "*****"
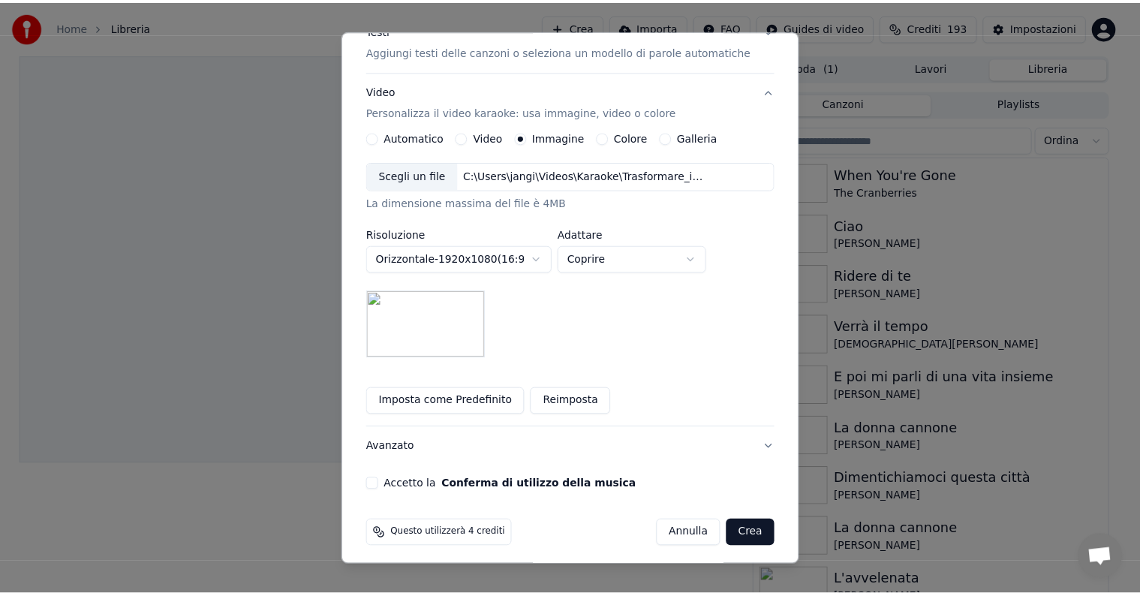
scroll to position [213, 0]
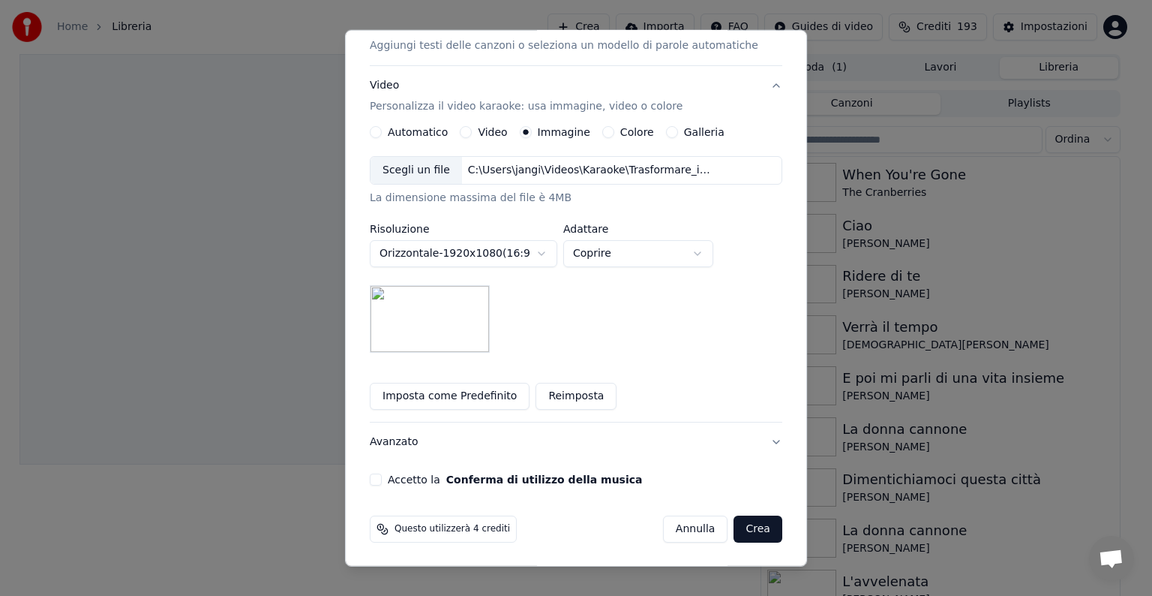
click at [382, 476] on button "Accetto la Conferma di utilizzo della musica" at bounding box center [376, 479] width 12 height 12
click at [735, 530] on button "Crea" at bounding box center [759, 528] width 48 height 27
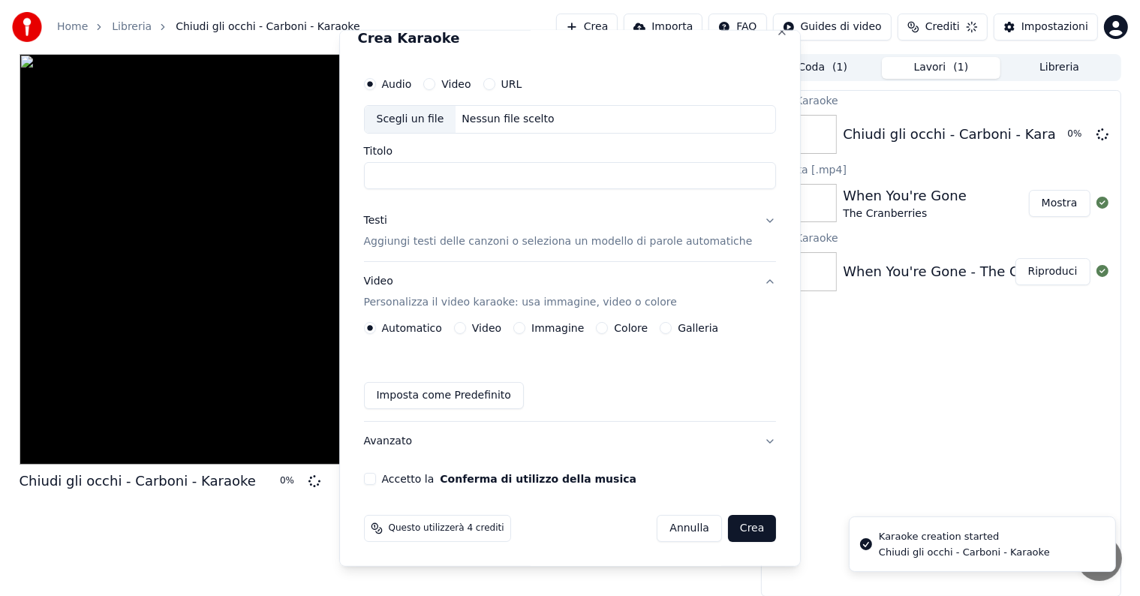
scroll to position [17, 0]
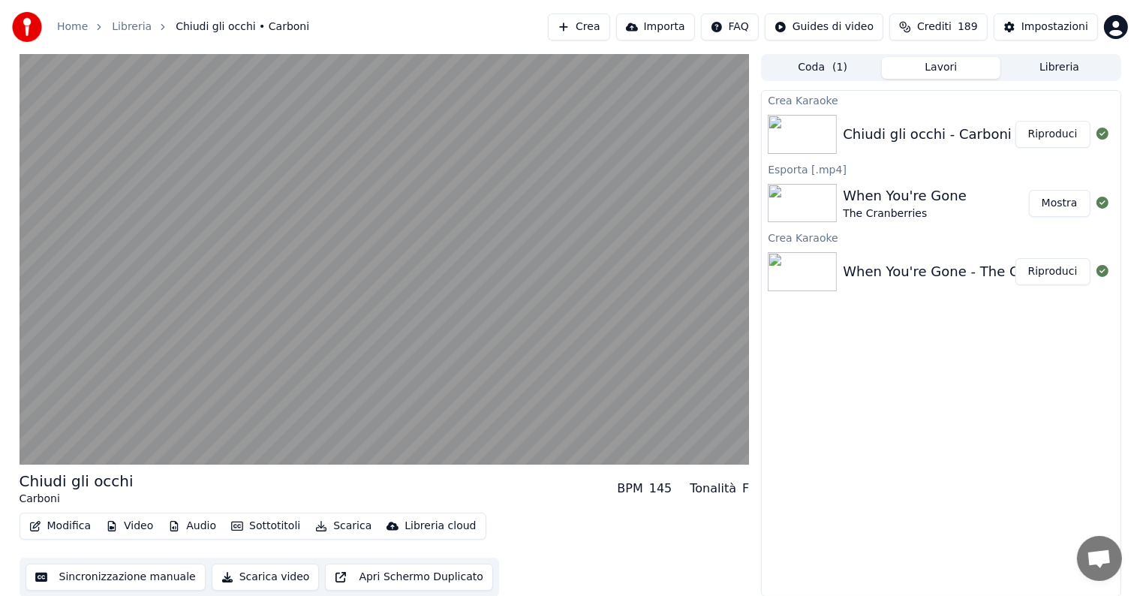
click at [1053, 141] on button "Riproduci" at bounding box center [1052, 134] width 75 height 27
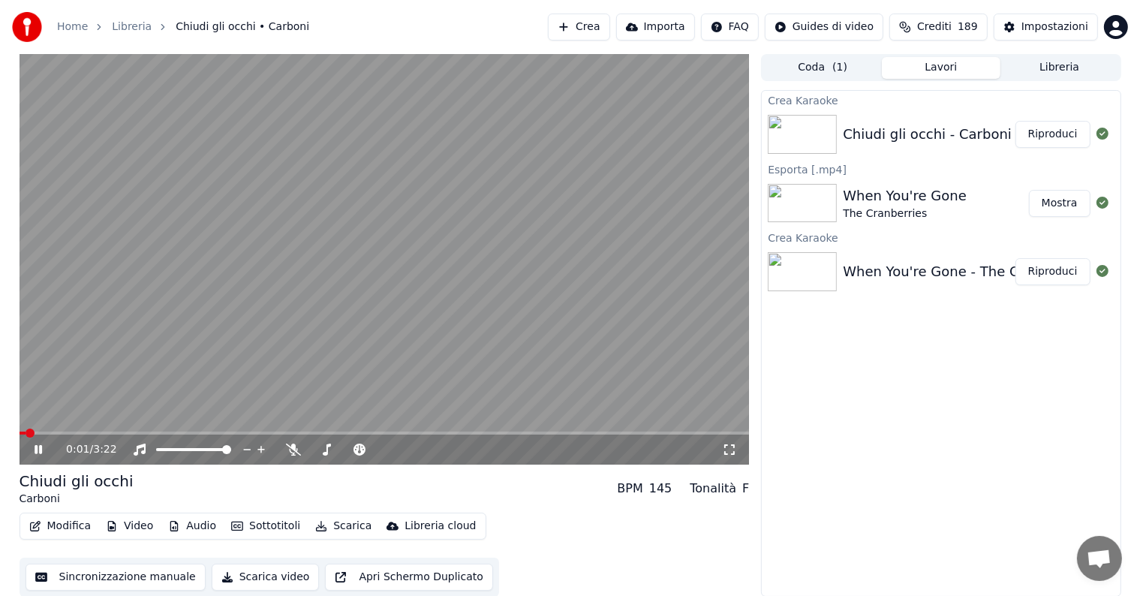
click at [38, 449] on icon at bounding box center [49, 449] width 35 height 12
click at [37, 527] on icon "button" at bounding box center [35, 526] width 12 height 11
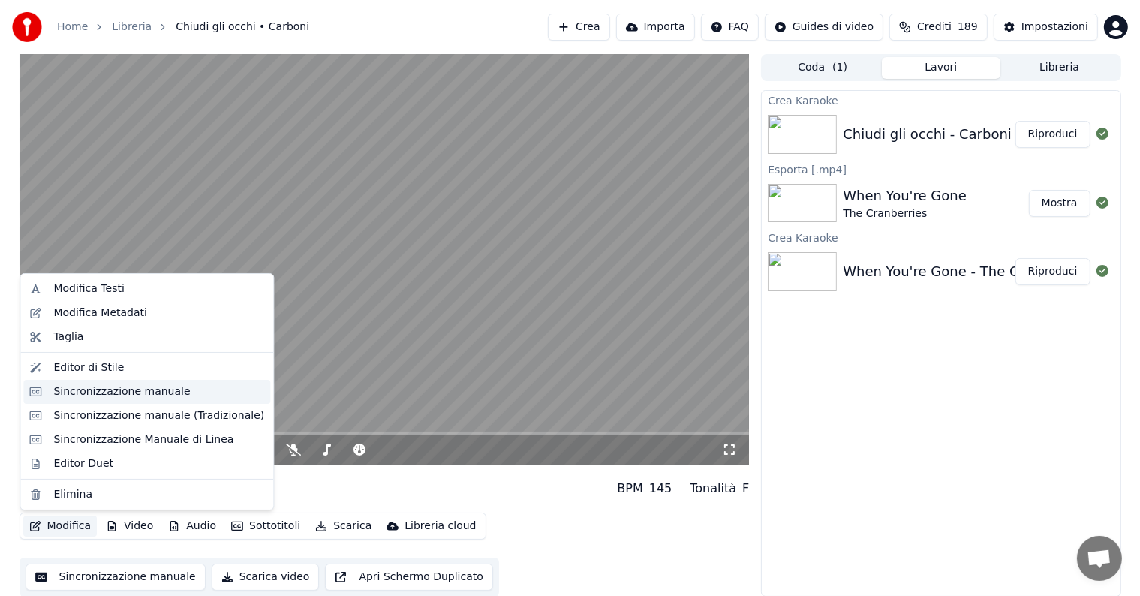
click at [107, 396] on div "Sincronizzazione manuale" at bounding box center [121, 391] width 137 height 15
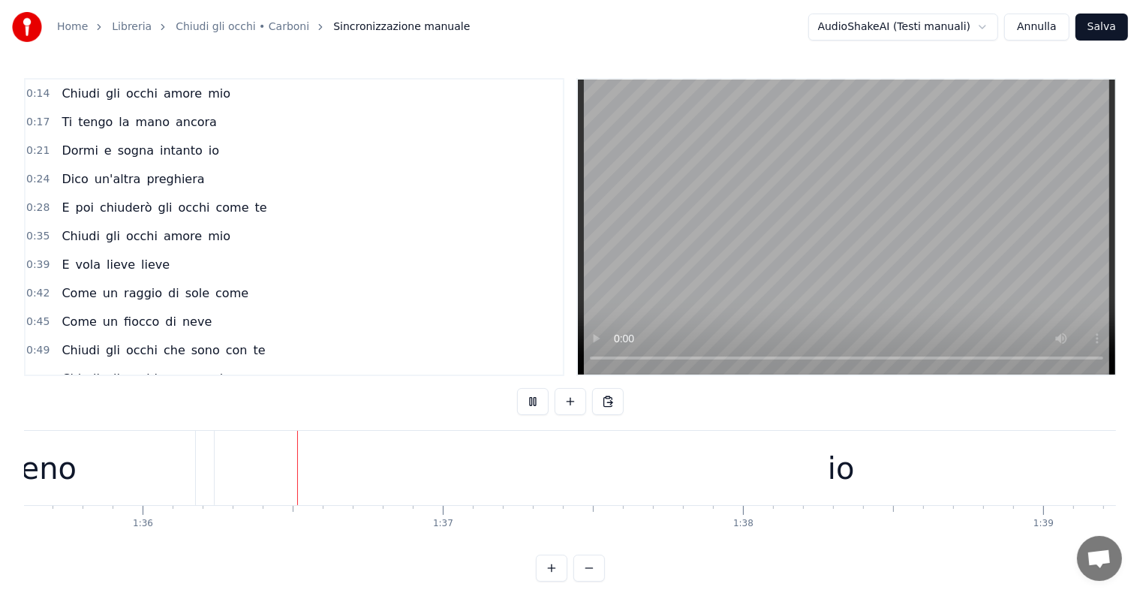
scroll to position [0, 28697]
click at [556, 458] on div "io" at bounding box center [837, 468] width 1253 height 74
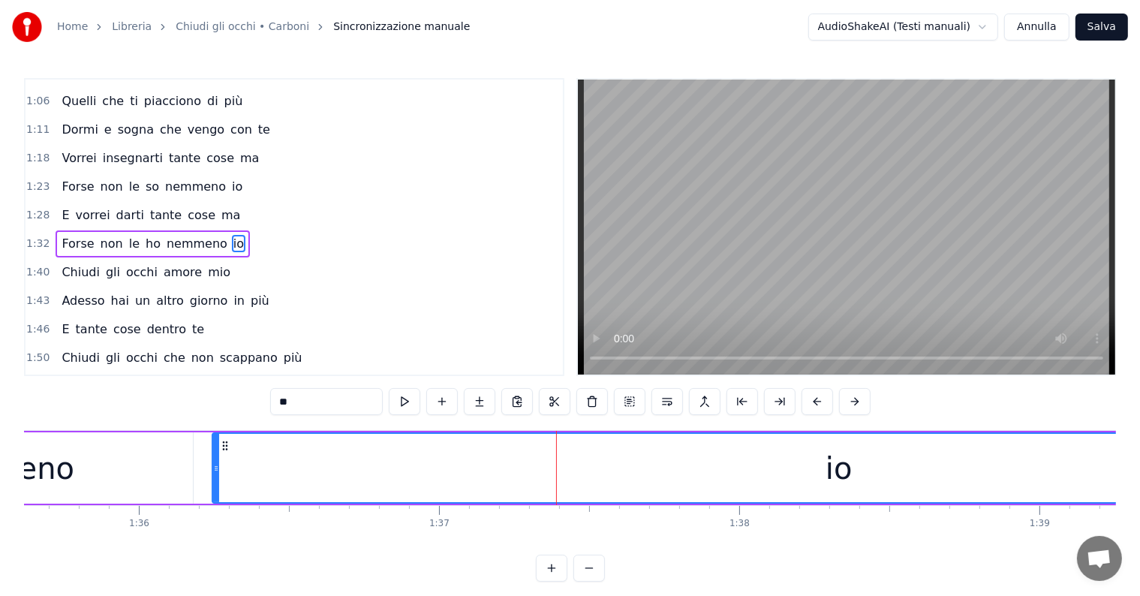
scroll to position [0, 29064]
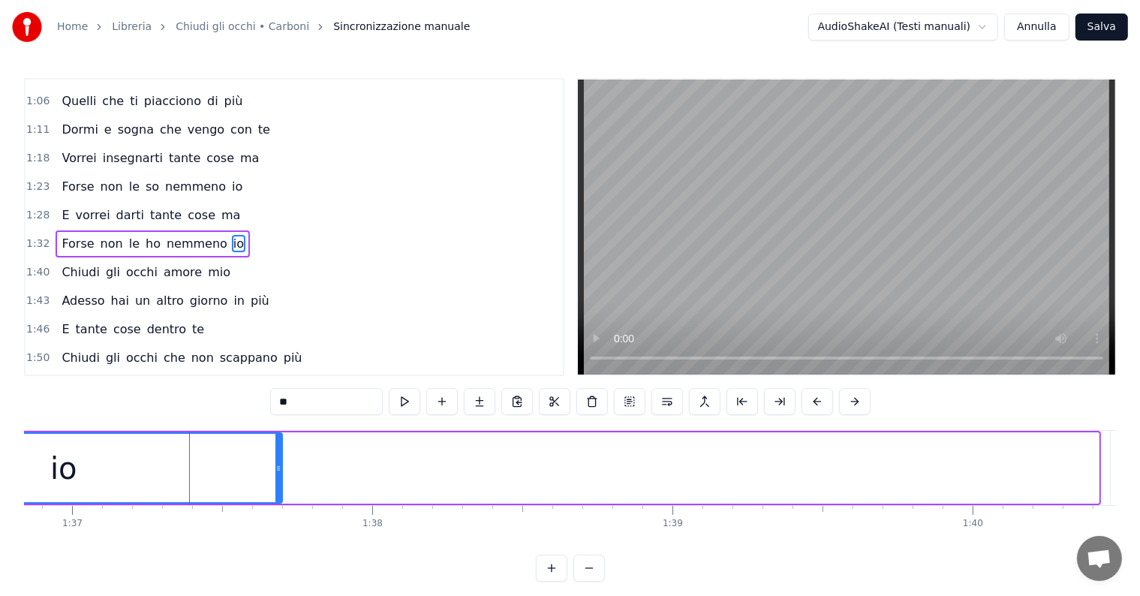
drag, startPoint x: 1095, startPoint y: 448, endPoint x: 251, endPoint y: 453, distance: 844.1
click at [275, 453] on div at bounding box center [278, 468] width 6 height 68
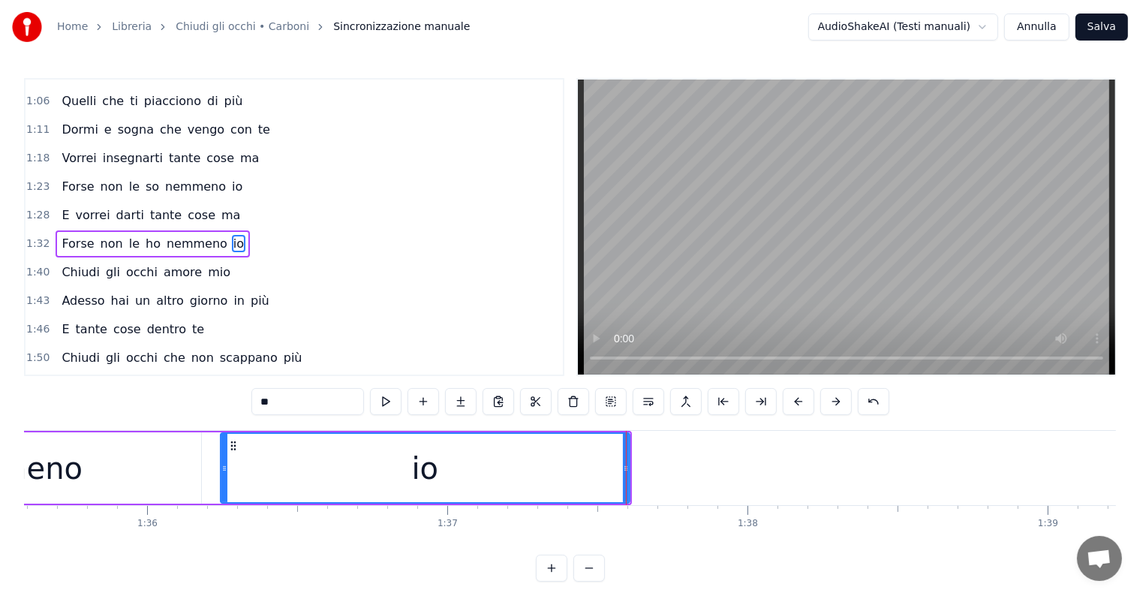
scroll to position [0, 28518]
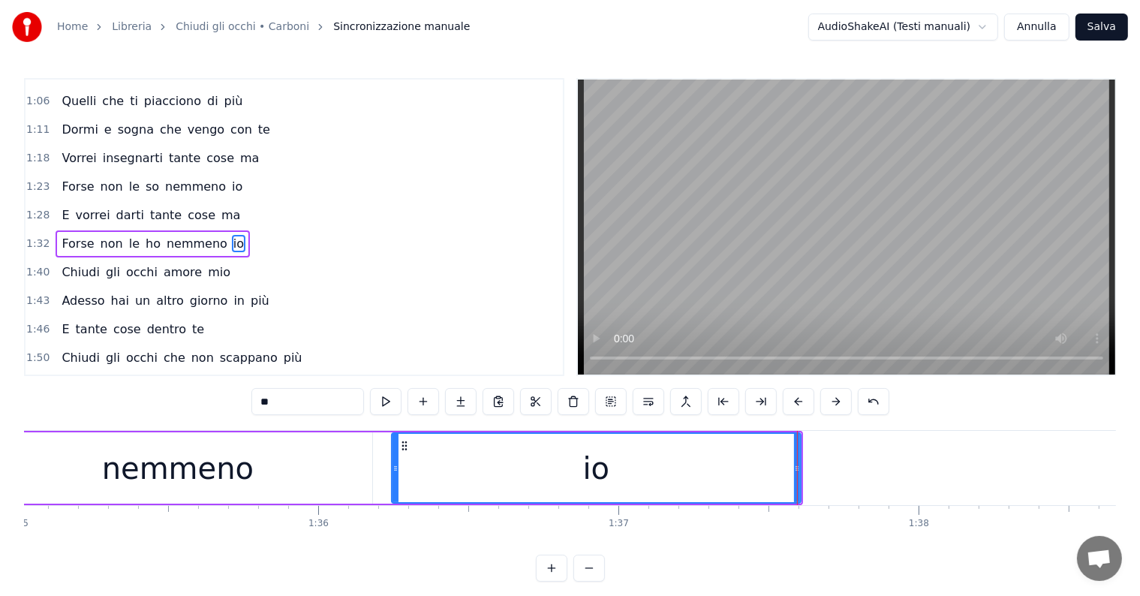
click at [415, 456] on div "io" at bounding box center [595, 468] width 407 height 68
drag, startPoint x: 403, startPoint y: 441, endPoint x: 389, endPoint y: 439, distance: 13.7
click at [389, 440] on icon at bounding box center [390, 446] width 12 height 12
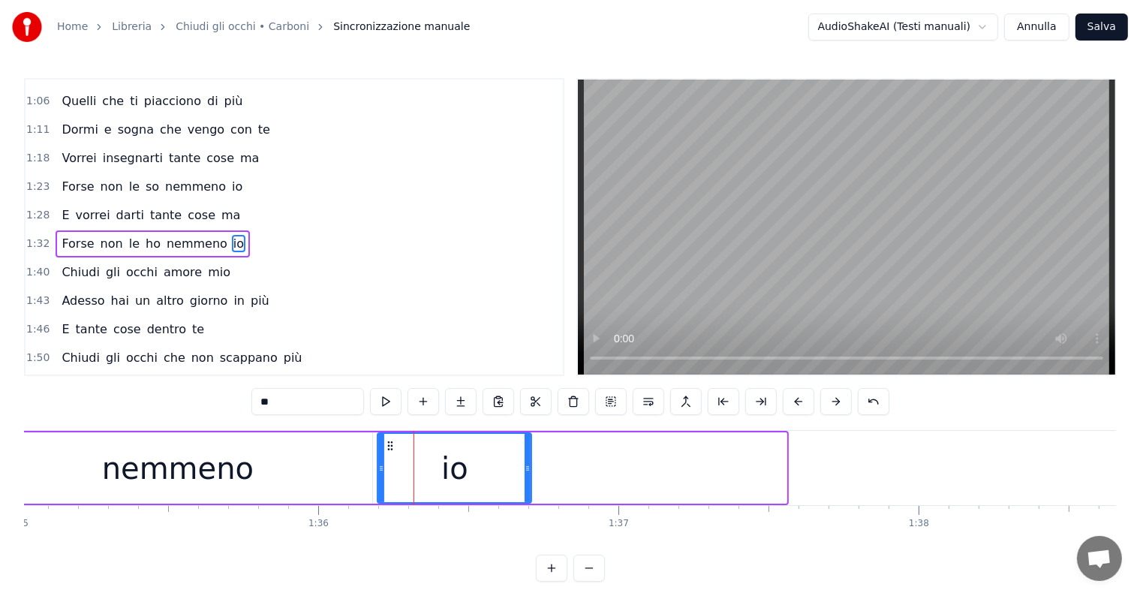
drag, startPoint x: 783, startPoint y: 449, endPoint x: 528, endPoint y: 449, distance: 255.1
click at [528, 449] on div at bounding box center [527, 468] width 6 height 68
click at [99, 235] on span "non" at bounding box center [112, 243] width 26 height 17
type input "***"
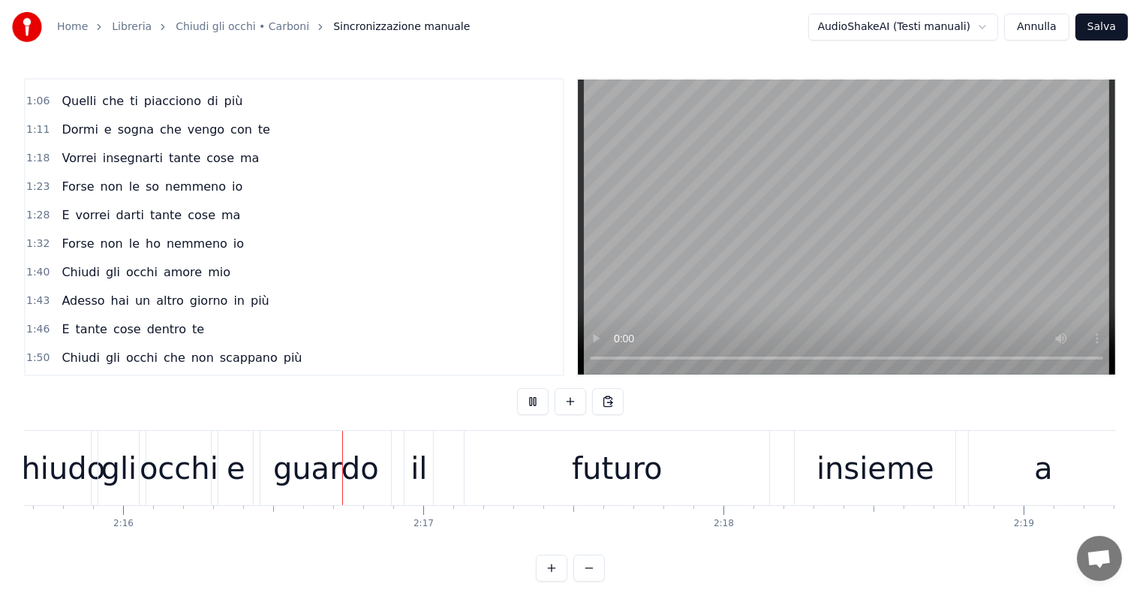
scroll to position [0, 40730]
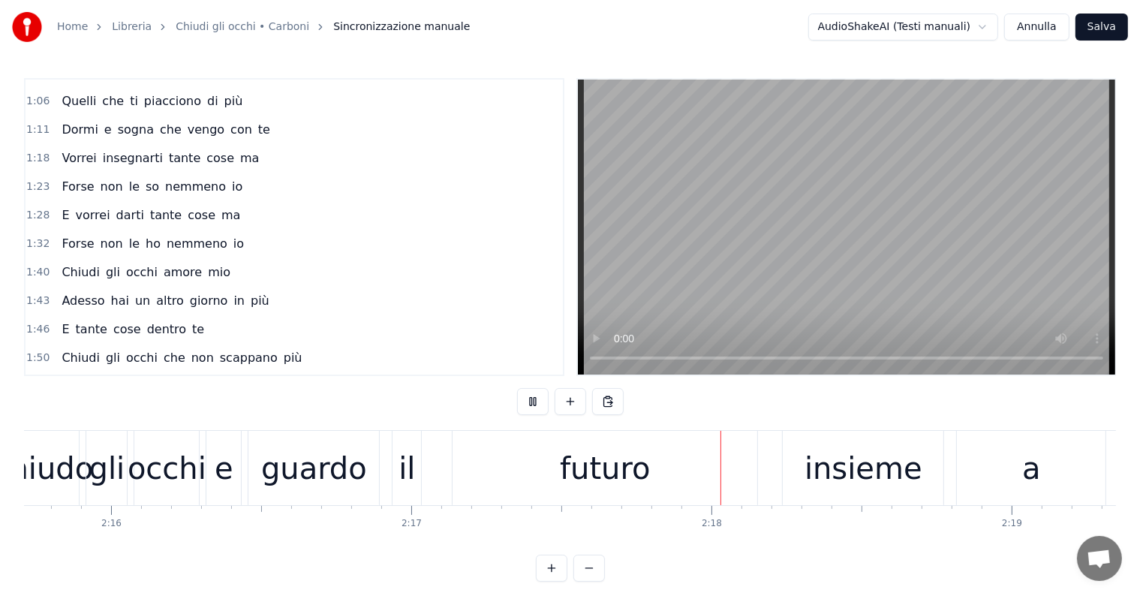
click at [405, 478] on div "il" at bounding box center [406, 468] width 17 height 45
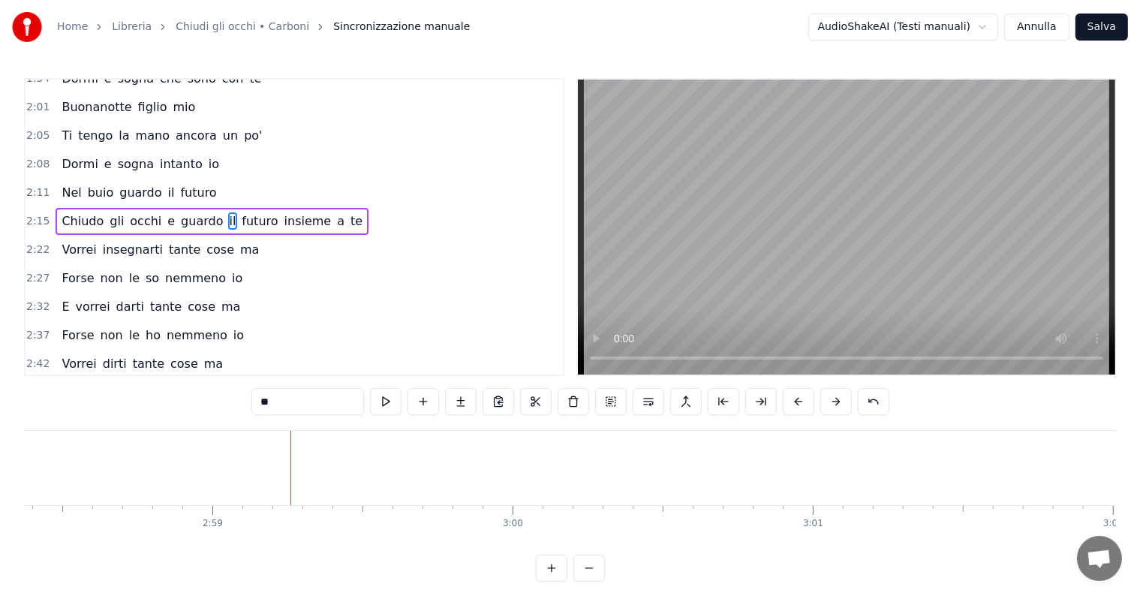
scroll to position [0, 53544]
click at [1097, 26] on button "Salva" at bounding box center [1101, 27] width 53 height 27
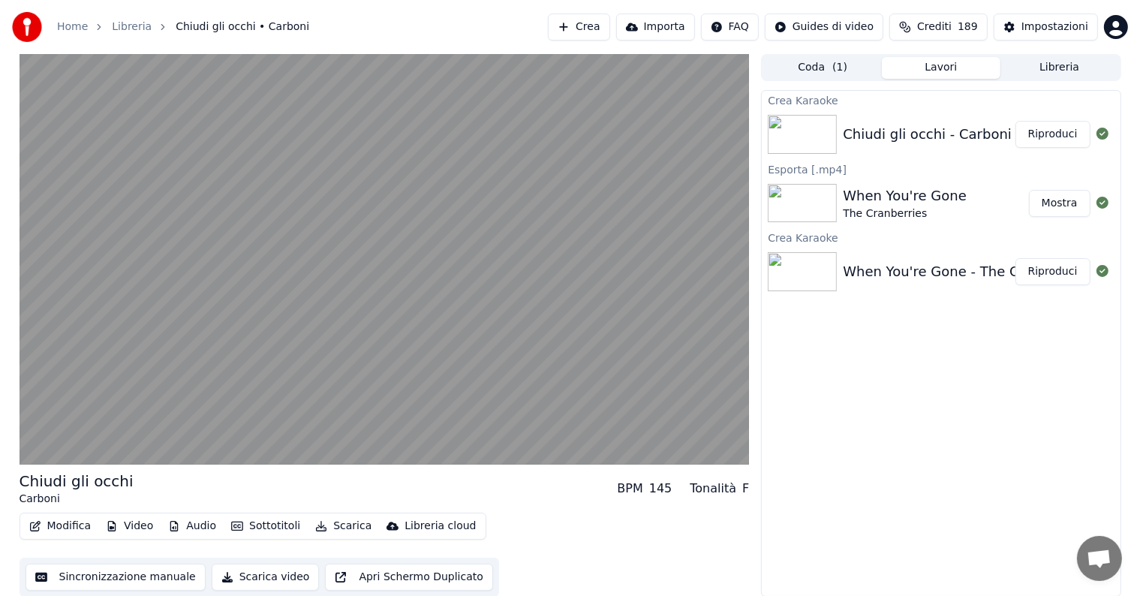
click at [1066, 133] on button "Riproduci" at bounding box center [1052, 134] width 75 height 27
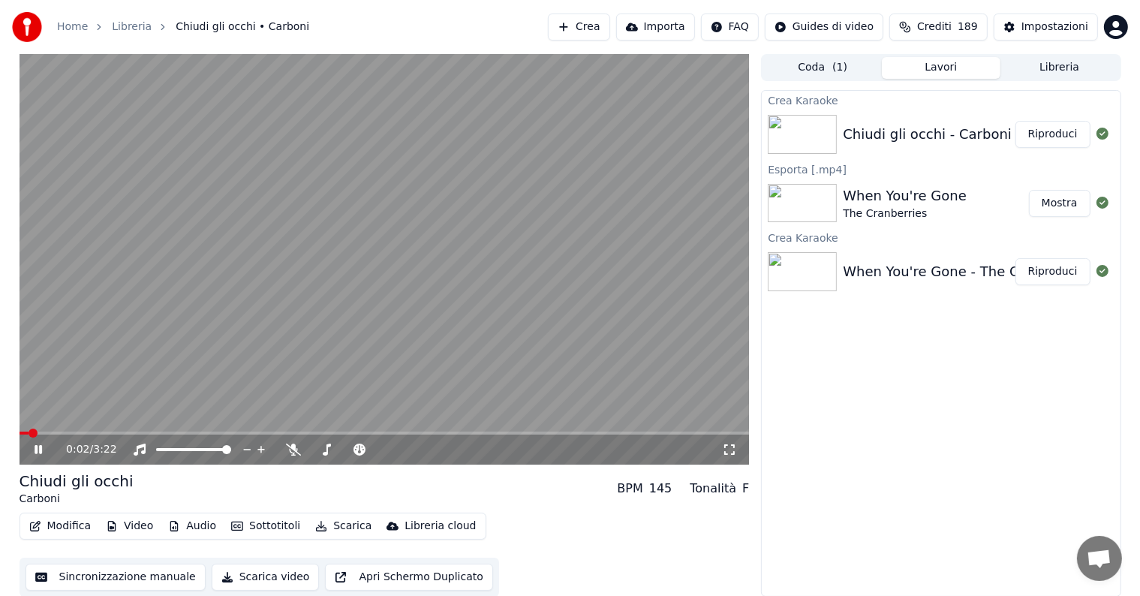
click at [36, 447] on icon at bounding box center [39, 449] width 8 height 9
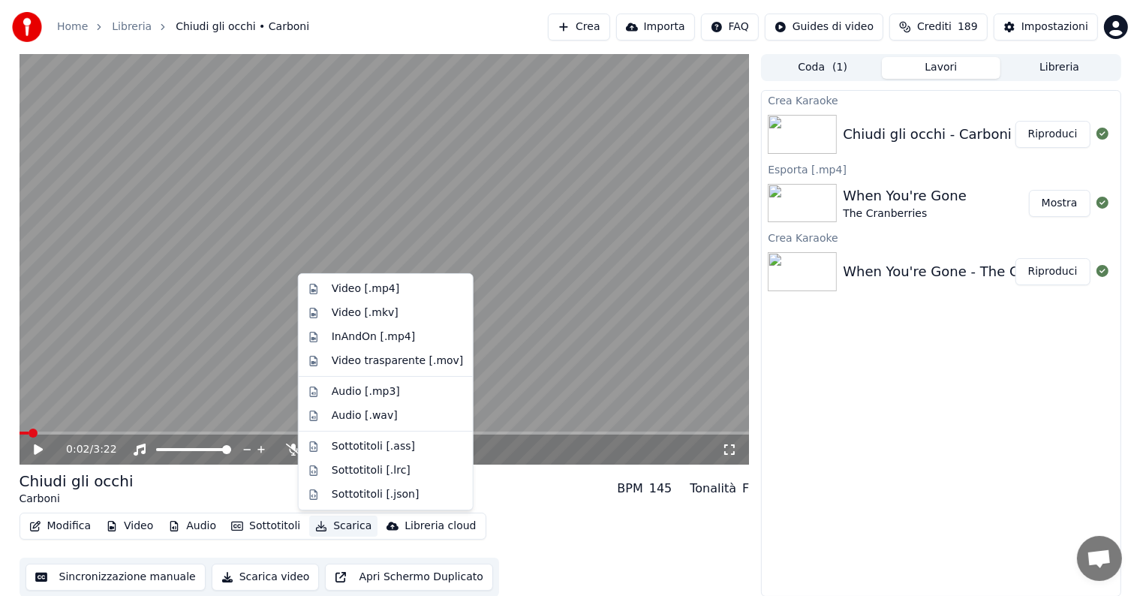
click at [329, 521] on button "Scarica" at bounding box center [343, 525] width 68 height 21
click at [375, 291] on div "Video [.mp4]" at bounding box center [366, 288] width 68 height 15
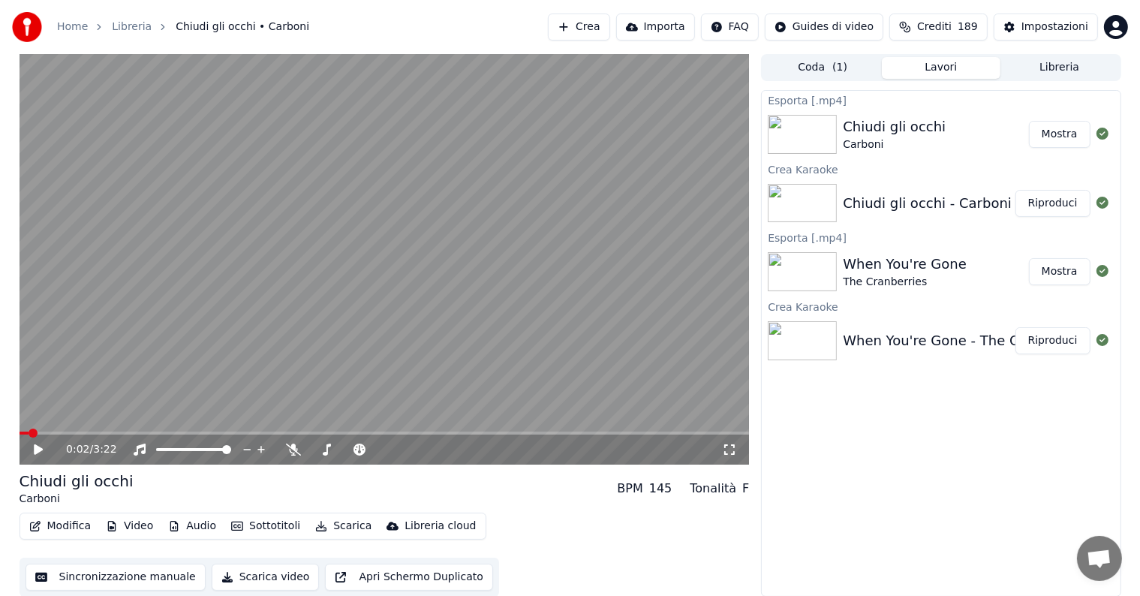
click at [1057, 131] on button "Mostra" at bounding box center [1060, 134] width 62 height 27
